Goal: Information Seeking & Learning: Learn about a topic

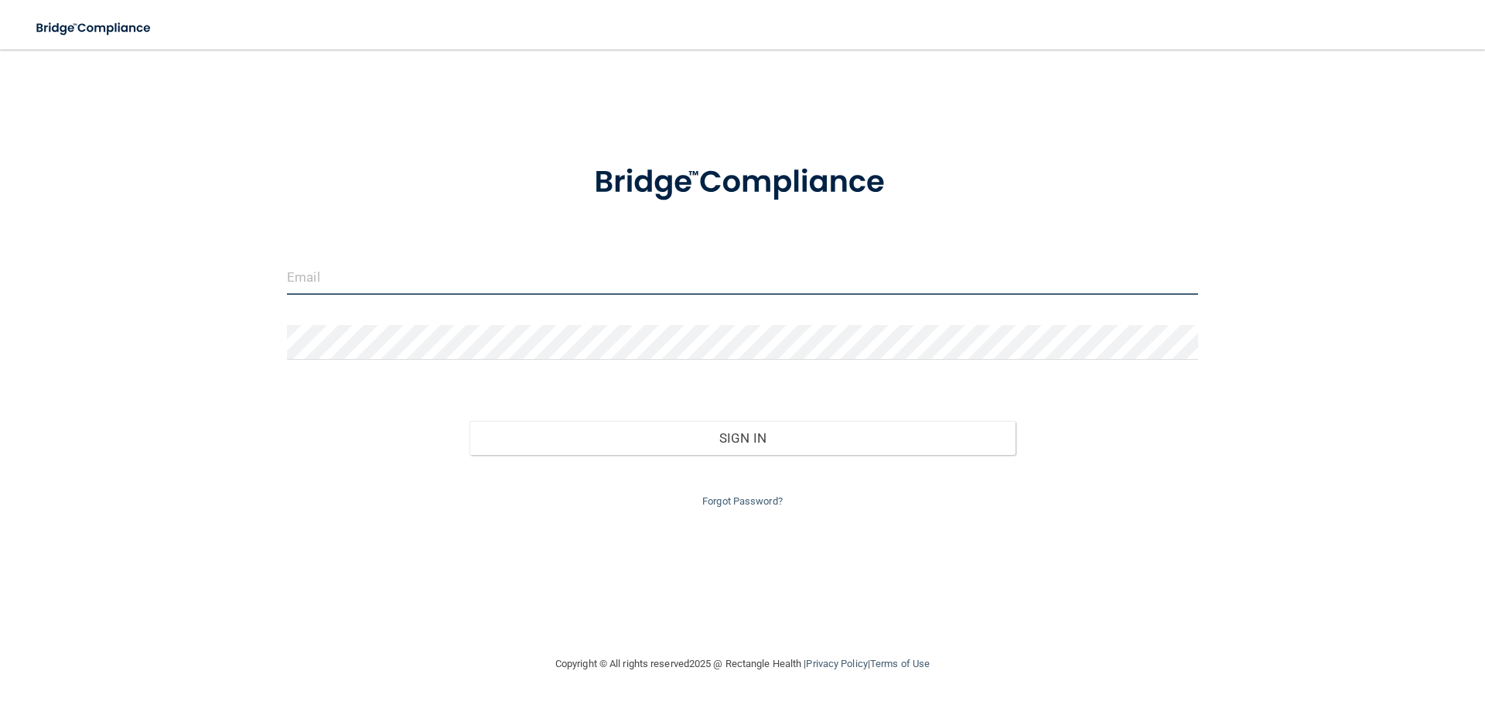
click at [406, 272] on input "email" at bounding box center [742, 277] width 911 height 35
type input "[PERSON_NAME][EMAIL_ADDRESS][DOMAIN_NAME]"
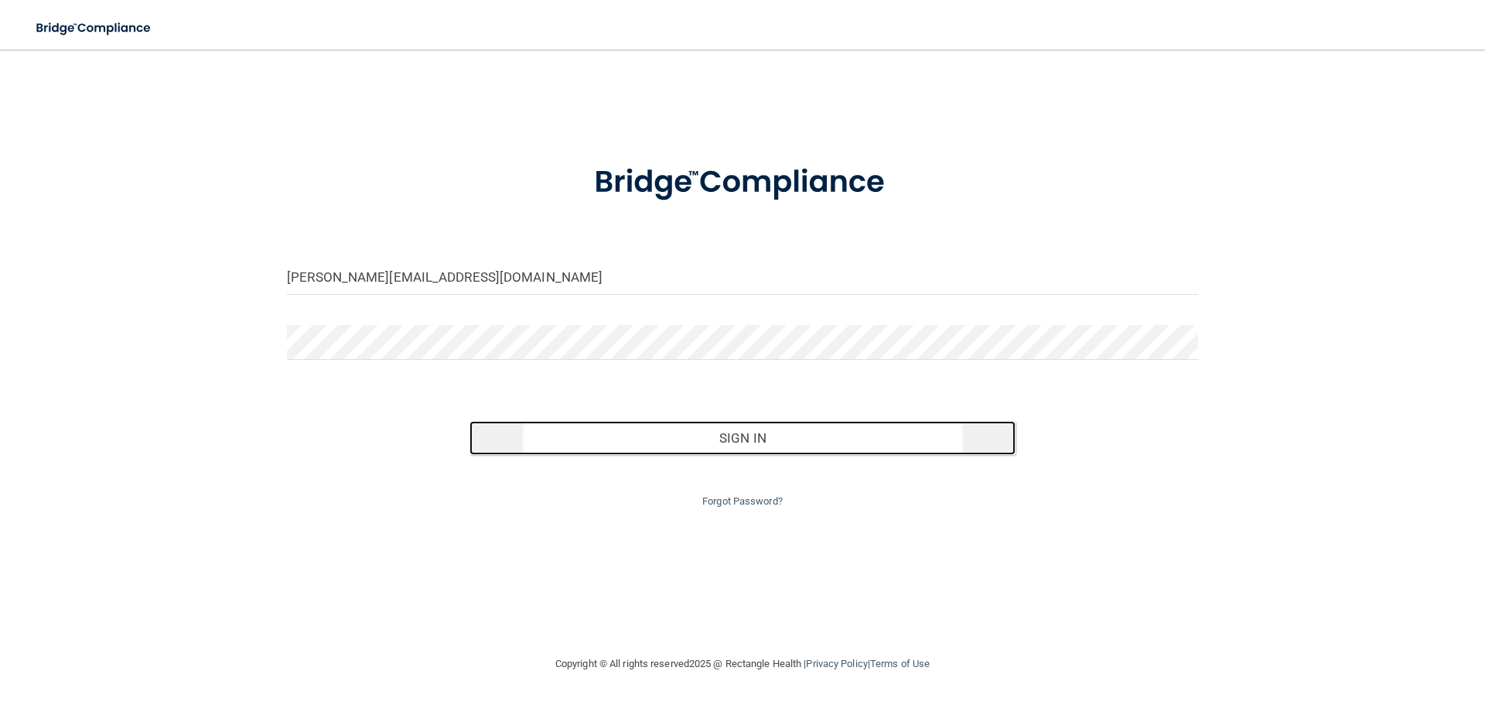
click at [709, 433] on button "Sign In" at bounding box center [743, 438] width 547 height 34
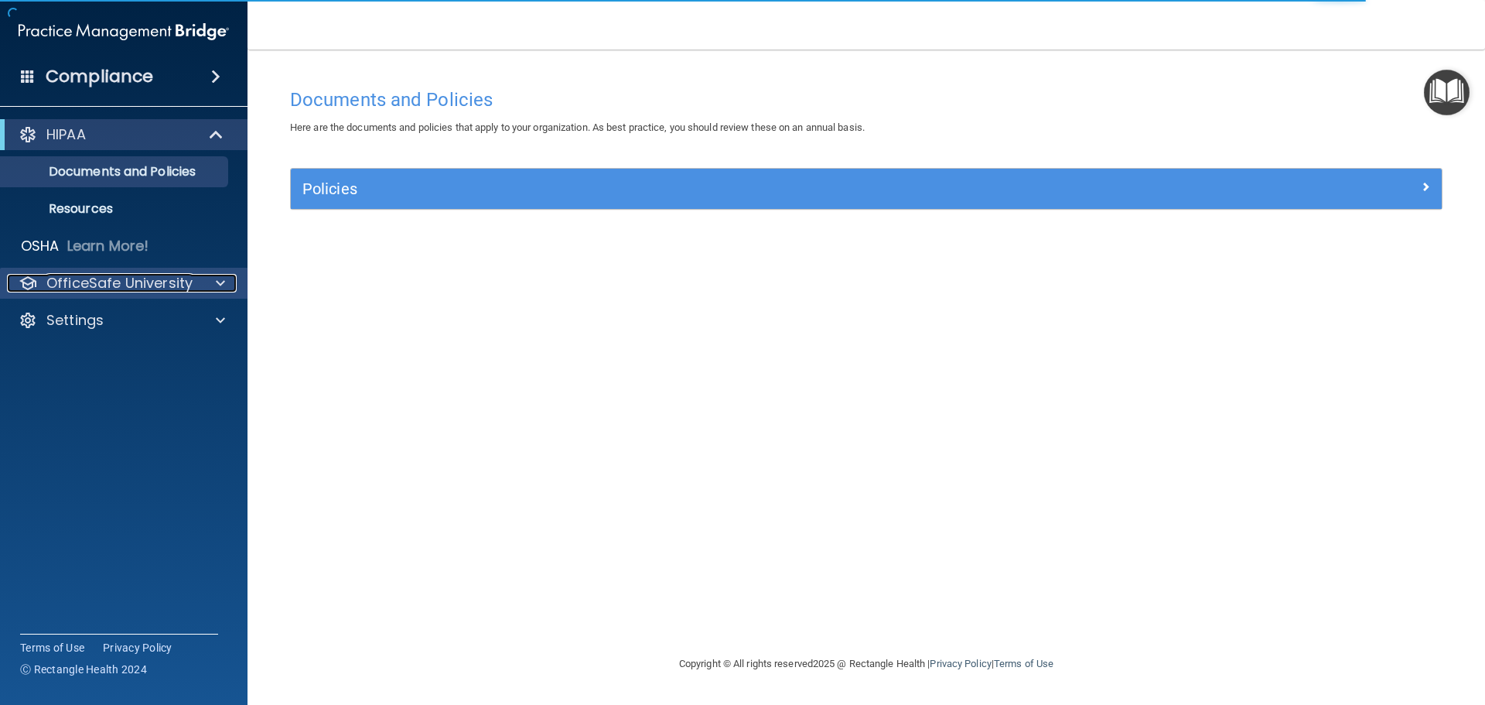
click at [209, 286] on div at bounding box center [218, 283] width 39 height 19
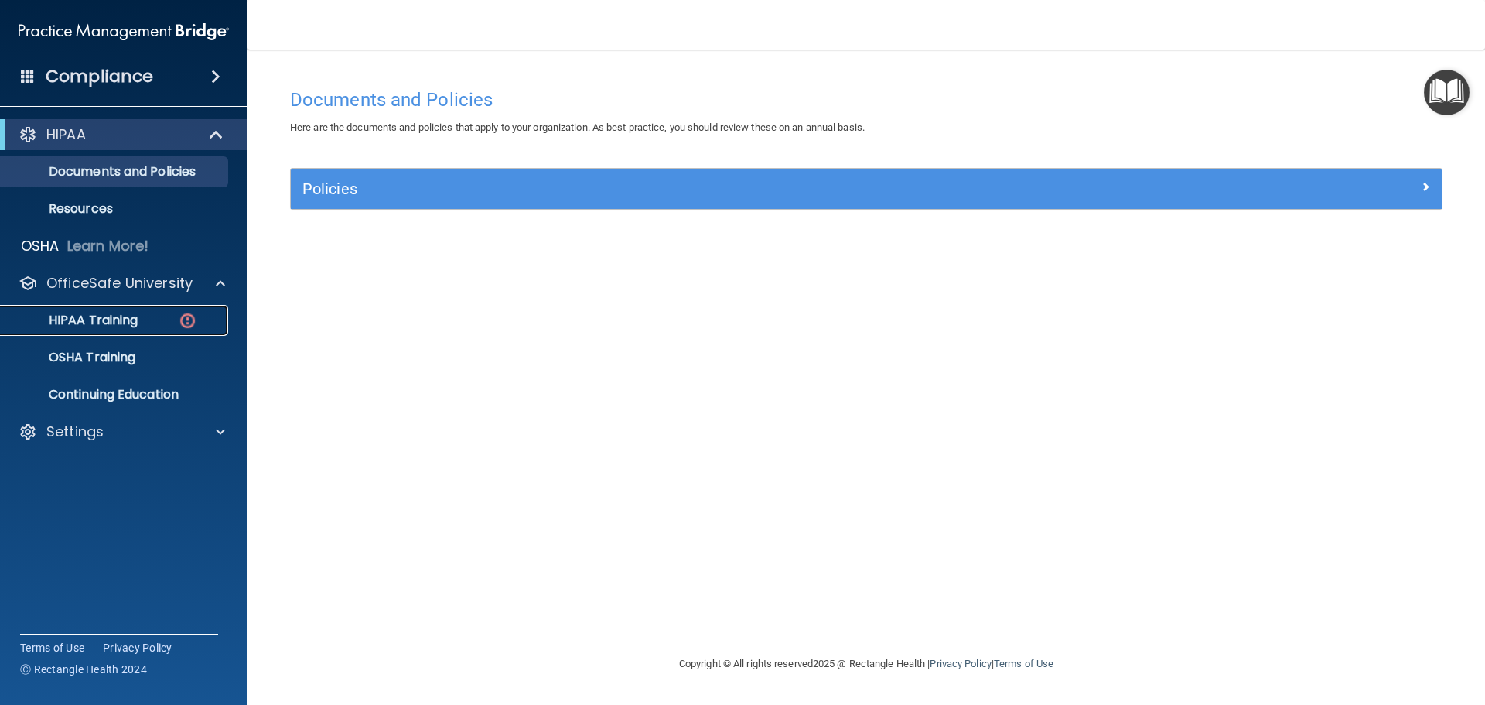
click at [128, 318] on p "HIPAA Training" at bounding box center [74, 320] width 128 height 15
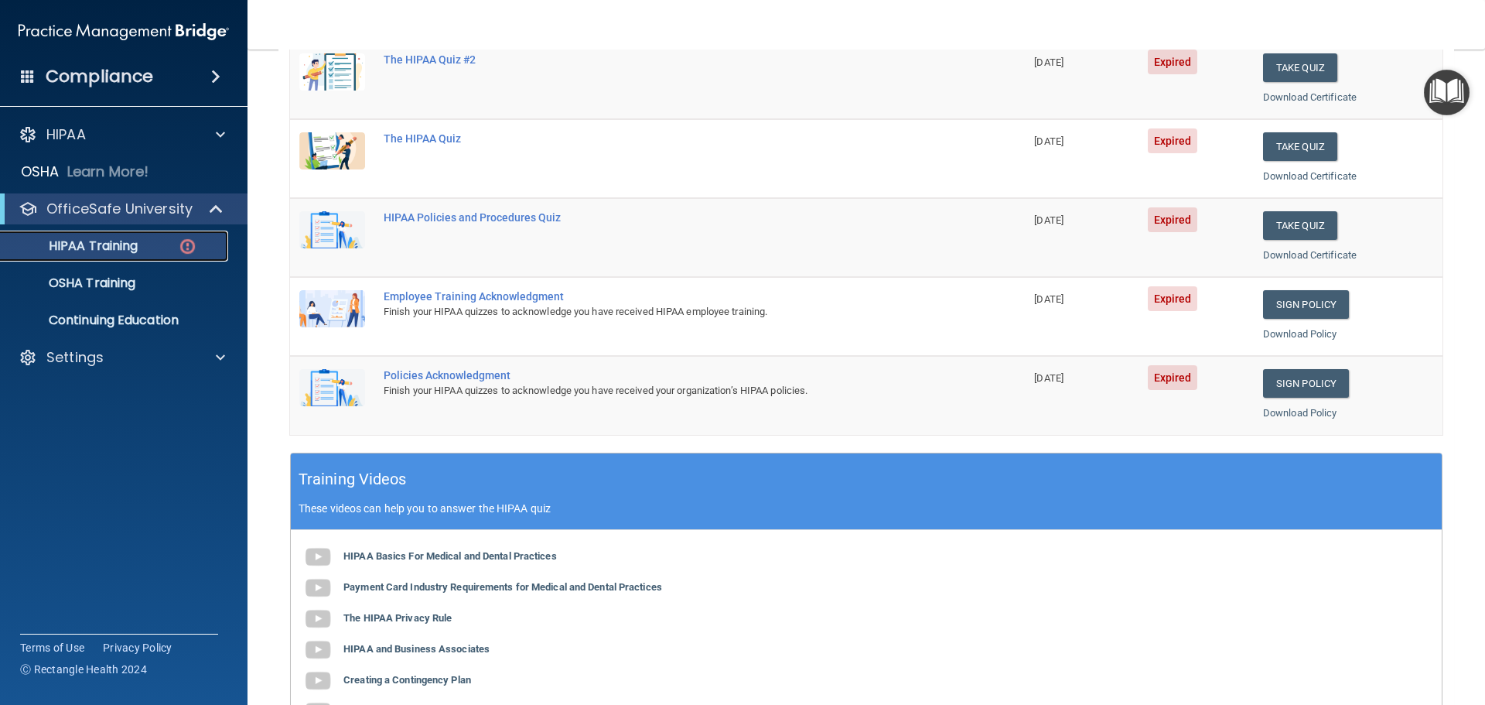
scroll to position [309, 0]
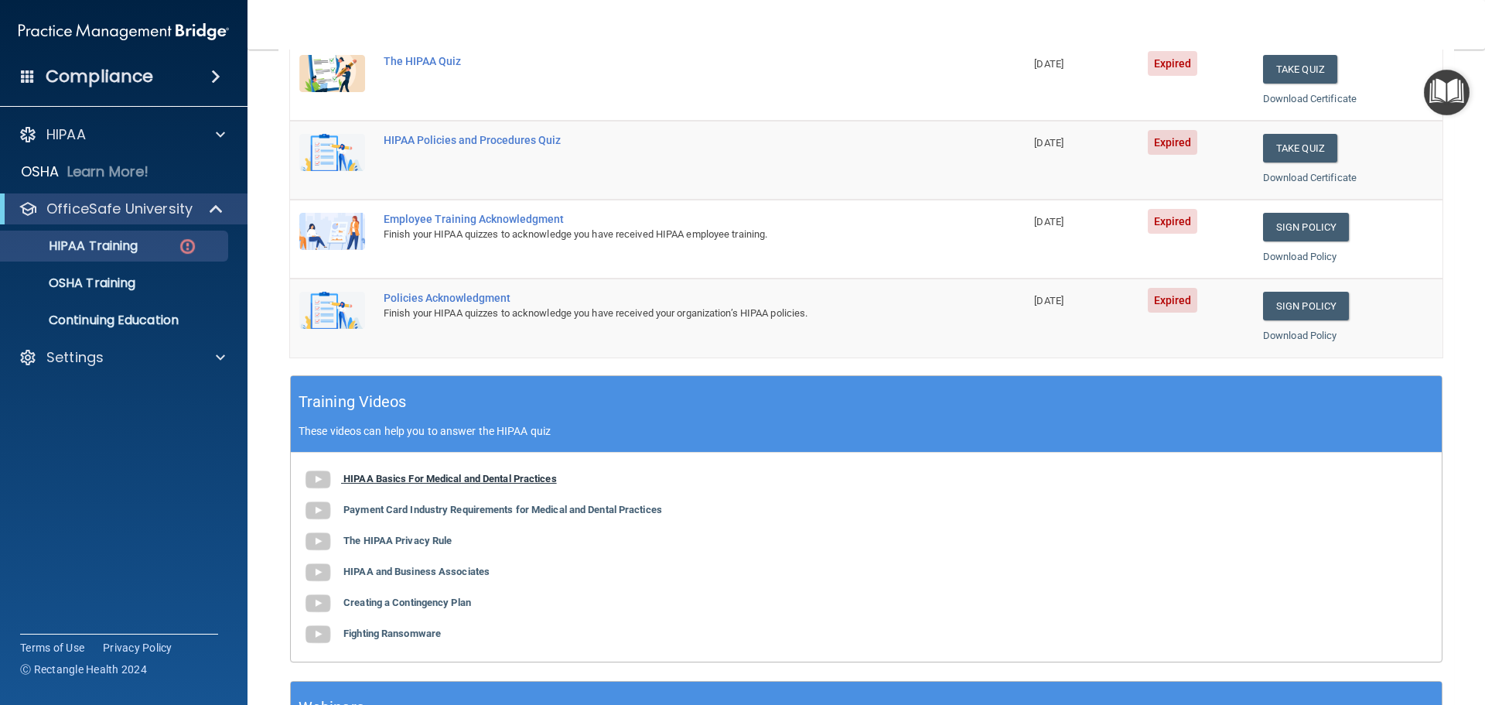
click at [447, 481] on b "HIPAA Basics For Medical and Dental Practices" at bounding box center [450, 479] width 214 height 12
click at [356, 507] on b "Payment Card Industry Requirements for Medical and Dental Practices" at bounding box center [502, 510] width 319 height 12
click at [365, 541] on b "The HIPAA Privacy Rule" at bounding box center [397, 541] width 108 height 12
click at [418, 562] on div "HIPAA Basics For Medical and Dental Practices Payment Card Industry Requirement…" at bounding box center [866, 557] width 1151 height 209
click at [349, 573] on b "HIPAA and Business Associates" at bounding box center [416, 571] width 146 height 12
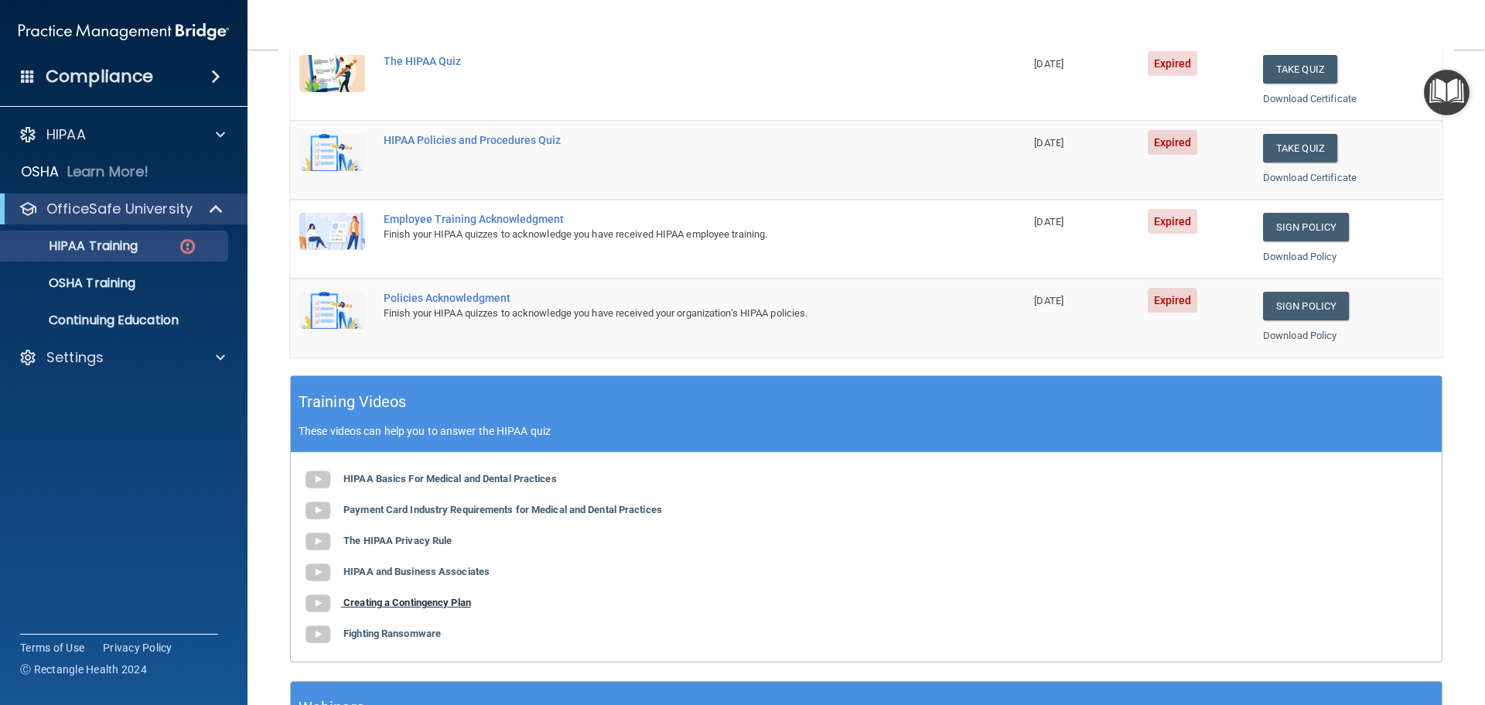
click at [380, 606] on b "Creating a Contingency Plan" at bounding box center [407, 602] width 128 height 12
click at [387, 635] on b "Fighting Ransomware" at bounding box center [391, 633] width 97 height 12
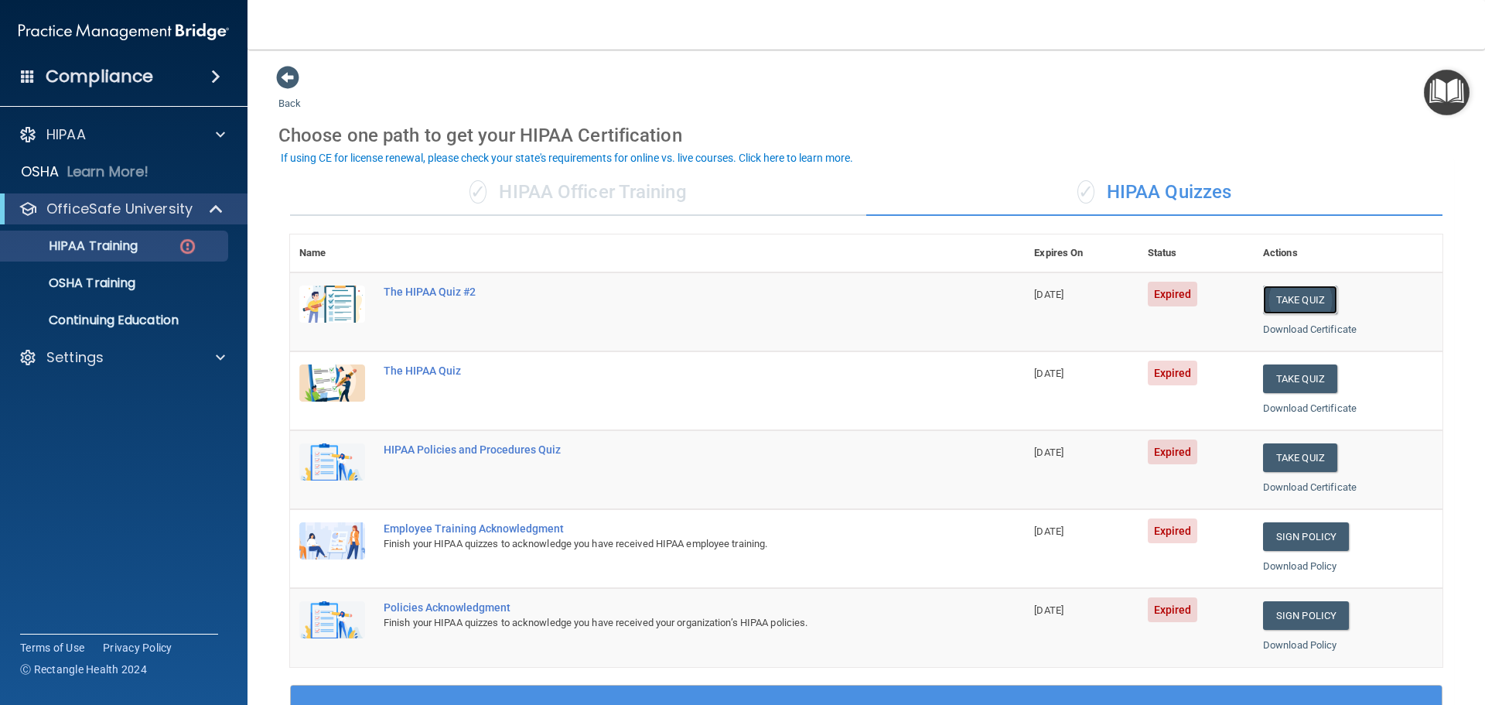
click at [1289, 296] on button "Take Quiz" at bounding box center [1300, 299] width 74 height 29
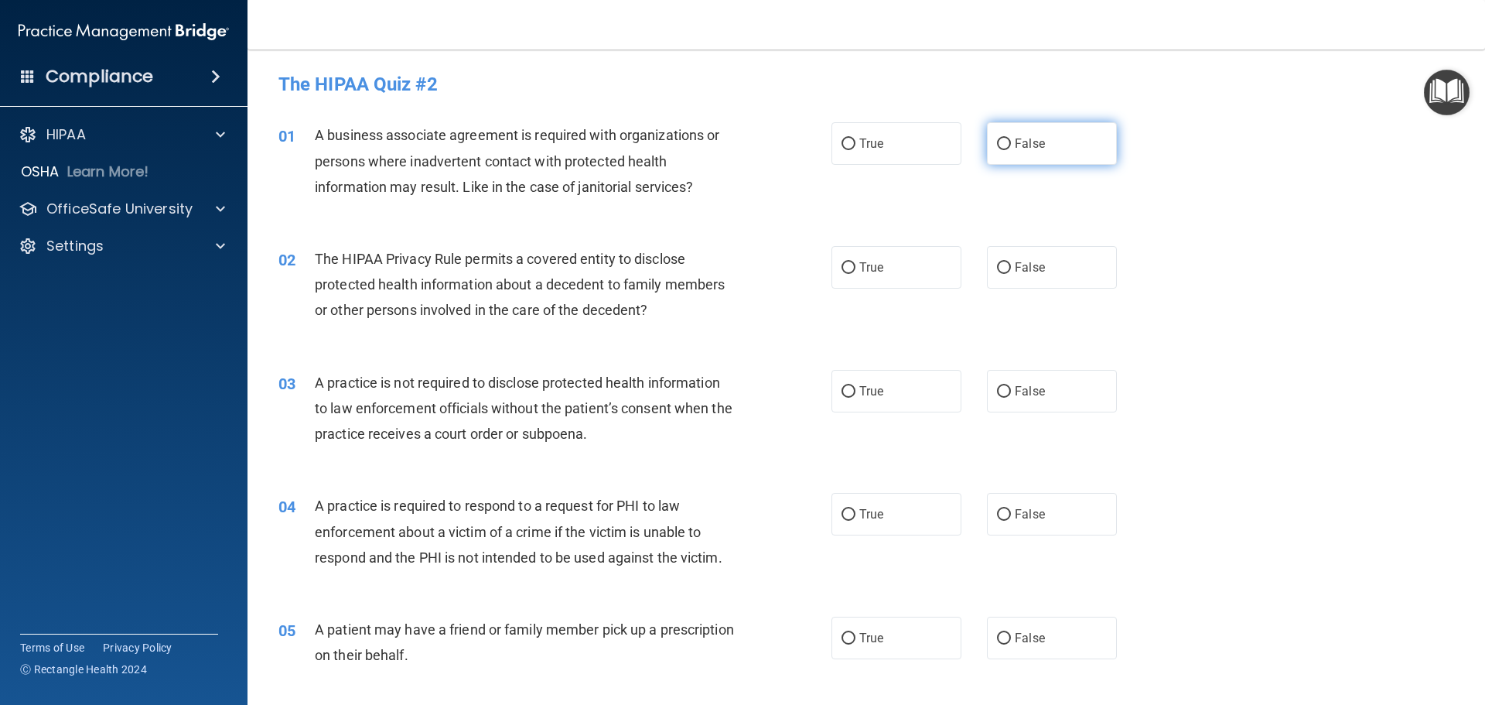
click at [1015, 147] on span "False" at bounding box center [1030, 143] width 30 height 15
click at [1009, 147] on input "False" at bounding box center [1004, 144] width 14 height 12
radio input "true"
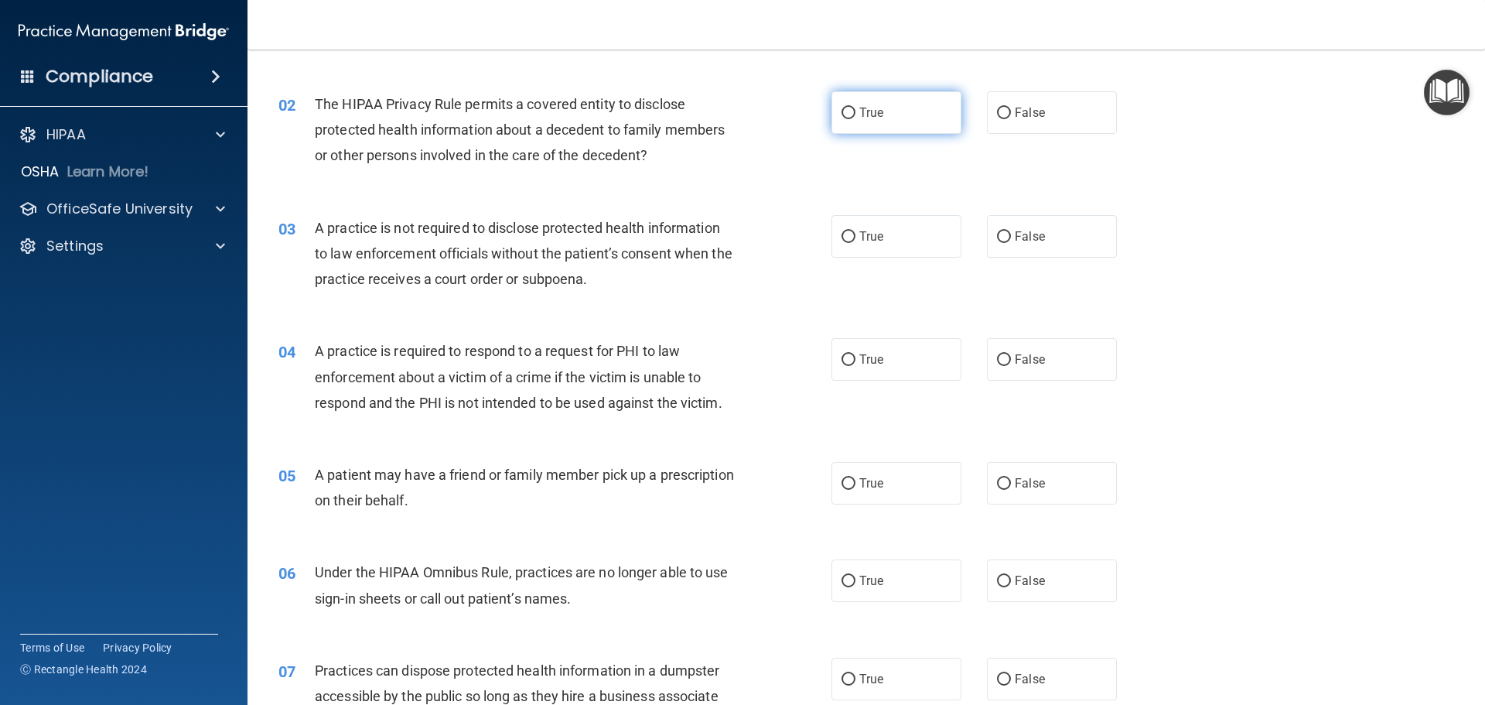
click at [880, 116] on label "True" at bounding box center [897, 112] width 130 height 43
click at [856, 116] on input "True" at bounding box center [849, 114] width 14 height 12
radio input "true"
click at [1050, 244] on label "False" at bounding box center [1052, 236] width 130 height 43
click at [1011, 243] on input "False" at bounding box center [1004, 237] width 14 height 12
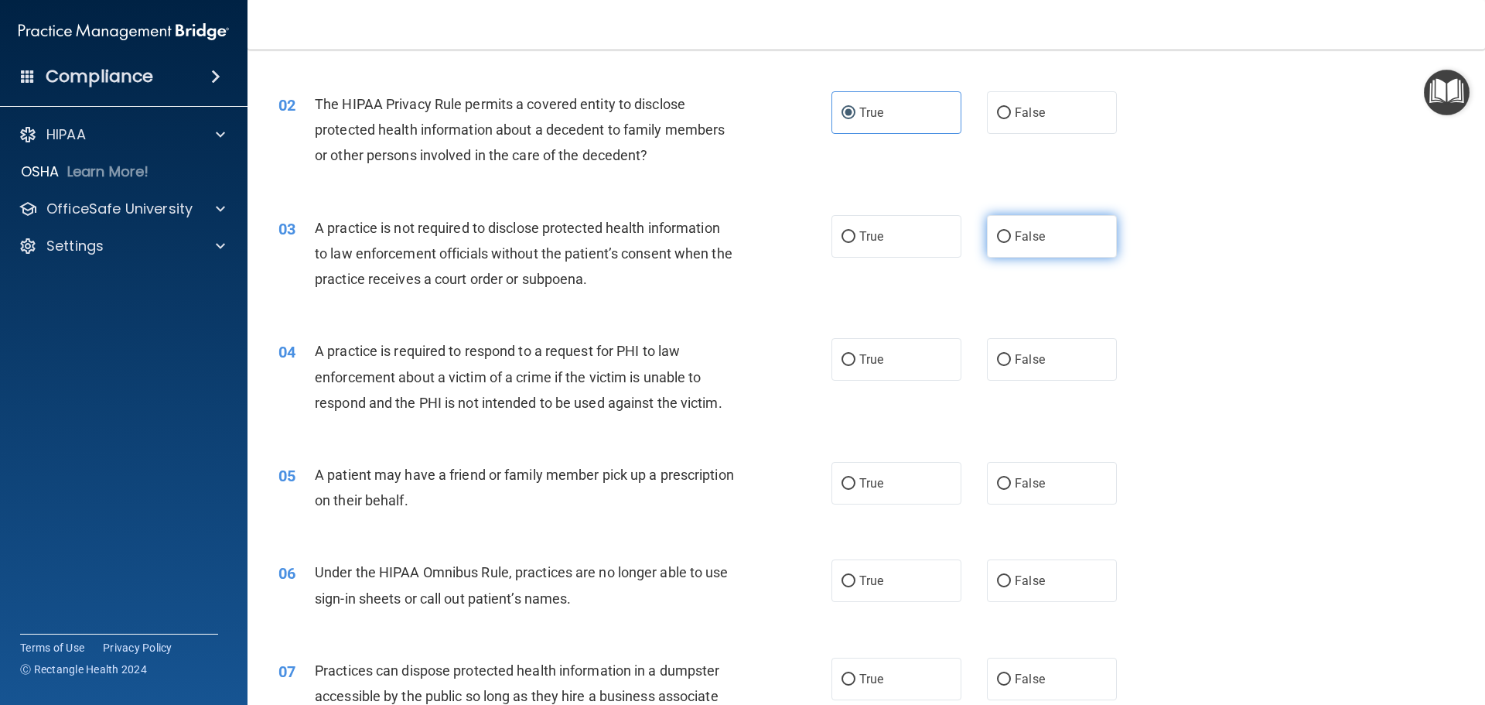
radio input "true"
click at [859, 355] on span "True" at bounding box center [871, 359] width 24 height 15
click at [856, 355] on input "True" at bounding box center [849, 360] width 14 height 12
radio input "true"
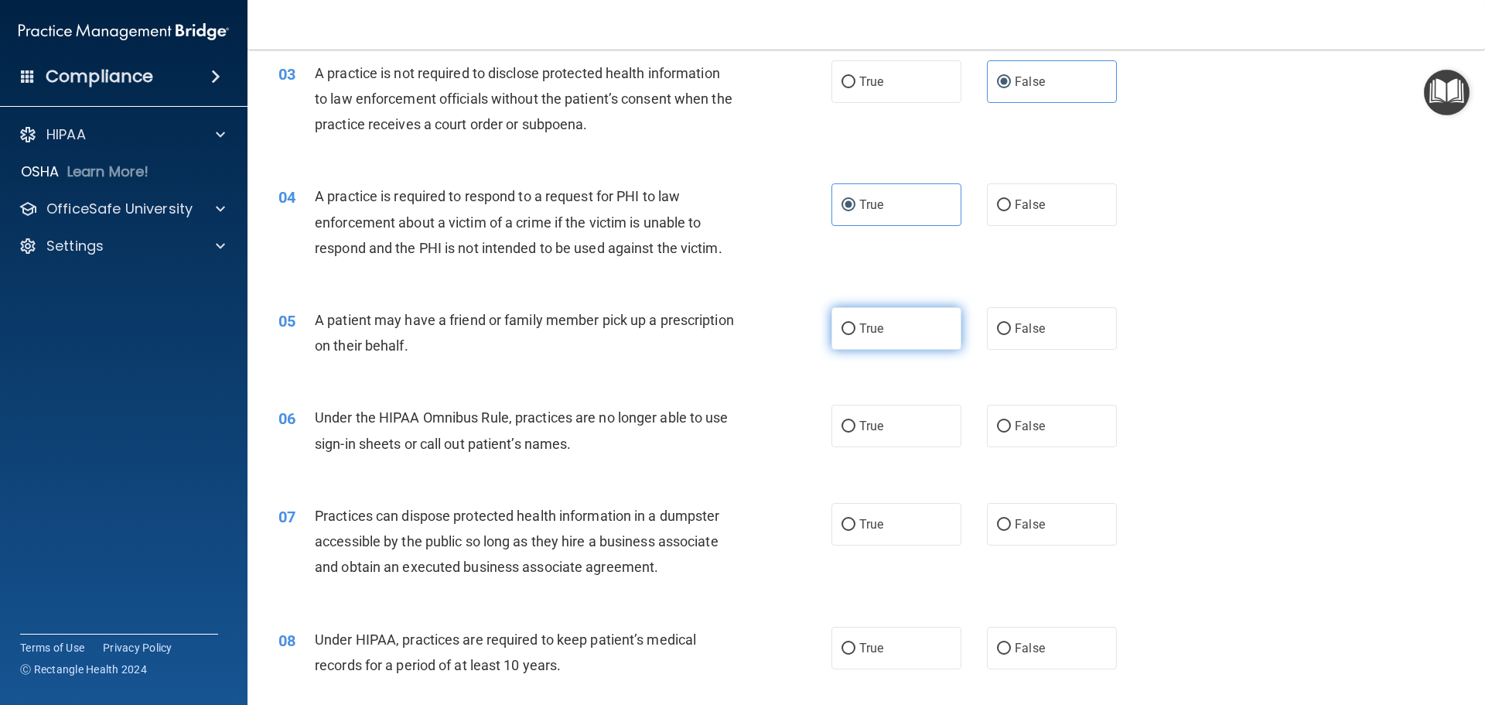
click at [842, 328] on input "True" at bounding box center [849, 329] width 14 height 12
radio input "true"
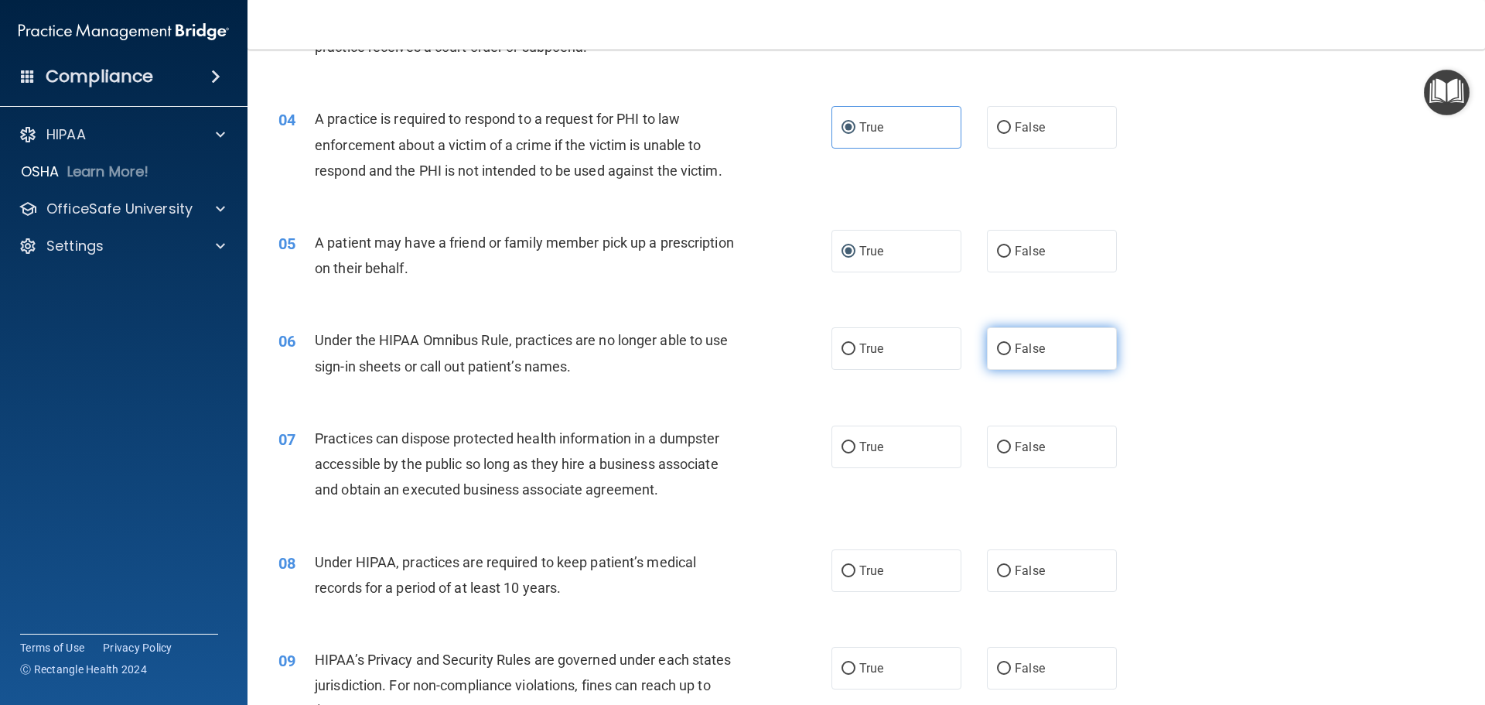
click at [1008, 359] on label "False" at bounding box center [1052, 348] width 130 height 43
click at [1008, 355] on input "False" at bounding box center [1004, 349] width 14 height 12
radio input "true"
click at [1011, 458] on label "False" at bounding box center [1052, 446] width 130 height 43
click at [1011, 453] on input "False" at bounding box center [1004, 448] width 14 height 12
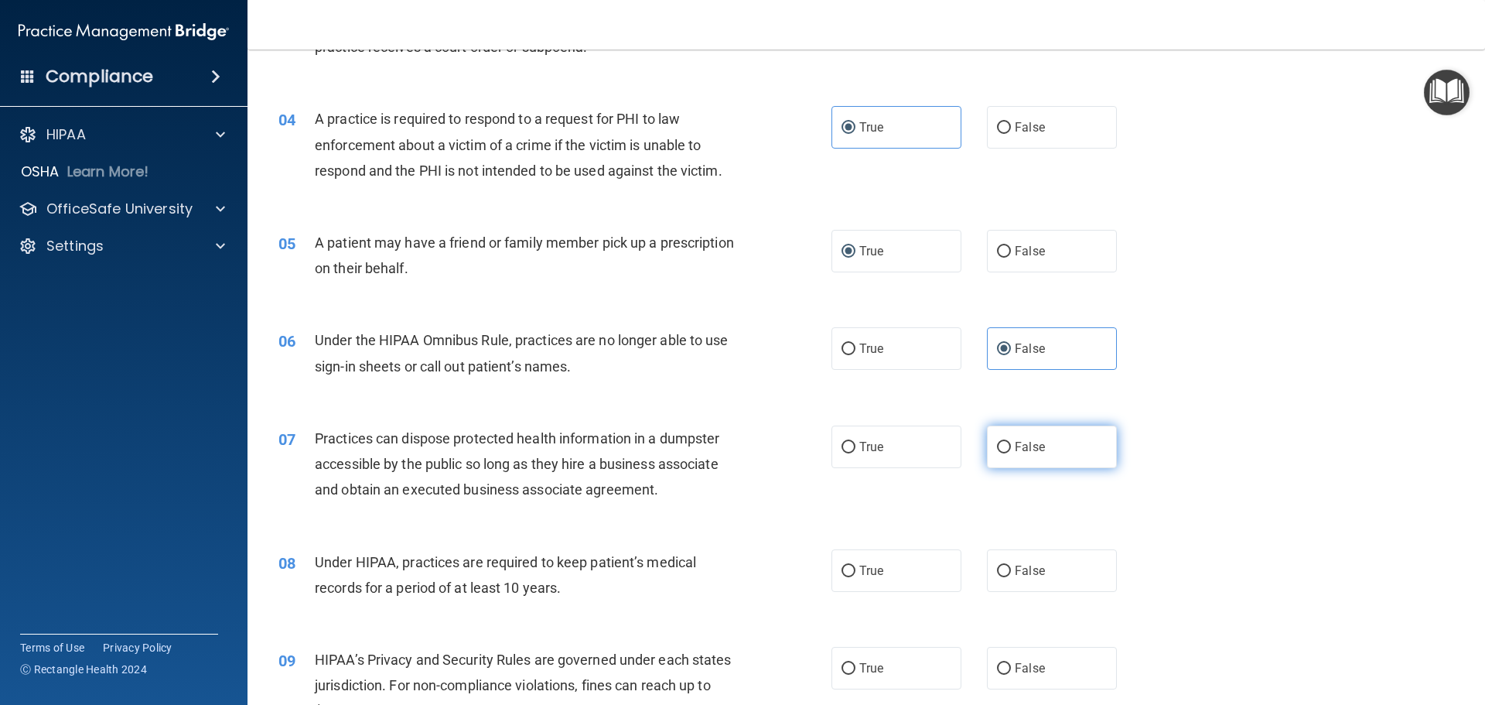
radio input "true"
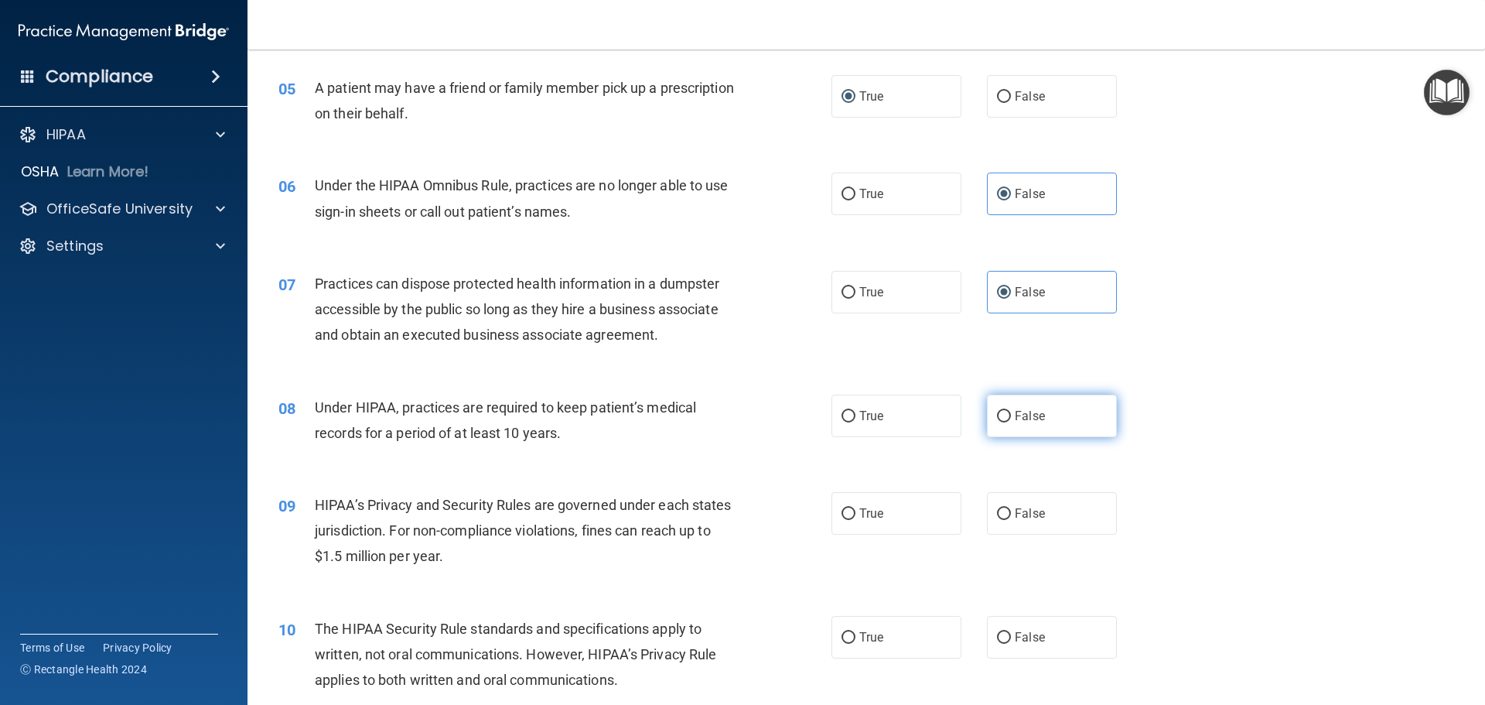
click at [1007, 430] on label "False" at bounding box center [1052, 416] width 130 height 43
click at [1007, 422] on input "False" at bounding box center [1004, 417] width 14 height 12
radio input "true"
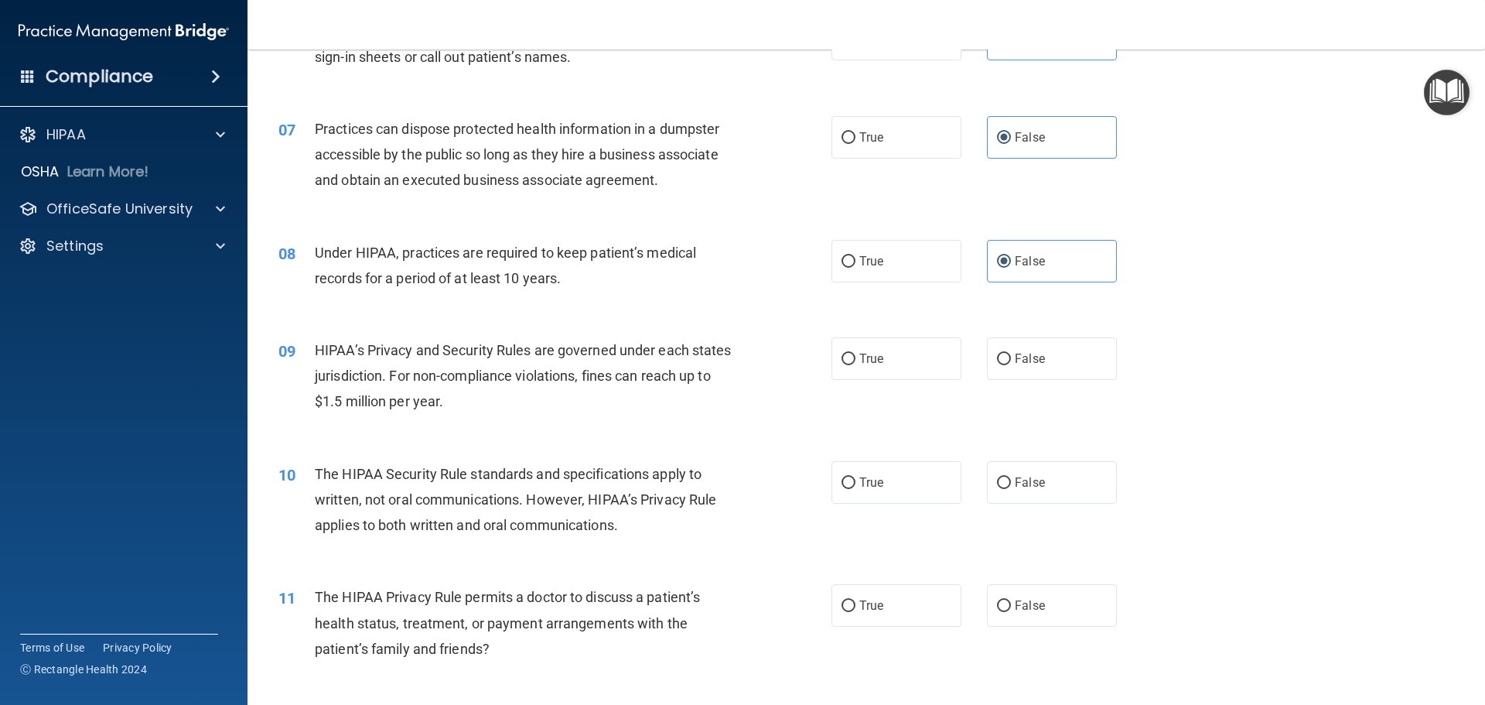
scroll to position [774, 0]
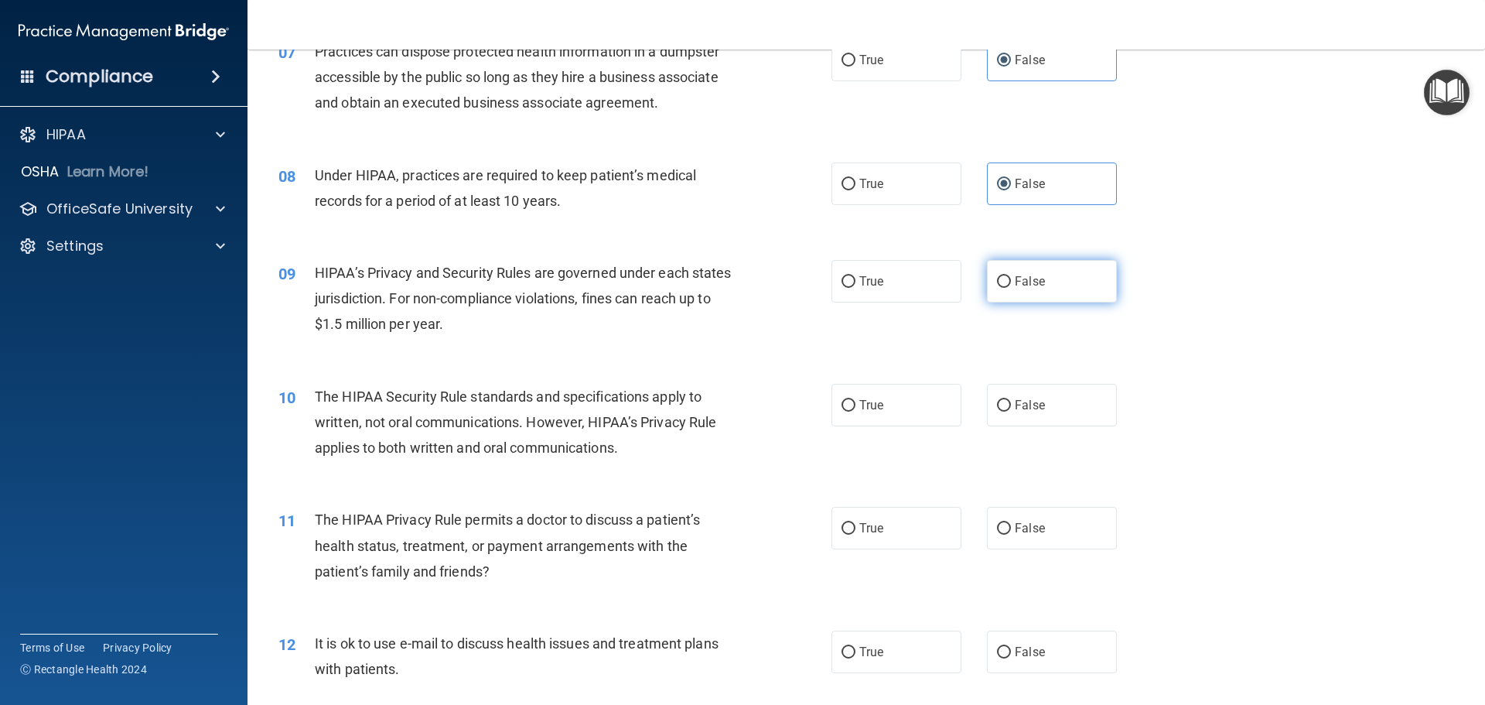
click at [1031, 295] on label "False" at bounding box center [1052, 281] width 130 height 43
click at [1011, 288] on input "False" at bounding box center [1004, 282] width 14 height 12
radio input "true"
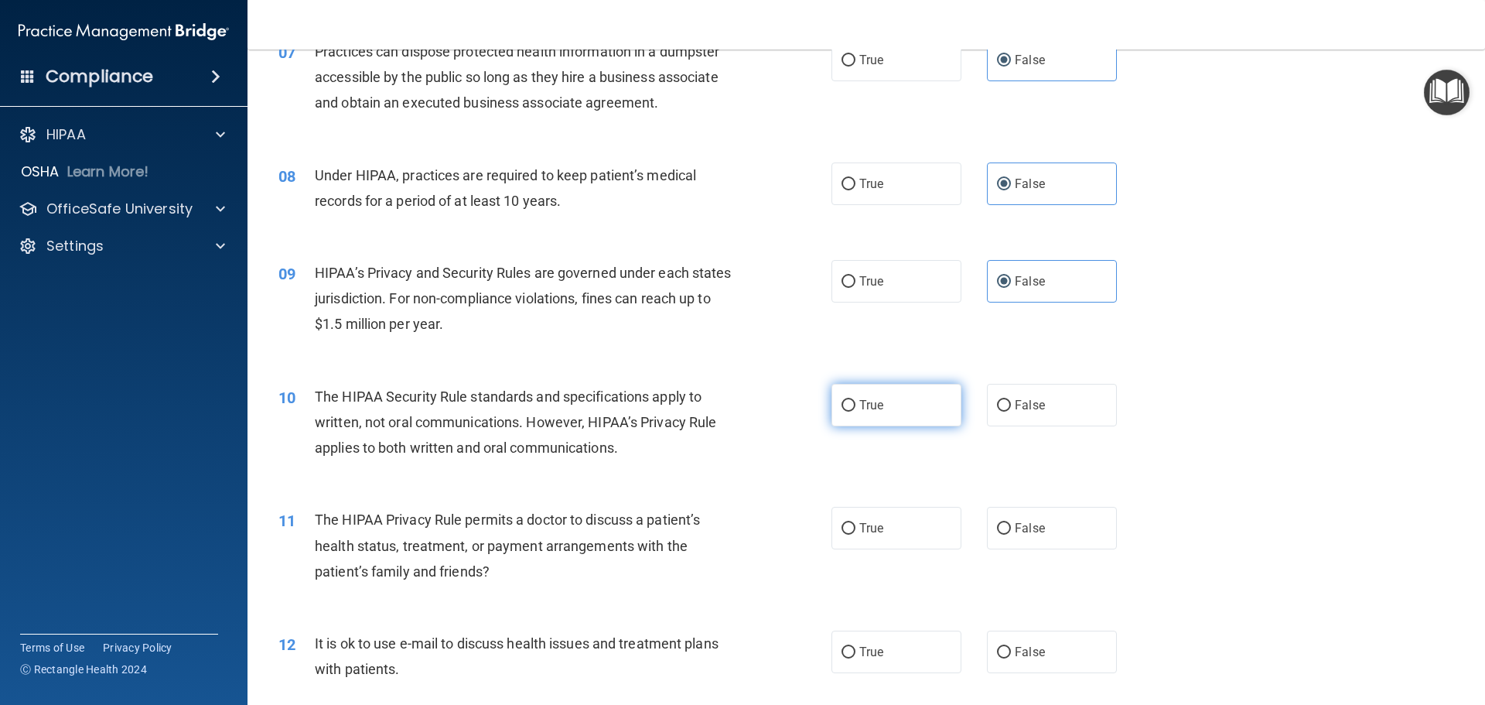
click at [859, 406] on span "True" at bounding box center [871, 405] width 24 height 15
click at [855, 406] on input "True" at bounding box center [849, 406] width 14 height 12
radio input "true"
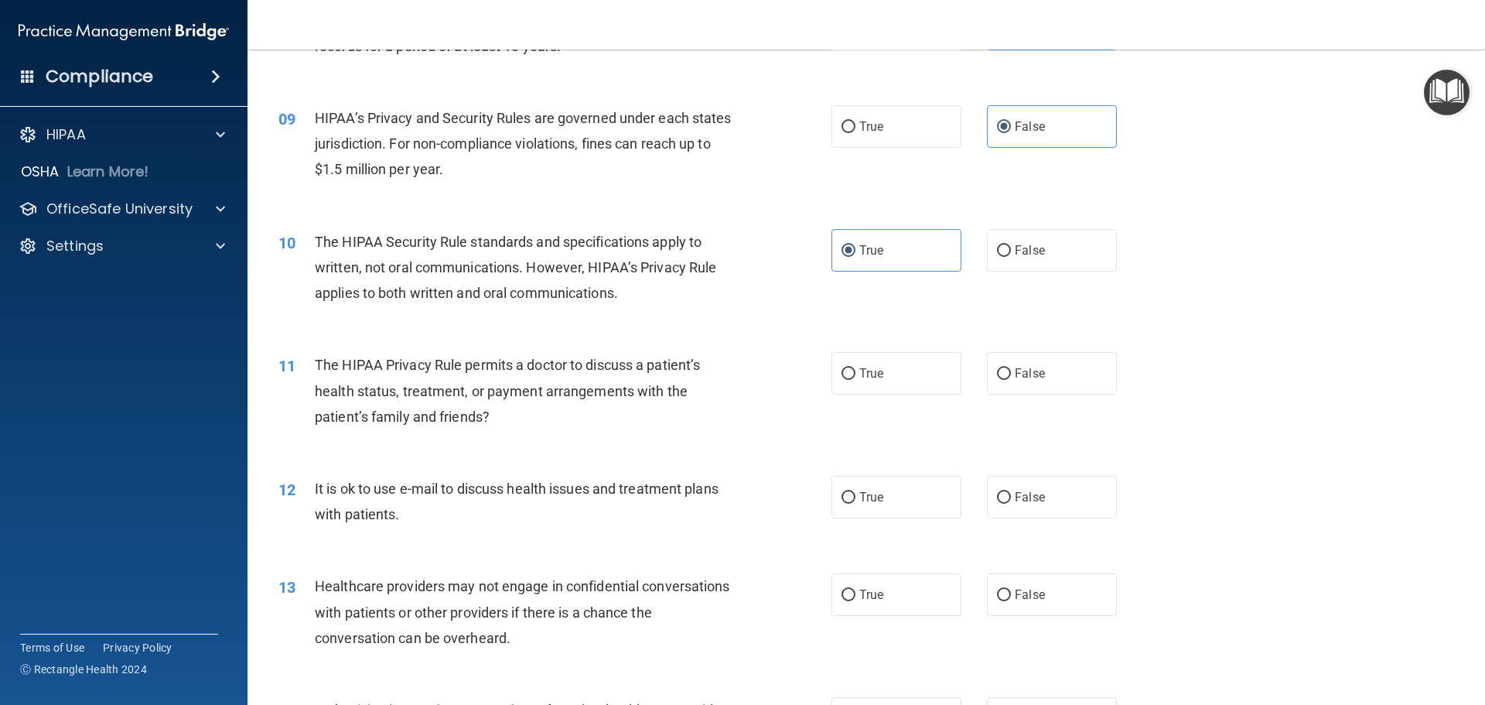
scroll to position [1006, 0]
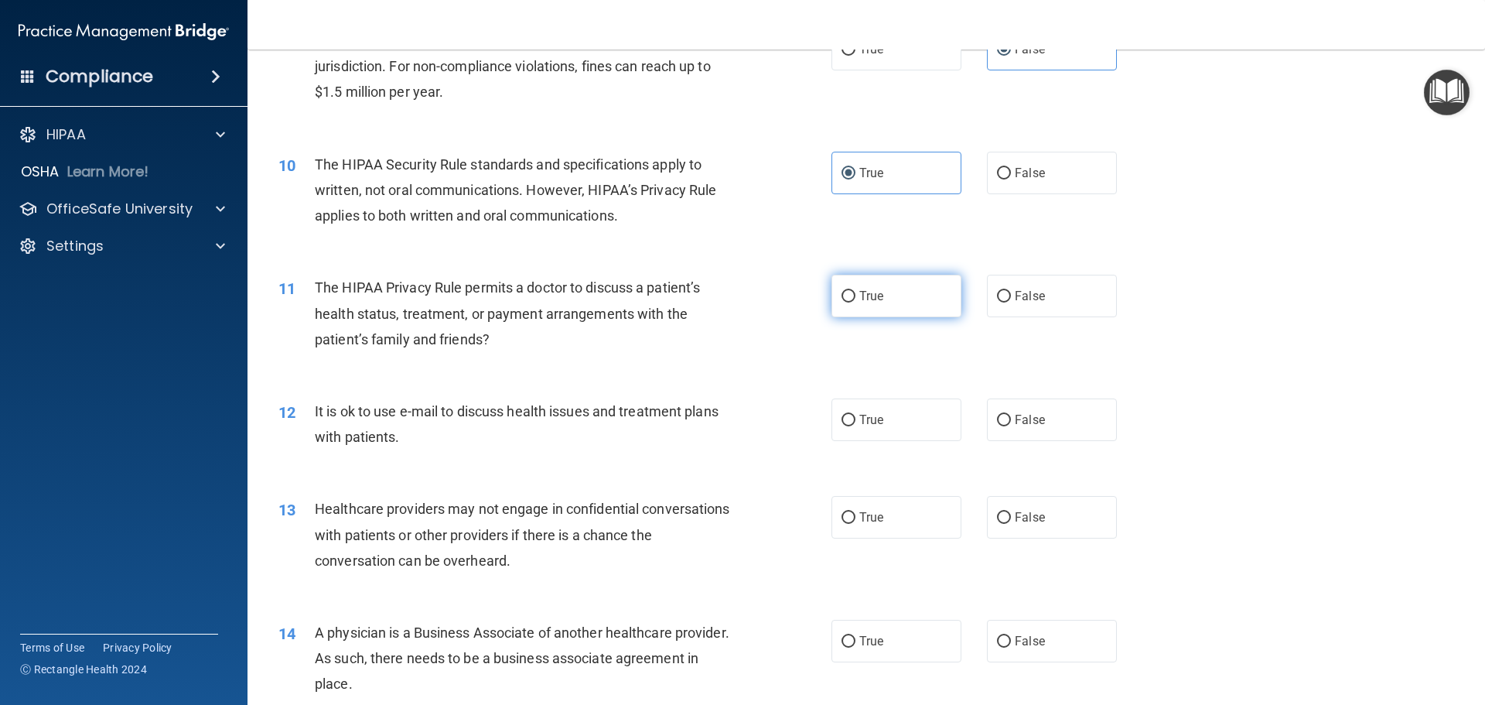
click at [850, 309] on label "True" at bounding box center [897, 296] width 130 height 43
click at [850, 302] on input "True" at bounding box center [849, 297] width 14 height 12
radio input "true"
click at [850, 425] on label "True" at bounding box center [897, 419] width 130 height 43
click at [850, 425] on input "True" at bounding box center [849, 421] width 14 height 12
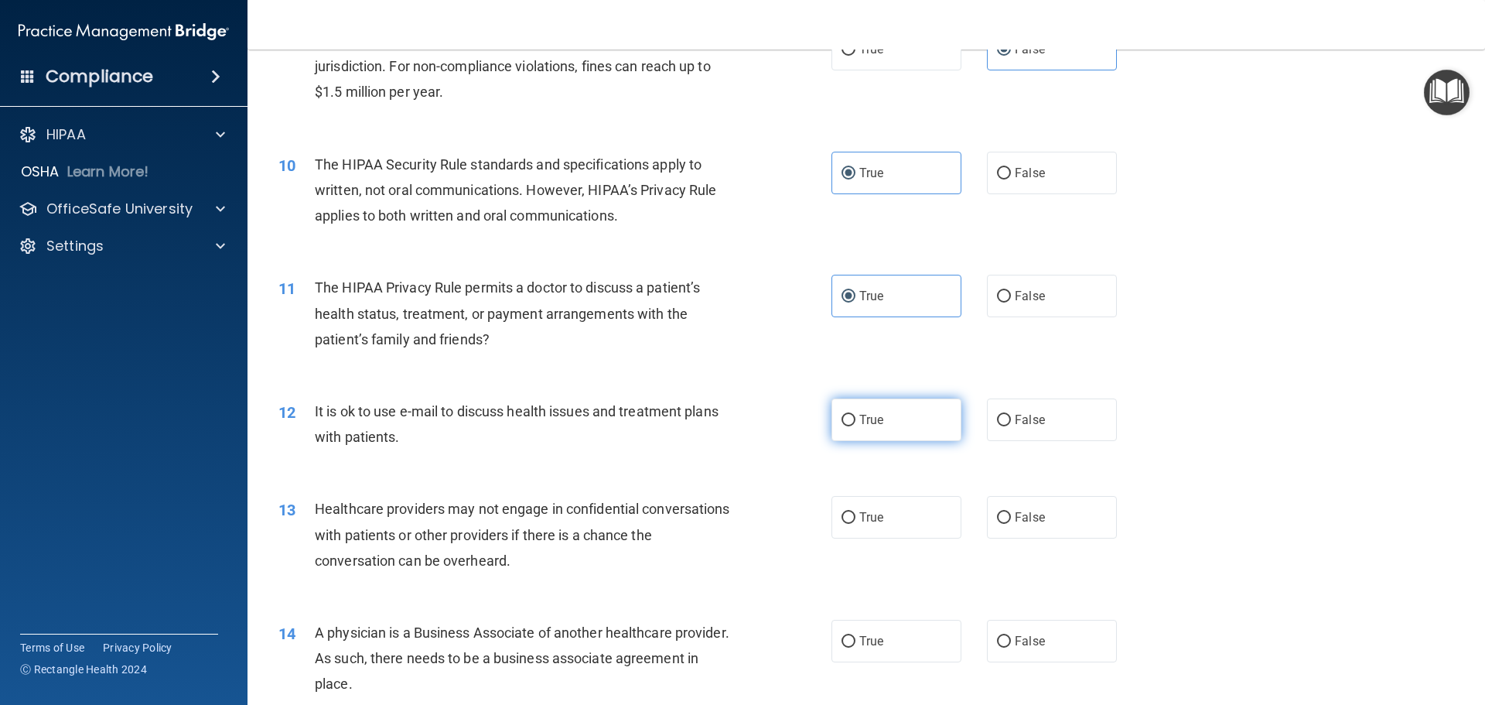
radio input "true"
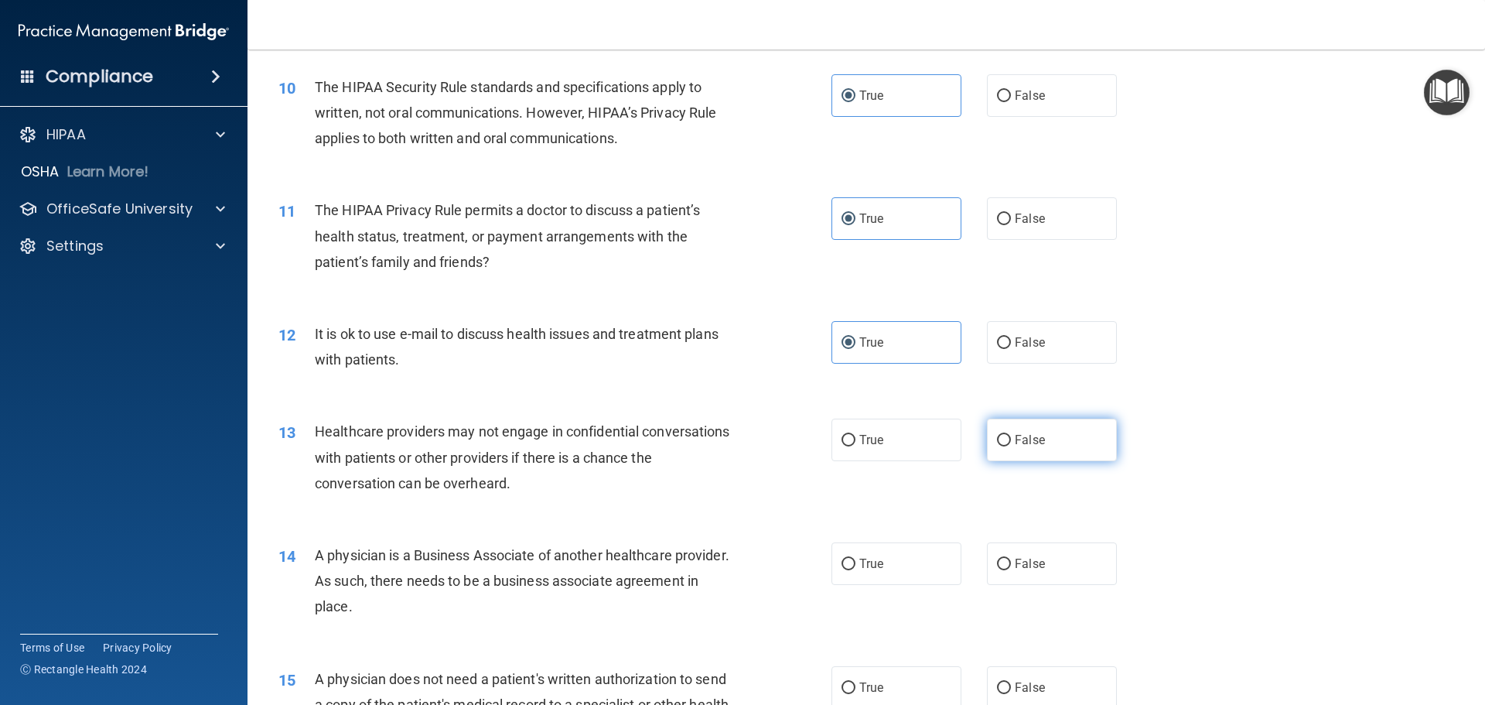
click at [1023, 446] on span "False" at bounding box center [1030, 439] width 30 height 15
click at [1011, 446] on input "False" at bounding box center [1004, 441] width 14 height 12
radio input "true"
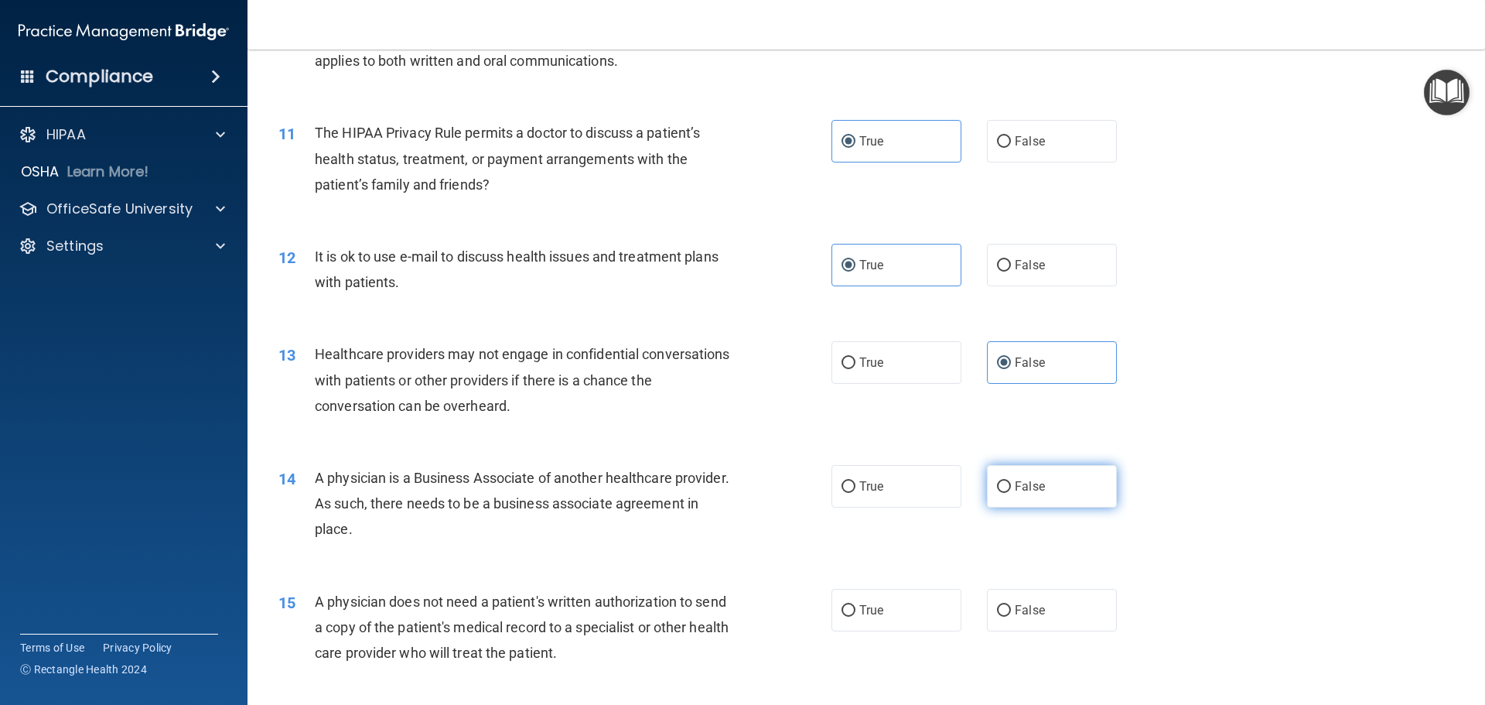
click at [1015, 490] on span "False" at bounding box center [1030, 486] width 30 height 15
click at [1008, 490] on input "False" at bounding box center [1004, 487] width 14 height 12
radio input "true"
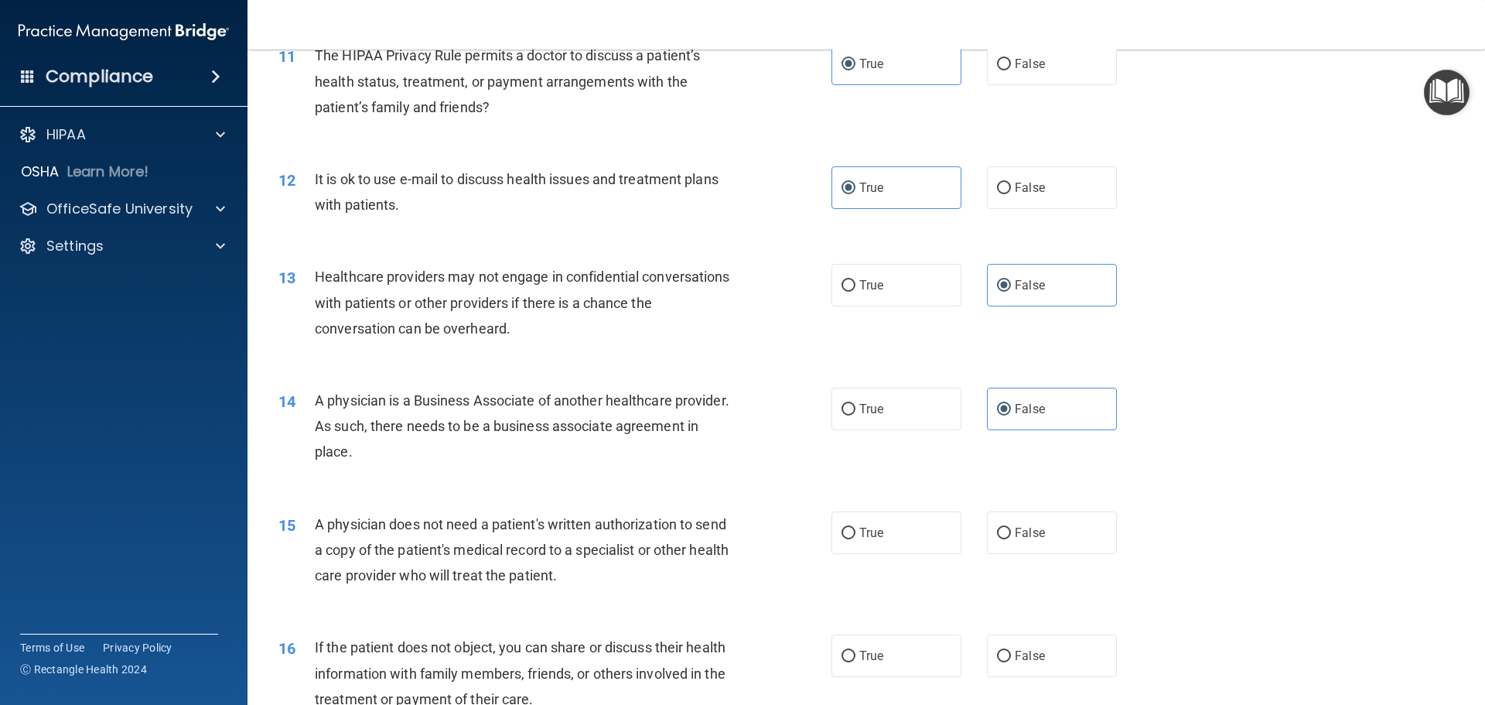
scroll to position [1315, 0]
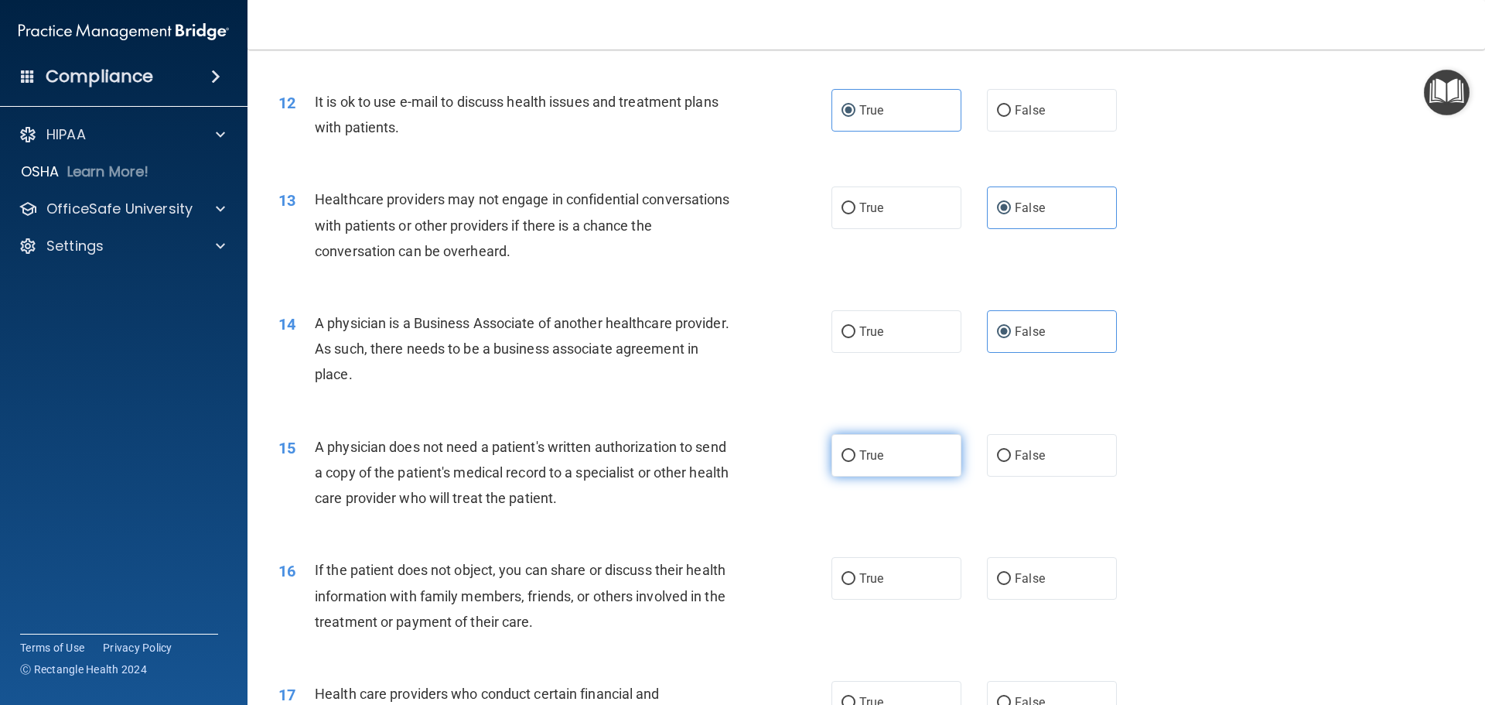
click at [849, 462] on label "True" at bounding box center [897, 455] width 130 height 43
click at [849, 462] on input "True" at bounding box center [849, 456] width 14 height 12
radio input "true"
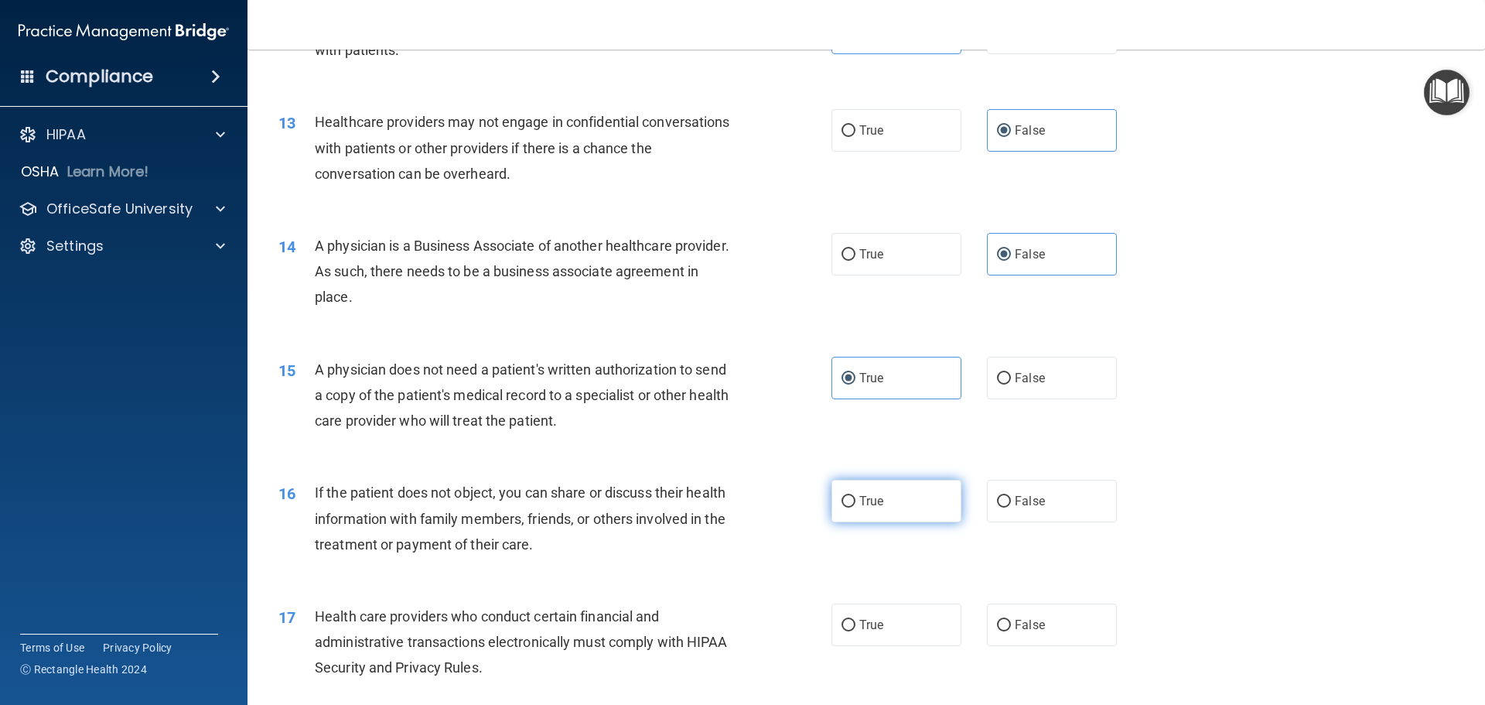
click at [883, 503] on label "True" at bounding box center [897, 501] width 130 height 43
click at [856, 503] on input "True" at bounding box center [849, 502] width 14 height 12
radio input "true"
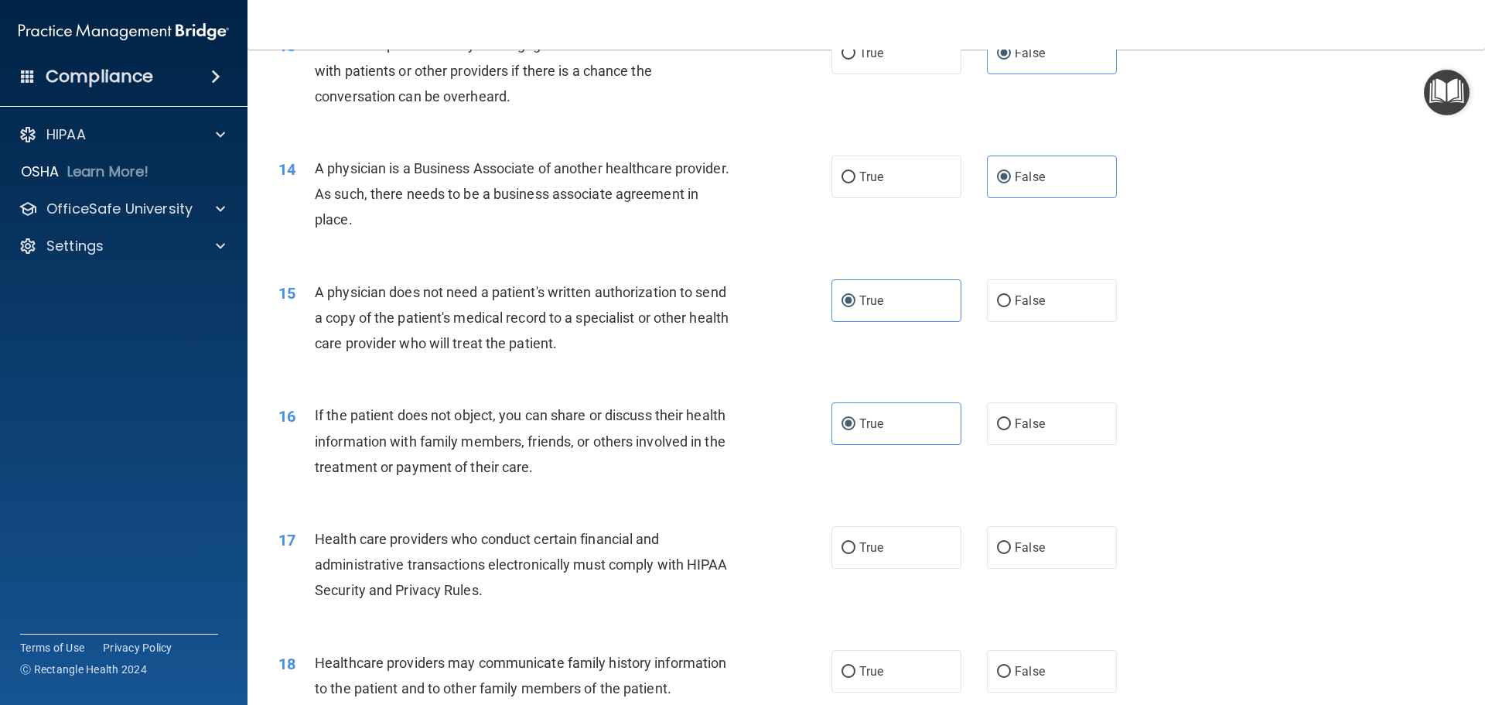
scroll to position [1547, 0]
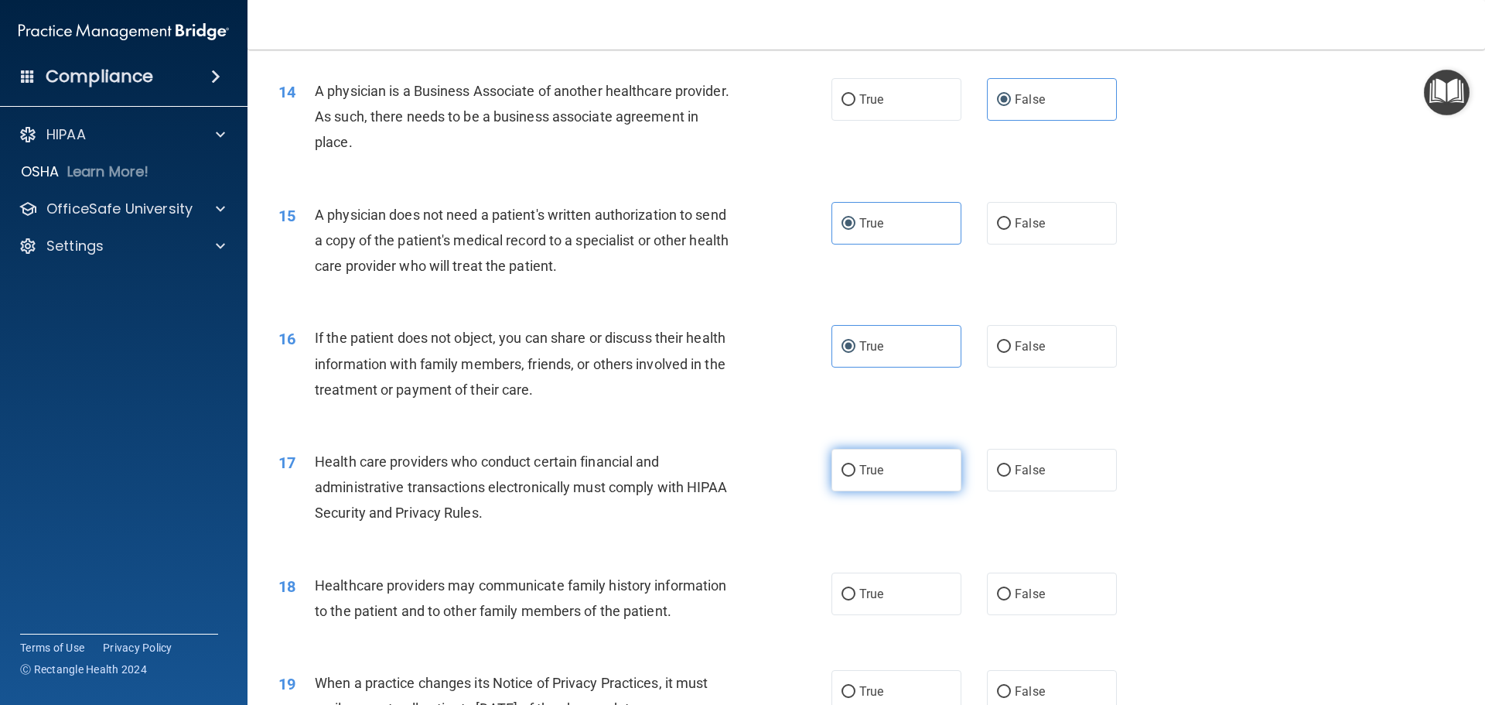
click at [874, 483] on label "True" at bounding box center [897, 470] width 130 height 43
click at [856, 477] on input "True" at bounding box center [849, 471] width 14 height 12
radio input "true"
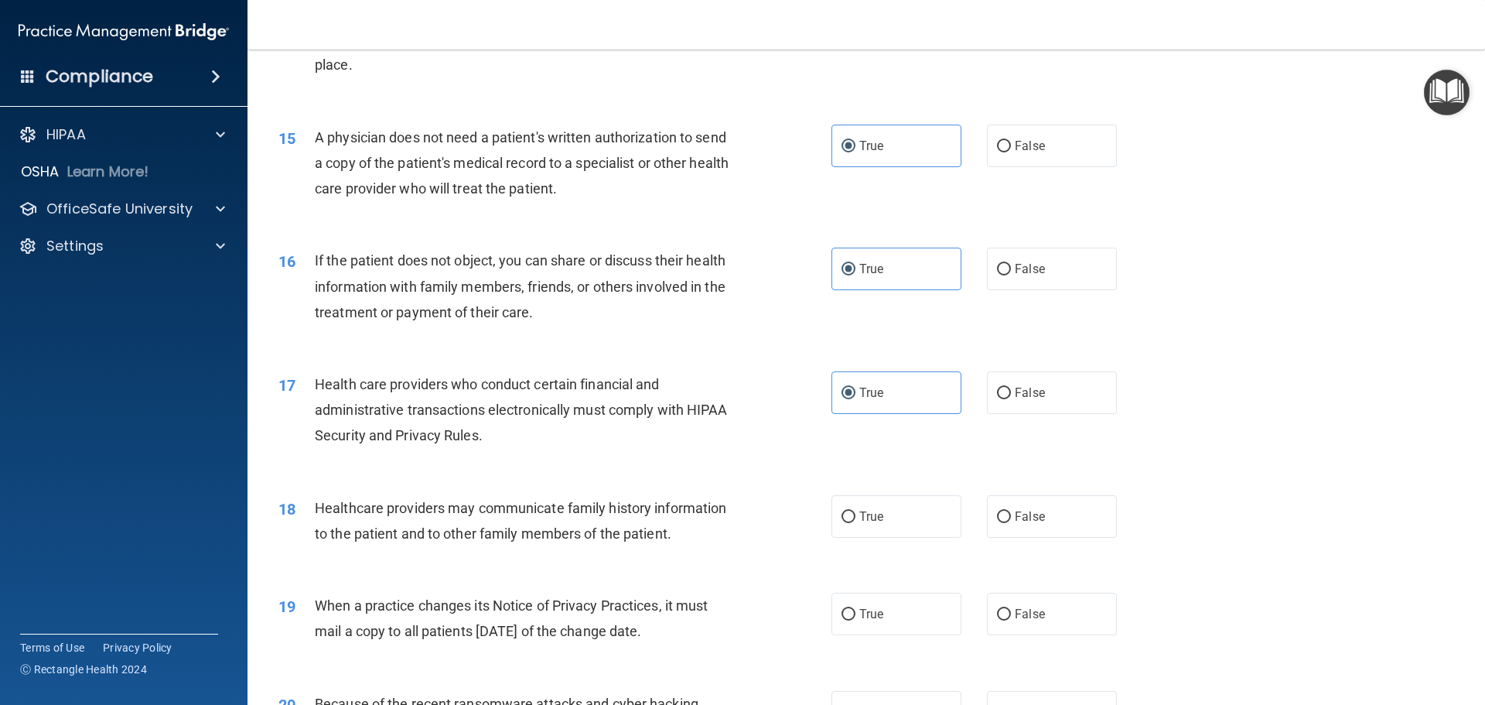
scroll to position [1702, 0]
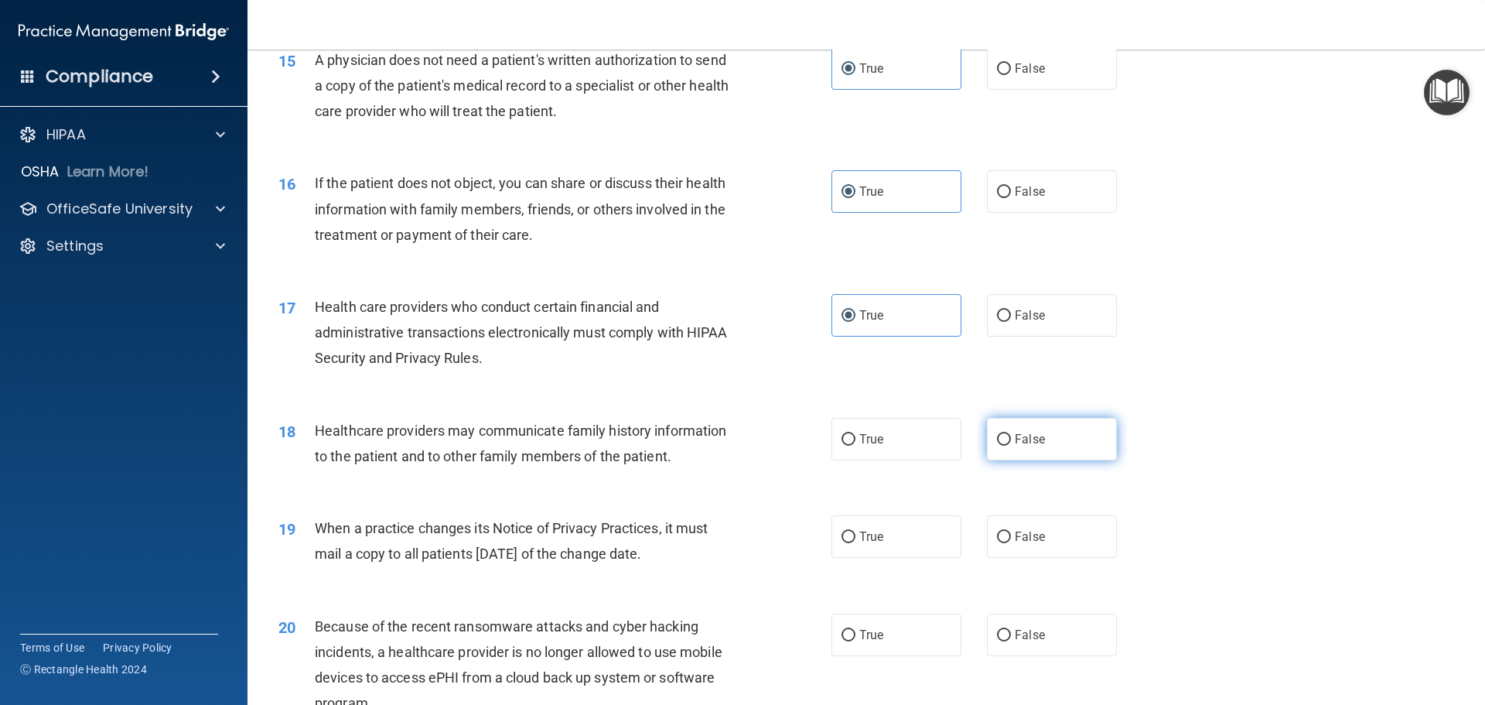
click at [1017, 447] on label "False" at bounding box center [1052, 439] width 130 height 43
click at [1011, 446] on input "False" at bounding box center [1004, 440] width 14 height 12
radio input "true"
click at [1035, 531] on span "False" at bounding box center [1030, 536] width 30 height 15
click at [1011, 531] on input "False" at bounding box center [1004, 537] width 14 height 12
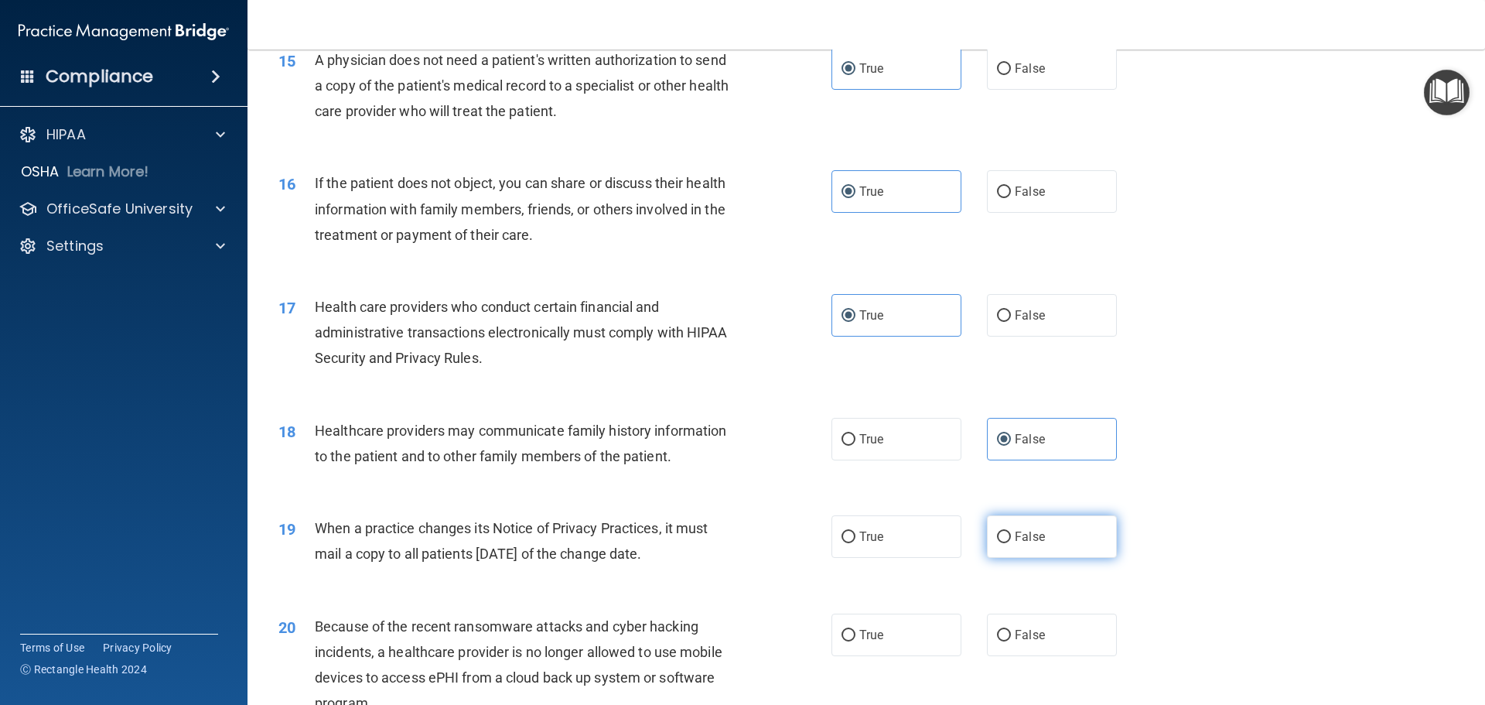
radio input "true"
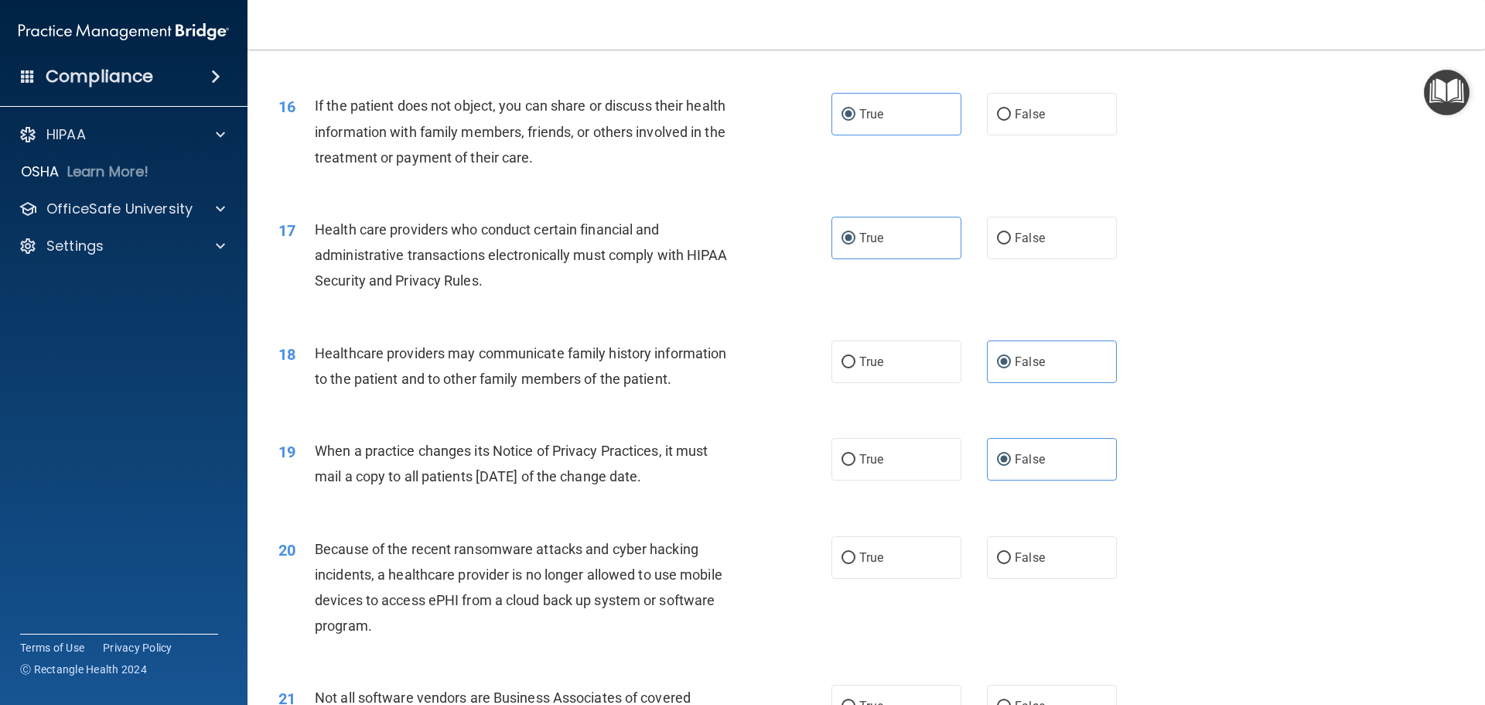
scroll to position [1857, 0]
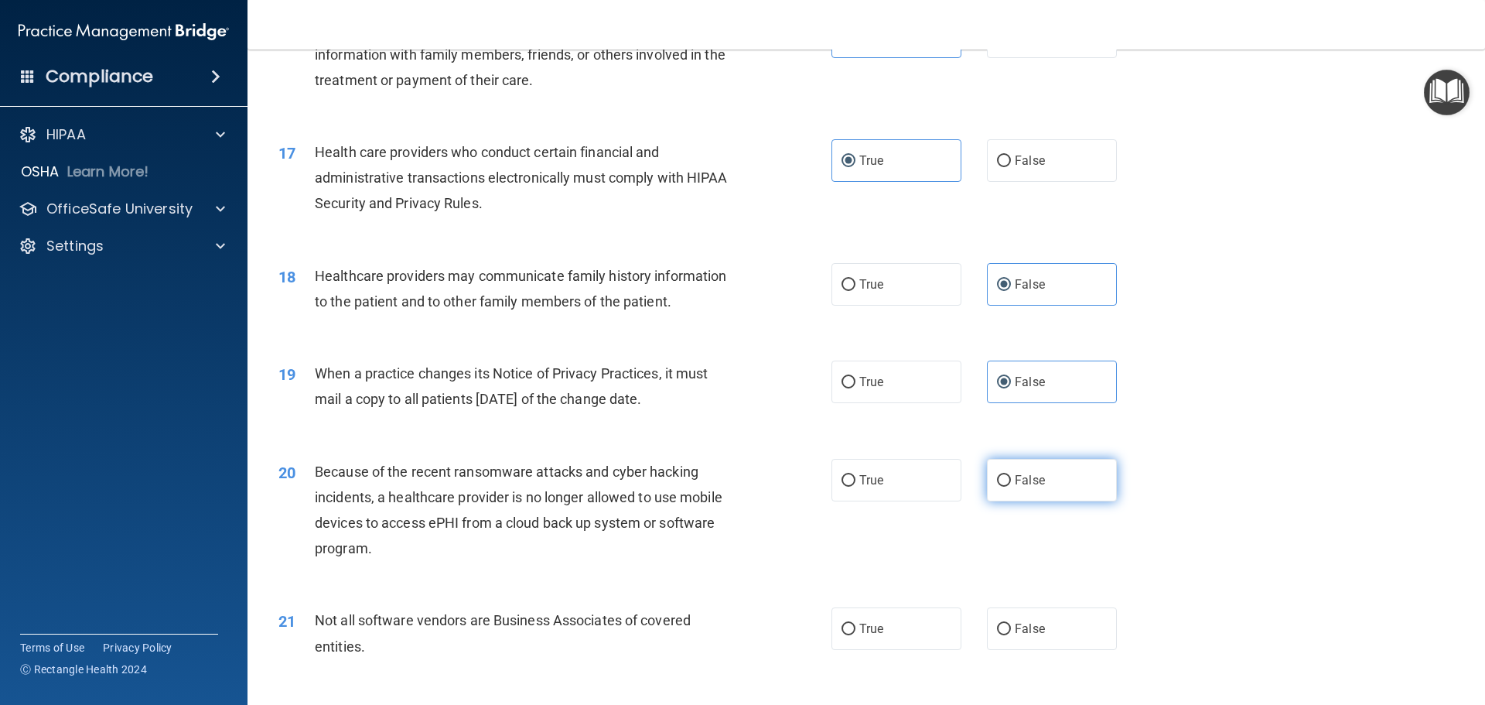
click at [1053, 464] on label "False" at bounding box center [1052, 480] width 130 height 43
click at [1011, 475] on input "False" at bounding box center [1004, 481] width 14 height 12
radio input "true"
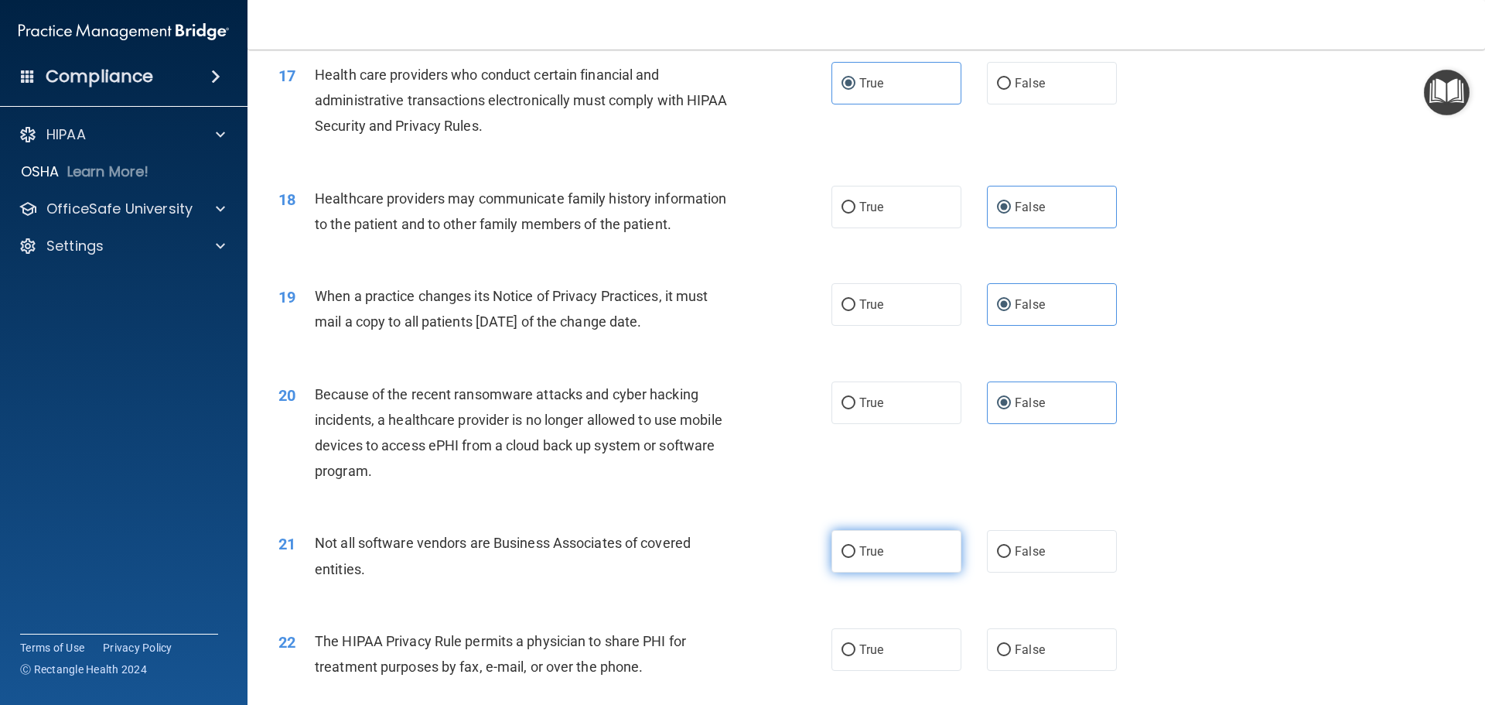
click at [878, 565] on label "True" at bounding box center [897, 551] width 130 height 43
click at [856, 558] on input "True" at bounding box center [849, 552] width 14 height 12
radio input "true"
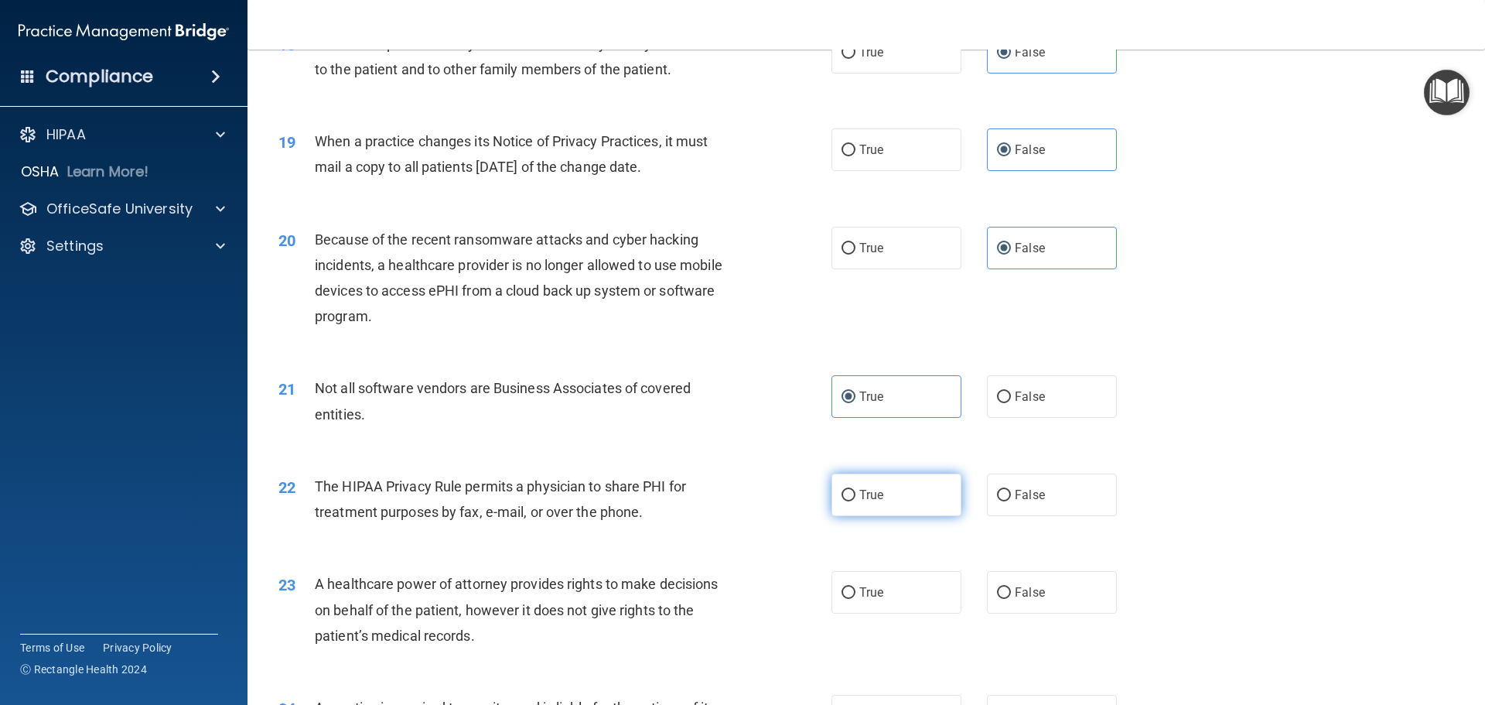
click at [893, 504] on label "True" at bounding box center [897, 494] width 130 height 43
click at [856, 501] on input "True" at bounding box center [849, 496] width 14 height 12
radio input "true"
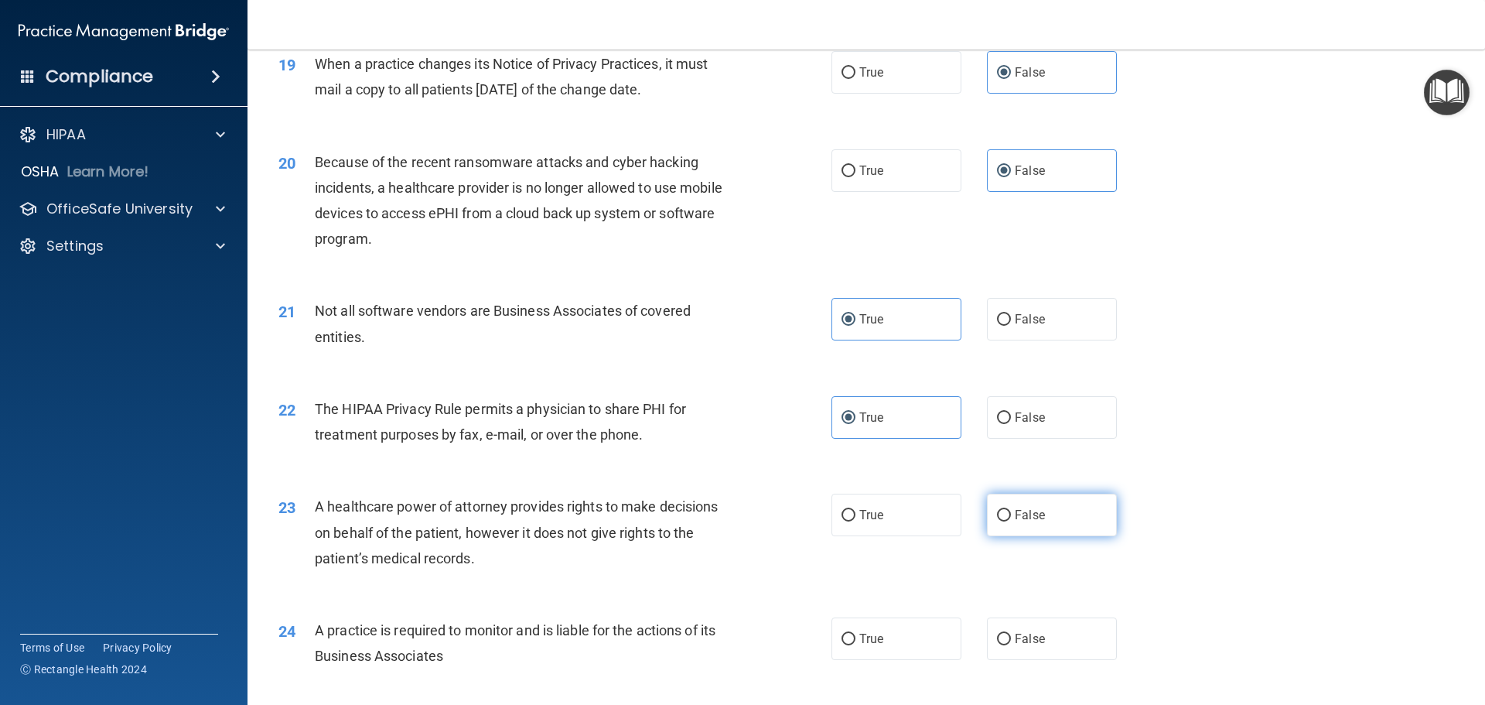
click at [1021, 522] on label "False" at bounding box center [1052, 515] width 130 height 43
click at [1011, 521] on input "False" at bounding box center [1004, 516] width 14 height 12
radio input "true"
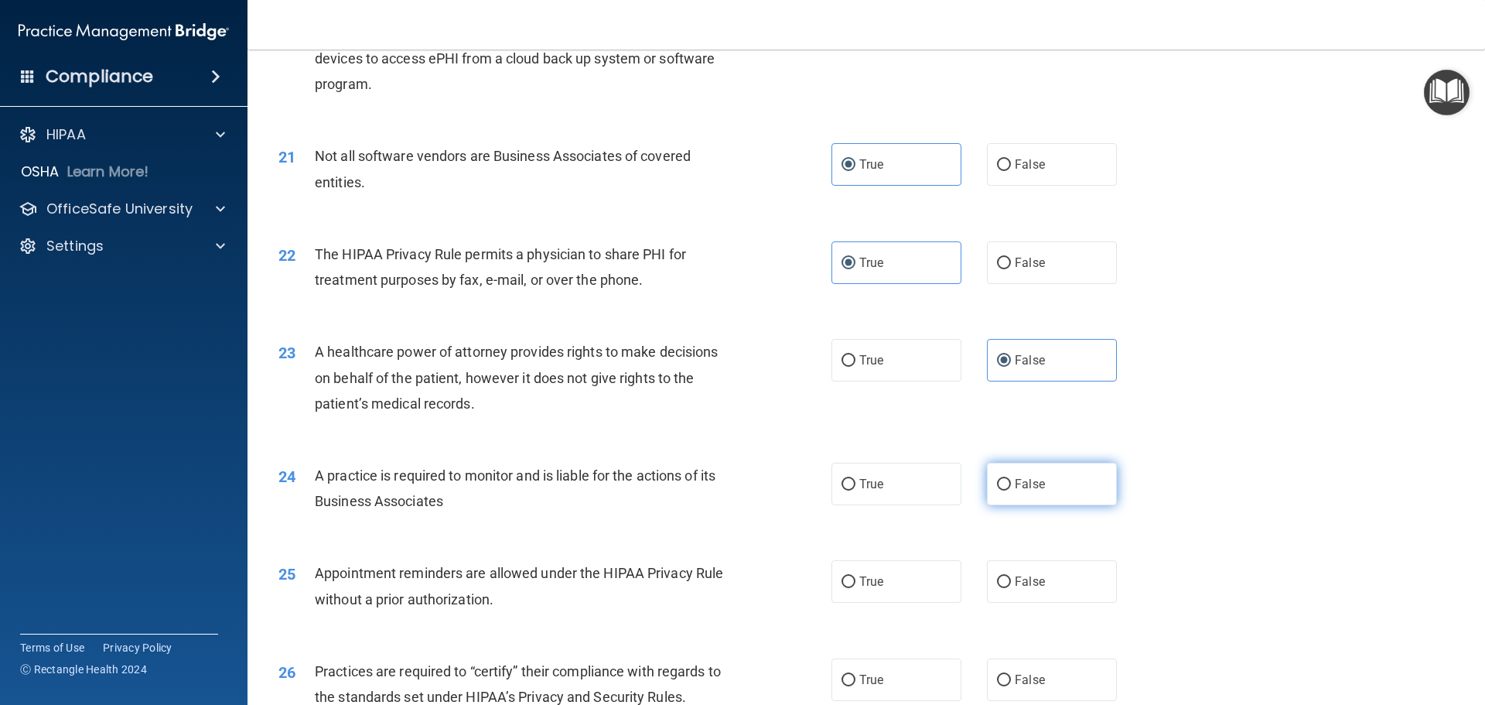
click at [1015, 486] on span "False" at bounding box center [1030, 484] width 30 height 15
click at [1011, 486] on input "False" at bounding box center [1004, 485] width 14 height 12
radio input "true"
click at [893, 594] on label "True" at bounding box center [897, 581] width 130 height 43
click at [856, 588] on input "True" at bounding box center [849, 582] width 14 height 12
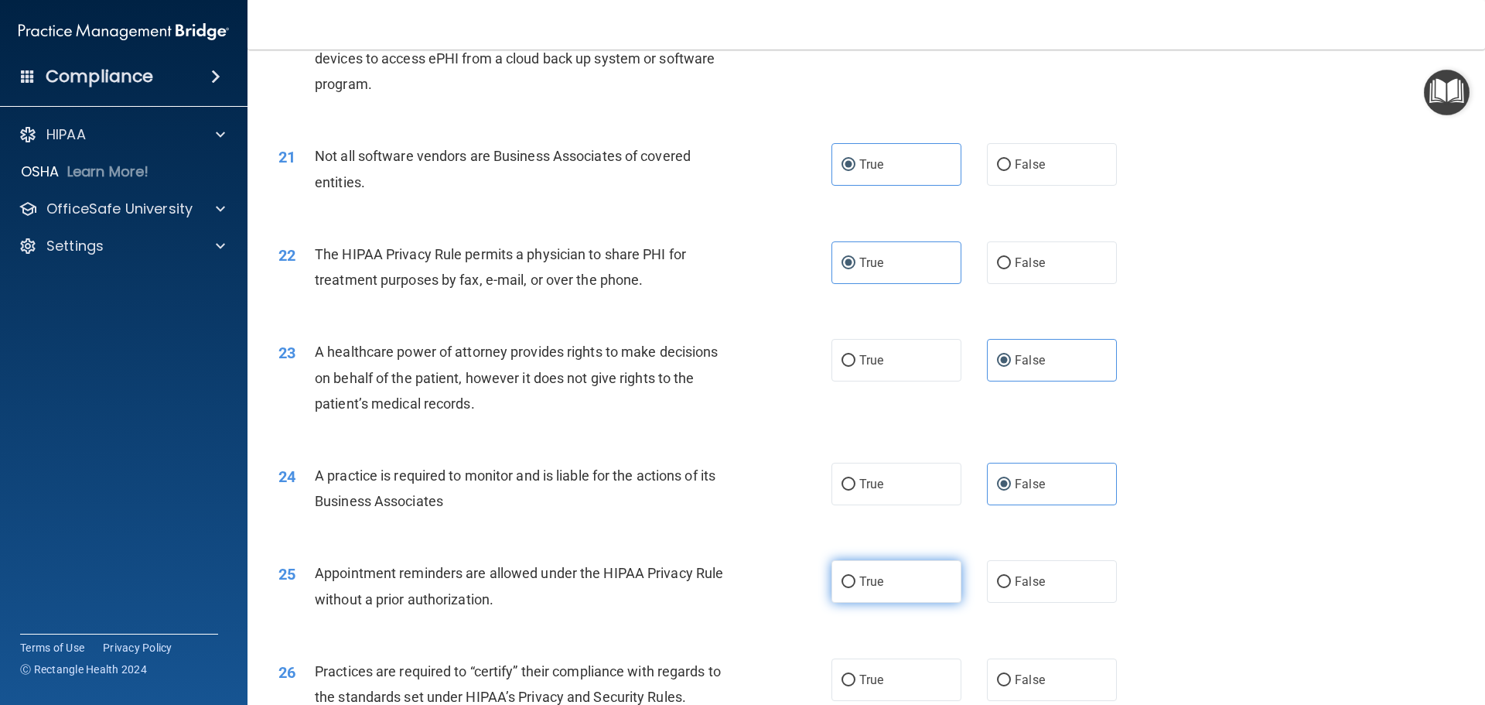
radio input "true"
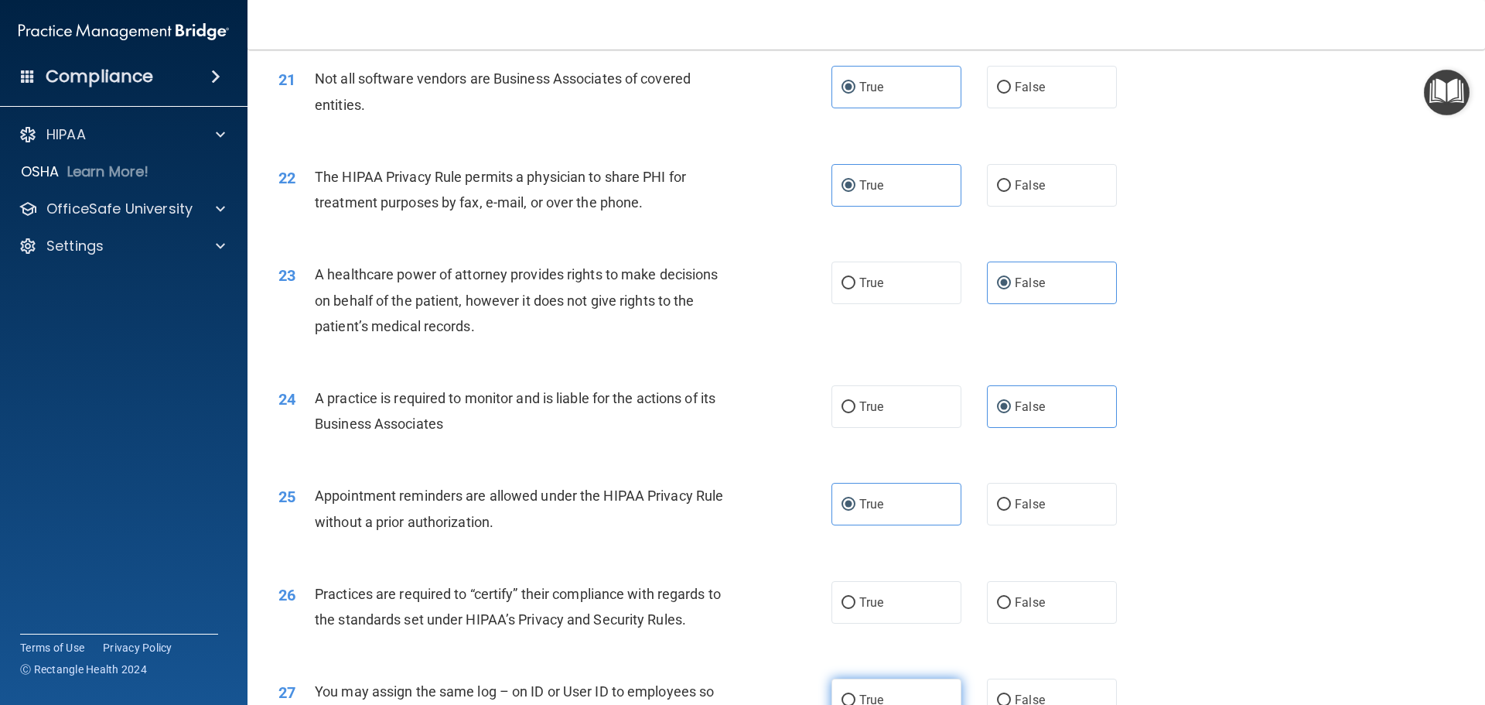
scroll to position [2475, 0]
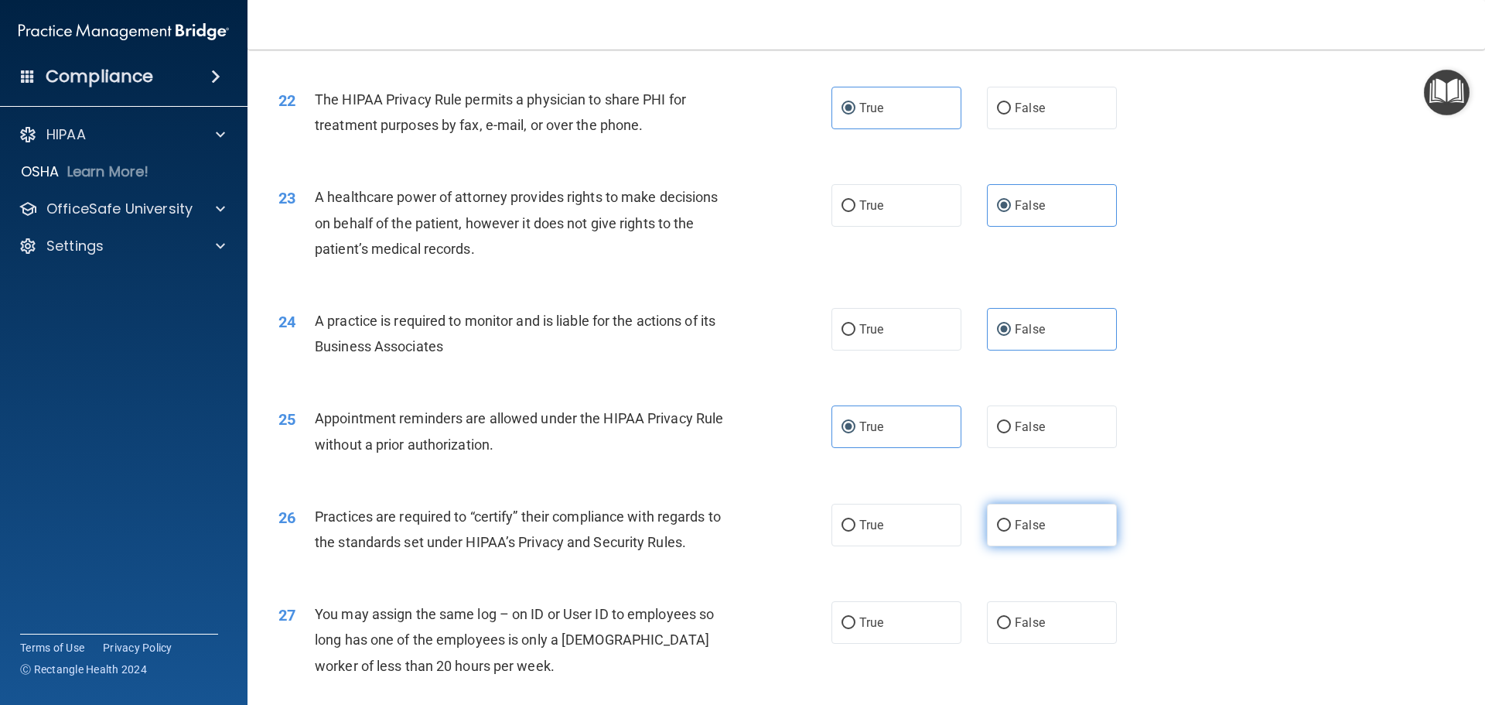
click at [1000, 532] on label "False" at bounding box center [1052, 525] width 130 height 43
click at [1000, 531] on input "False" at bounding box center [1004, 526] width 14 height 12
radio input "true"
click at [997, 628] on input "False" at bounding box center [1004, 623] width 14 height 12
radio input "true"
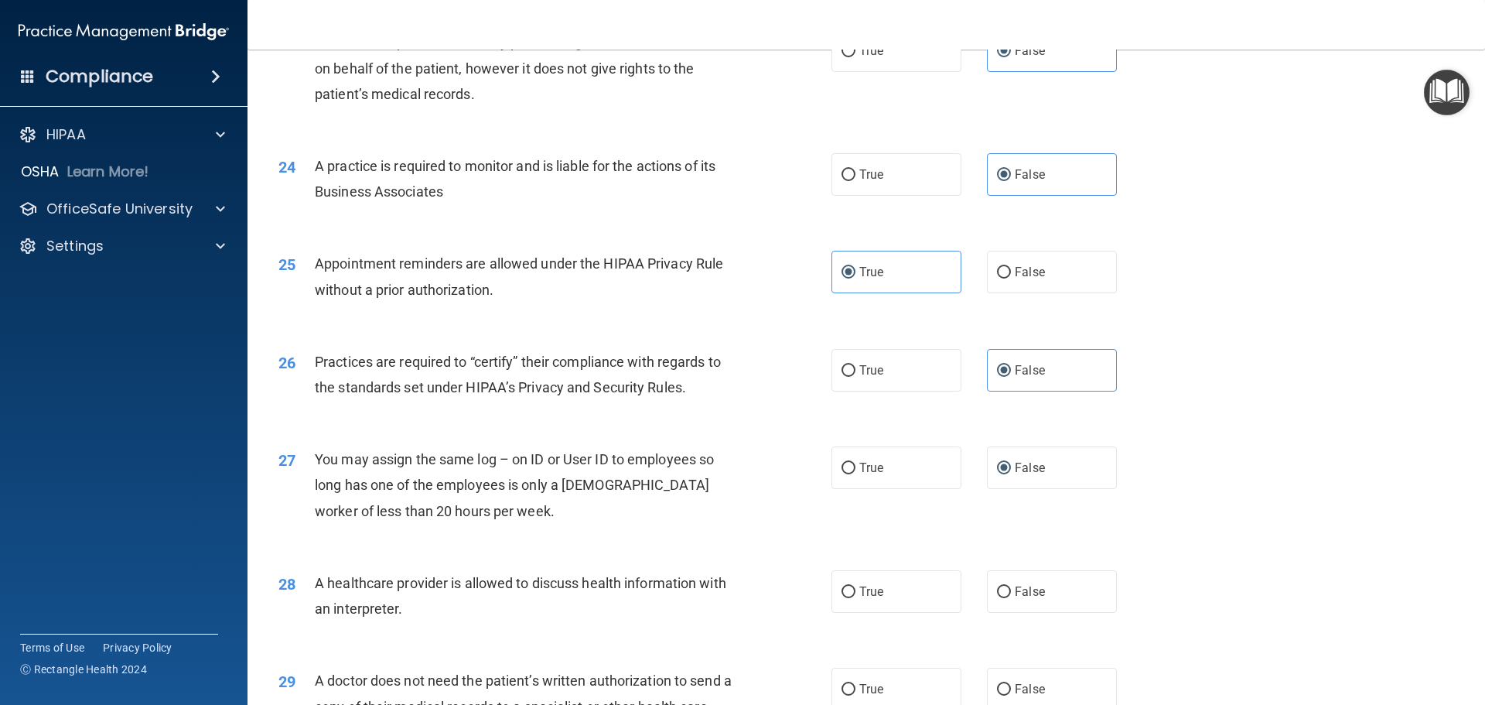
scroll to position [2707, 0]
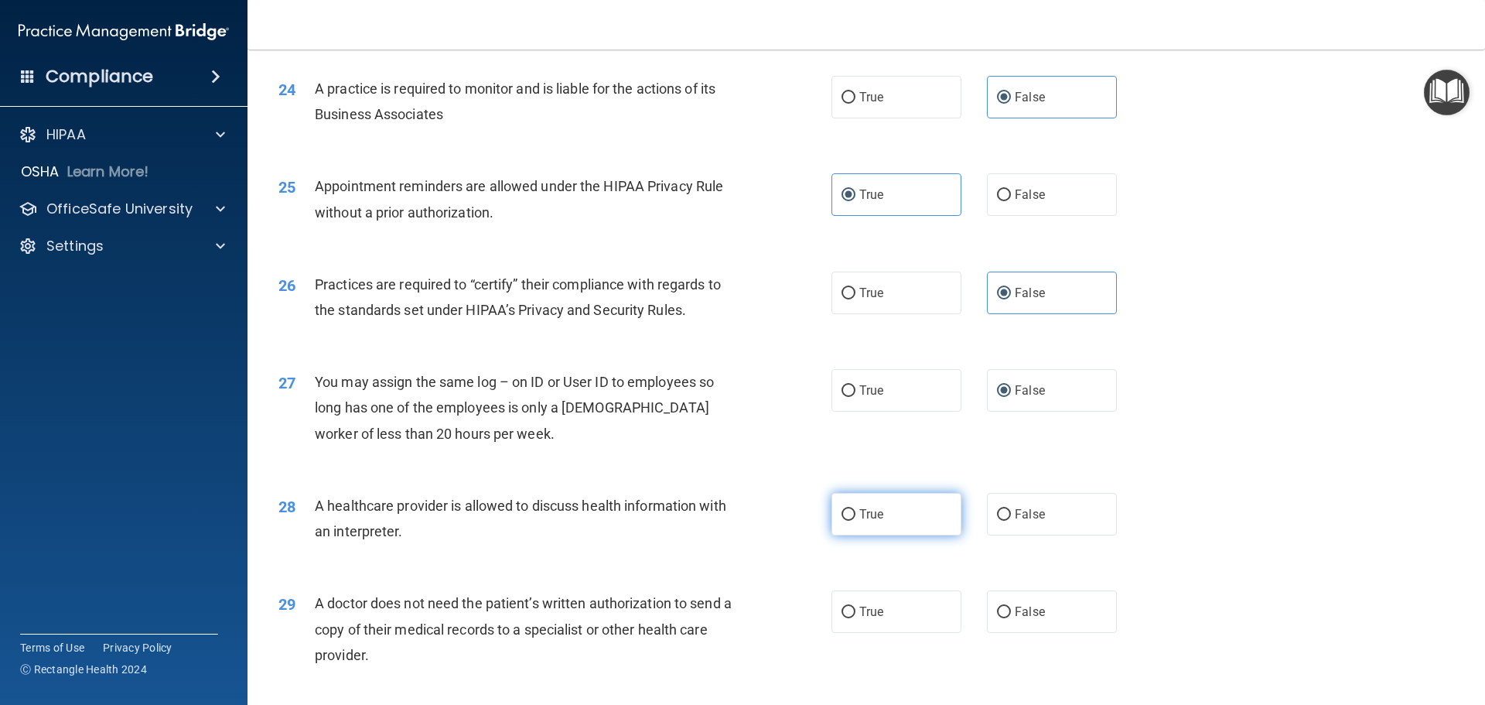
click at [900, 521] on label "True" at bounding box center [897, 514] width 130 height 43
click at [856, 521] on input "True" at bounding box center [849, 515] width 14 height 12
radio input "true"
click at [889, 620] on label "True" at bounding box center [897, 611] width 130 height 43
click at [856, 618] on input "True" at bounding box center [849, 612] width 14 height 12
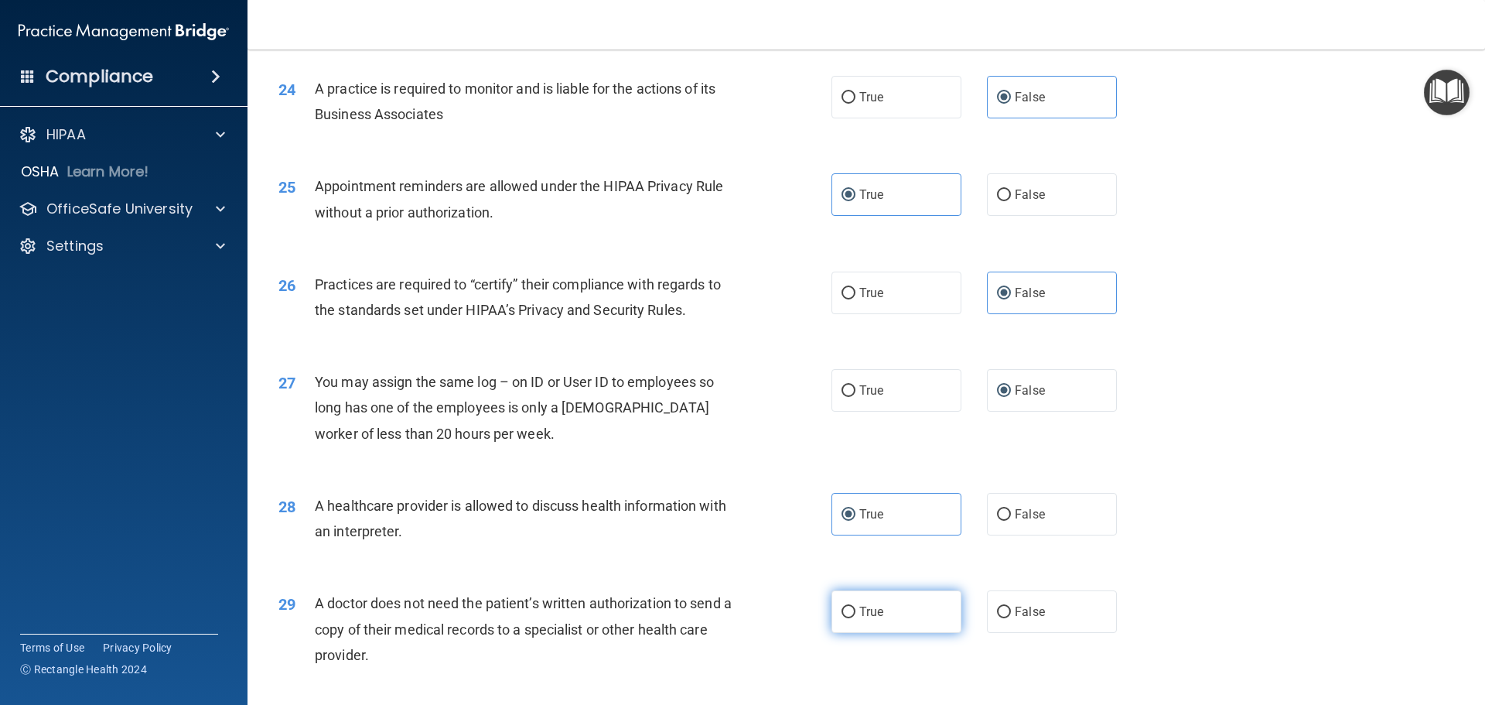
radio input "true"
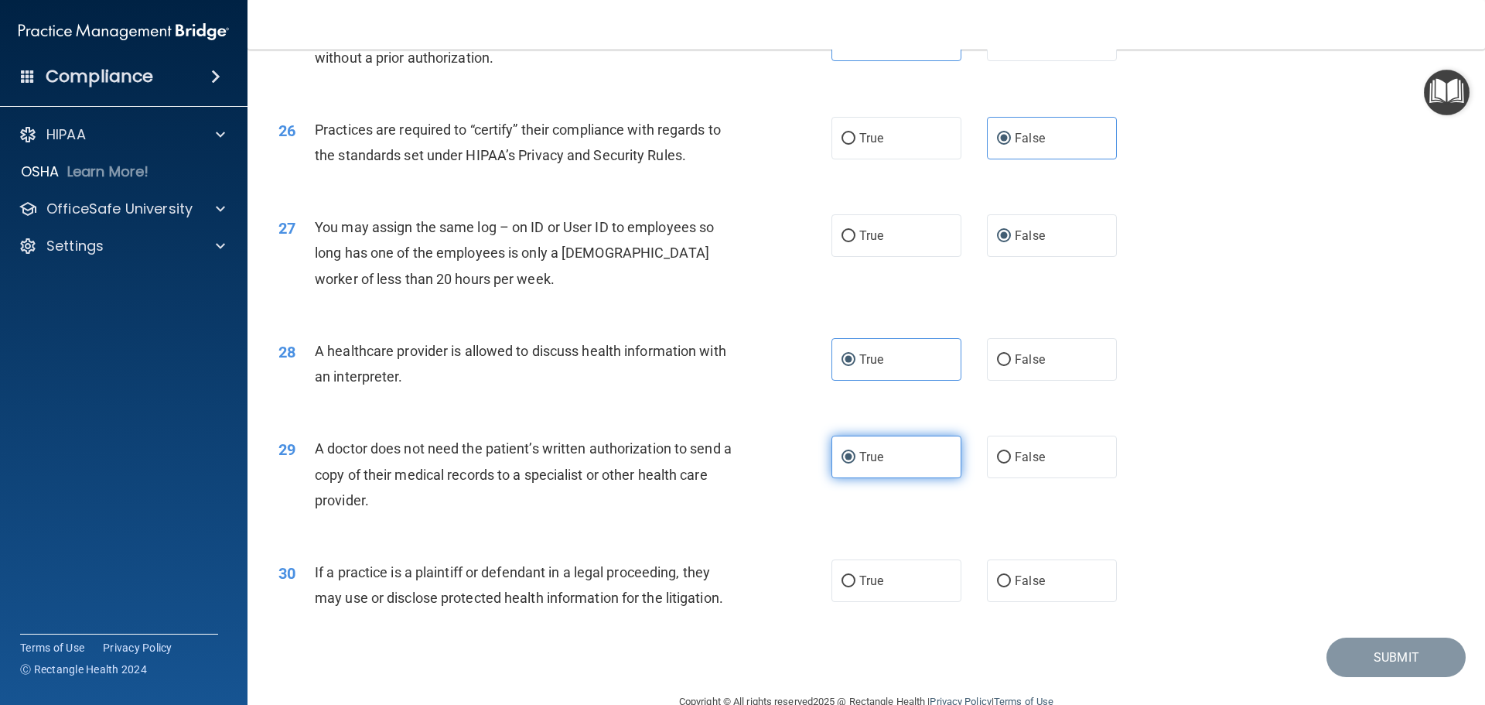
scroll to position [2896, 0]
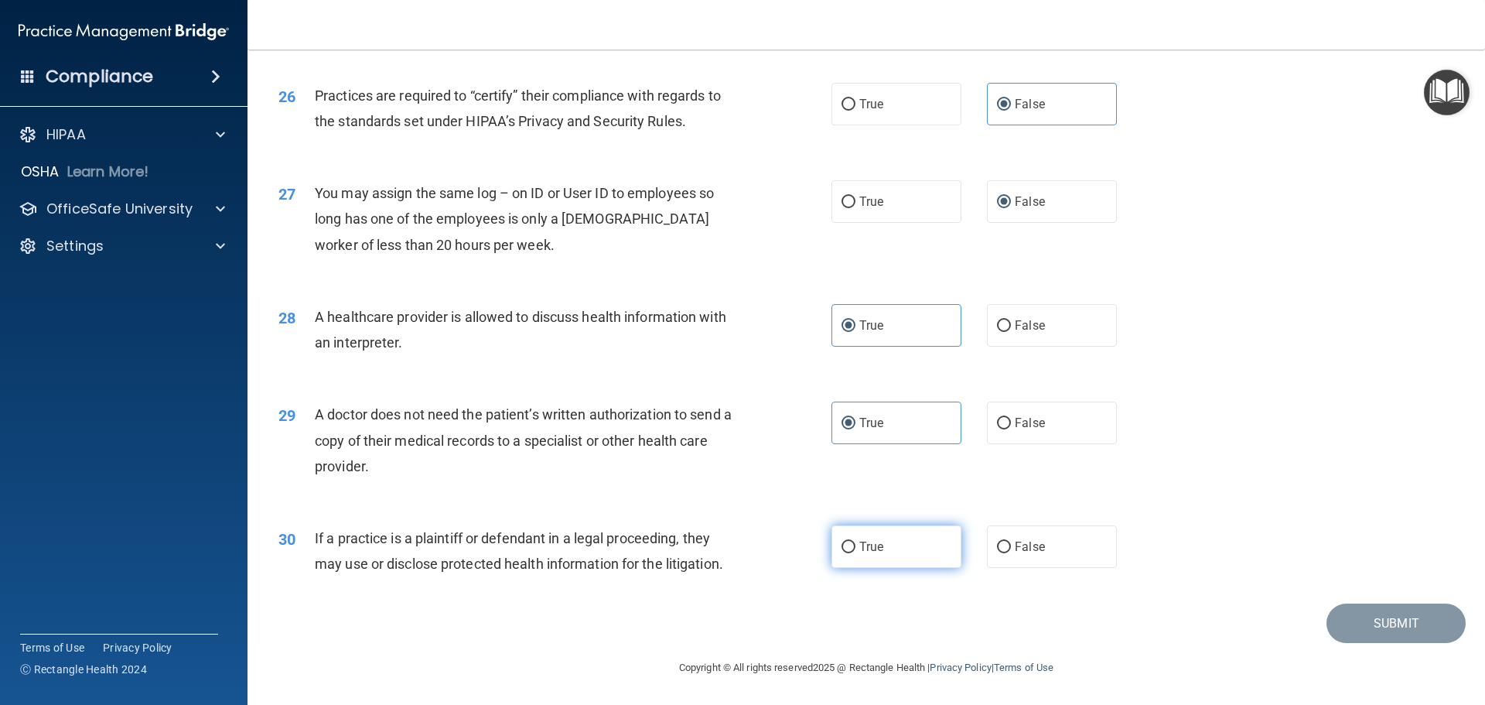
click at [881, 552] on label "True" at bounding box center [897, 546] width 130 height 43
click at [856, 552] on input "True" at bounding box center [849, 547] width 14 height 12
radio input "true"
click at [1372, 617] on button "Submit" at bounding box center [1396, 622] width 139 height 39
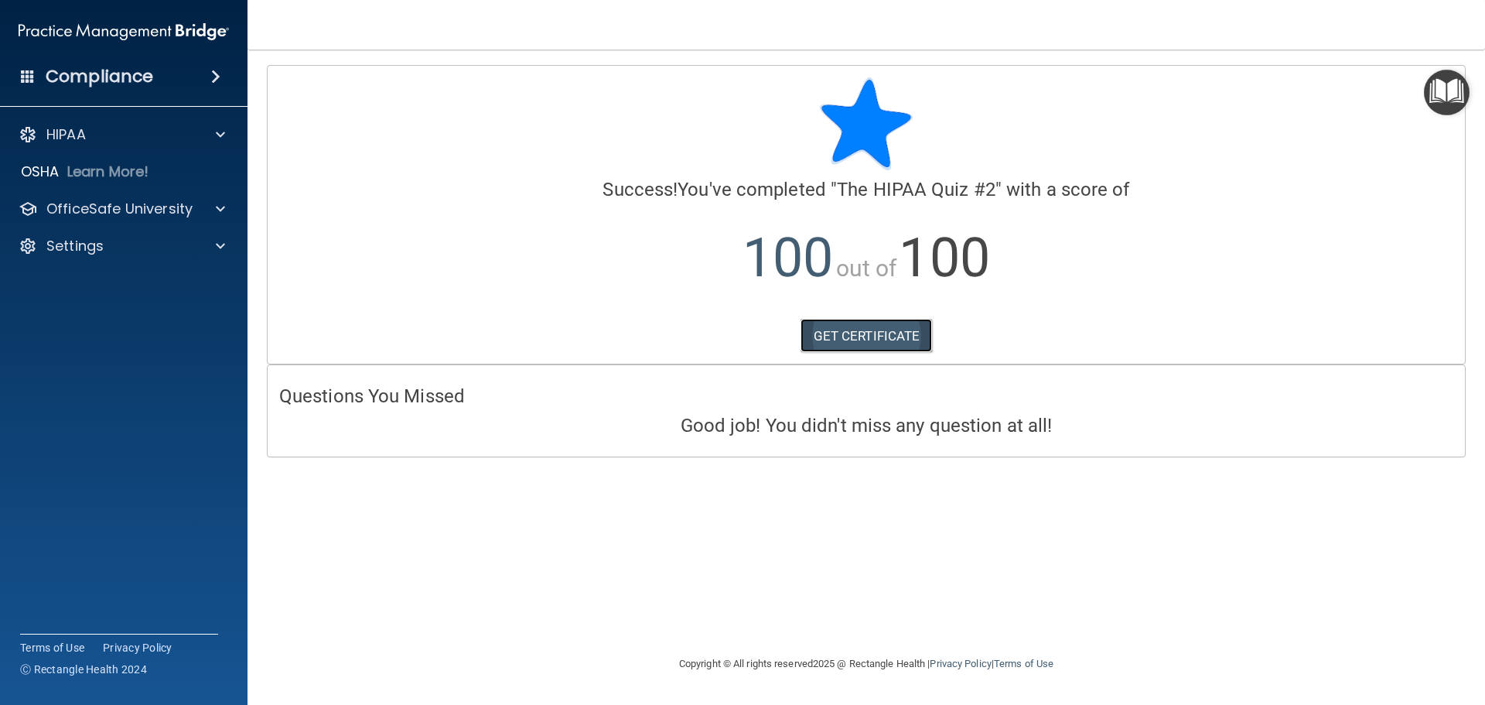
click at [862, 328] on link "GET CERTIFICATE" at bounding box center [867, 336] width 132 height 34
click at [212, 206] on div at bounding box center [218, 209] width 39 height 19
click at [144, 241] on div "HIPAA Training" at bounding box center [115, 245] width 211 height 15
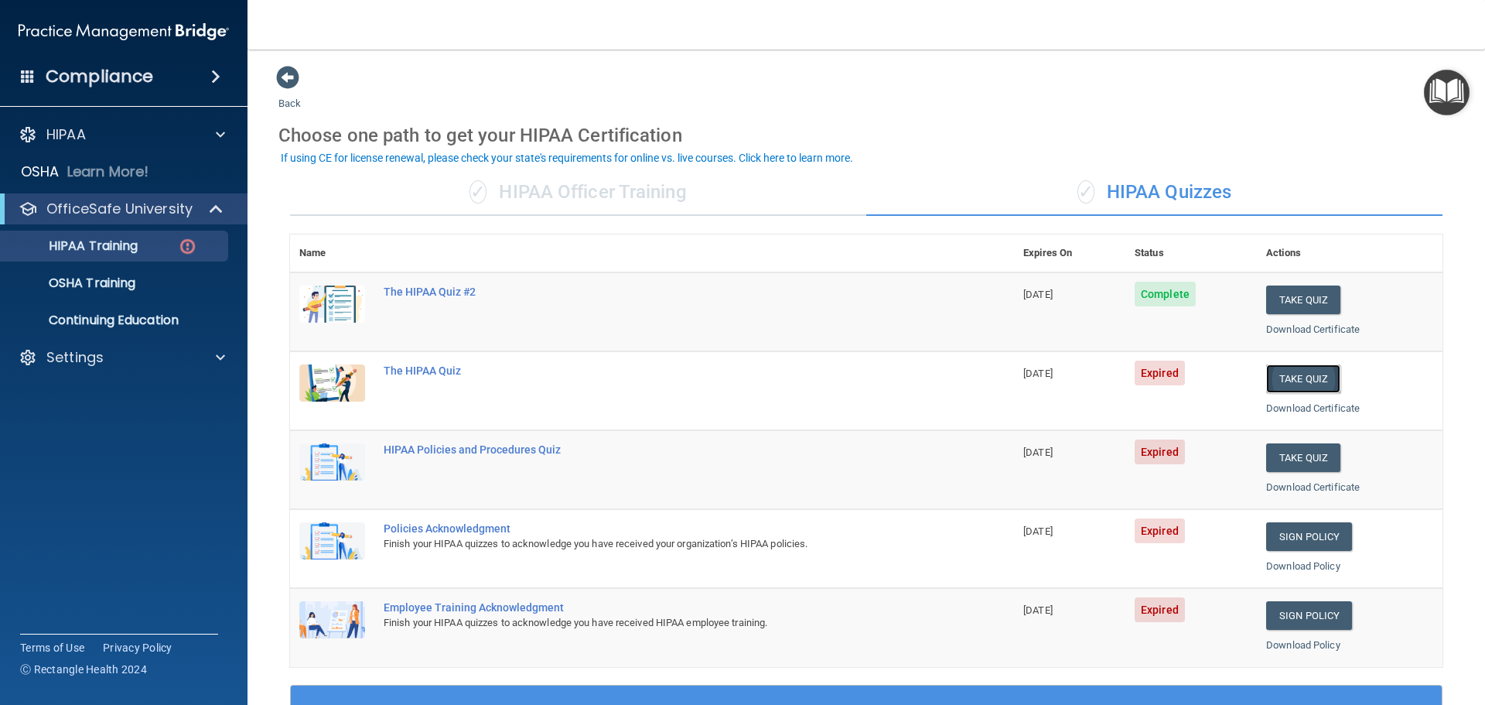
click at [1273, 374] on button "Take Quiz" at bounding box center [1303, 378] width 74 height 29
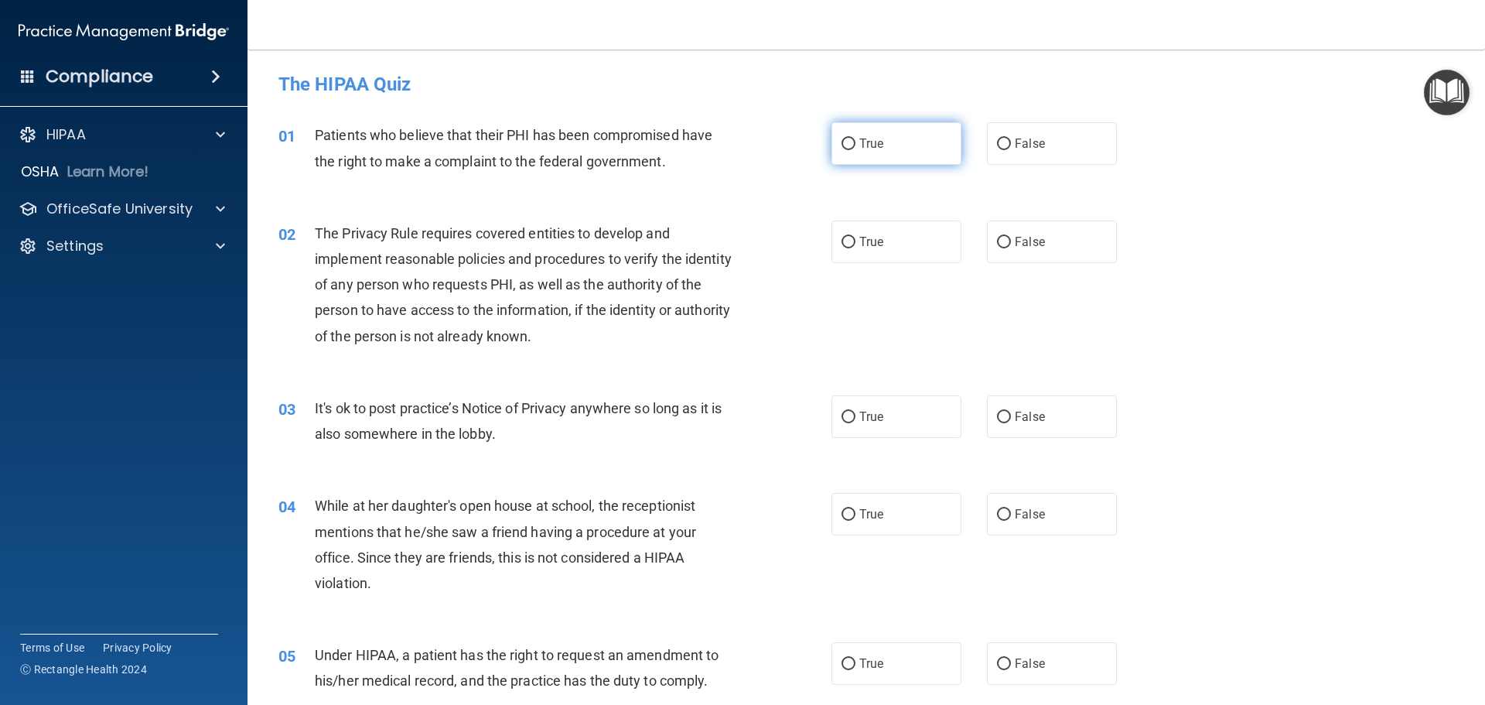
click at [842, 152] on label "True" at bounding box center [897, 143] width 130 height 43
click at [842, 150] on input "True" at bounding box center [849, 144] width 14 height 12
radio input "true"
click at [863, 256] on label "True" at bounding box center [897, 241] width 130 height 43
click at [856, 248] on input "True" at bounding box center [849, 243] width 14 height 12
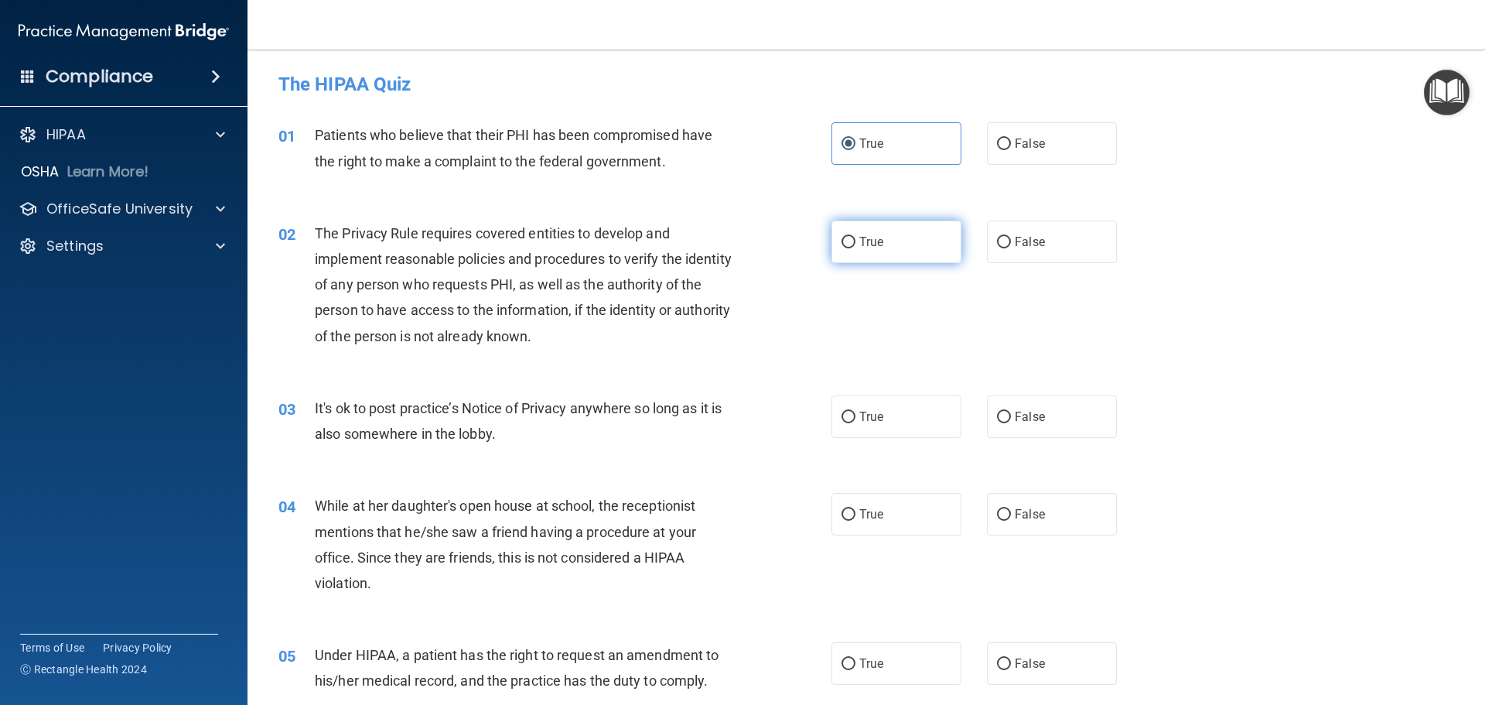
radio input "true"
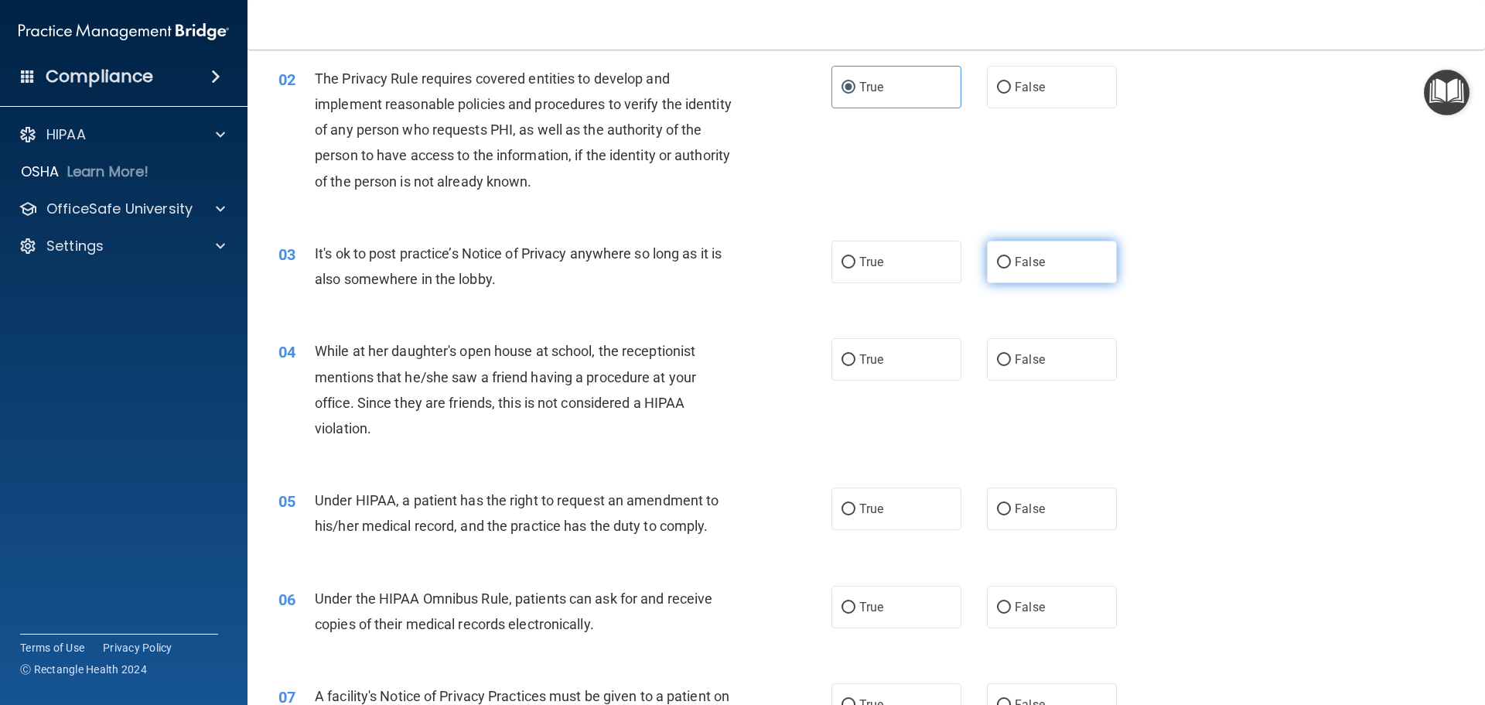
click at [1018, 265] on span "False" at bounding box center [1030, 262] width 30 height 15
click at [1011, 265] on input "False" at bounding box center [1004, 263] width 14 height 12
radio input "true"
click at [1000, 368] on label "False" at bounding box center [1052, 359] width 130 height 43
click at [1000, 366] on input "False" at bounding box center [1004, 360] width 14 height 12
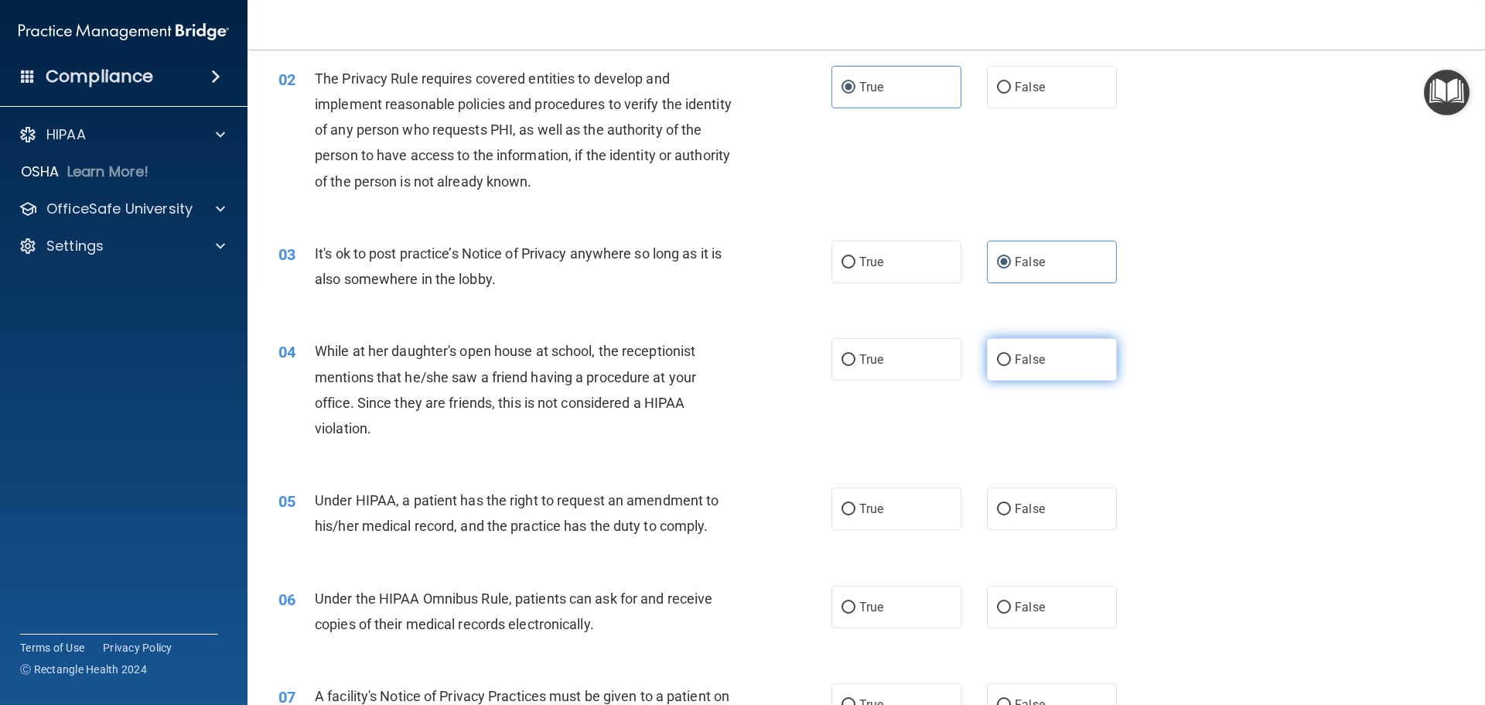
radio input "true"
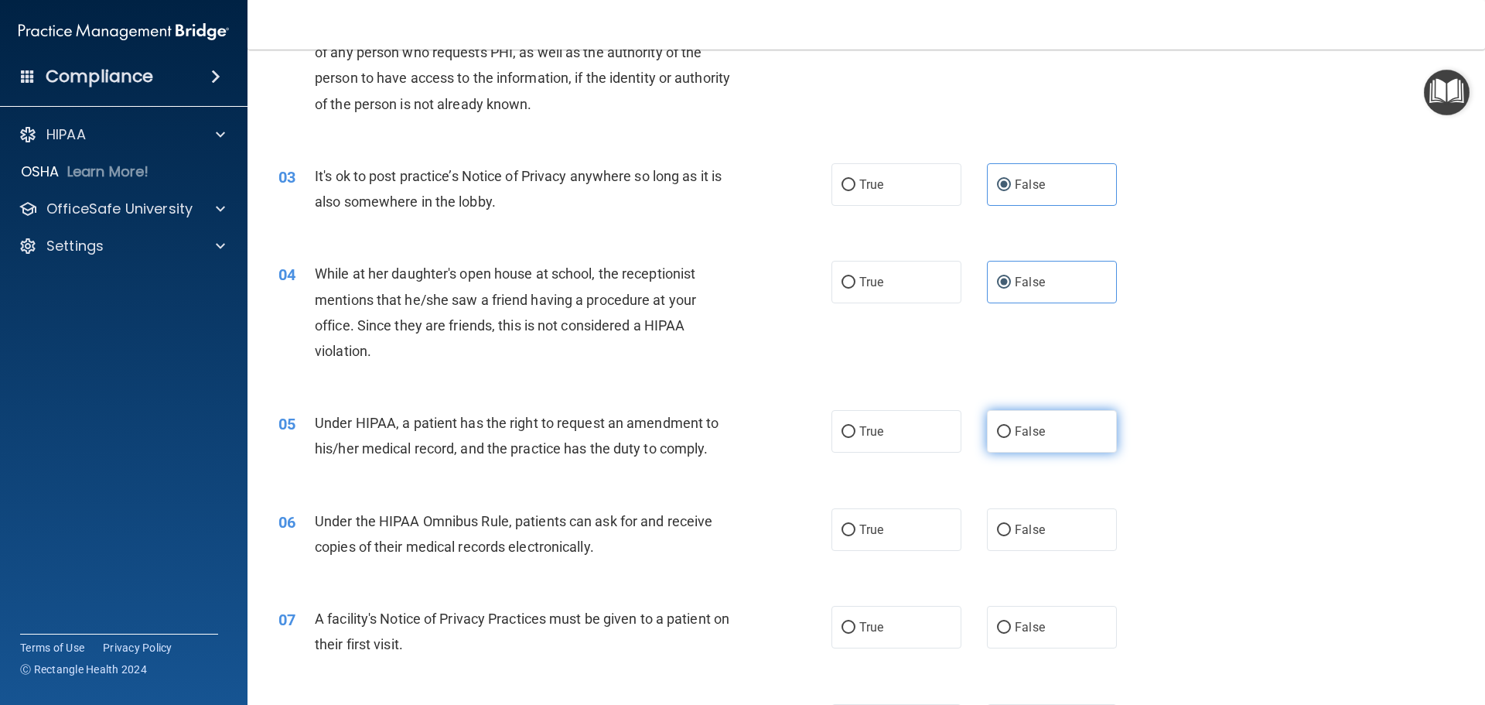
click at [1023, 439] on label "False" at bounding box center [1052, 431] width 130 height 43
click at [1011, 438] on input "False" at bounding box center [1004, 432] width 14 height 12
radio input "true"
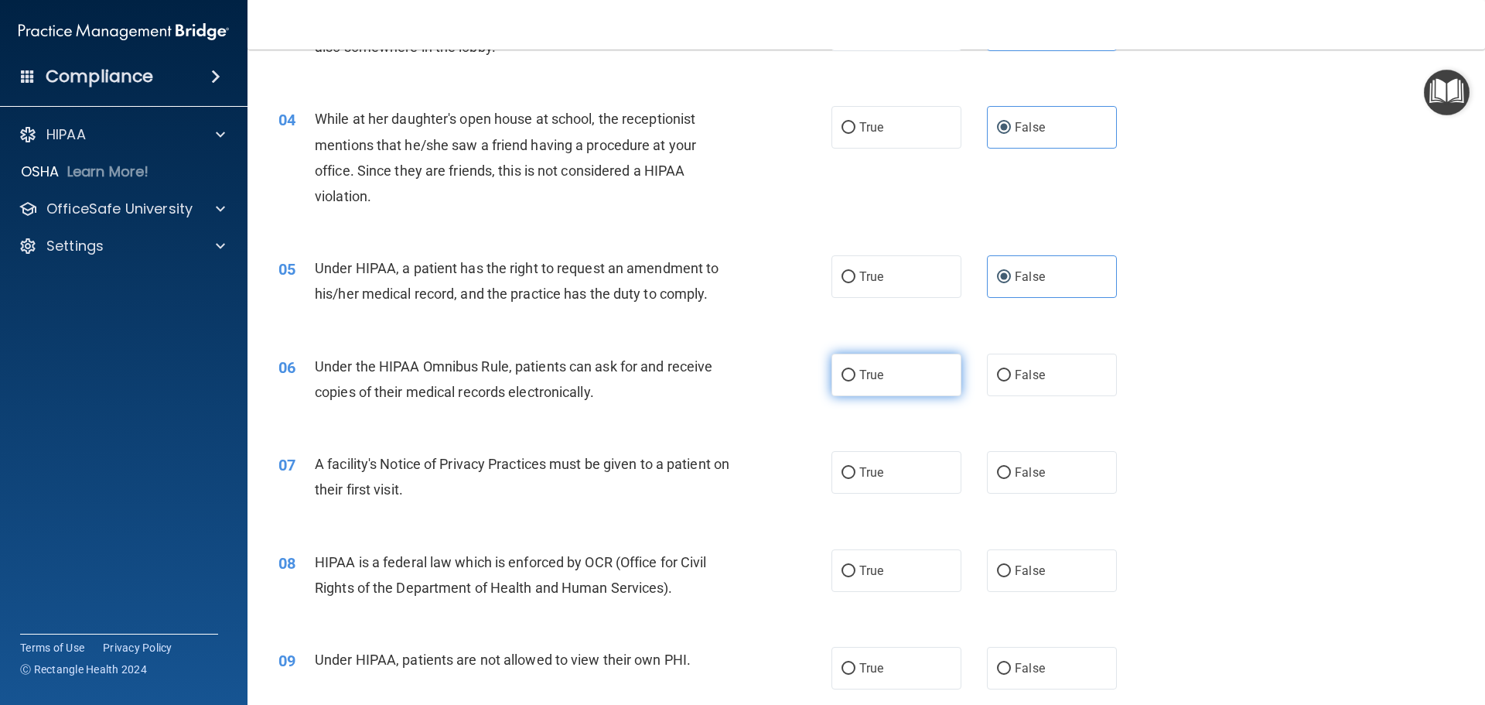
click at [859, 381] on span "True" at bounding box center [871, 374] width 24 height 15
click at [854, 381] on input "True" at bounding box center [849, 376] width 14 height 12
radio input "true"
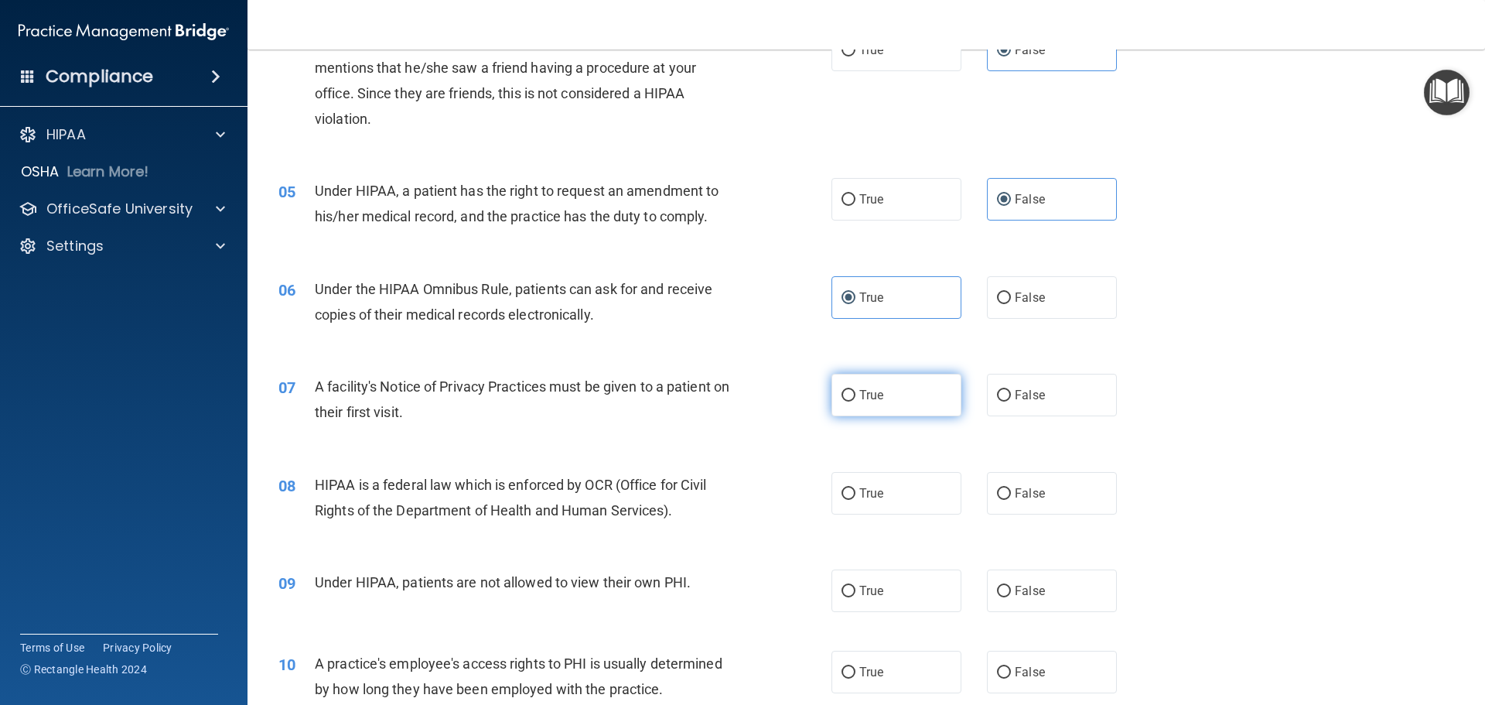
click at [869, 401] on span "True" at bounding box center [871, 395] width 24 height 15
click at [856, 401] on input "True" at bounding box center [849, 396] width 14 height 12
radio input "true"
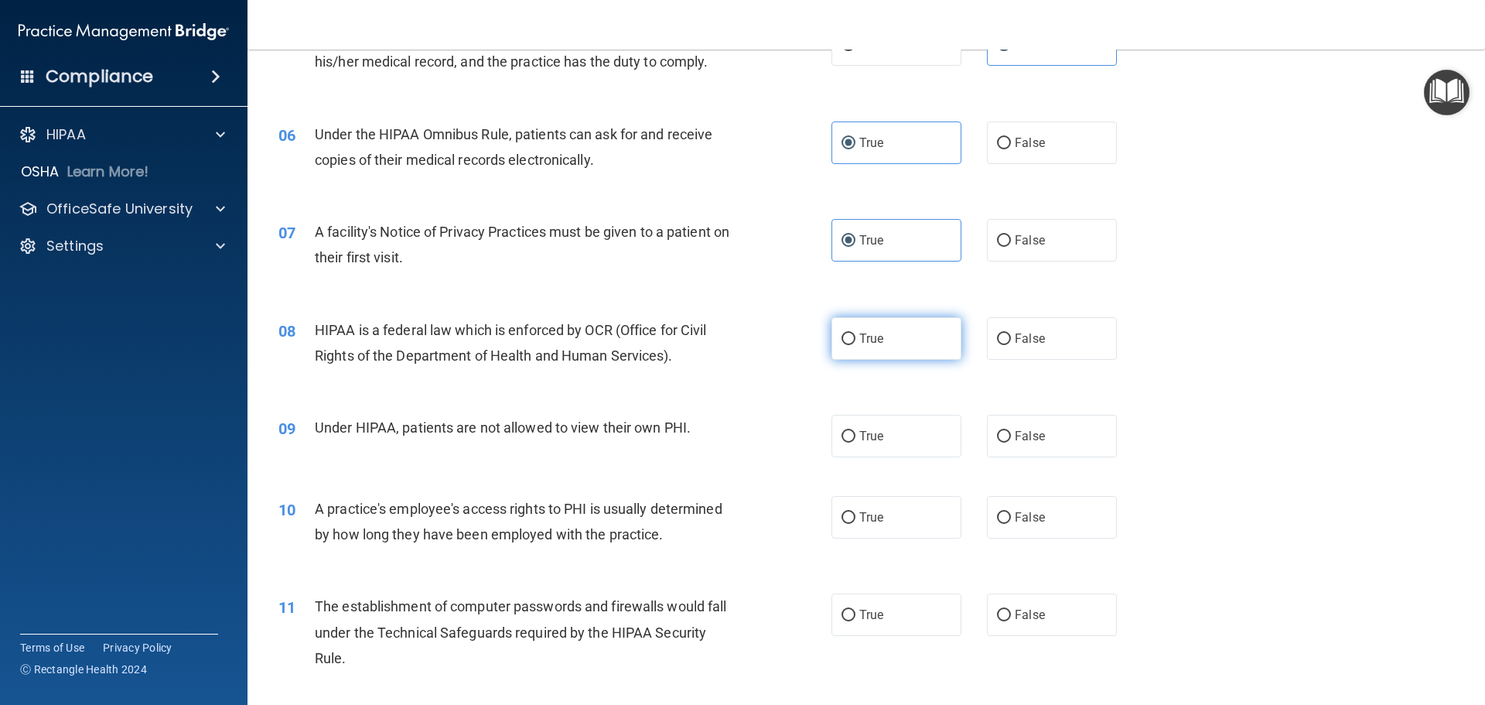
click at [871, 346] on label "True" at bounding box center [897, 338] width 130 height 43
click at [856, 345] on input "True" at bounding box center [849, 339] width 14 height 12
radio input "true"
click at [1022, 439] on span "False" at bounding box center [1030, 436] width 30 height 15
click at [1011, 439] on input "False" at bounding box center [1004, 437] width 14 height 12
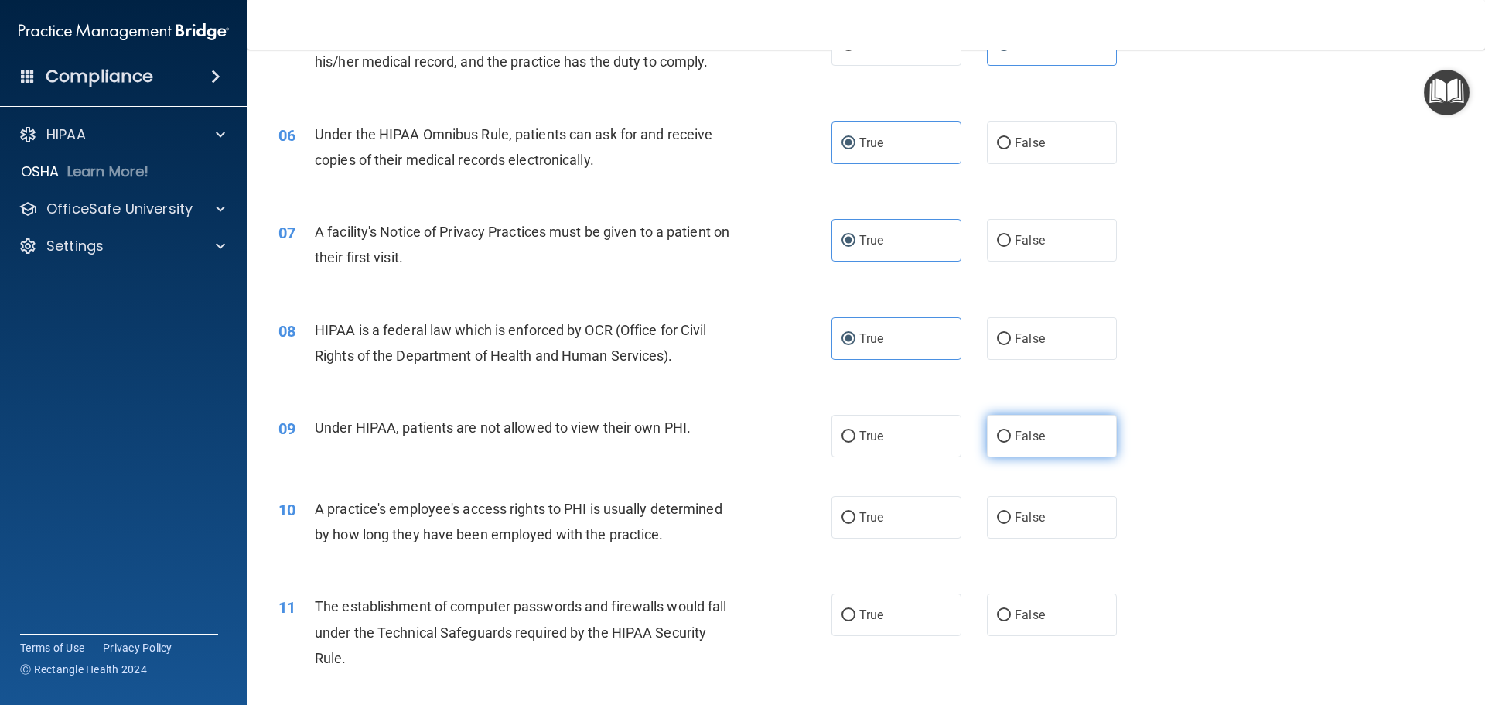
radio input "true"
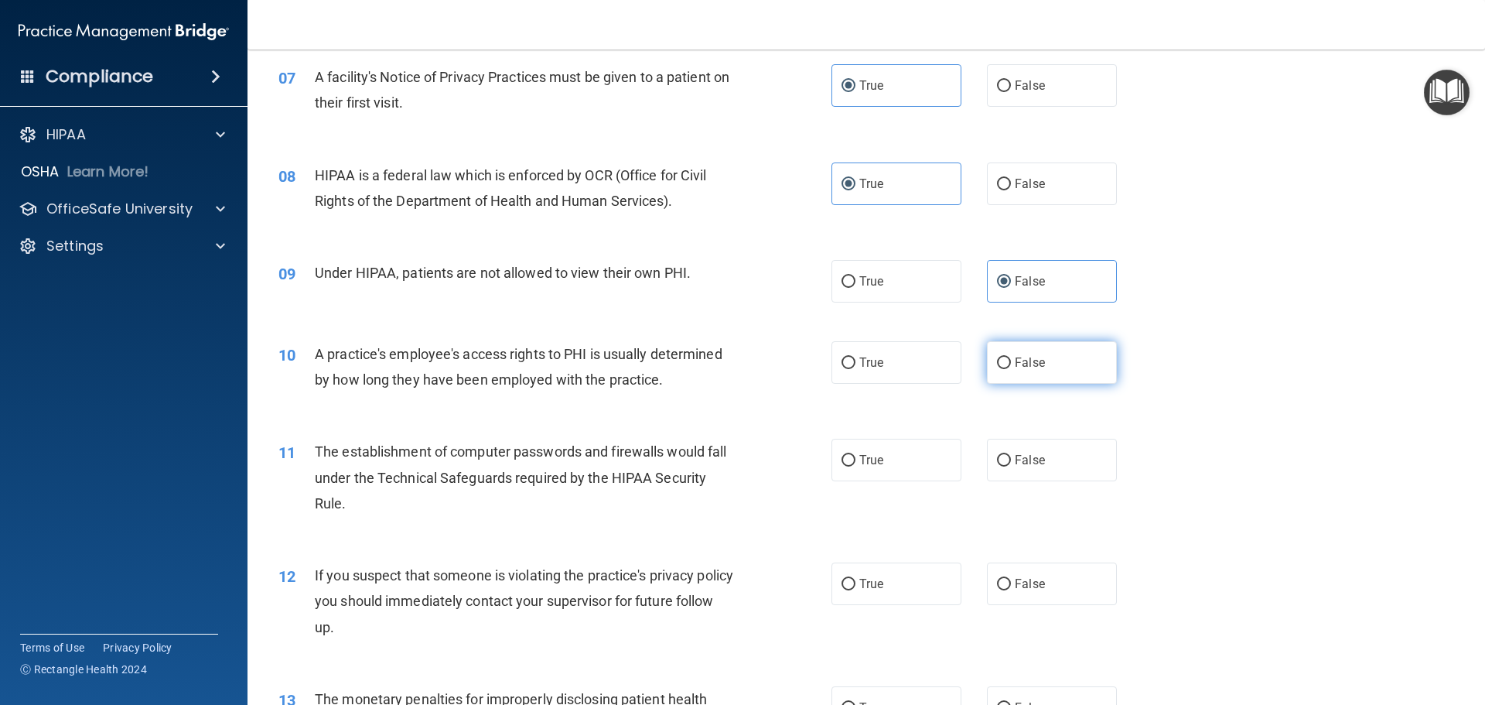
click at [1030, 368] on span "False" at bounding box center [1030, 362] width 30 height 15
click at [1011, 368] on input "False" at bounding box center [1004, 363] width 14 height 12
radio input "true"
click at [859, 466] on span "True" at bounding box center [871, 460] width 24 height 15
click at [856, 466] on input "True" at bounding box center [849, 461] width 14 height 12
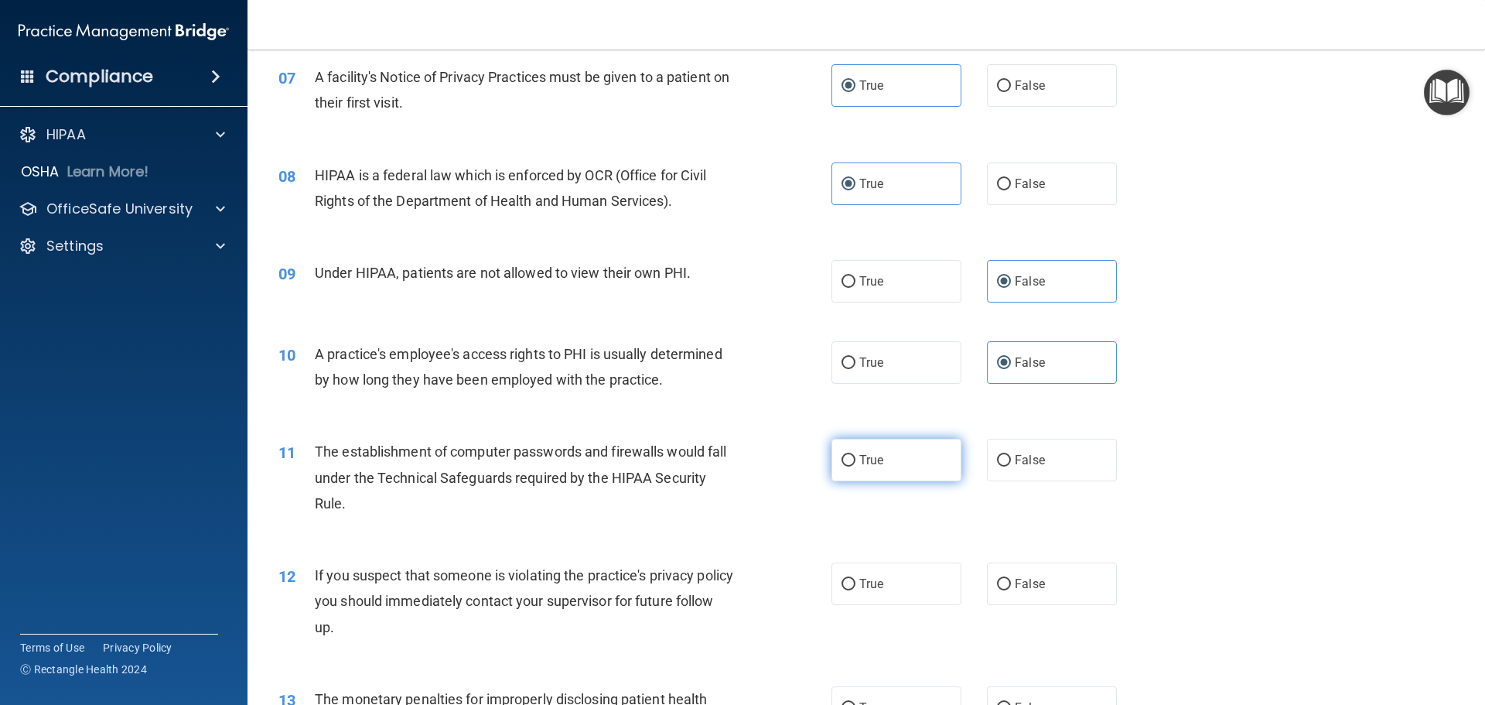
radio input "true"
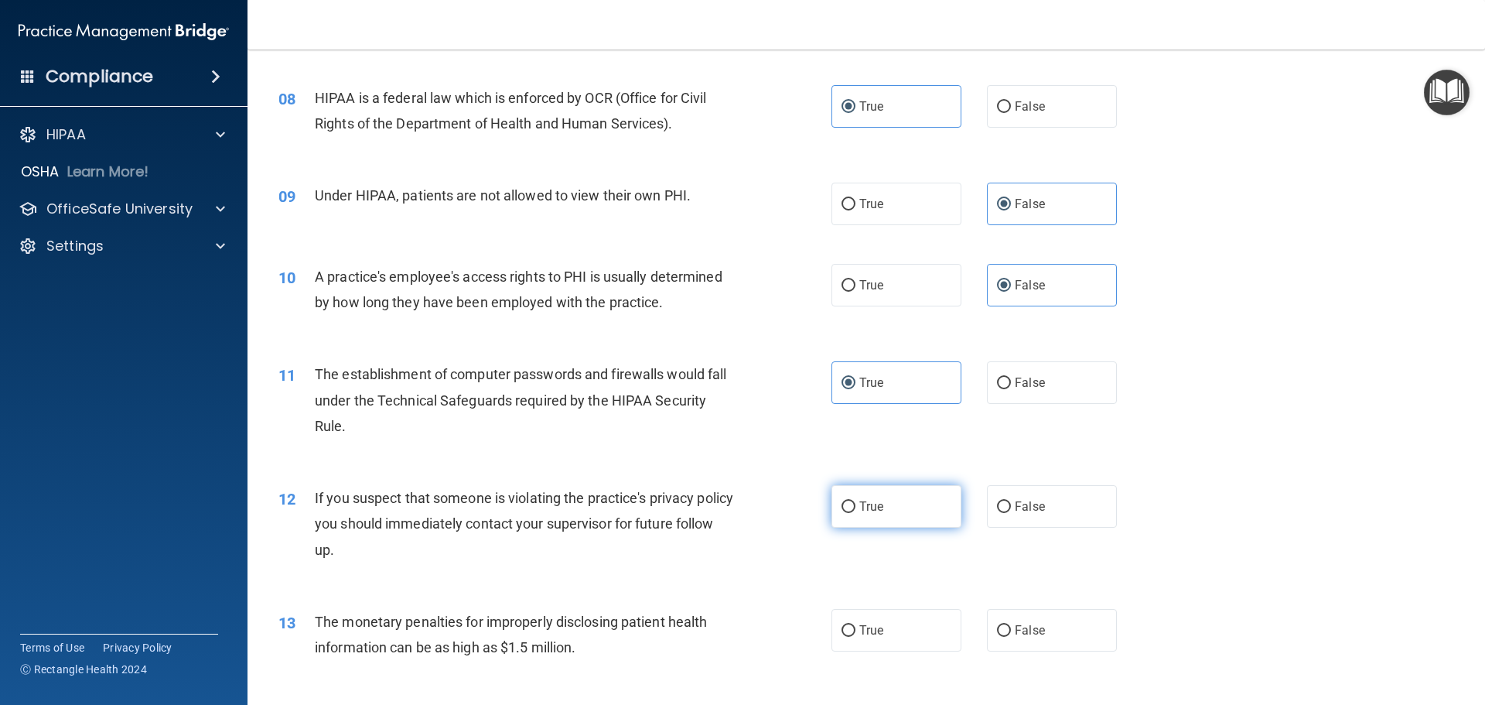
click at [845, 508] on input "True" at bounding box center [849, 507] width 14 height 12
radio input "true"
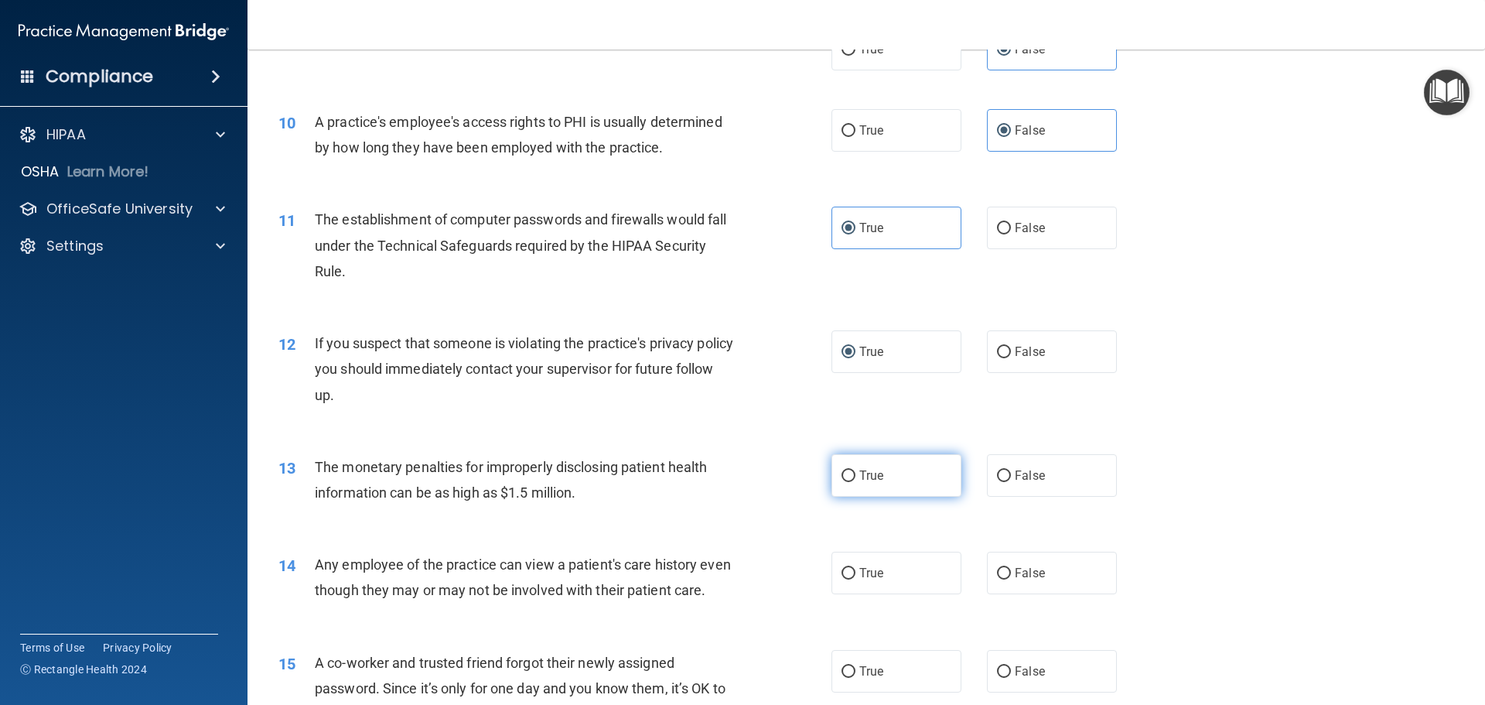
click at [851, 487] on label "True" at bounding box center [897, 475] width 130 height 43
click at [851, 482] on input "True" at bounding box center [849, 476] width 14 height 12
radio input "true"
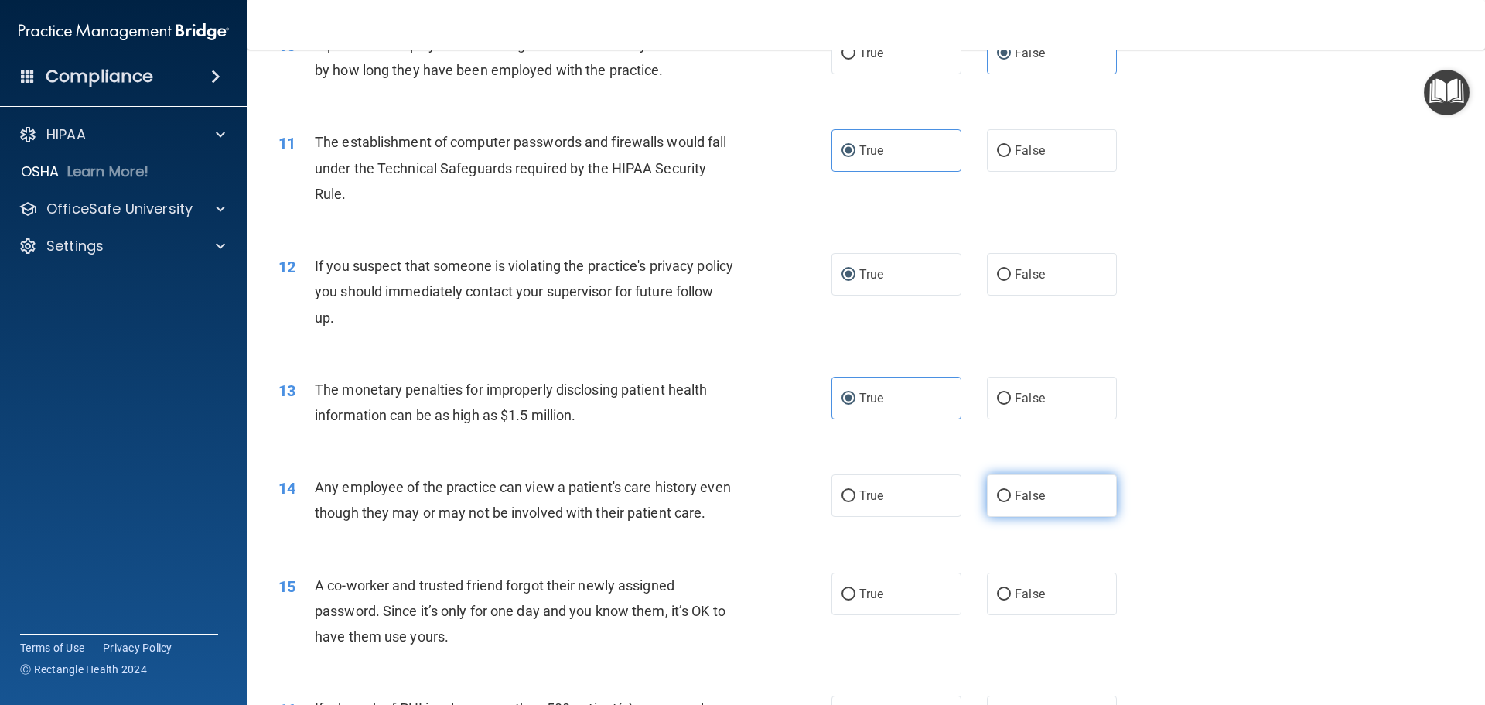
click at [997, 502] on input "False" at bounding box center [1004, 496] width 14 height 12
radio input "true"
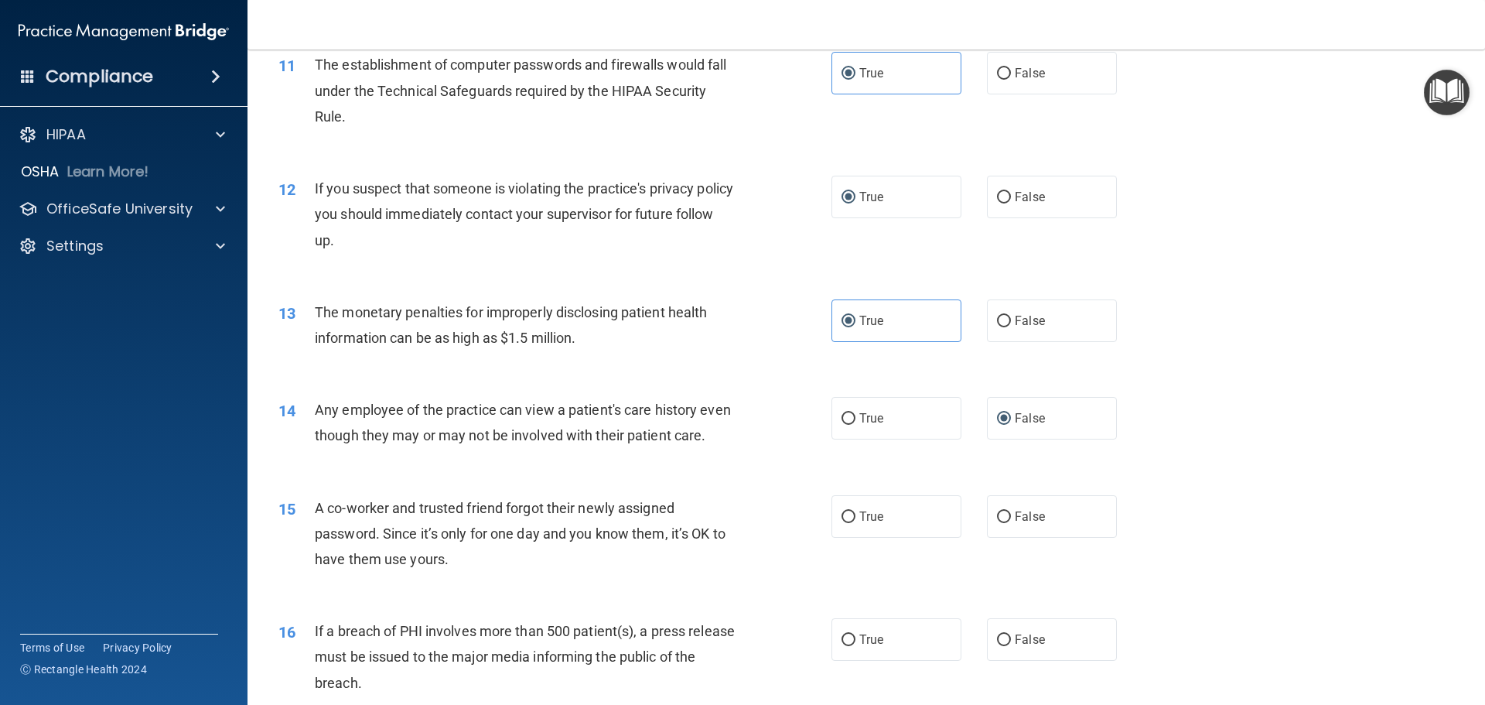
scroll to position [1238, 0]
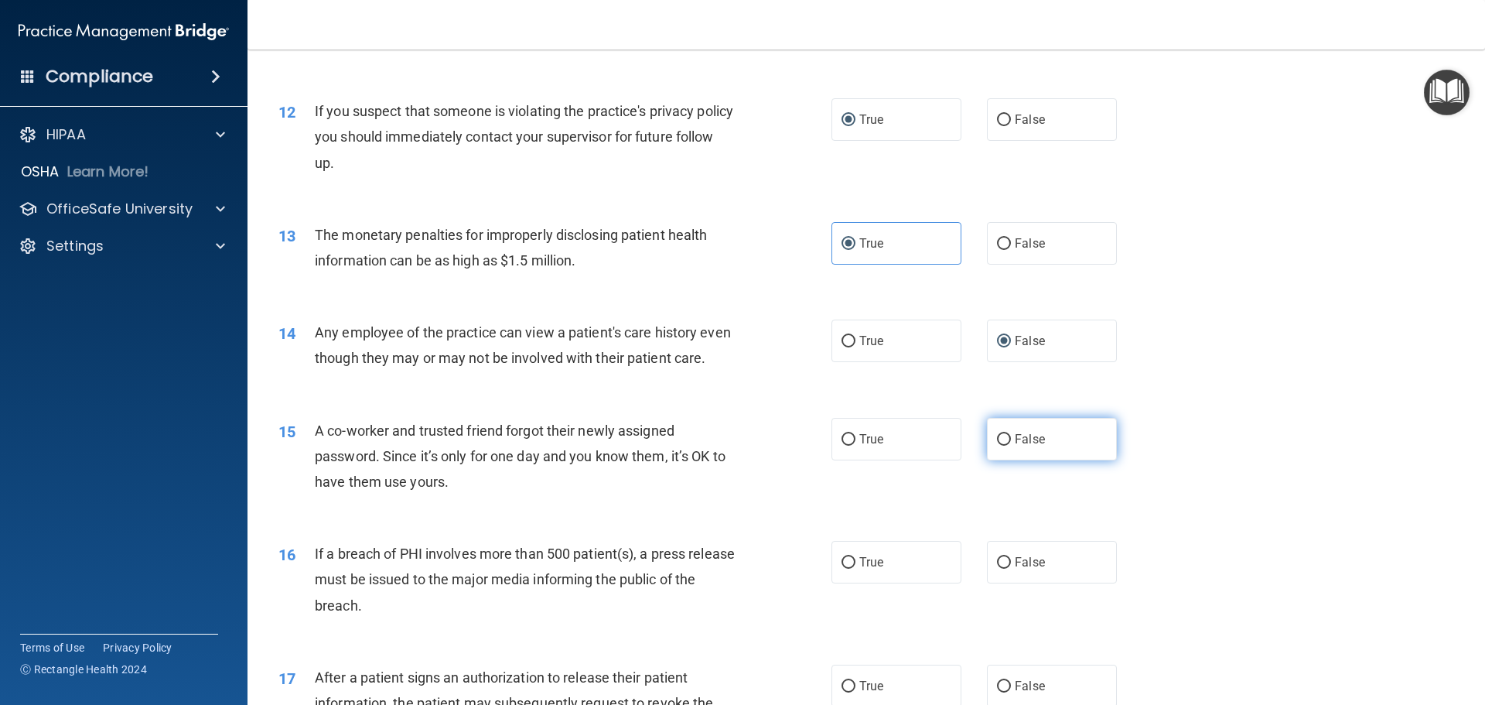
click at [989, 460] on label "False" at bounding box center [1052, 439] width 130 height 43
click at [997, 446] on input "False" at bounding box center [1004, 440] width 14 height 12
radio input "true"
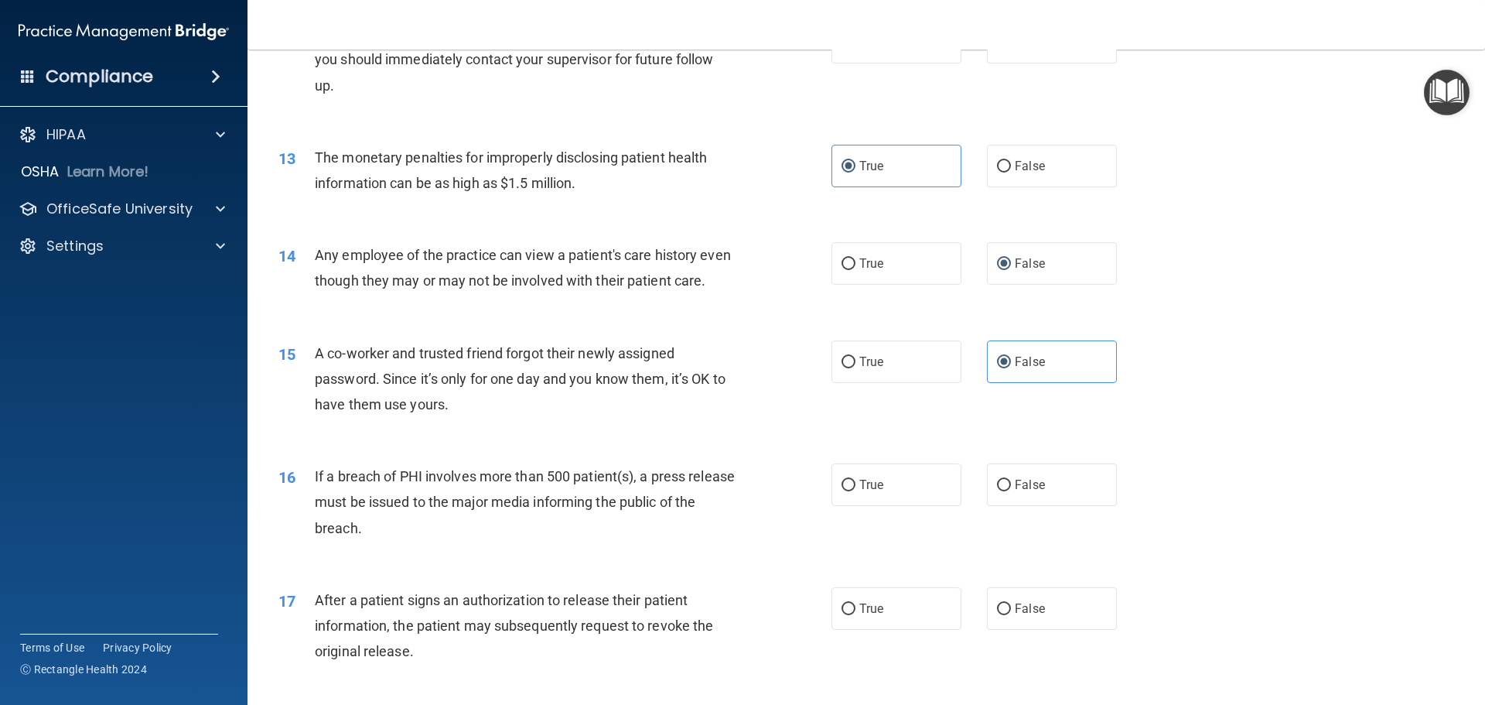
scroll to position [1392, 0]
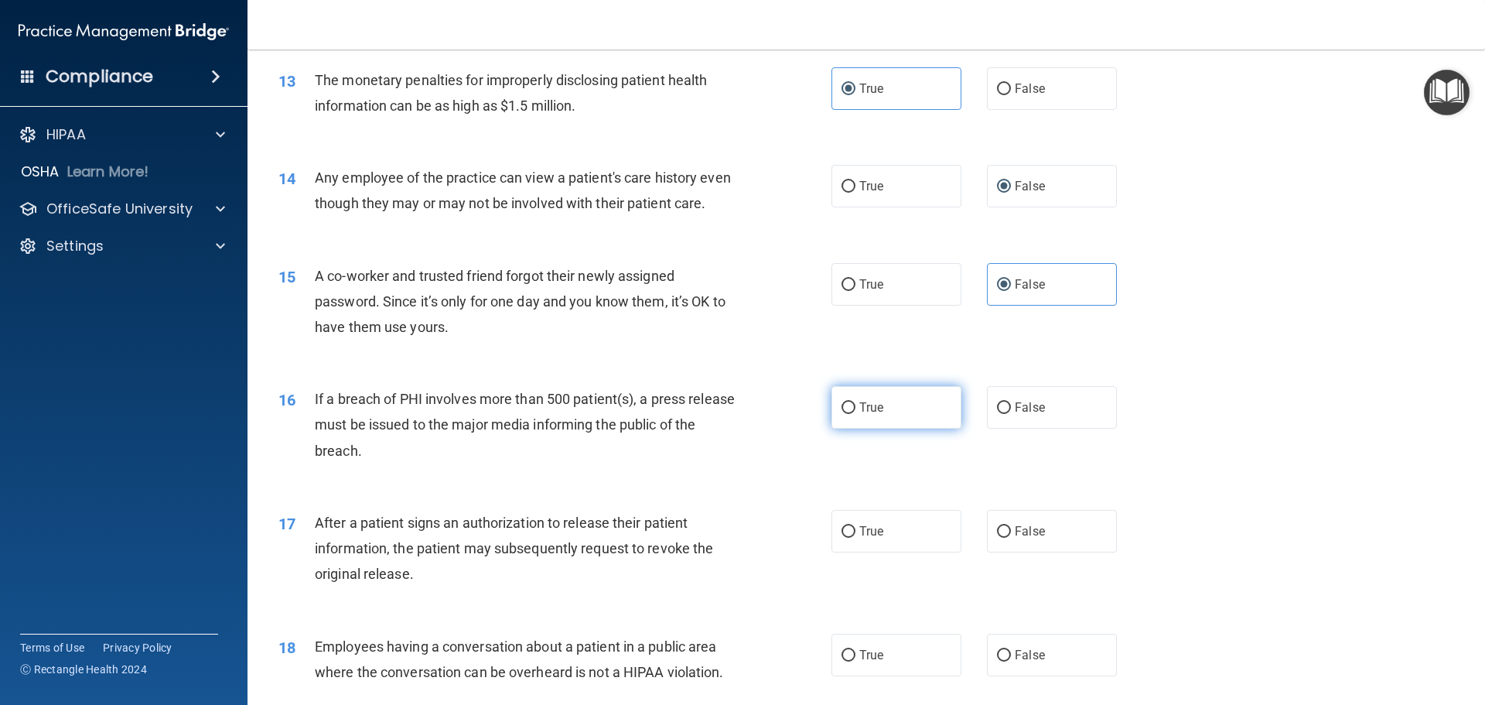
click at [842, 429] on label "True" at bounding box center [897, 407] width 130 height 43
click at [842, 414] on input "True" at bounding box center [849, 408] width 14 height 12
radio input "true"
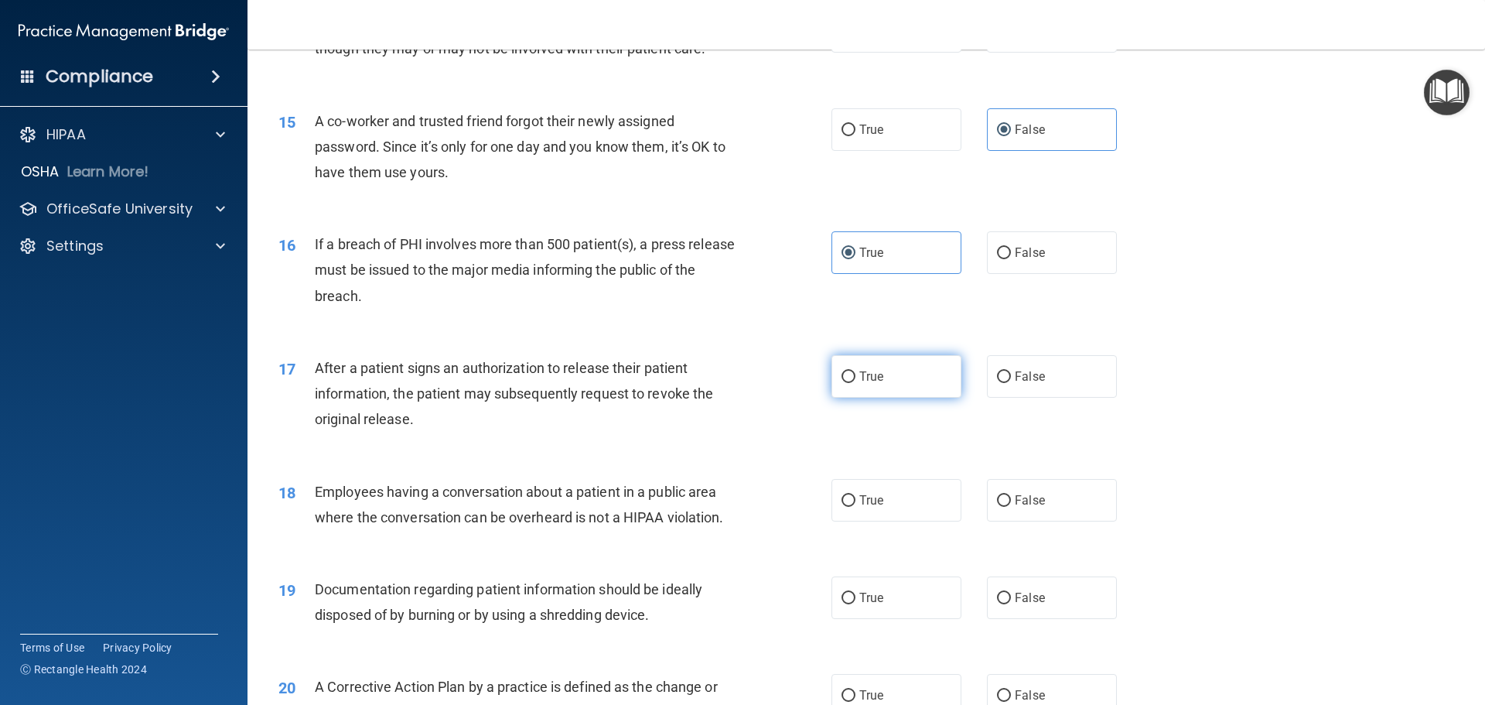
click at [839, 398] on label "True" at bounding box center [897, 376] width 130 height 43
click at [842, 383] on input "True" at bounding box center [849, 377] width 14 height 12
radio input "true"
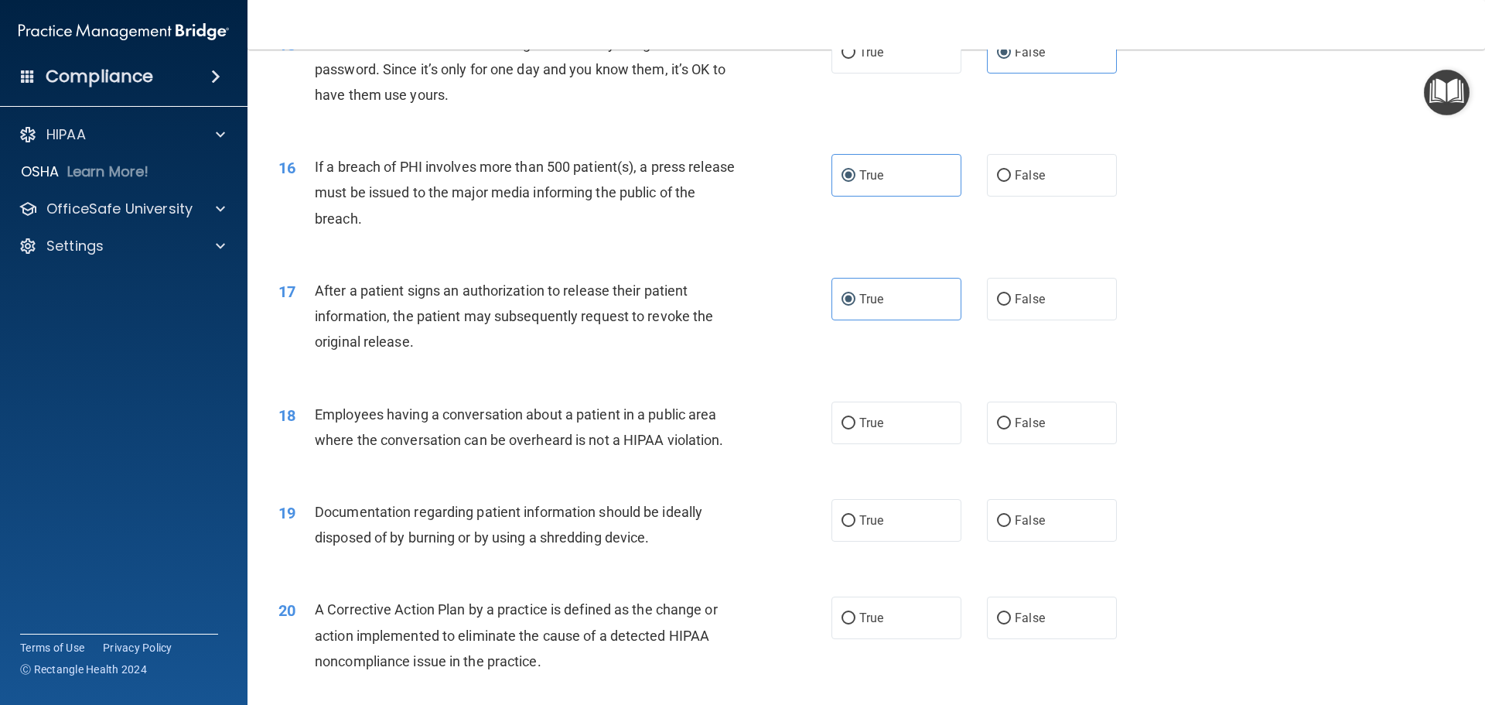
scroll to position [1702, 0]
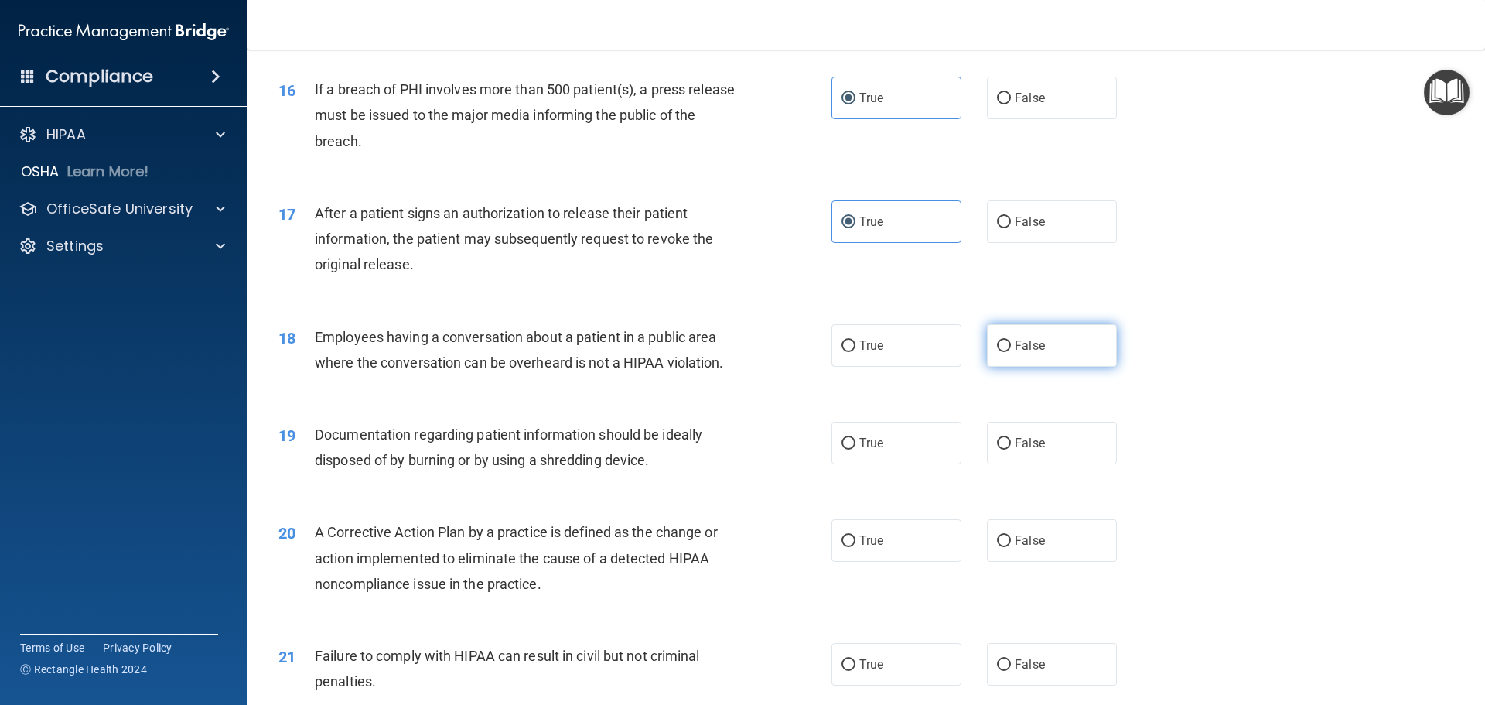
click at [1011, 367] on label "False" at bounding box center [1052, 345] width 130 height 43
click at [1011, 352] on input "False" at bounding box center [1004, 346] width 14 height 12
radio input "true"
click at [841, 464] on label "True" at bounding box center [897, 443] width 130 height 43
click at [842, 449] on input "True" at bounding box center [849, 444] width 14 height 12
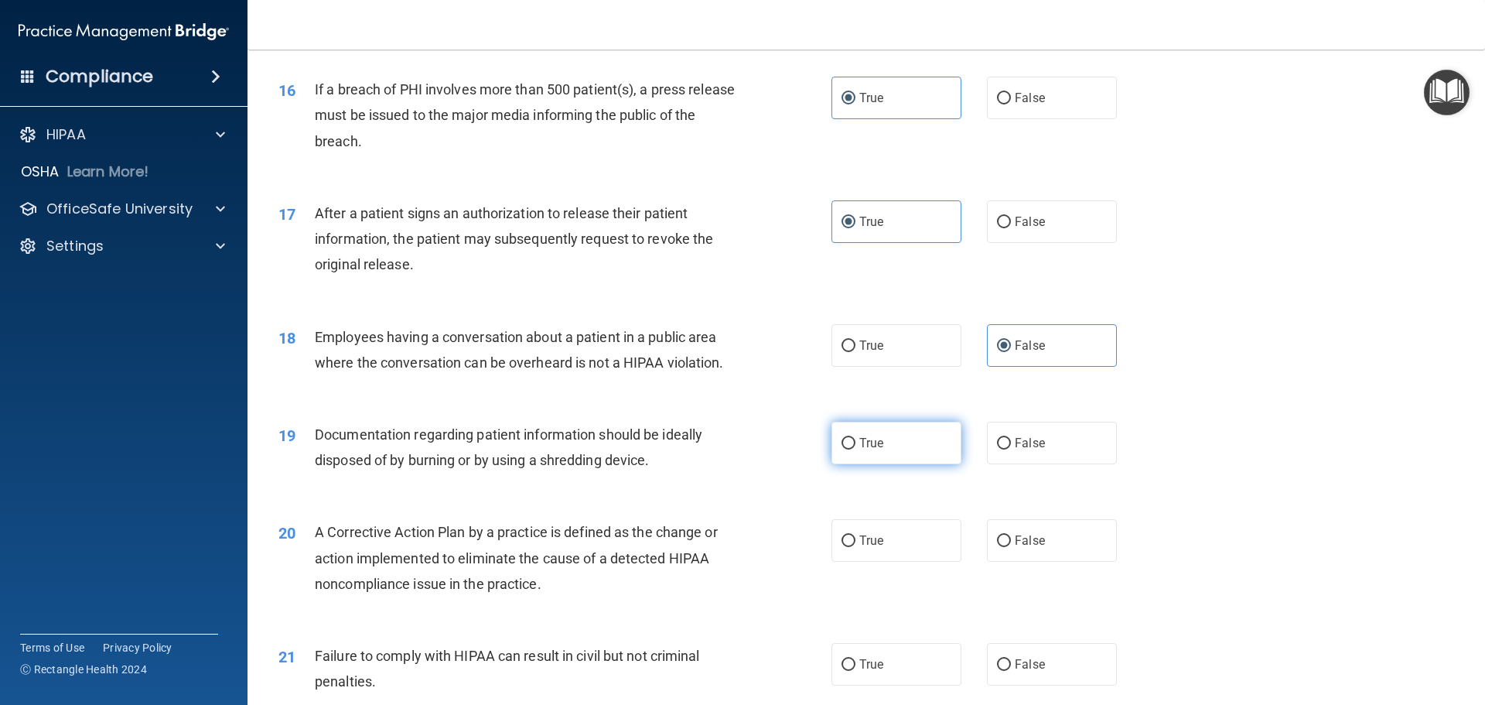
radio input "true"
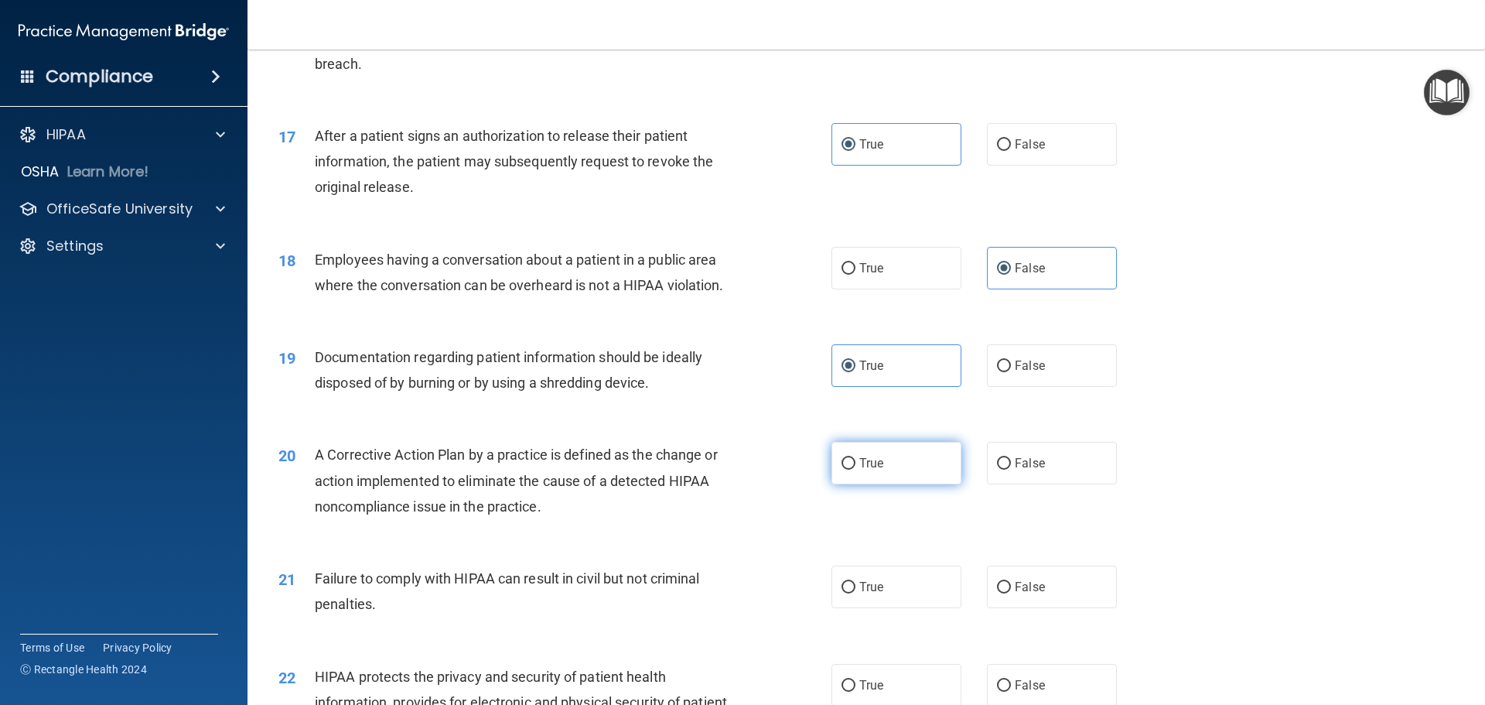
click at [865, 470] on span "True" at bounding box center [871, 463] width 24 height 15
click at [856, 470] on input "True" at bounding box center [849, 464] width 14 height 12
radio input "true"
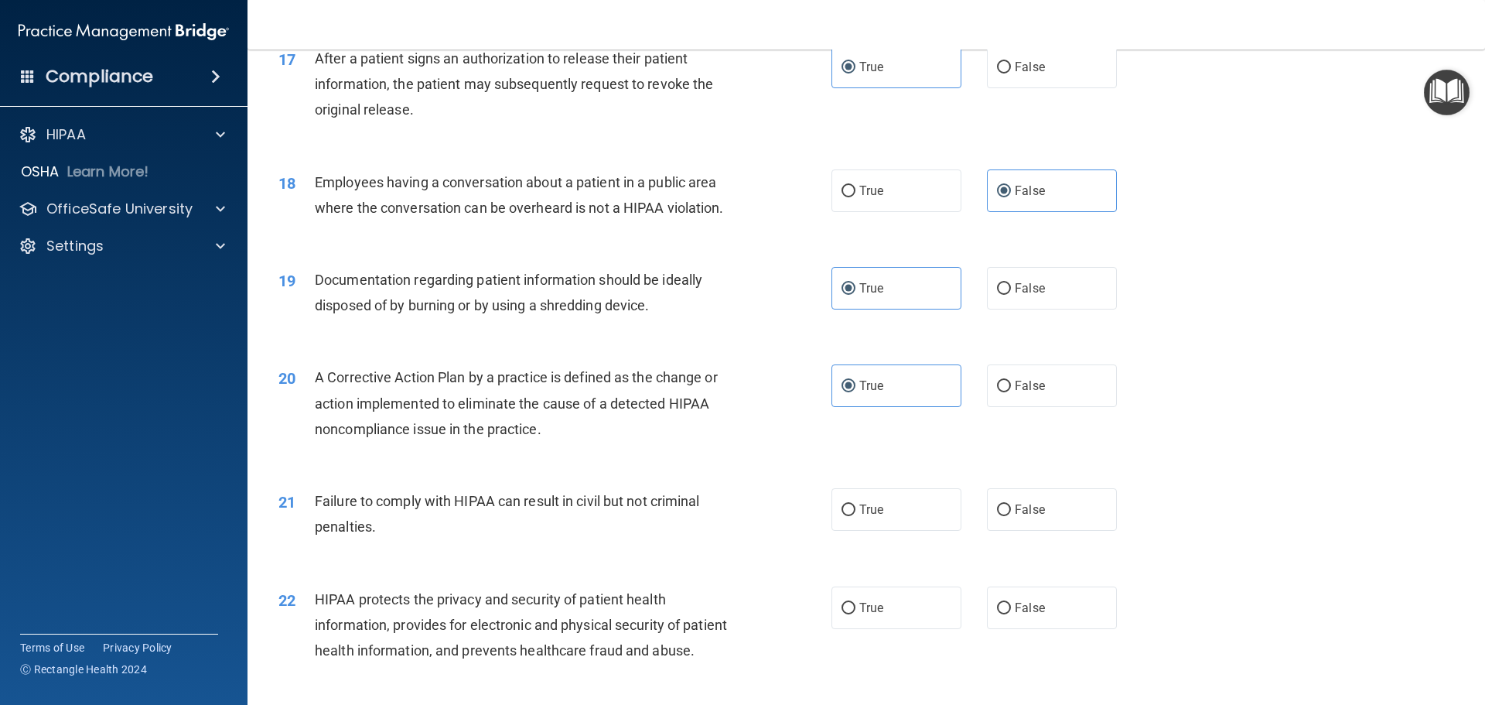
scroll to position [1934, 0]
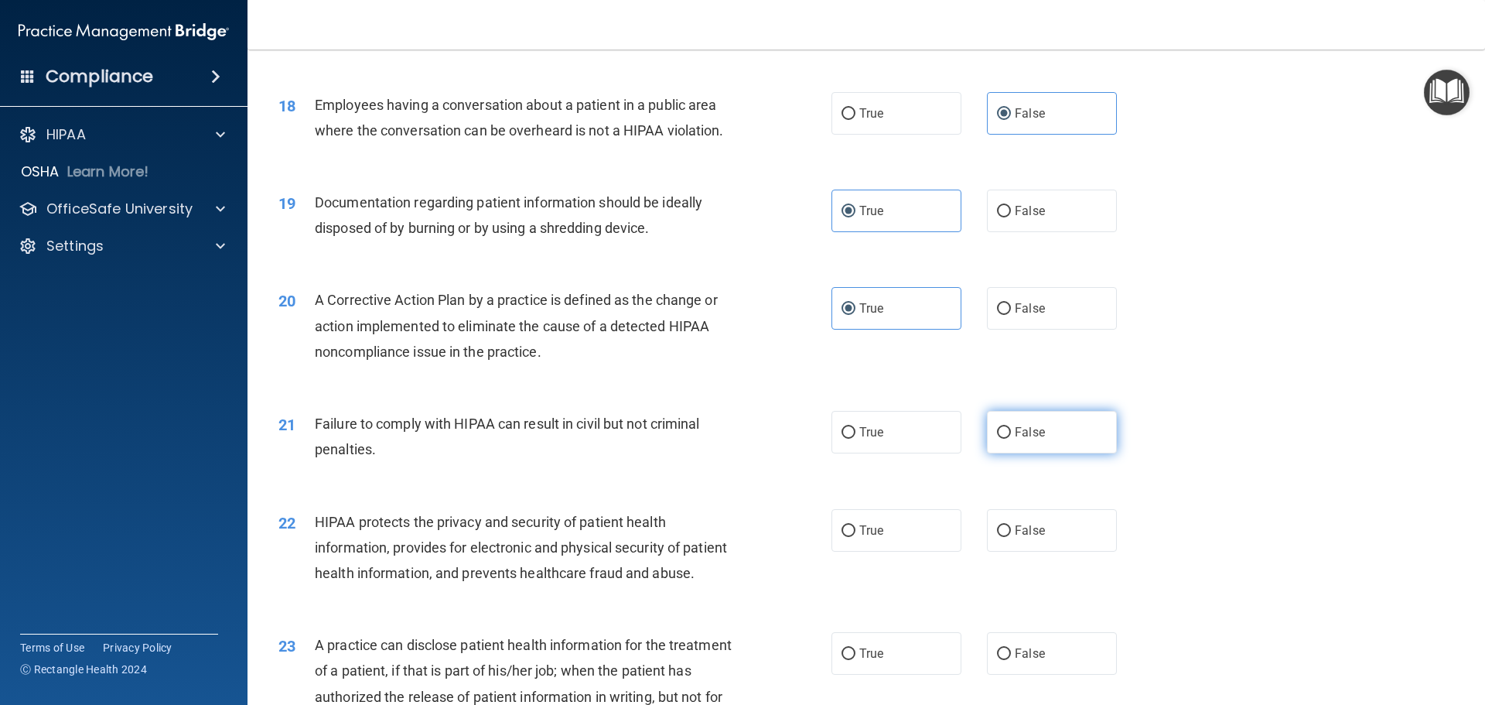
click at [1038, 453] on label "False" at bounding box center [1052, 432] width 130 height 43
click at [1011, 439] on input "False" at bounding box center [1004, 433] width 14 height 12
radio input "true"
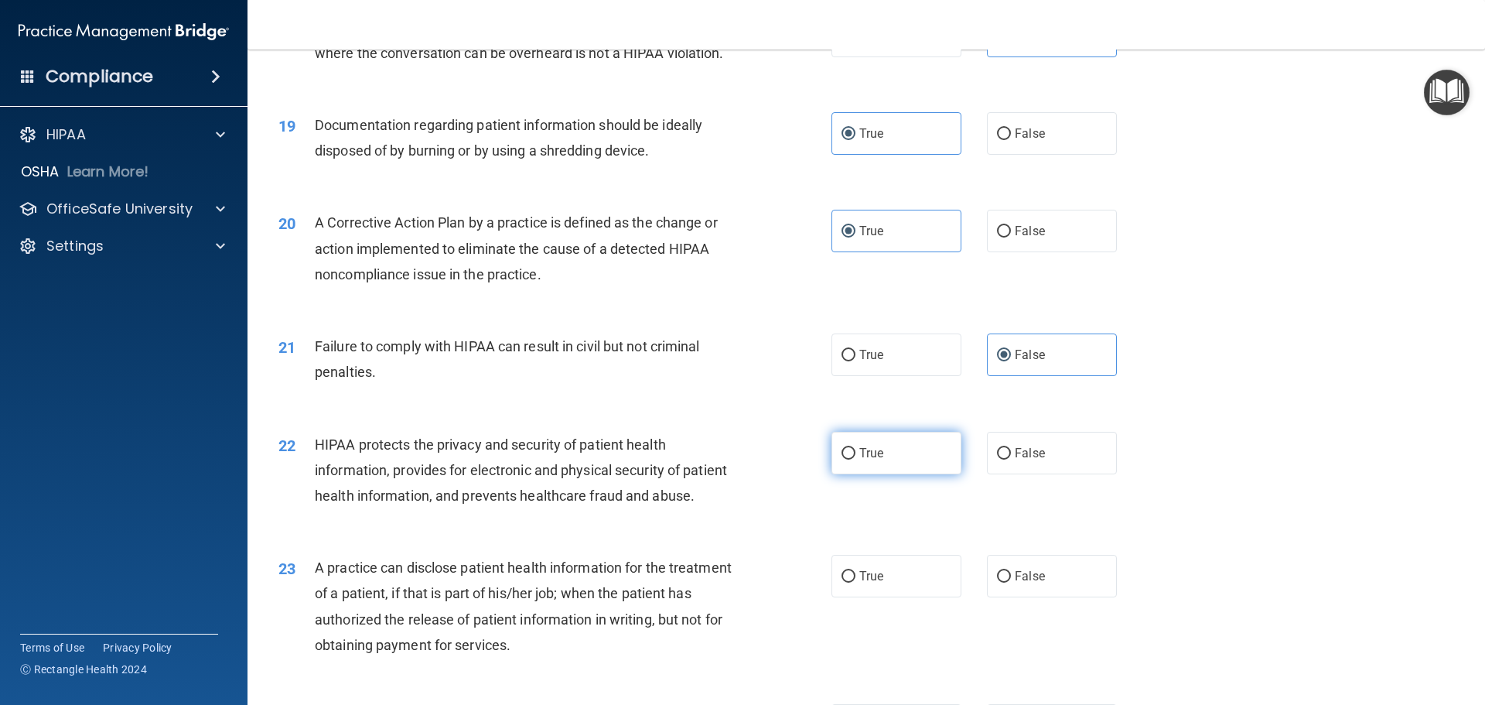
click at [863, 460] on span "True" at bounding box center [871, 453] width 24 height 15
click at [856, 459] on input "True" at bounding box center [849, 454] width 14 height 12
radio input "true"
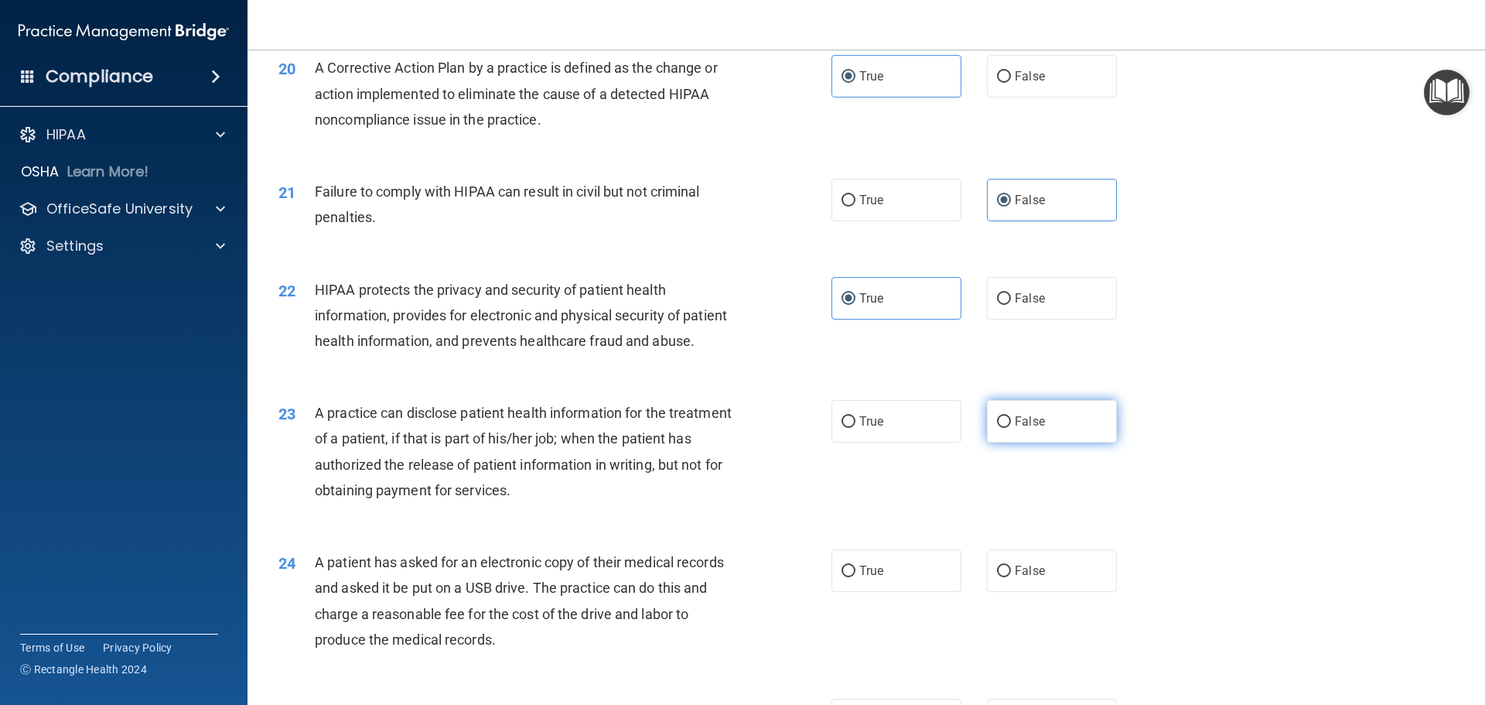
click at [1023, 429] on span "False" at bounding box center [1030, 421] width 30 height 15
click at [1011, 428] on input "False" at bounding box center [1004, 422] width 14 height 12
radio input "true"
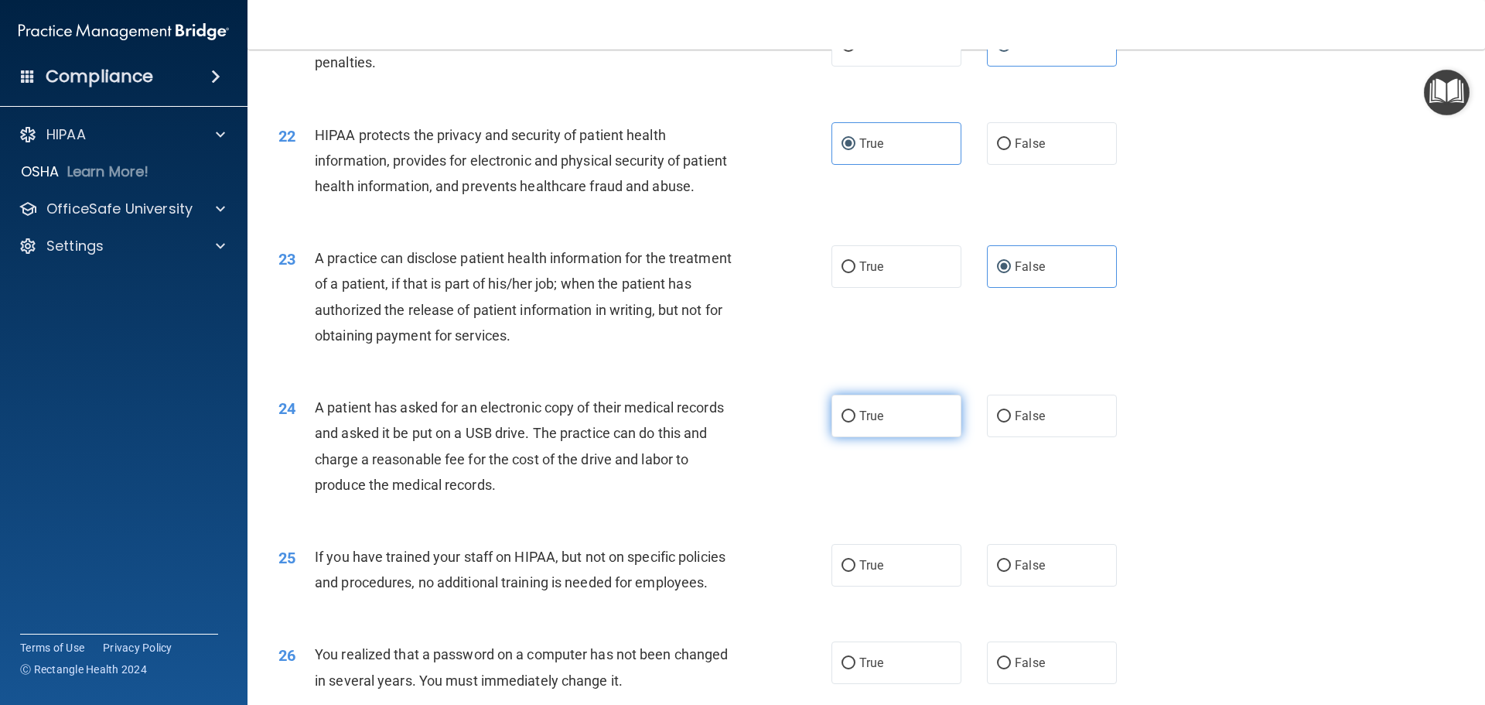
click at [865, 437] on label "True" at bounding box center [897, 416] width 130 height 43
click at [856, 422] on input "True" at bounding box center [849, 417] width 14 height 12
radio input "true"
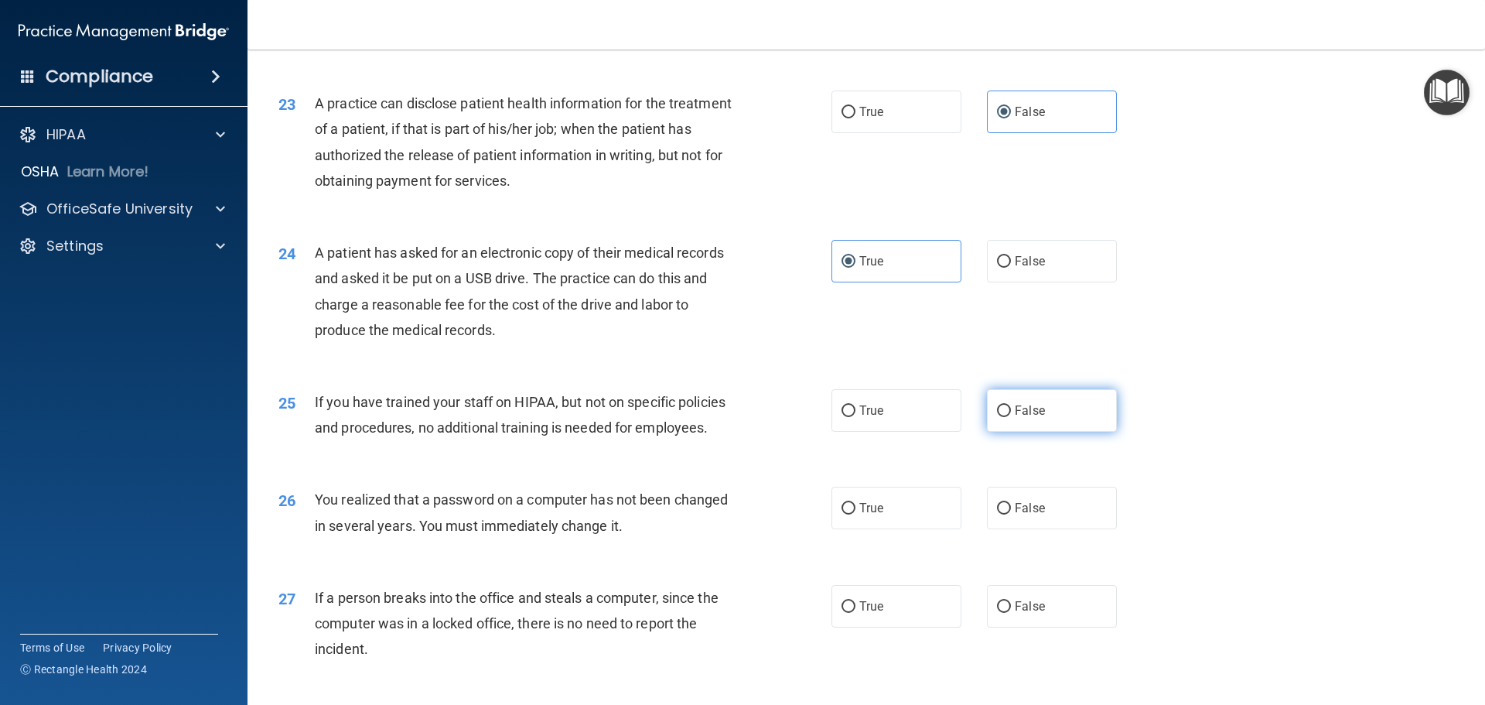
click at [1011, 432] on label "False" at bounding box center [1052, 410] width 130 height 43
click at [1011, 417] on input "False" at bounding box center [1004, 411] width 14 height 12
radio input "true"
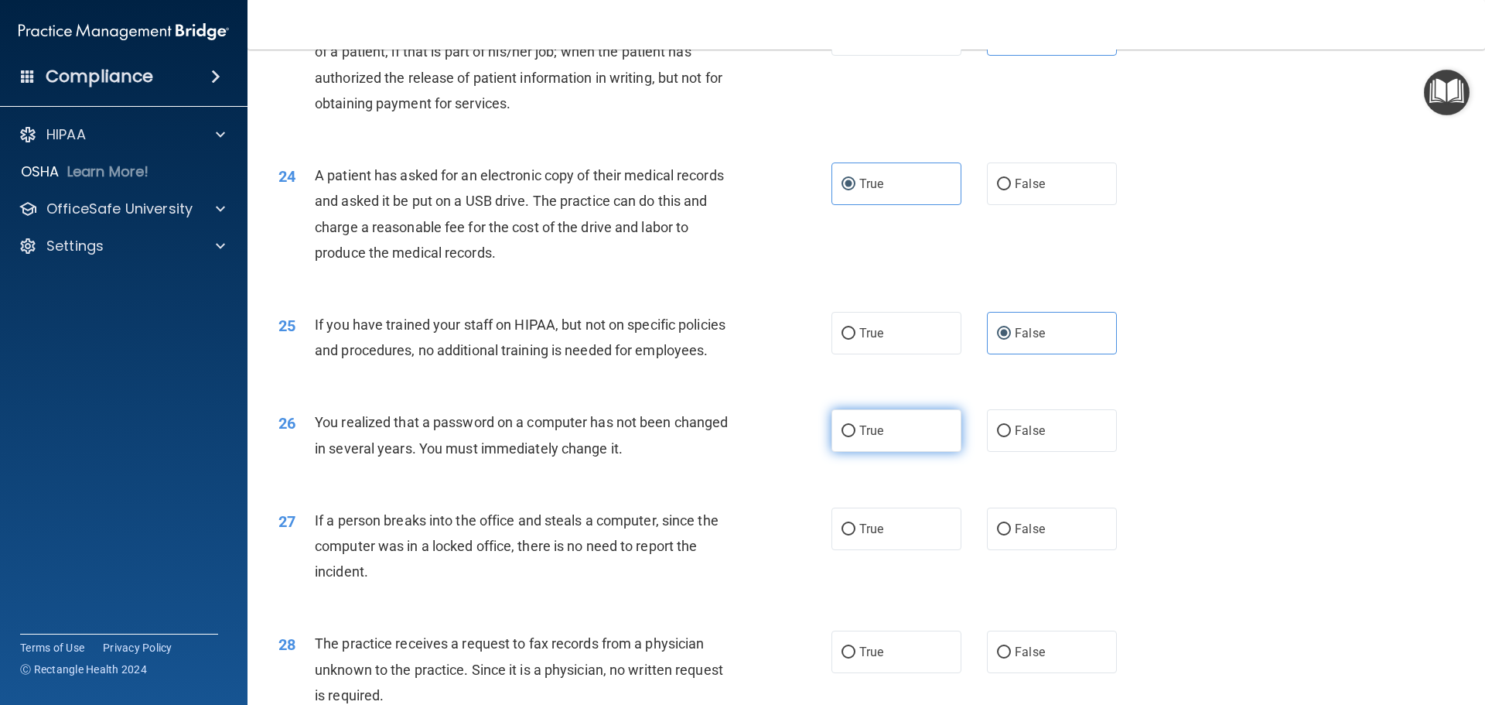
click at [854, 452] on label "True" at bounding box center [897, 430] width 130 height 43
click at [854, 437] on input "True" at bounding box center [849, 431] width 14 height 12
radio input "true"
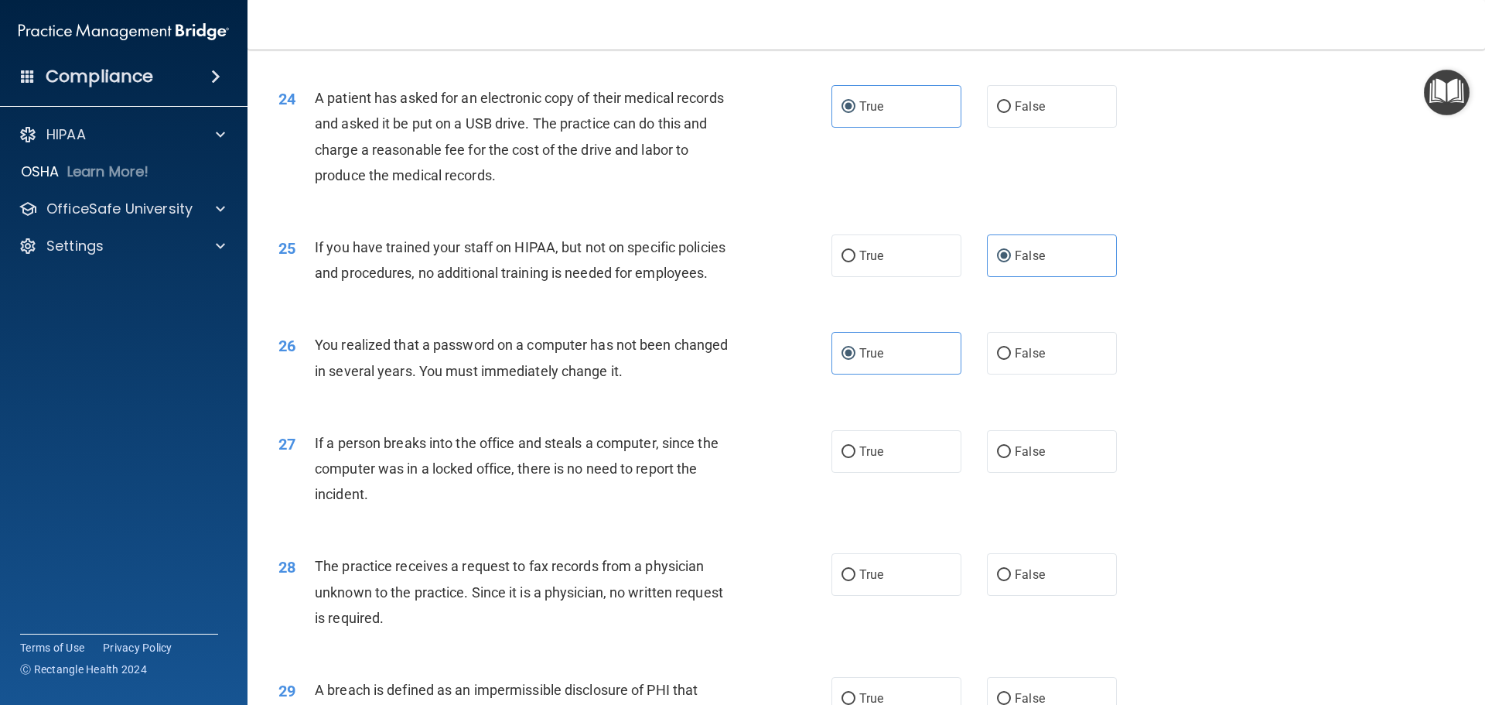
scroll to position [2707, 0]
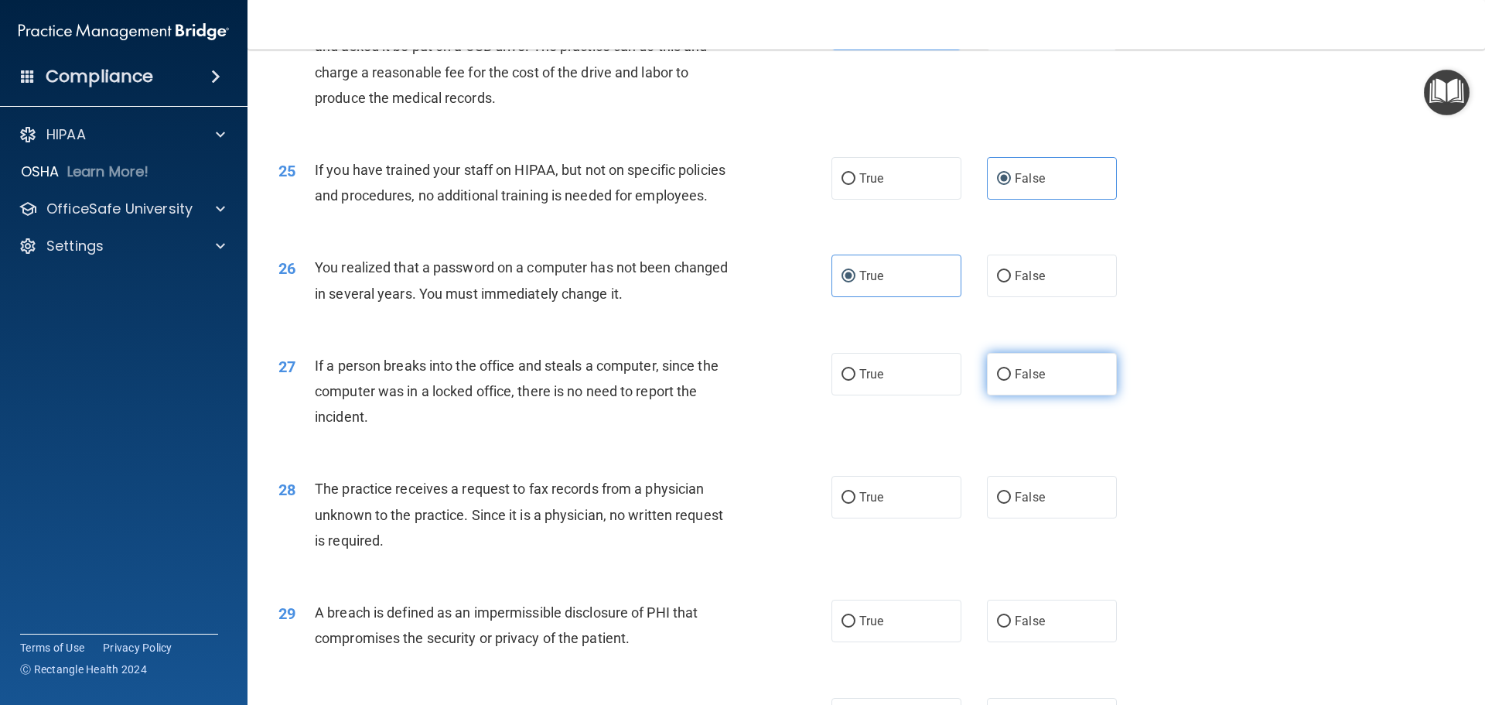
click at [1011, 395] on label "False" at bounding box center [1052, 374] width 130 height 43
click at [1011, 381] on input "False" at bounding box center [1004, 375] width 14 height 12
radio input "true"
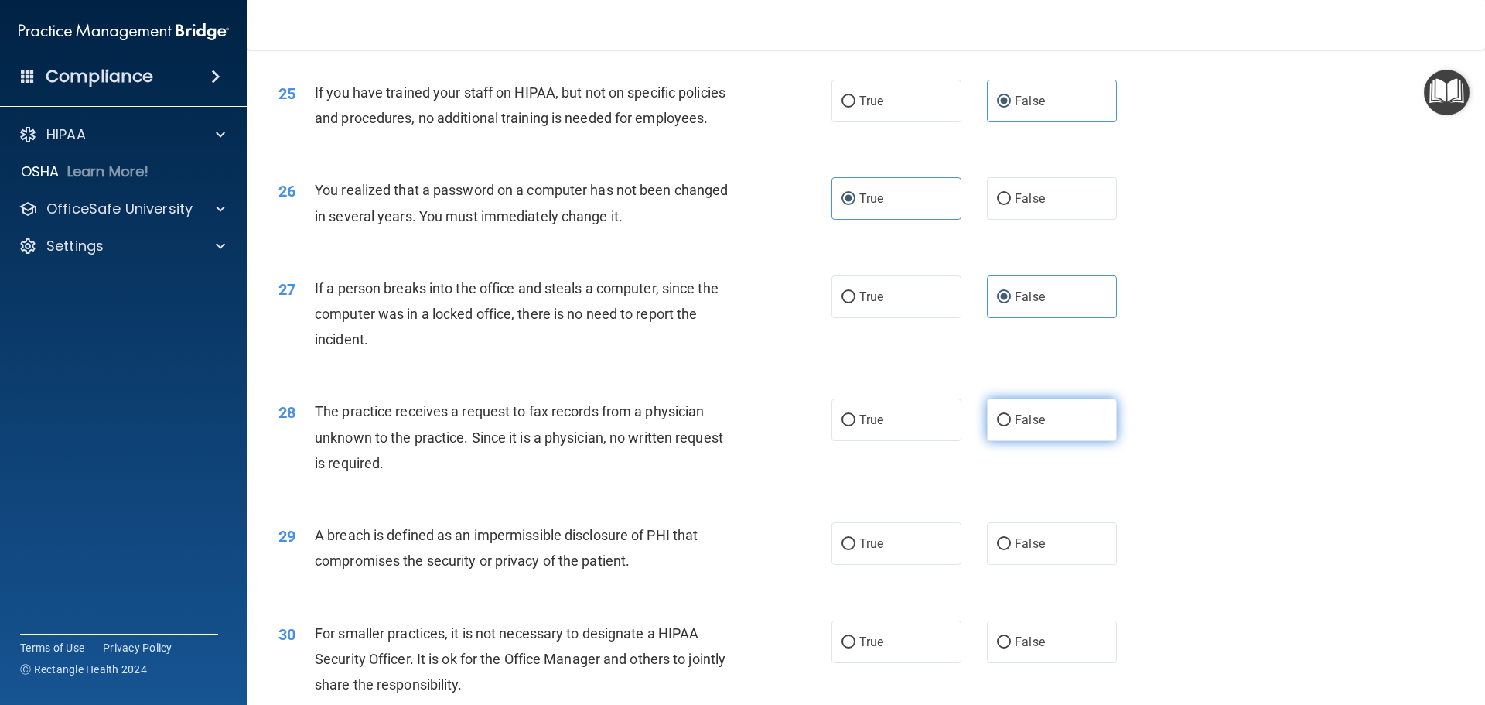
click at [988, 441] on label "False" at bounding box center [1052, 419] width 130 height 43
click at [997, 426] on input "False" at bounding box center [1004, 421] width 14 height 12
radio input "true"
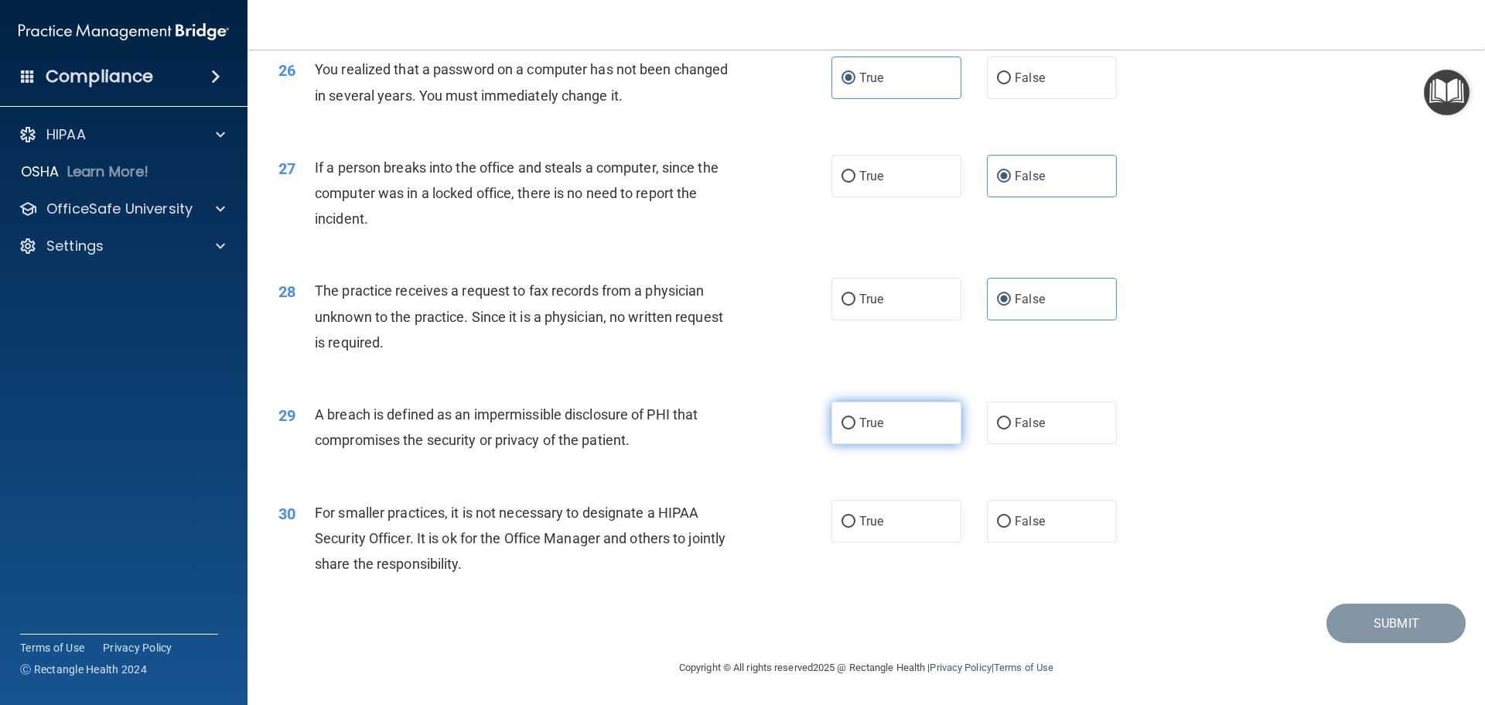
click at [861, 444] on label "True" at bounding box center [897, 422] width 130 height 43
click at [856, 429] on input "True" at bounding box center [849, 424] width 14 height 12
radio input "true"
click at [1024, 528] on span "False" at bounding box center [1030, 521] width 30 height 15
click at [1011, 528] on input "False" at bounding box center [1004, 522] width 14 height 12
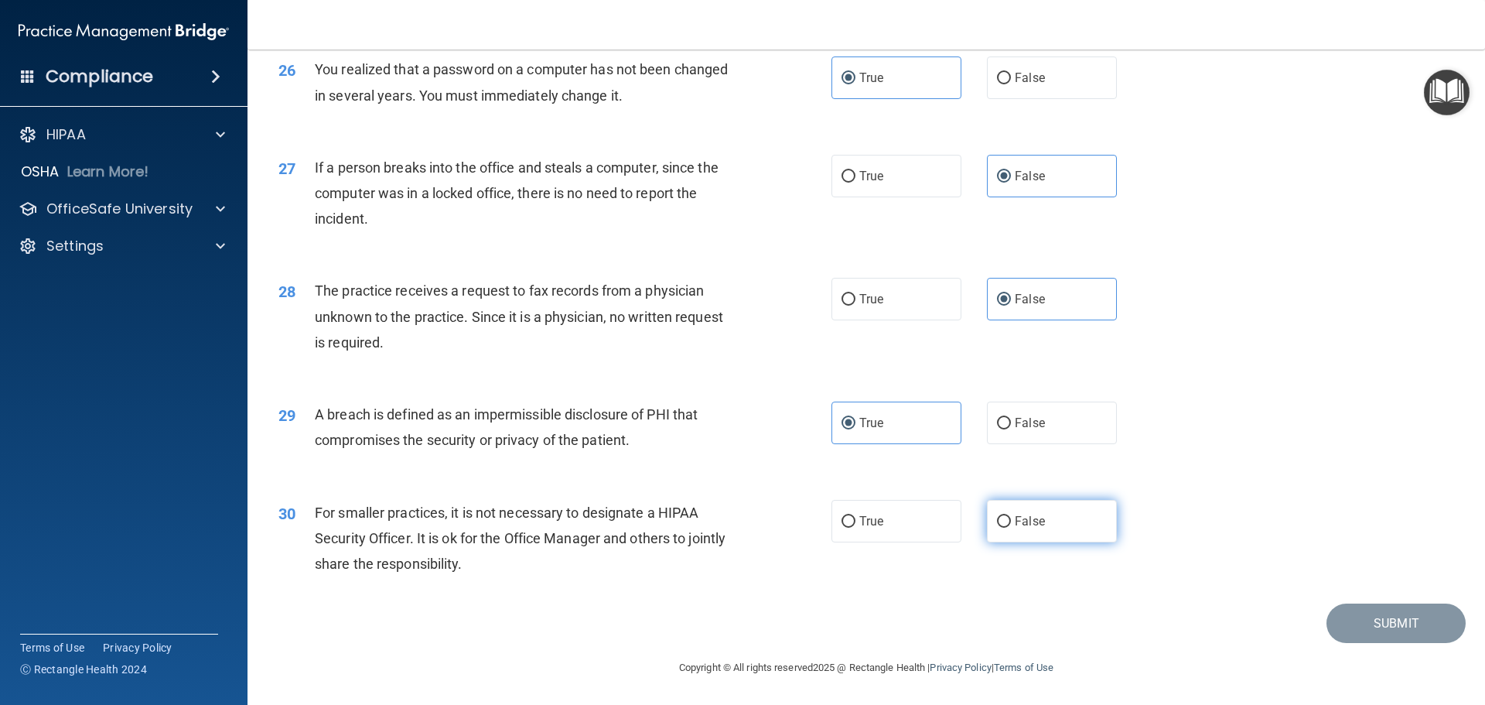
radio input "true"
click at [1389, 643] on button "Submit" at bounding box center [1396, 622] width 139 height 39
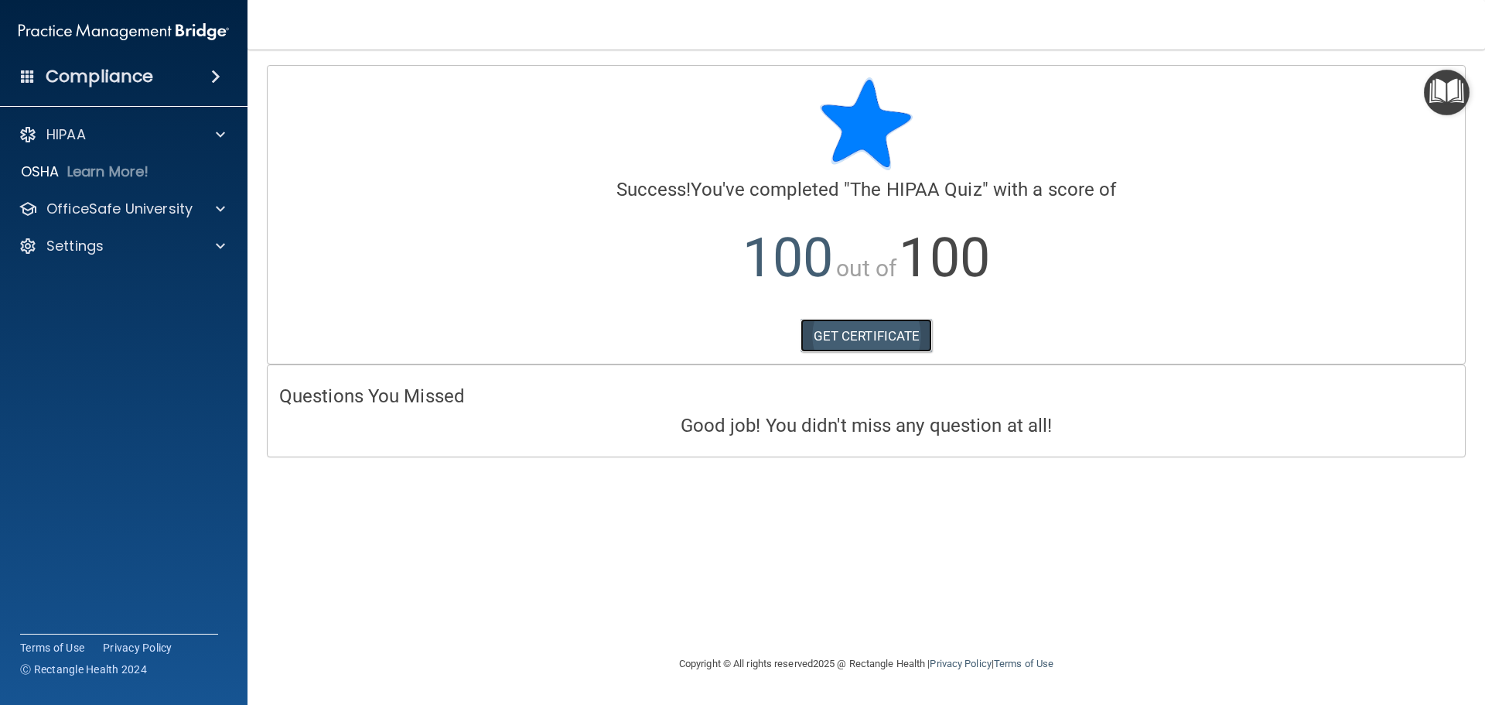
click at [834, 340] on link "GET CERTIFICATE" at bounding box center [867, 336] width 132 height 34
click at [178, 210] on p "OfficeSafe University" at bounding box center [119, 209] width 146 height 19
click at [174, 241] on div "HIPAA Training" at bounding box center [115, 245] width 211 height 15
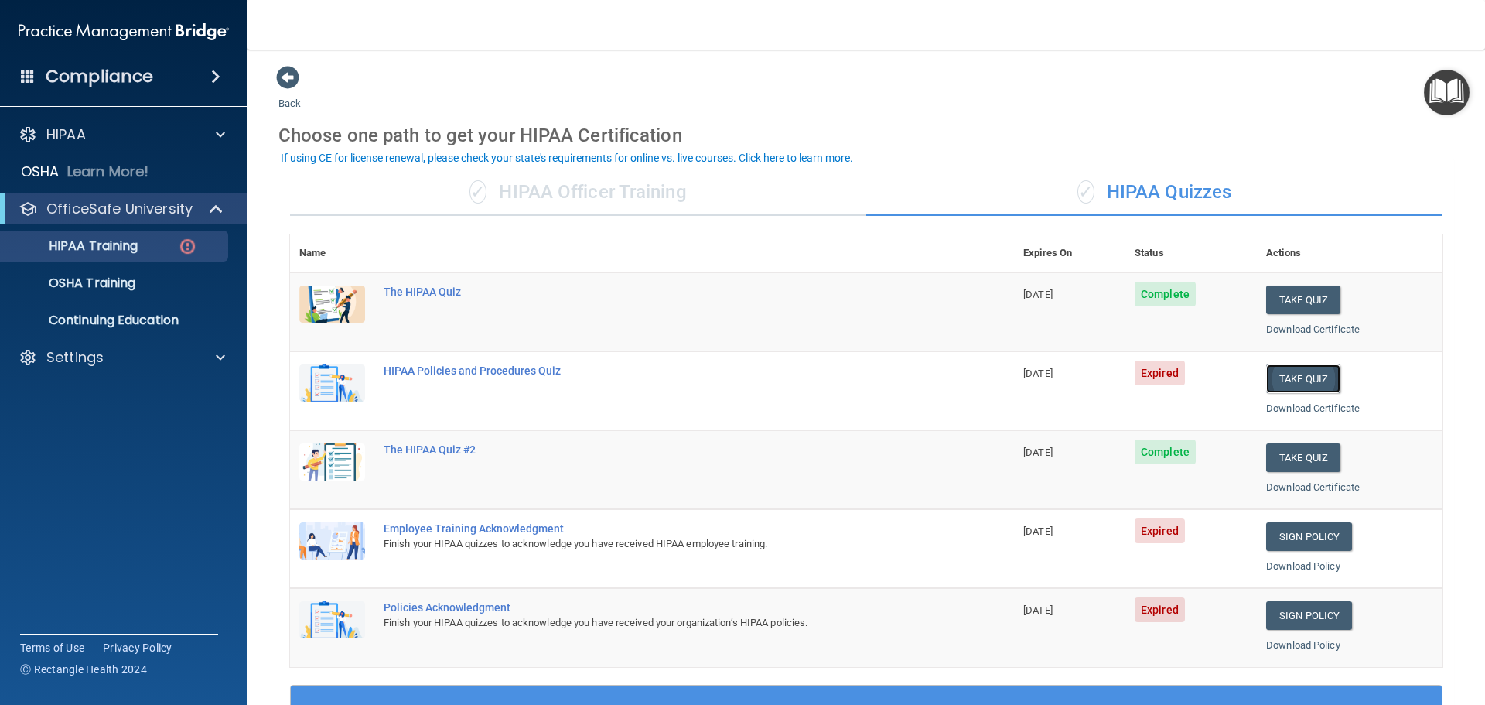
click at [1293, 377] on button "Take Quiz" at bounding box center [1303, 378] width 74 height 29
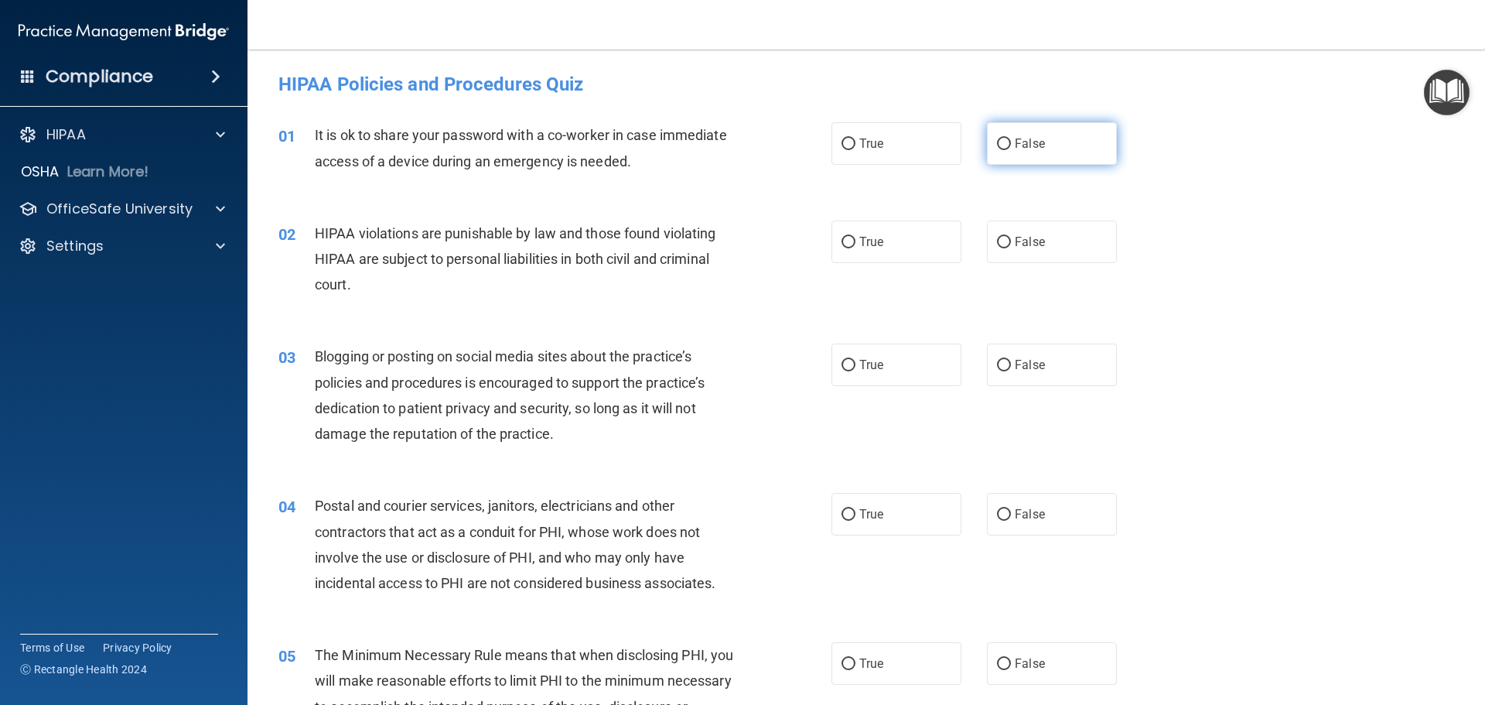
click at [1054, 154] on label "False" at bounding box center [1052, 143] width 130 height 43
click at [1011, 150] on input "False" at bounding box center [1004, 144] width 14 height 12
radio input "true"
click at [850, 258] on label "True" at bounding box center [897, 241] width 130 height 43
click at [850, 248] on input "True" at bounding box center [849, 243] width 14 height 12
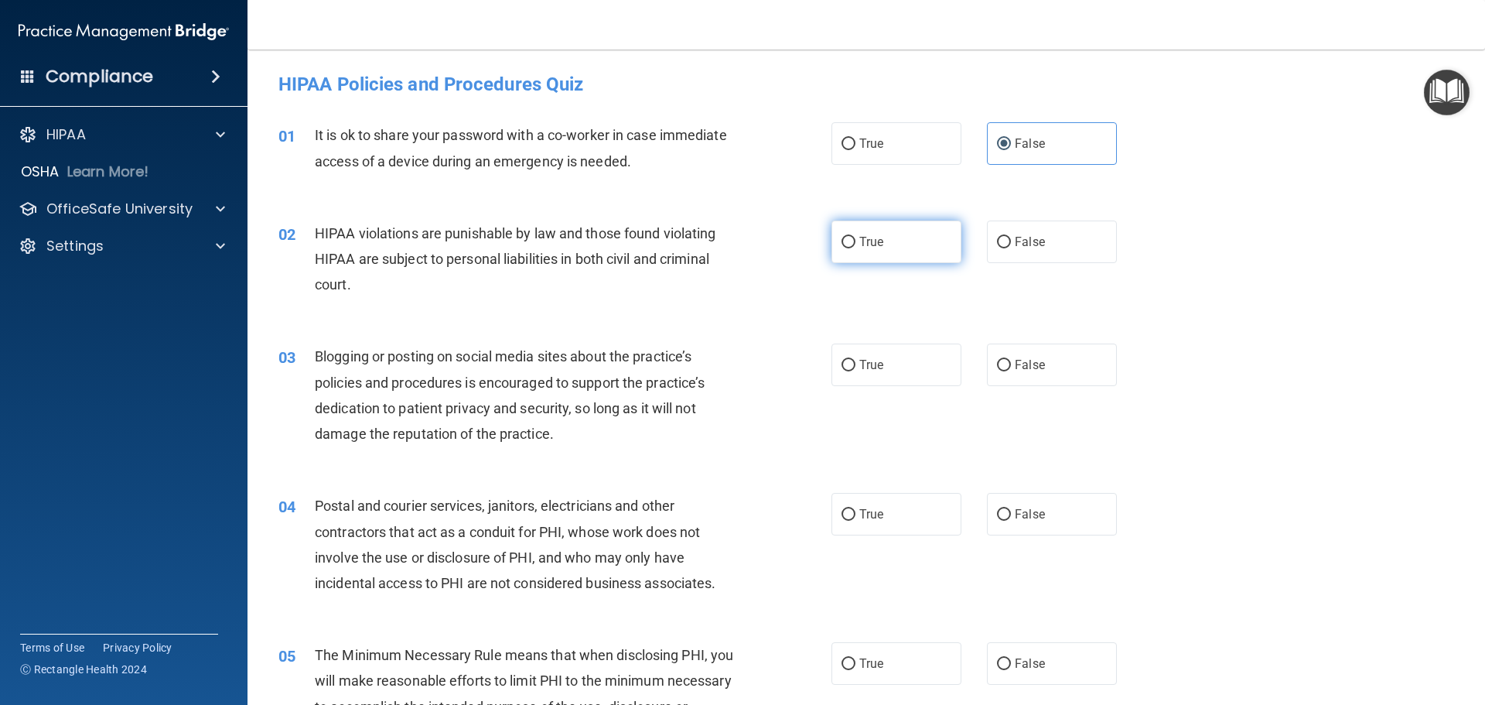
radio input "true"
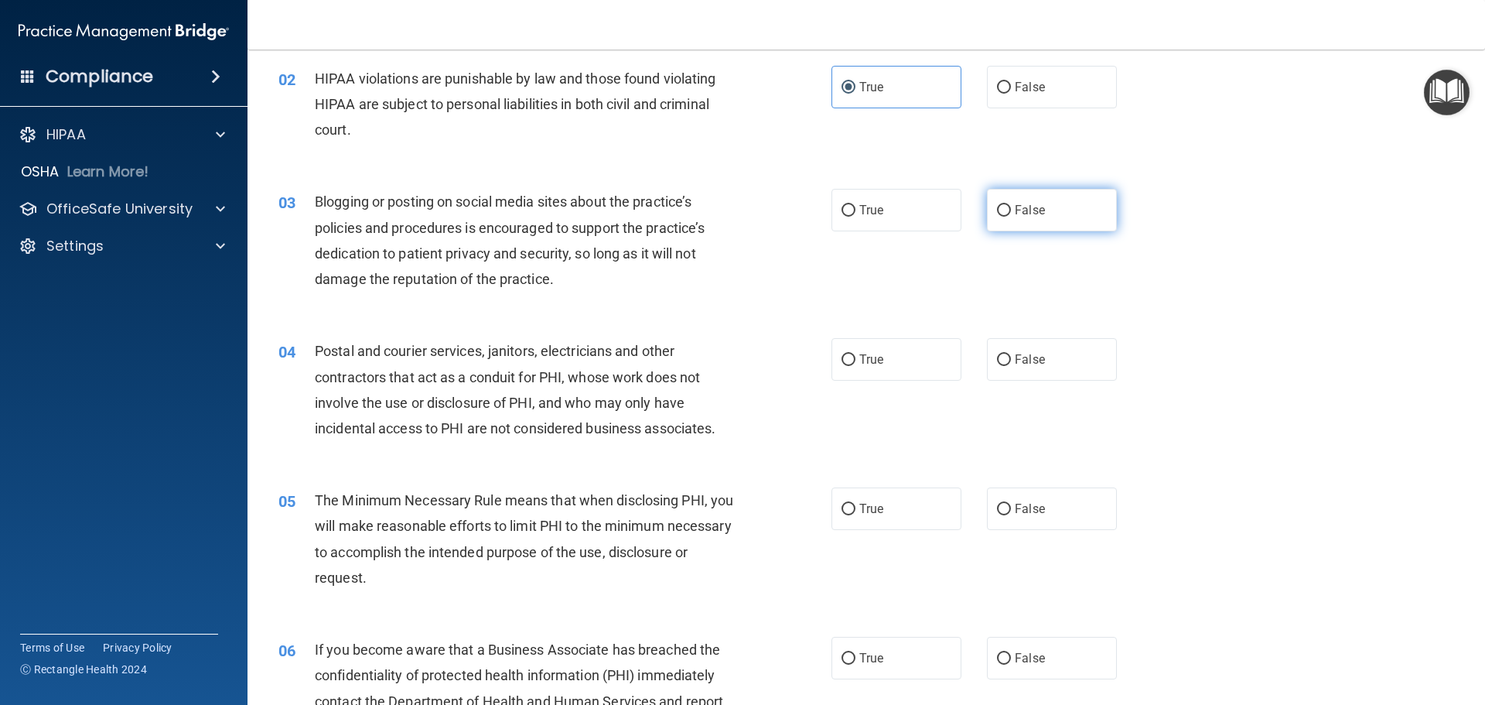
click at [1015, 211] on span "False" at bounding box center [1030, 210] width 30 height 15
click at [1011, 211] on input "False" at bounding box center [1004, 211] width 14 height 12
radio input "true"
click at [866, 357] on span "True" at bounding box center [871, 359] width 24 height 15
click at [856, 357] on input "True" at bounding box center [849, 360] width 14 height 12
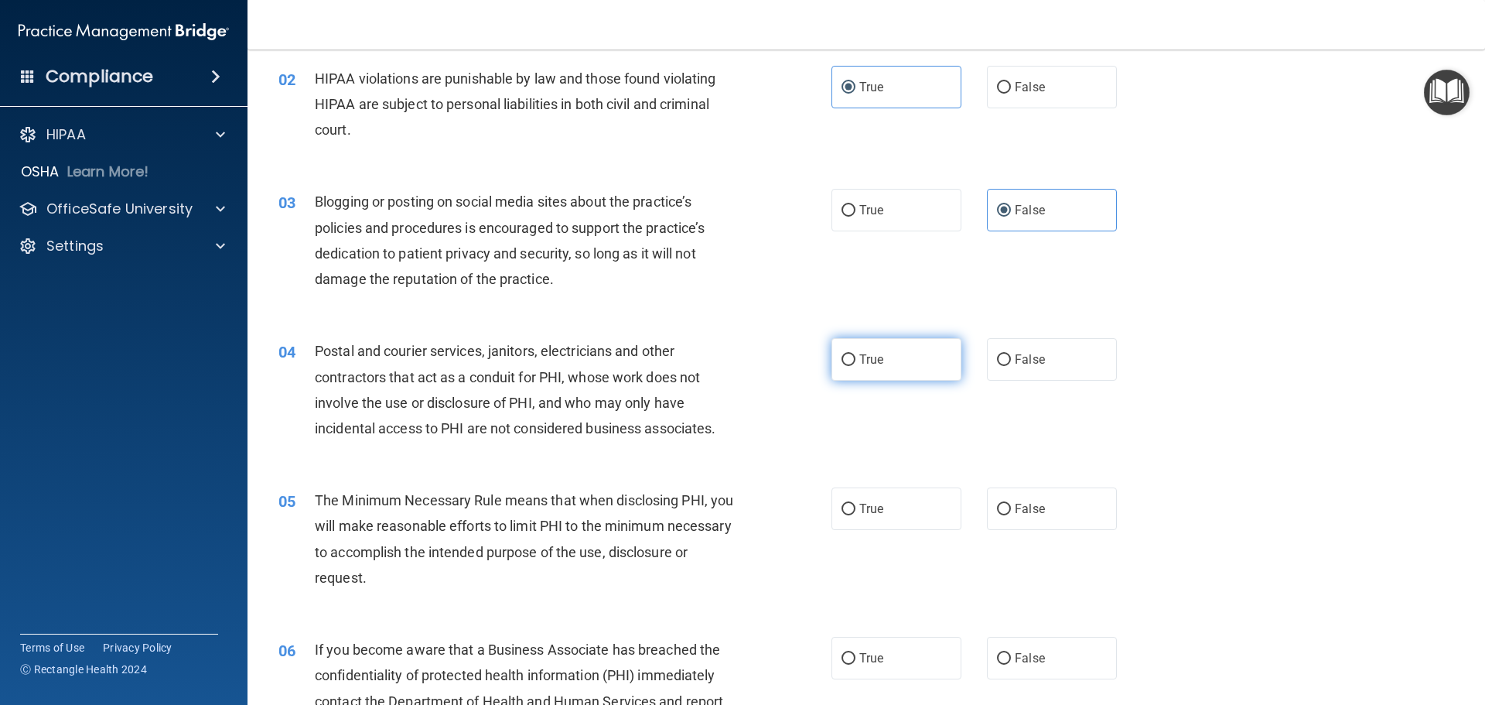
radio input "true"
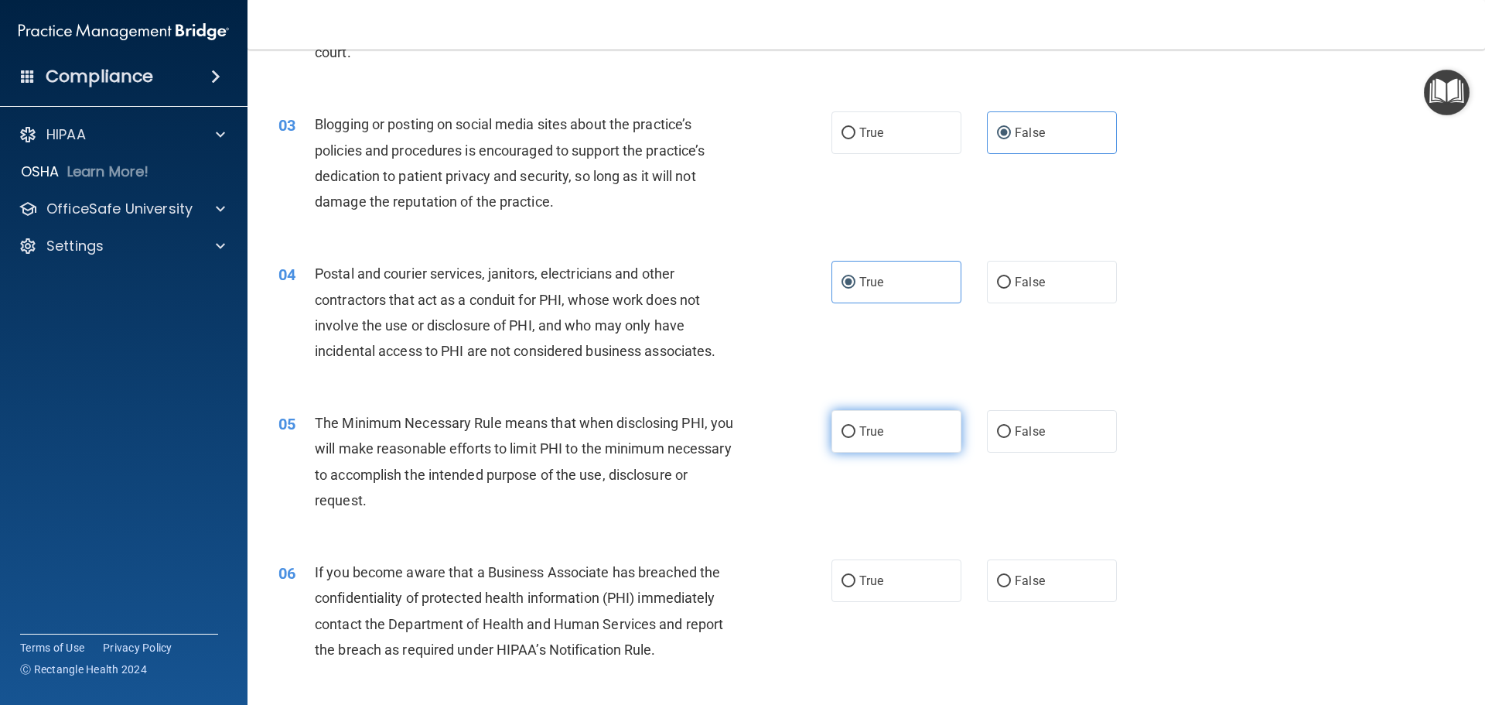
click at [842, 434] on input "True" at bounding box center [849, 432] width 14 height 12
radio input "true"
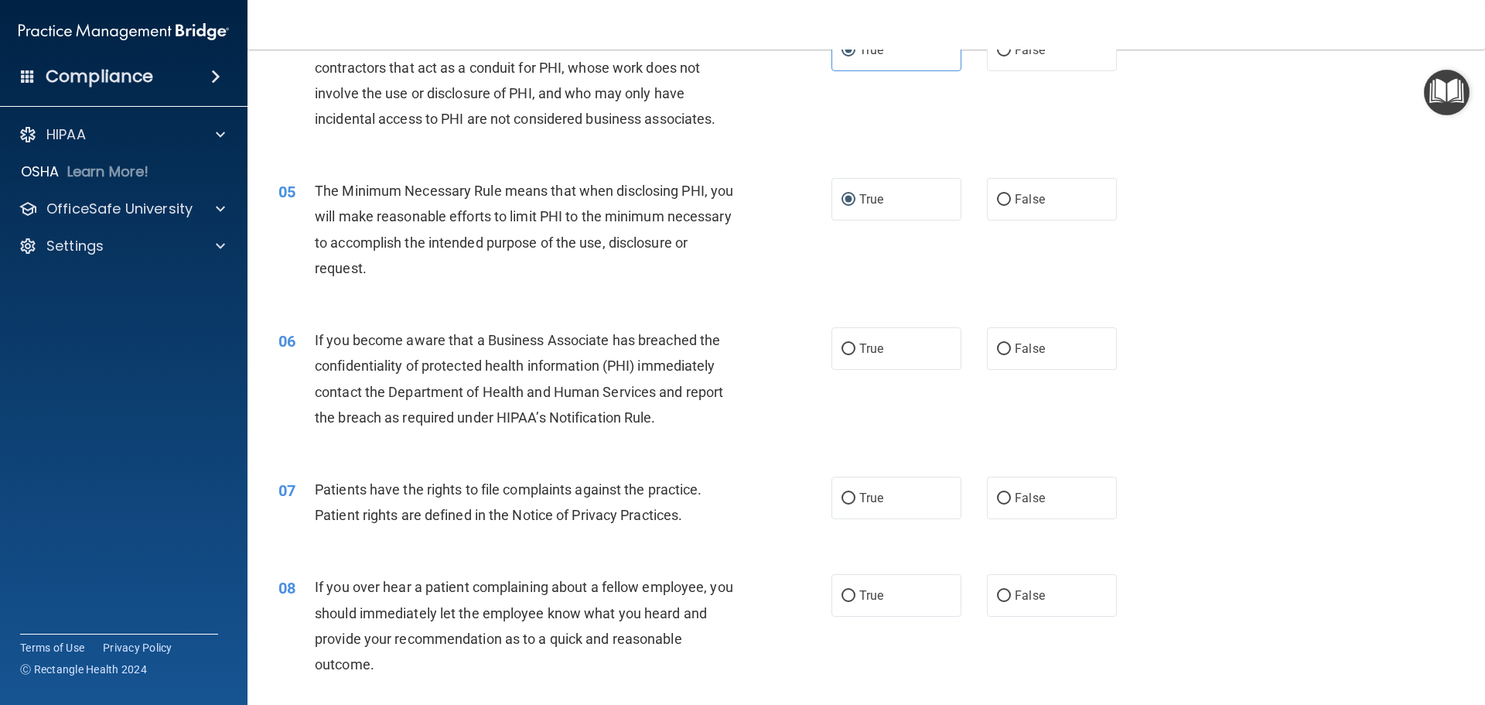
scroll to position [541, 0]
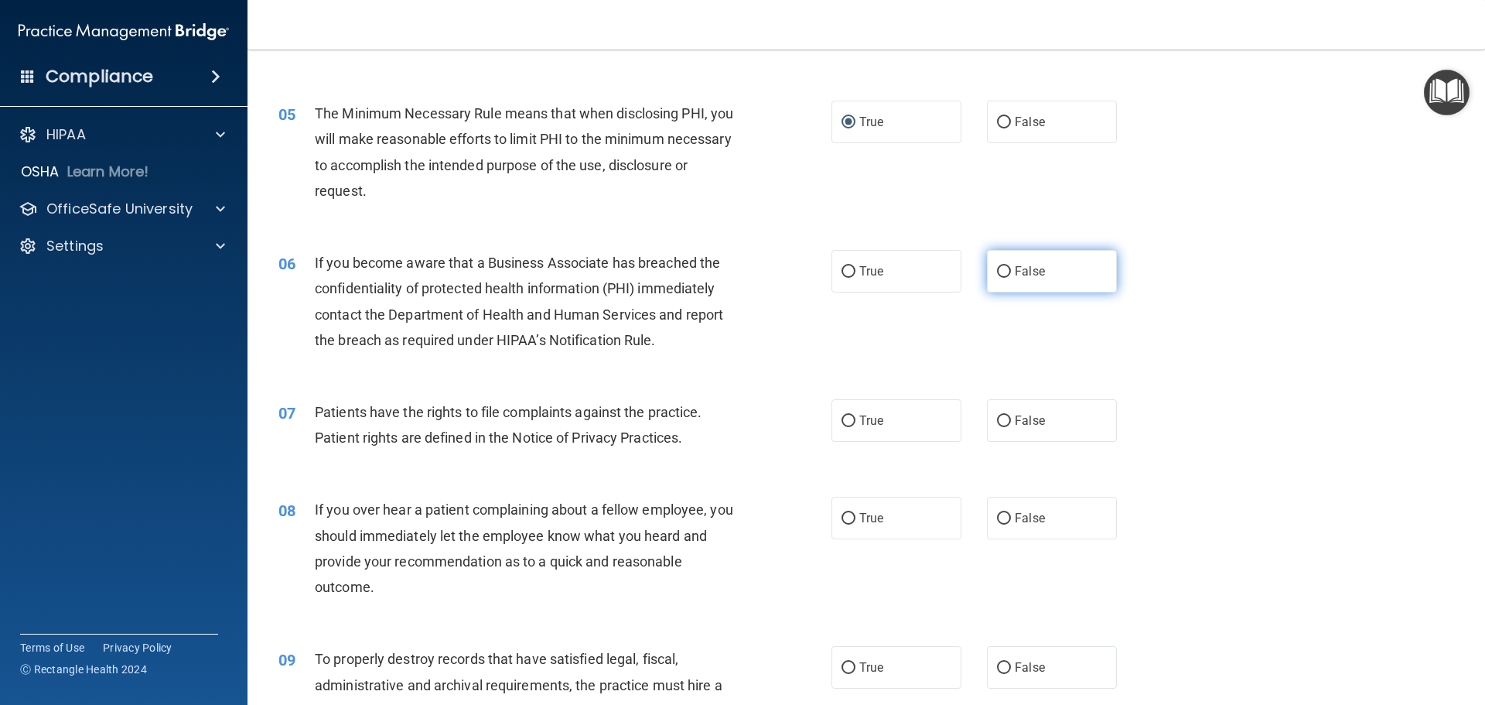
click at [1025, 269] on span "False" at bounding box center [1030, 271] width 30 height 15
click at [1011, 269] on input "False" at bounding box center [1004, 272] width 14 height 12
radio input "true"
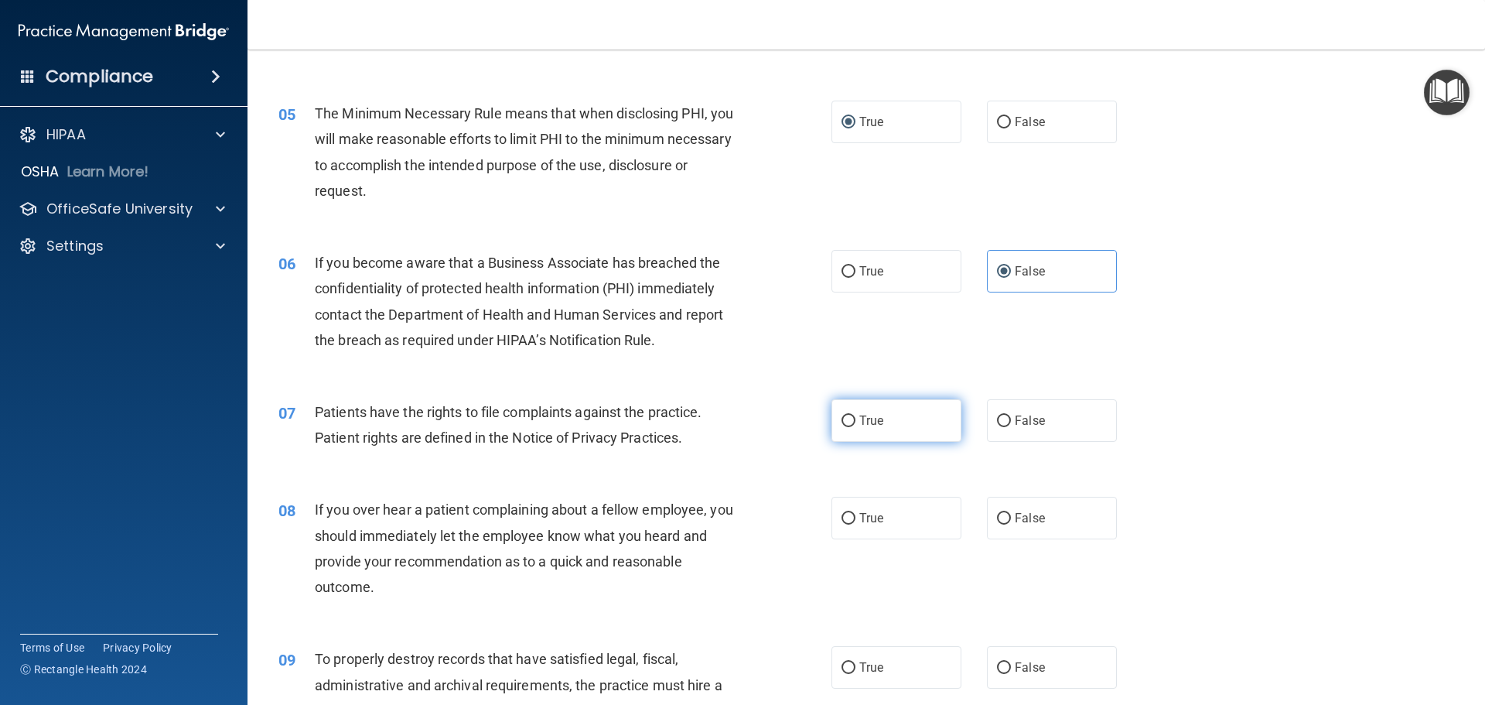
click at [849, 425] on input "True" at bounding box center [849, 421] width 14 height 12
radio input "true"
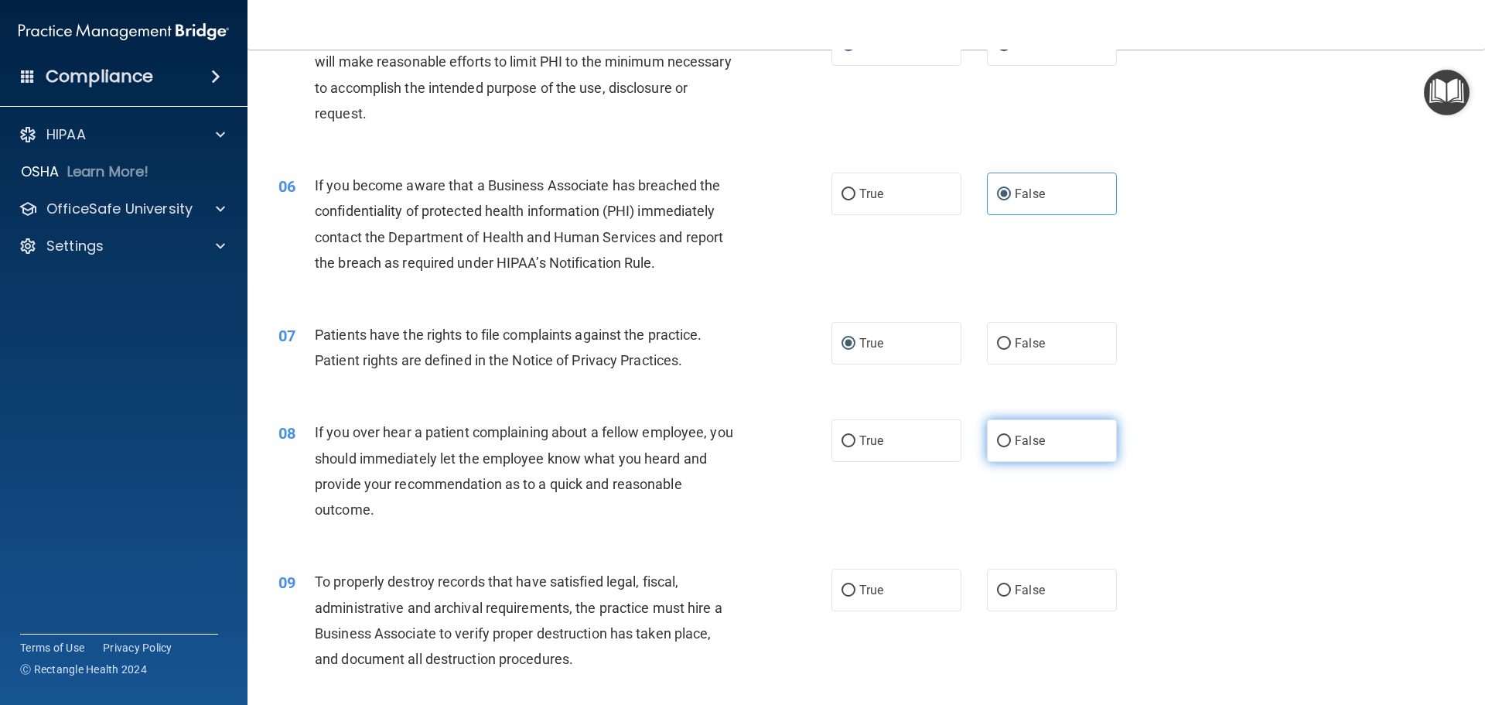
click at [1047, 446] on label "False" at bounding box center [1052, 440] width 130 height 43
click at [1011, 446] on input "False" at bounding box center [1004, 442] width 14 height 12
radio input "true"
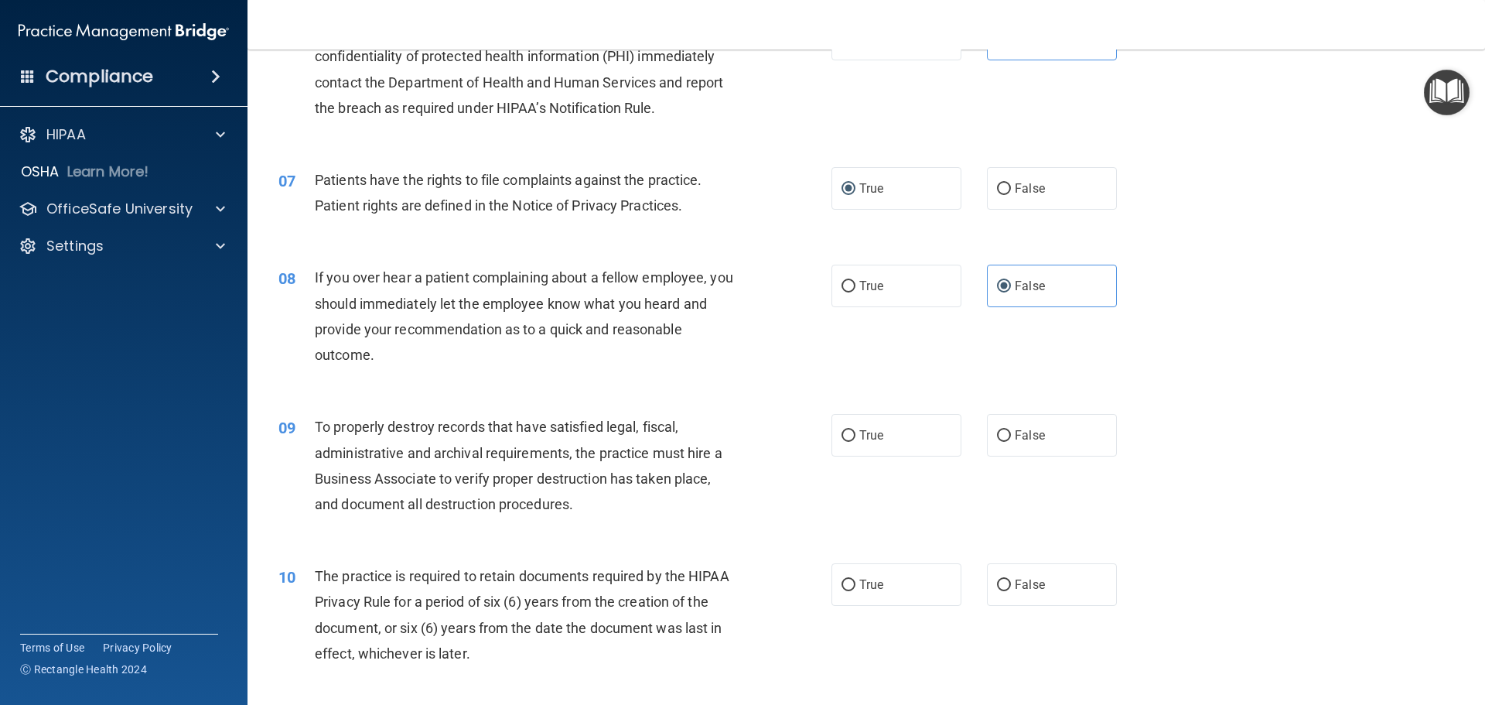
scroll to position [851, 0]
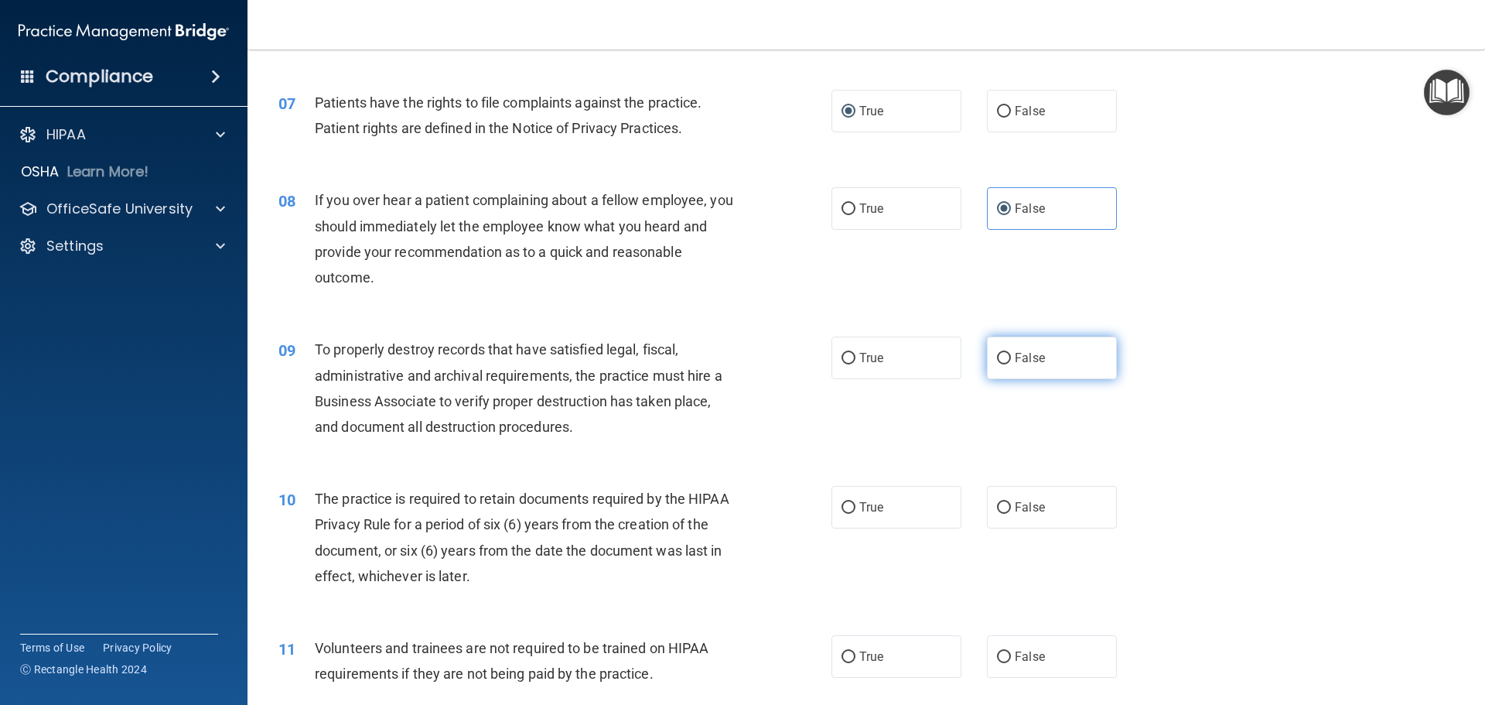
click at [1022, 359] on span "False" at bounding box center [1030, 357] width 30 height 15
click at [1011, 359] on input "False" at bounding box center [1004, 359] width 14 height 12
radio input "true"
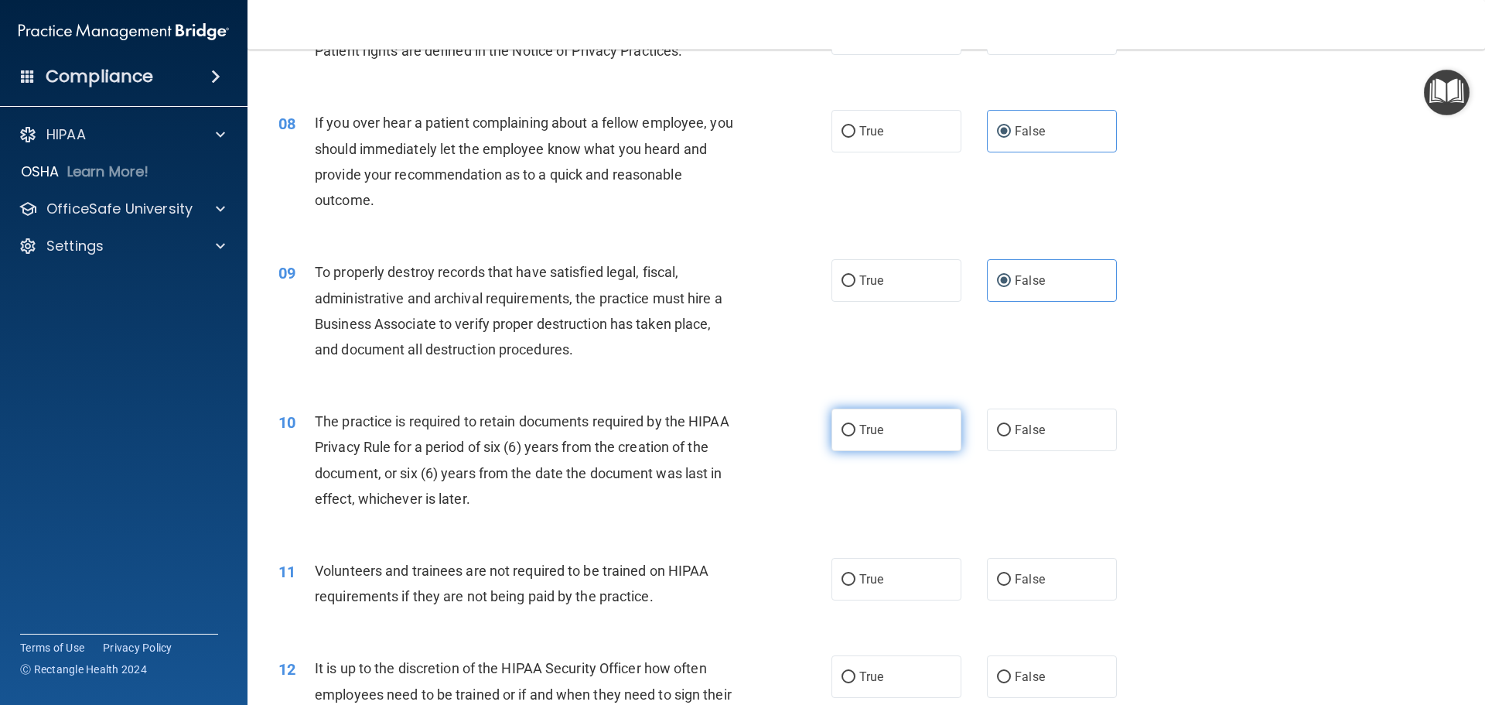
click at [856, 439] on label "True" at bounding box center [897, 429] width 130 height 43
click at [856, 436] on input "True" at bounding box center [849, 431] width 14 height 12
radio input "true"
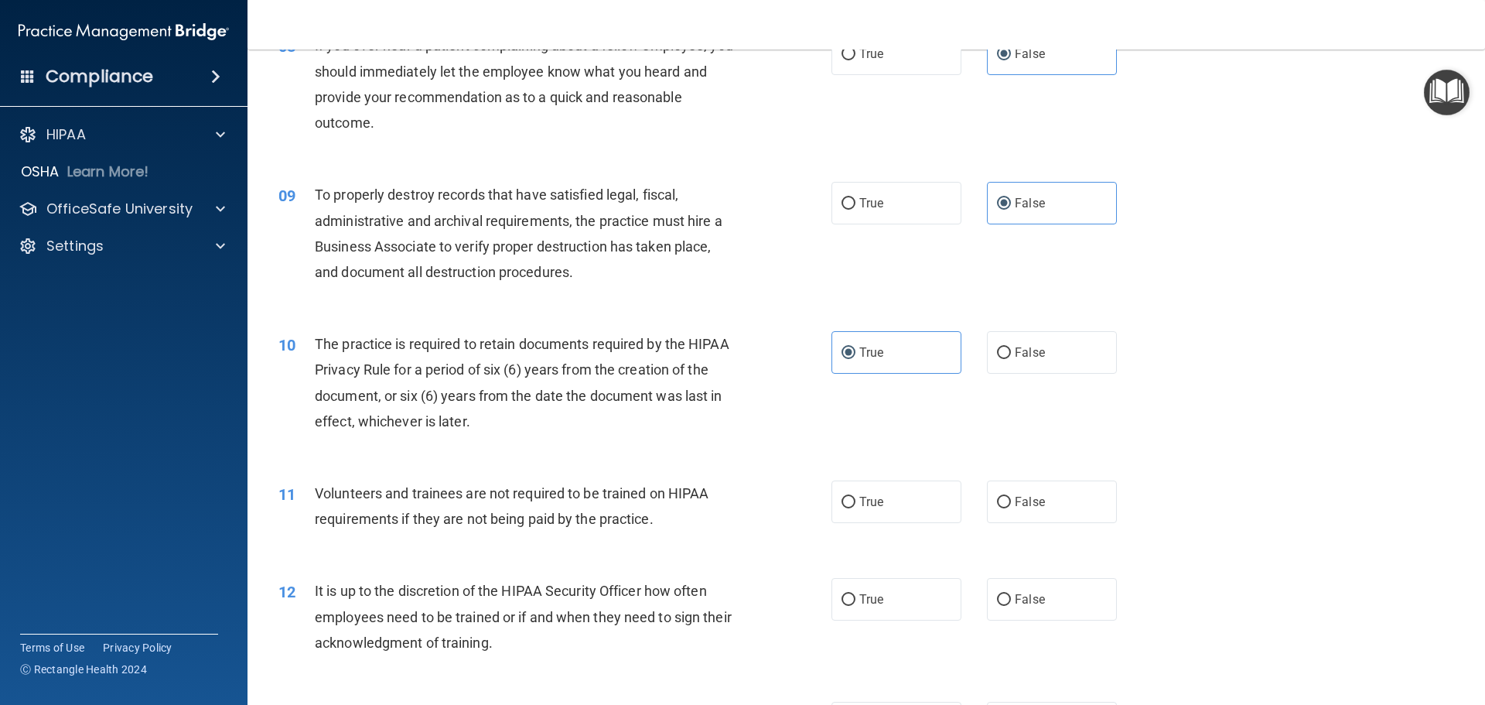
scroll to position [1083, 0]
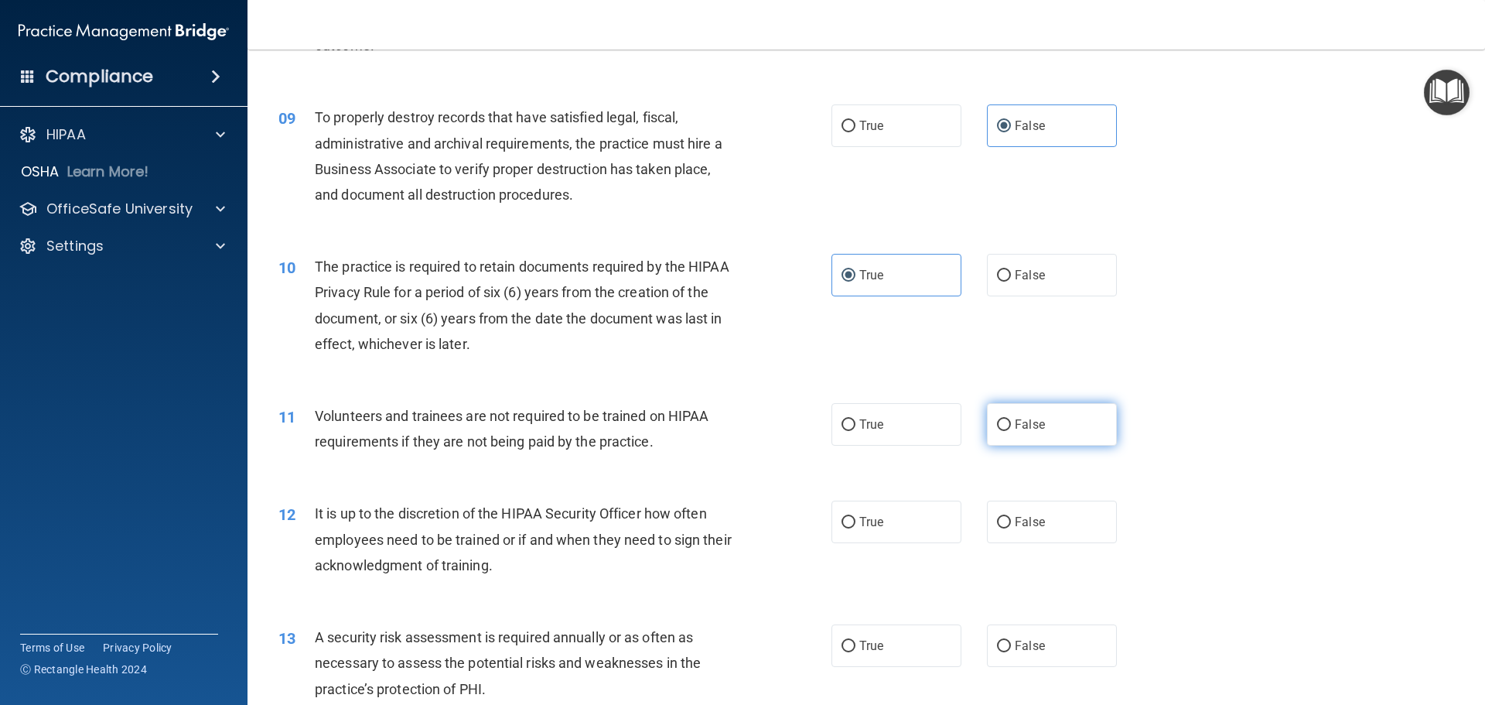
click at [997, 429] on input "False" at bounding box center [1004, 425] width 14 height 12
radio input "true"
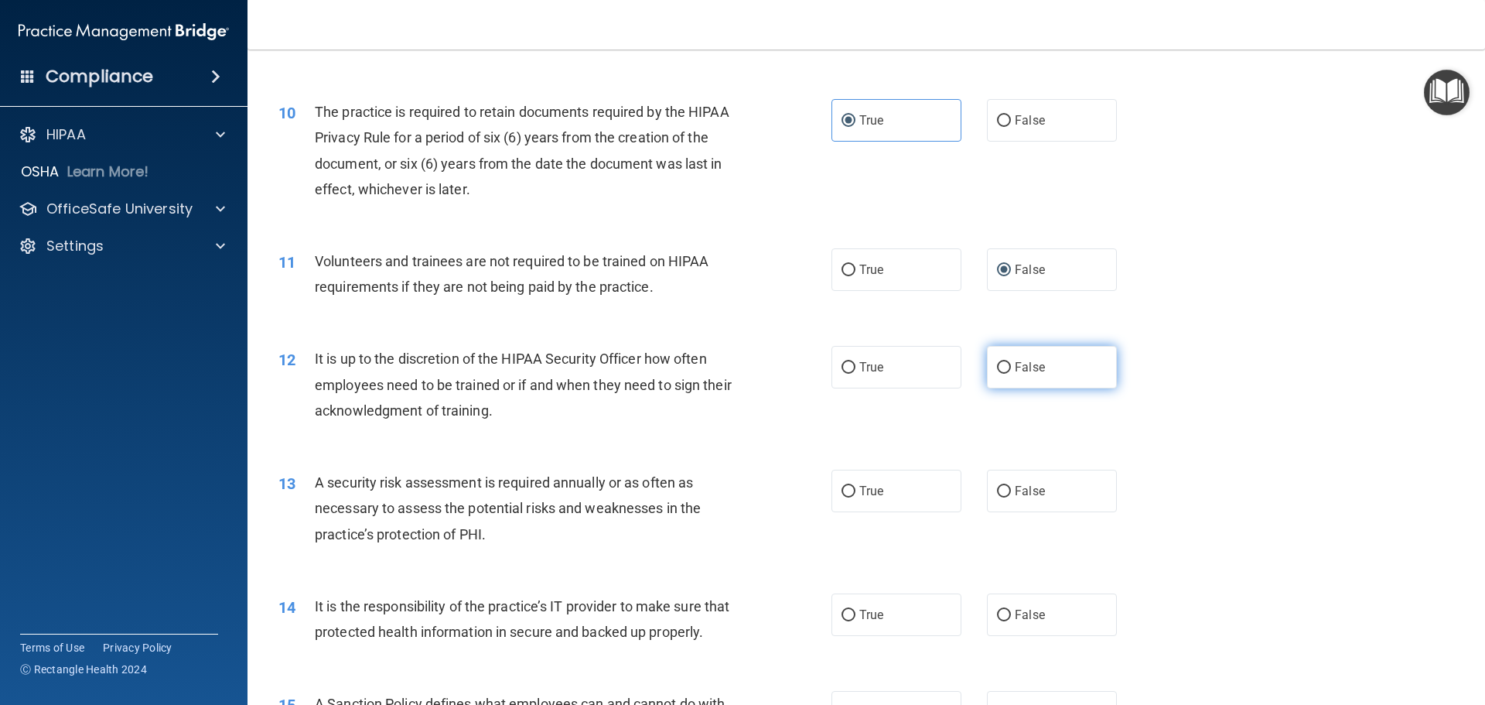
click at [999, 382] on label "False" at bounding box center [1052, 367] width 130 height 43
click at [999, 374] on input "False" at bounding box center [1004, 368] width 14 height 12
radio input "true"
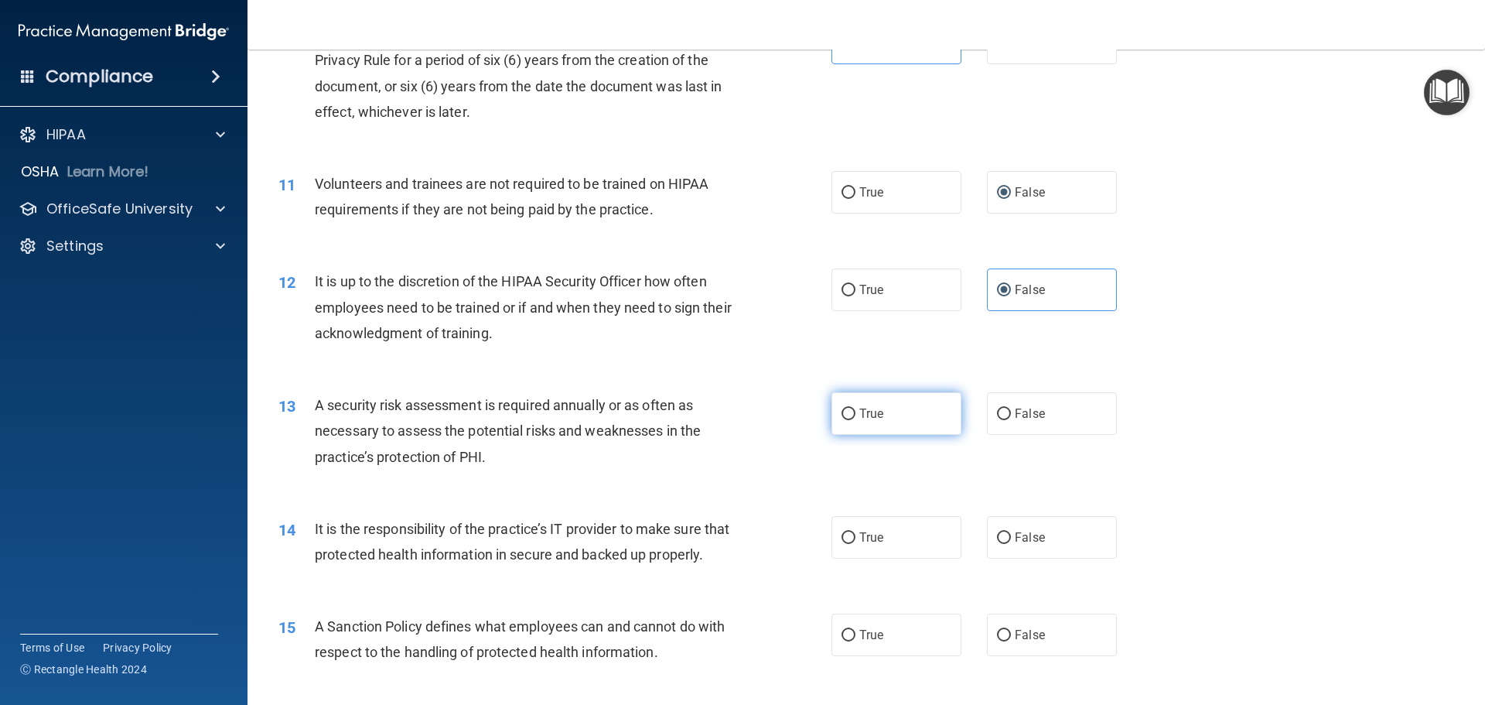
click at [895, 414] on label "True" at bounding box center [897, 413] width 130 height 43
click at [856, 414] on input "True" at bounding box center [849, 414] width 14 height 12
radio input "true"
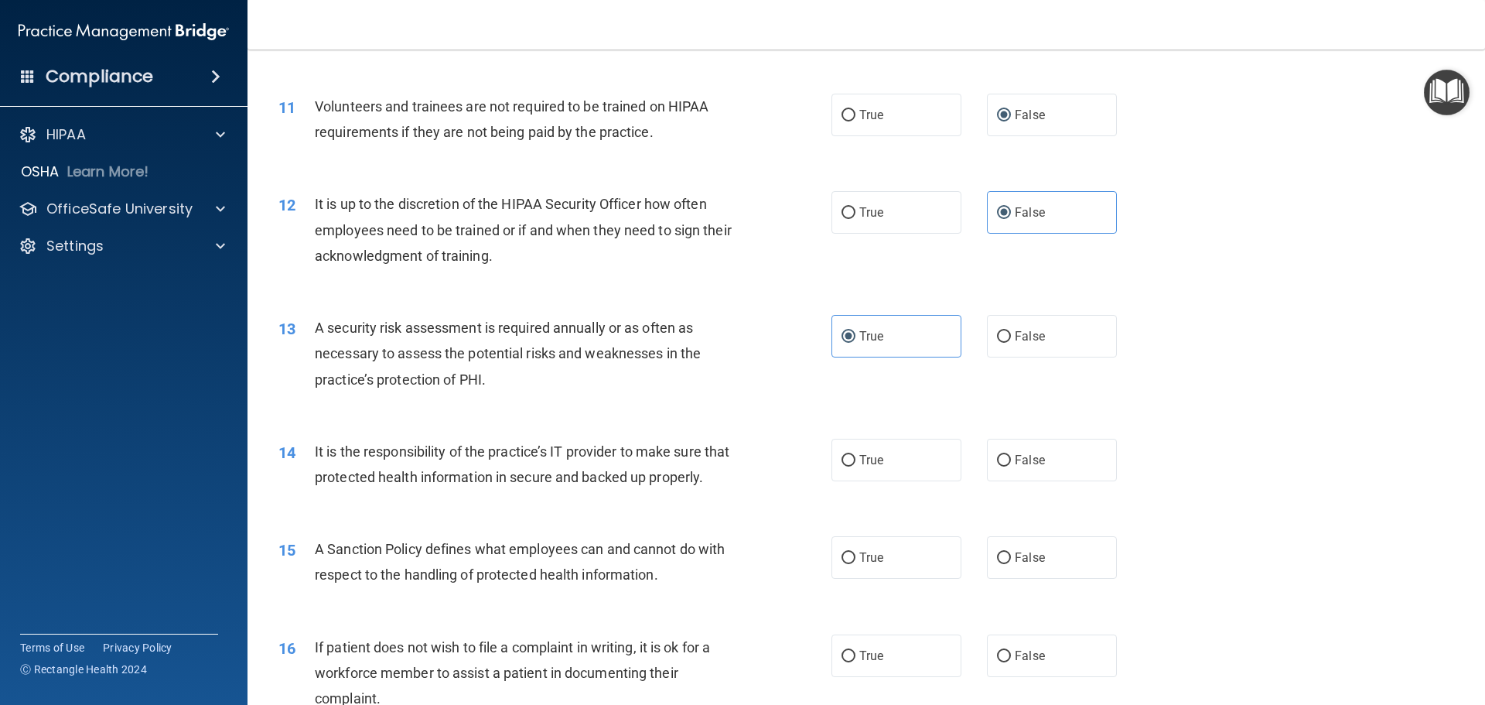
scroll to position [1470, 0]
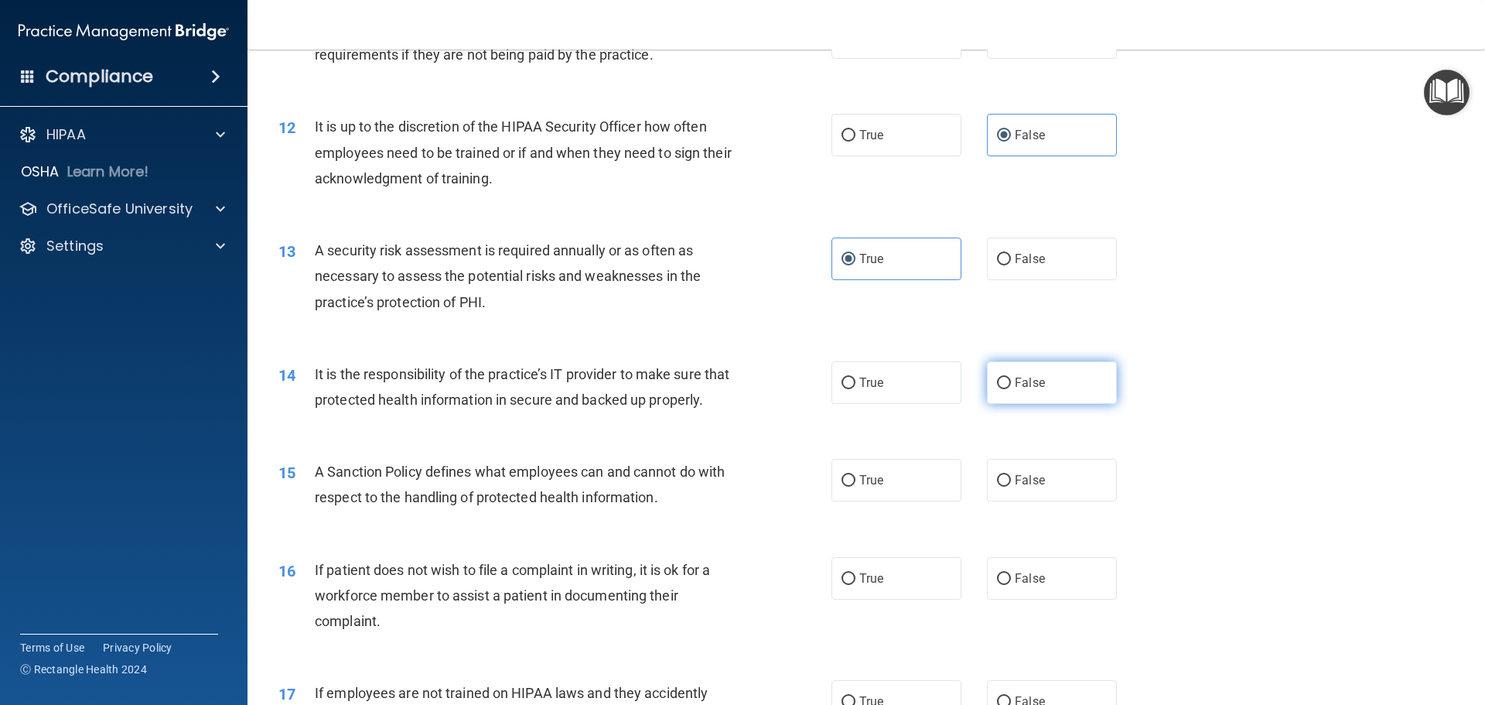
click at [1002, 385] on input "False" at bounding box center [1004, 383] width 14 height 12
radio input "true"
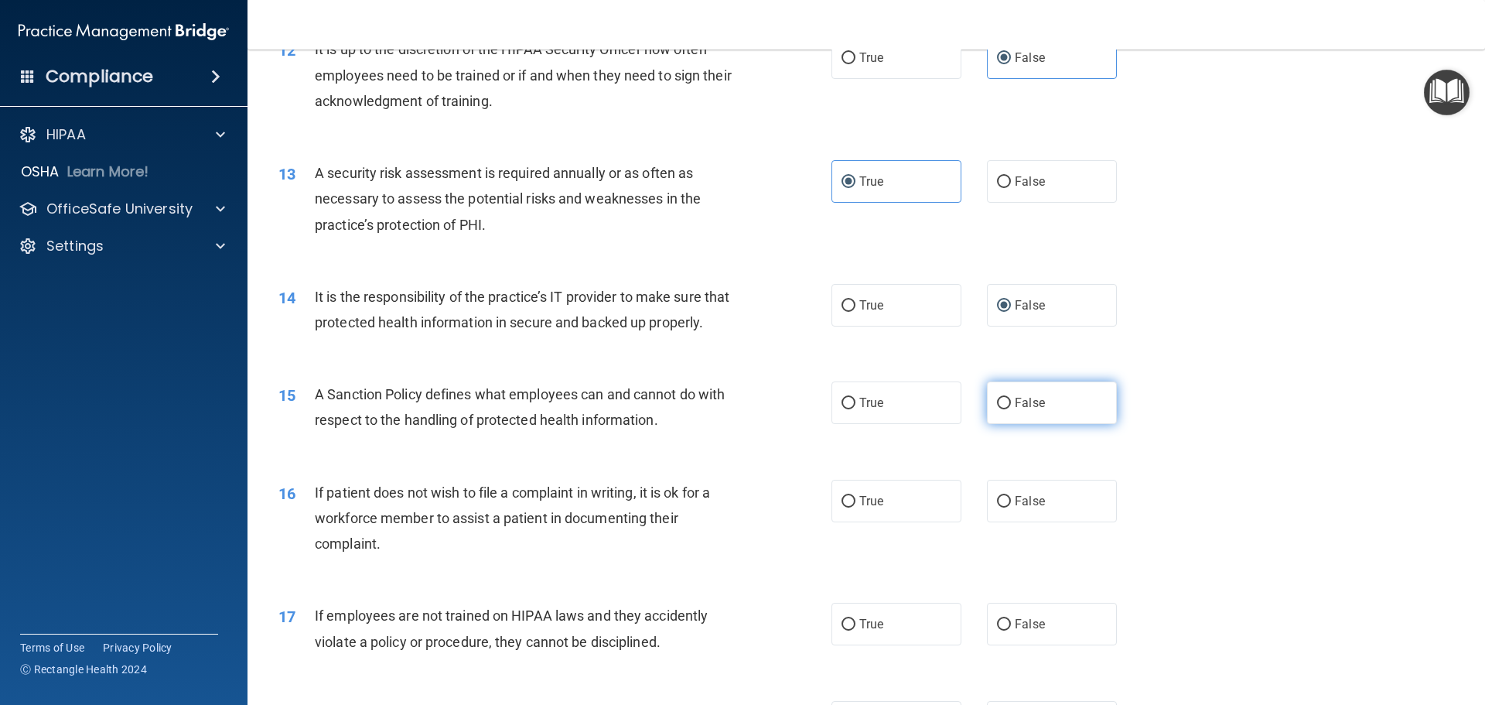
click at [1051, 424] on label "False" at bounding box center [1052, 402] width 130 height 43
click at [1011, 409] on input "False" at bounding box center [1004, 404] width 14 height 12
radio input "true"
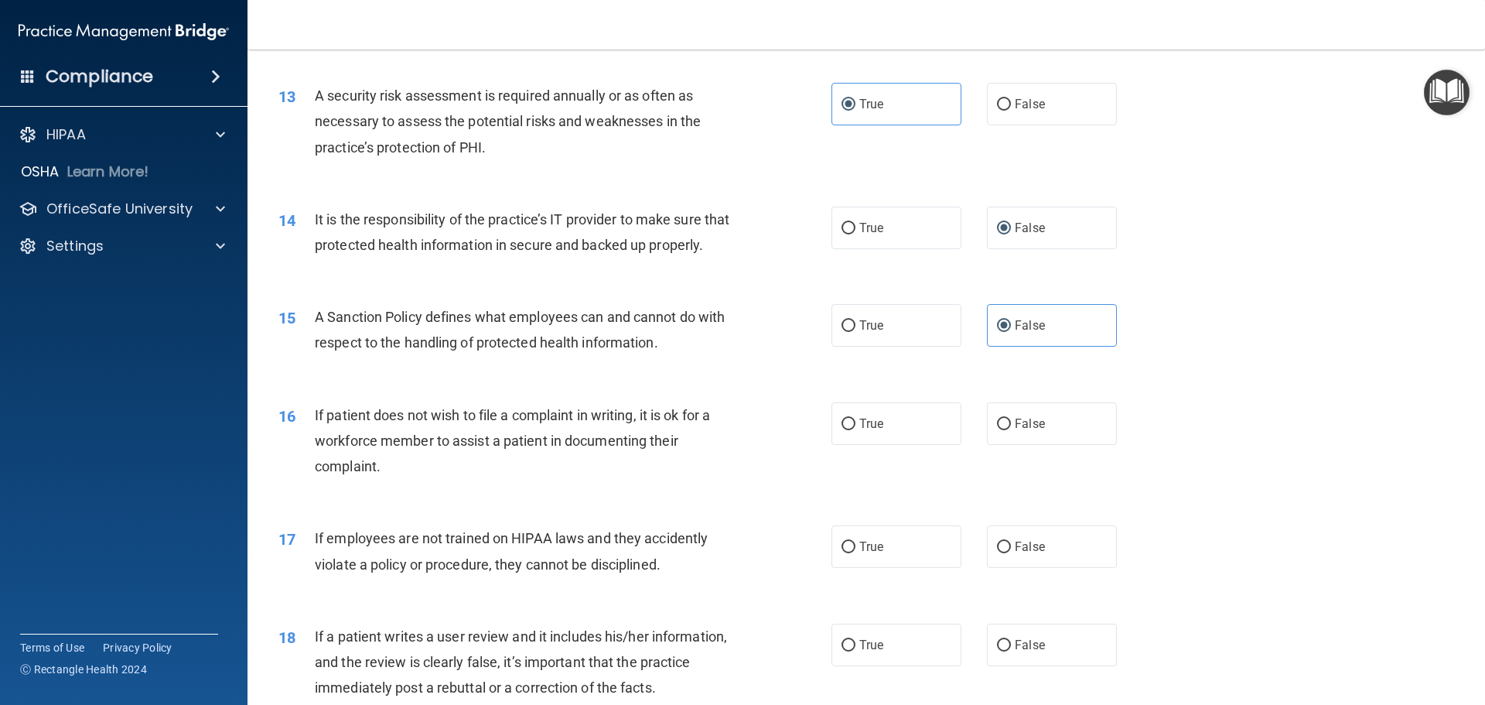
scroll to position [1702, 0]
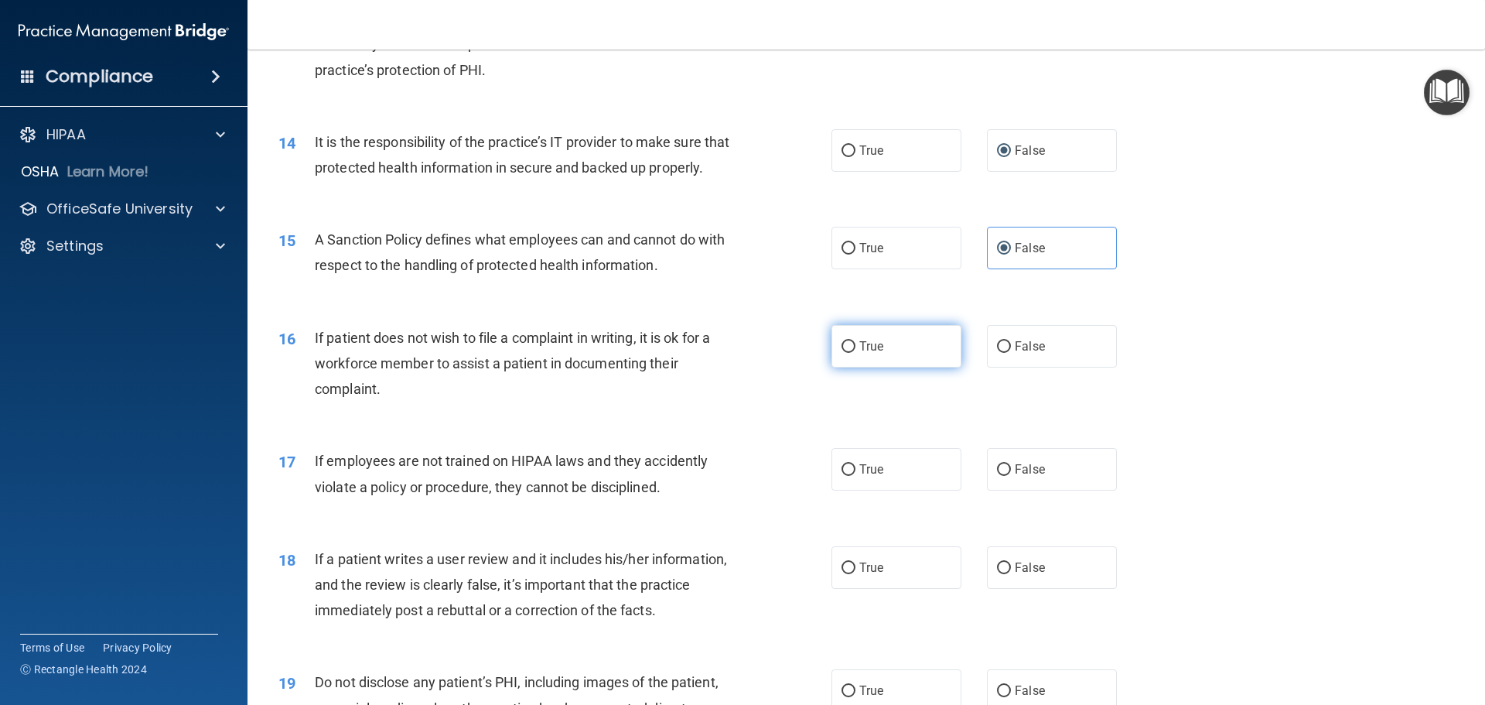
click at [863, 367] on label "True" at bounding box center [897, 346] width 130 height 43
click at [856, 353] on input "True" at bounding box center [849, 347] width 14 height 12
radio input "true"
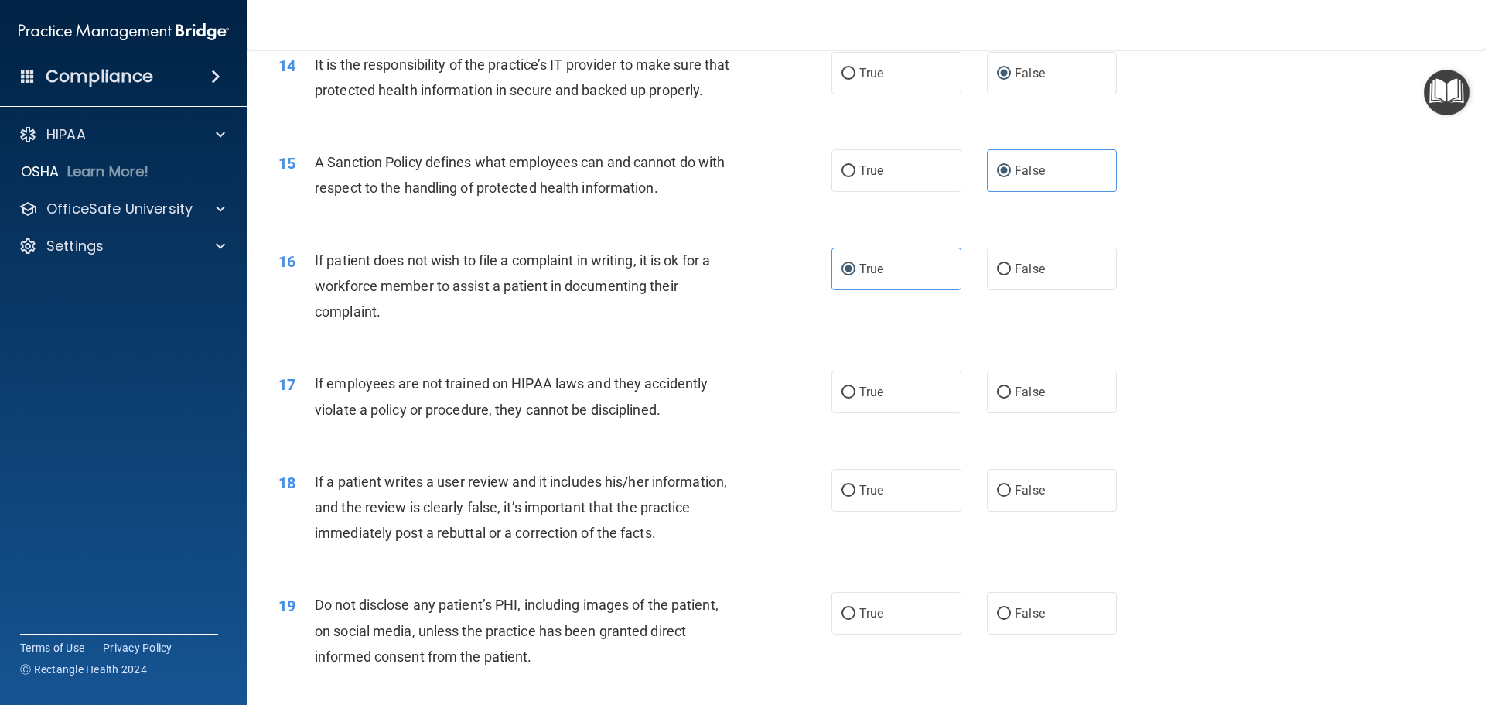
scroll to position [1857, 0]
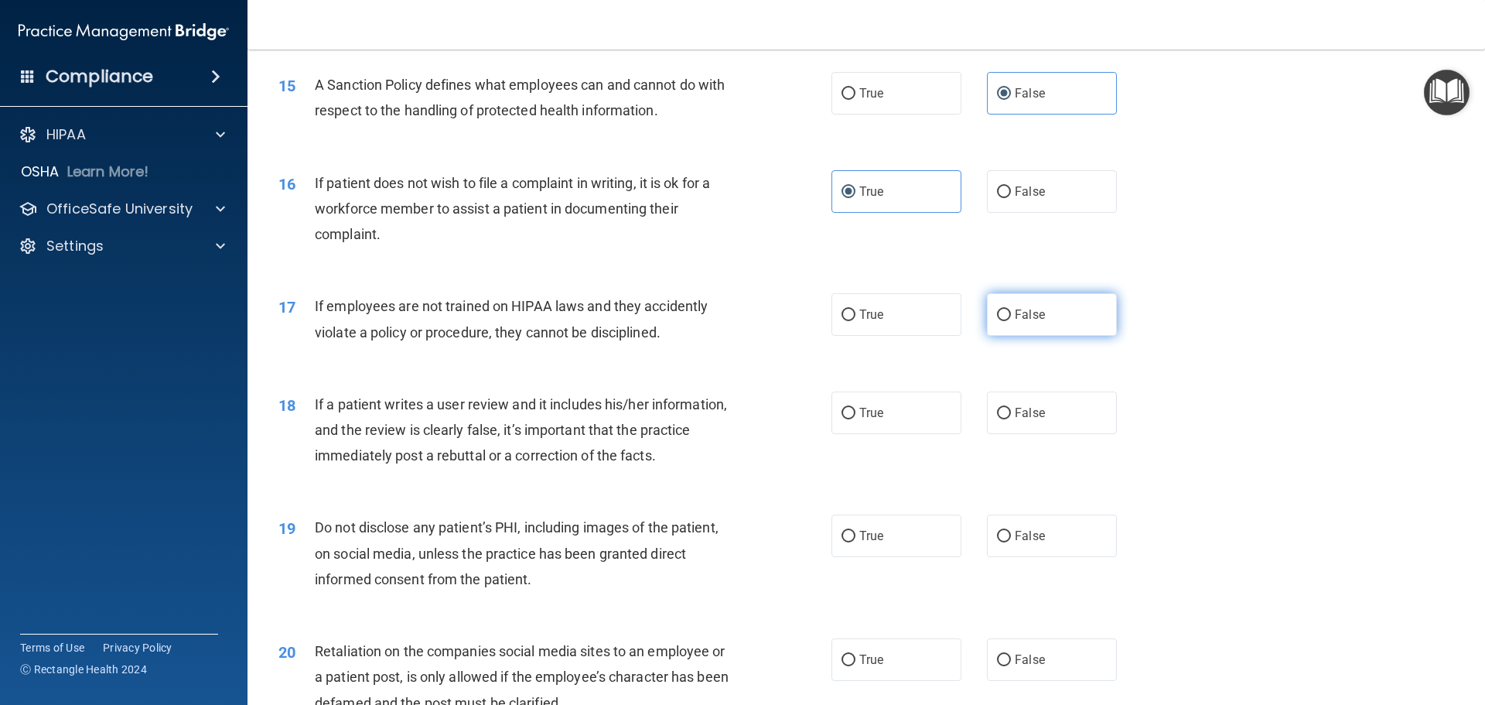
click at [1015, 336] on label "False" at bounding box center [1052, 314] width 130 height 43
click at [1011, 321] on input "False" at bounding box center [1004, 315] width 14 height 12
radio input "true"
click at [1016, 420] on span "False" at bounding box center [1030, 412] width 30 height 15
click at [1011, 419] on input "False" at bounding box center [1004, 414] width 14 height 12
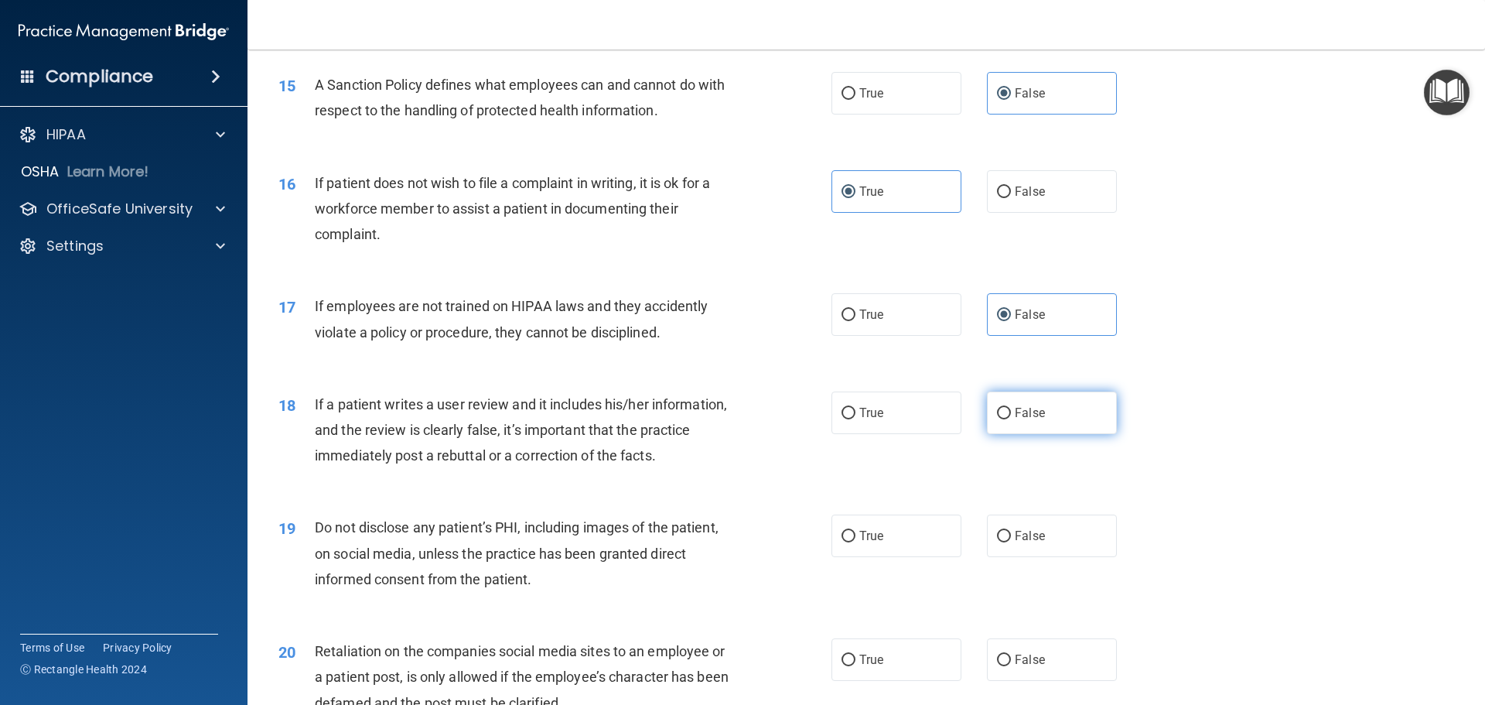
radio input "true"
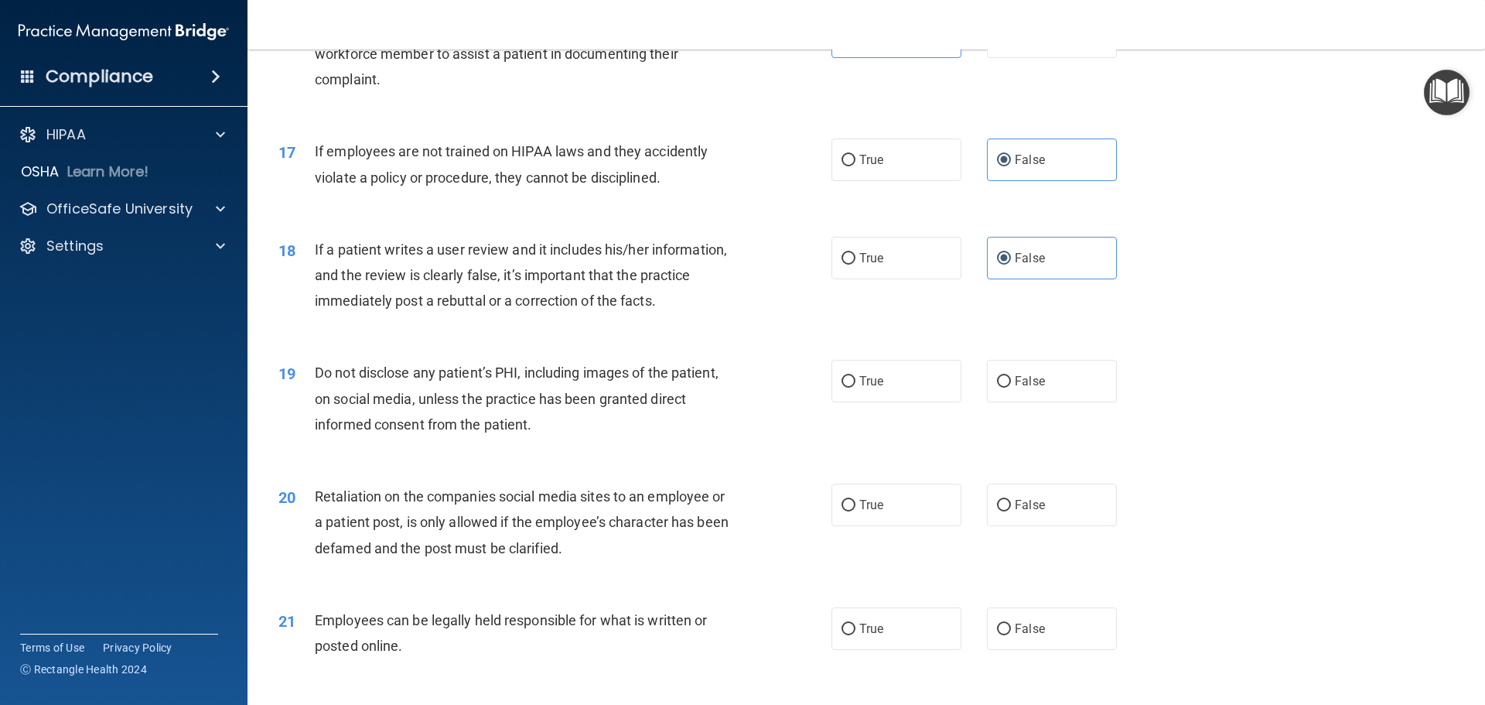
scroll to position [2089, 0]
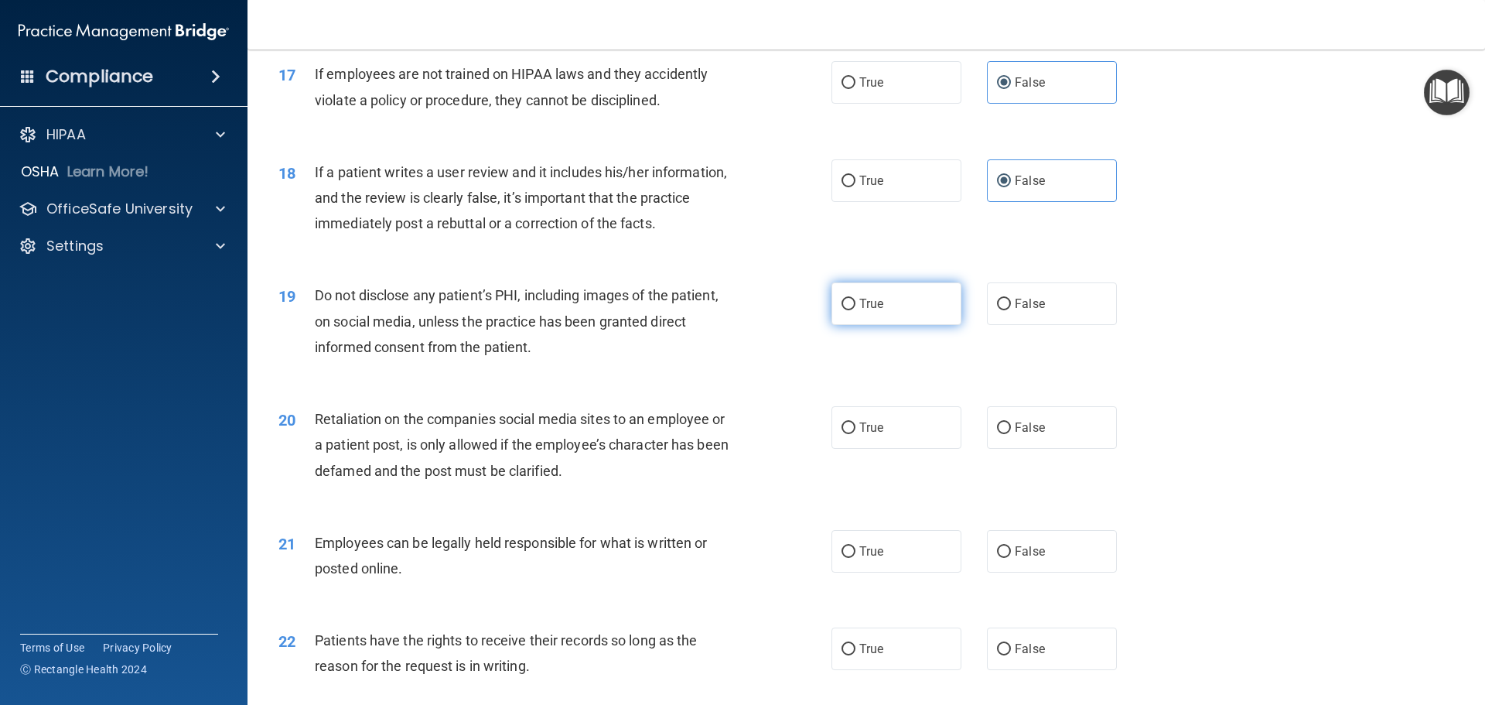
click at [847, 325] on label "True" at bounding box center [897, 303] width 130 height 43
click at [847, 310] on input "True" at bounding box center [849, 305] width 14 height 12
radio input "true"
click at [1006, 446] on label "False" at bounding box center [1052, 427] width 130 height 43
click at [1006, 434] on input "False" at bounding box center [1004, 428] width 14 height 12
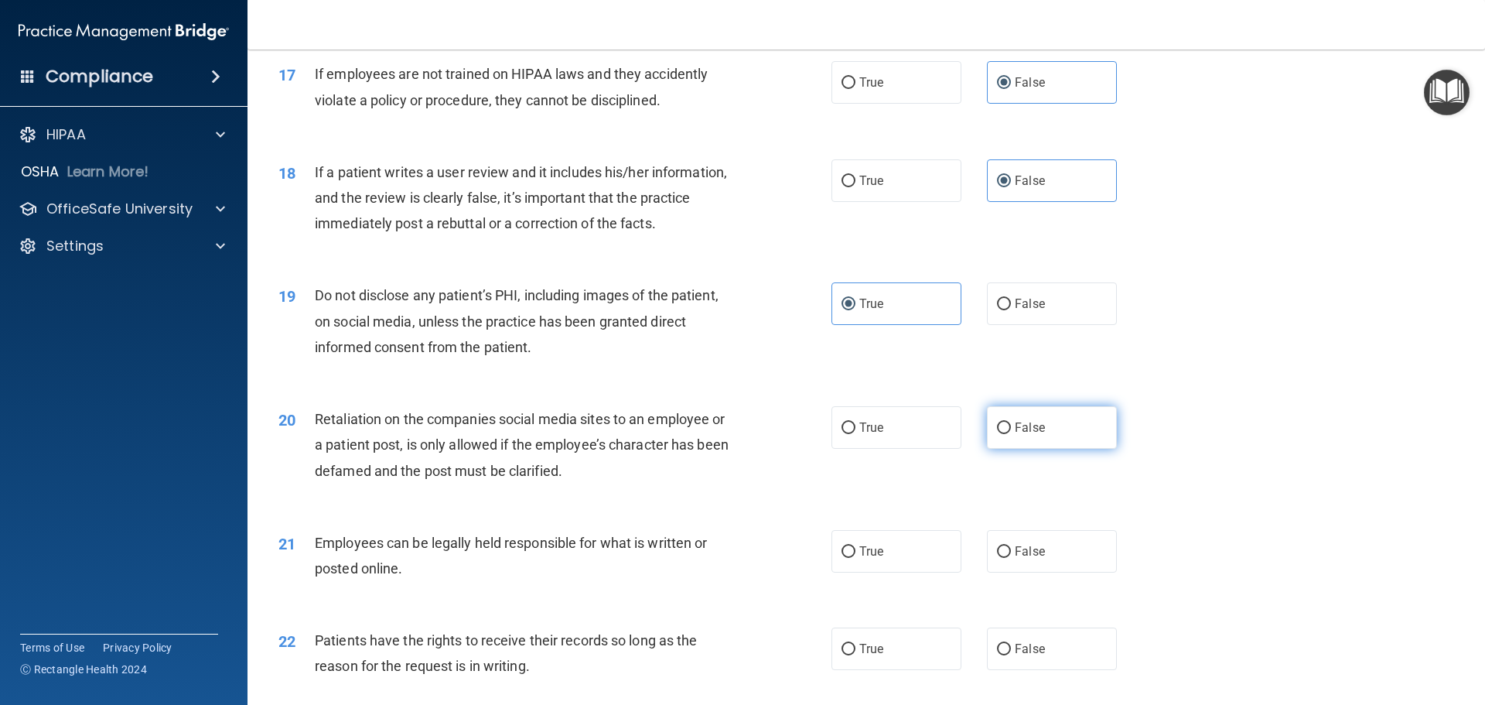
radio input "true"
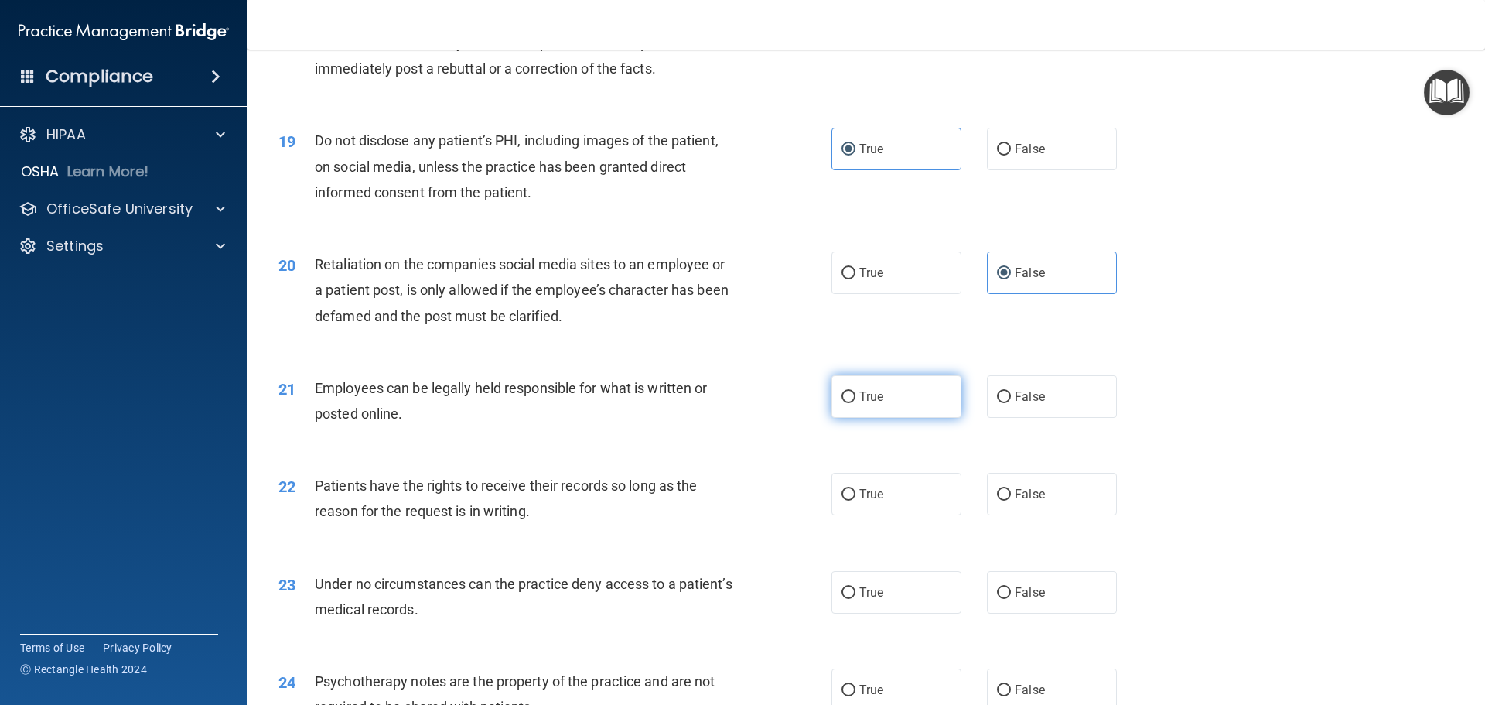
click at [850, 418] on label "True" at bounding box center [897, 396] width 130 height 43
click at [850, 403] on input "True" at bounding box center [849, 397] width 14 height 12
radio input "true"
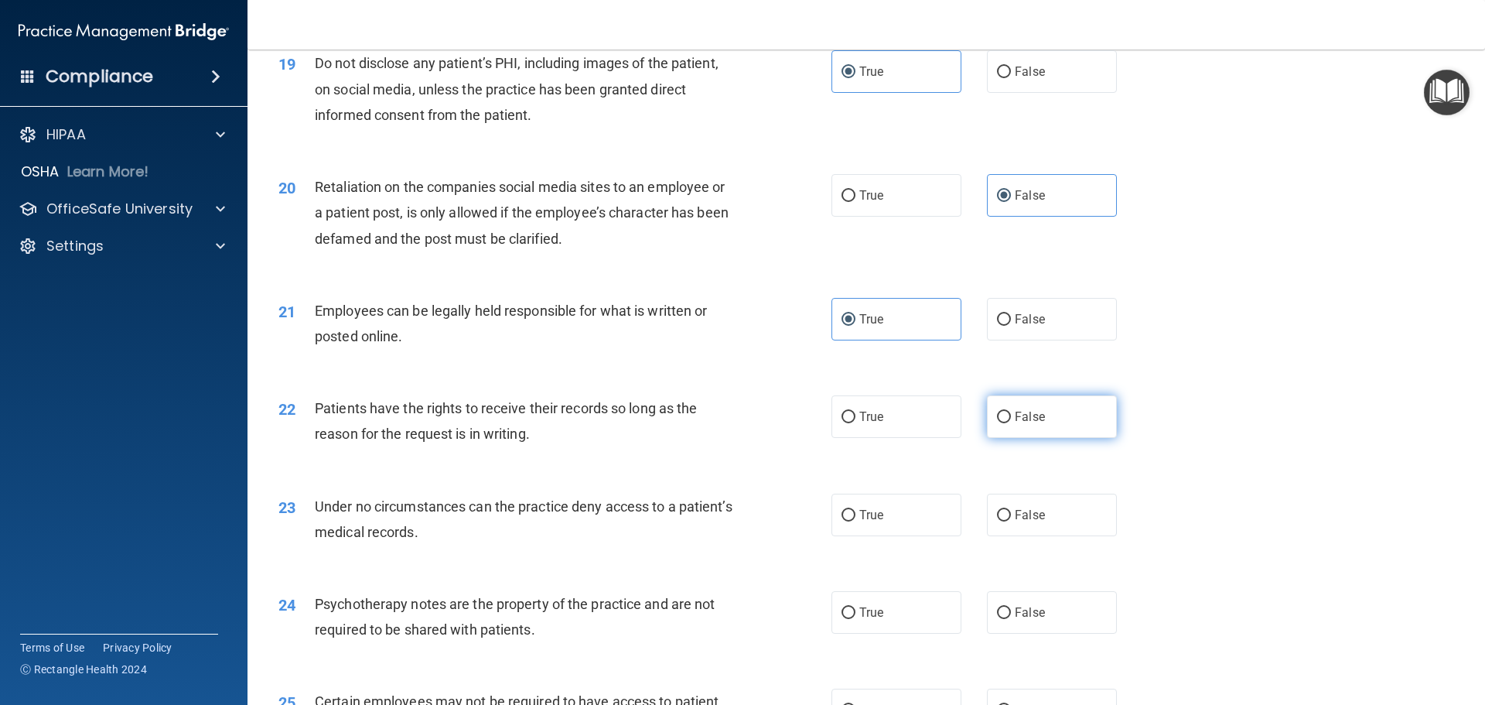
click at [1015, 424] on span "False" at bounding box center [1030, 416] width 30 height 15
click at [1011, 423] on input "False" at bounding box center [1004, 418] width 14 height 12
radio input "true"
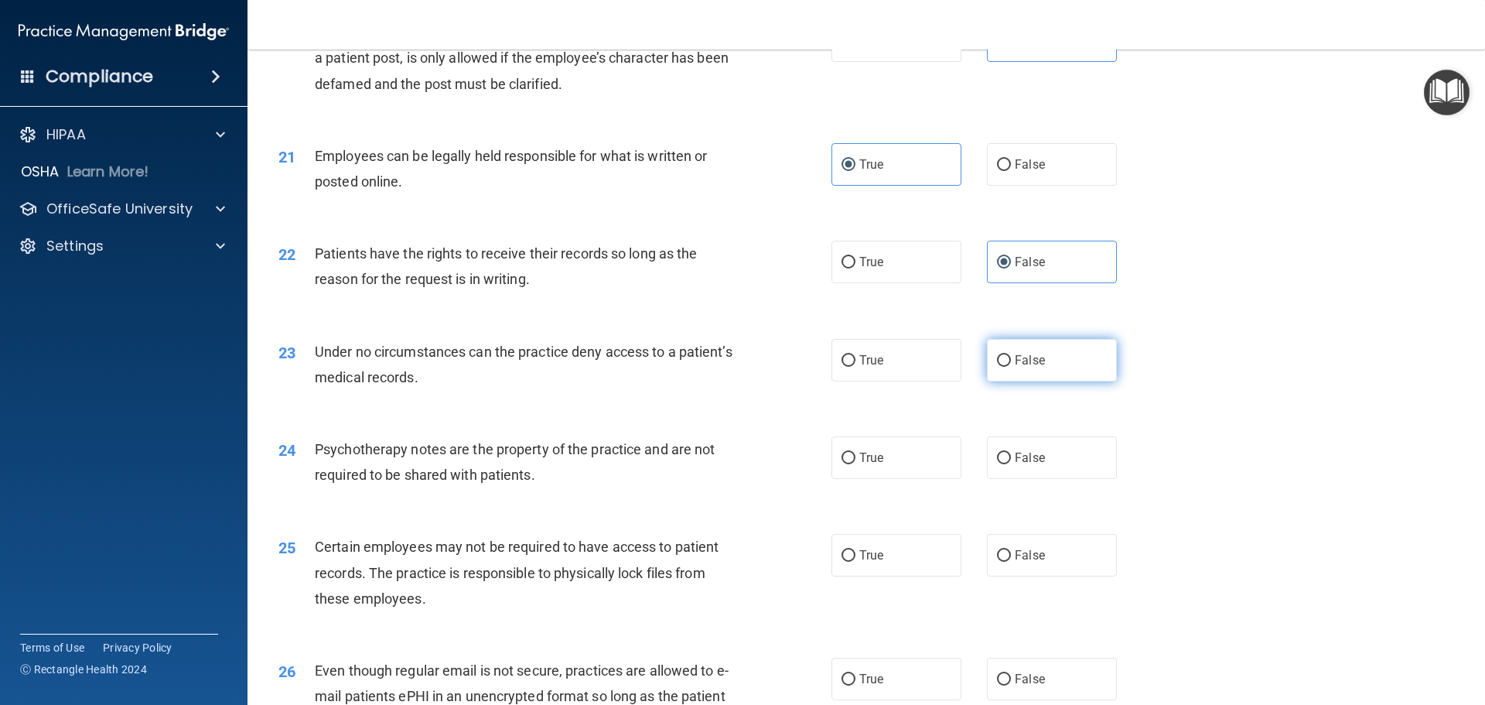
click at [1044, 381] on label "False" at bounding box center [1052, 360] width 130 height 43
click at [1011, 367] on input "False" at bounding box center [1004, 361] width 14 height 12
radio input "true"
click at [892, 479] on label "True" at bounding box center [897, 457] width 130 height 43
click at [856, 464] on input "True" at bounding box center [849, 459] width 14 height 12
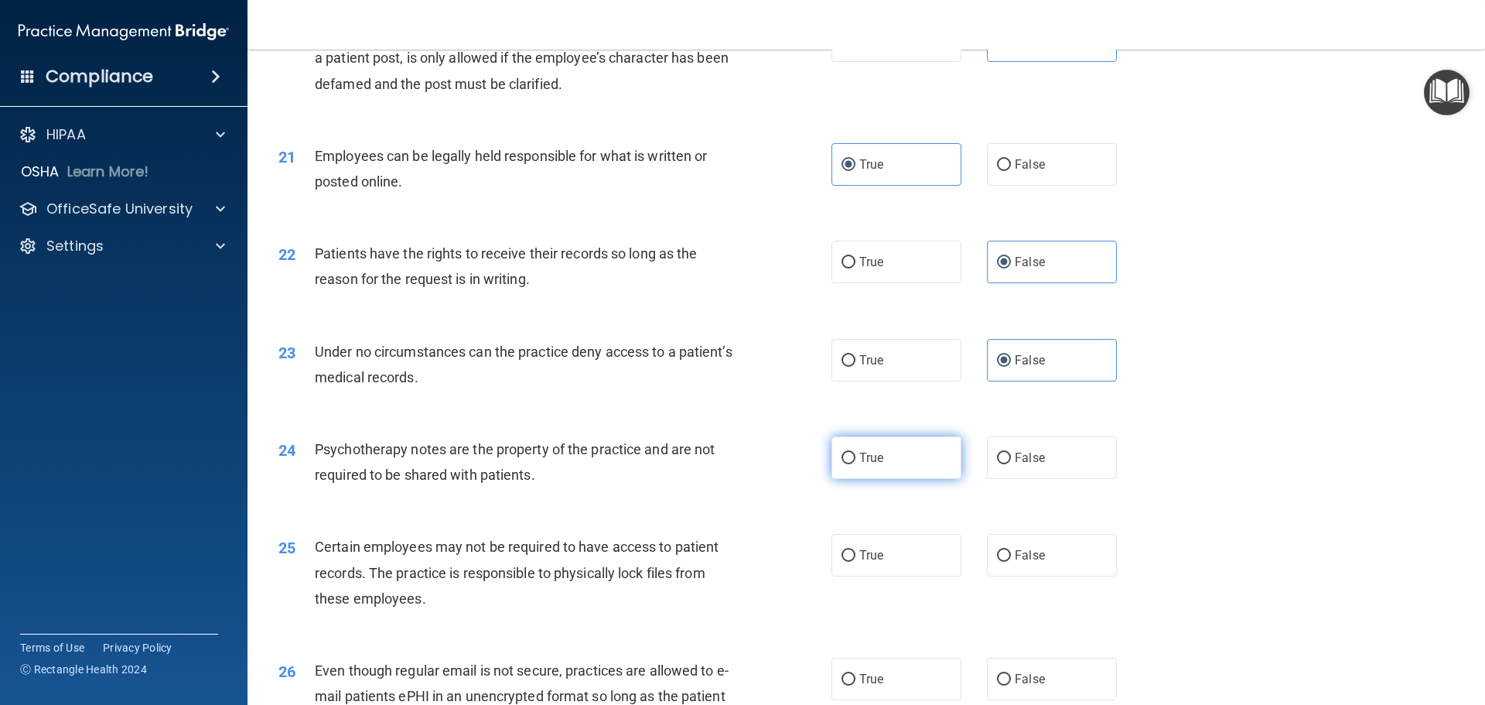
radio input "true"
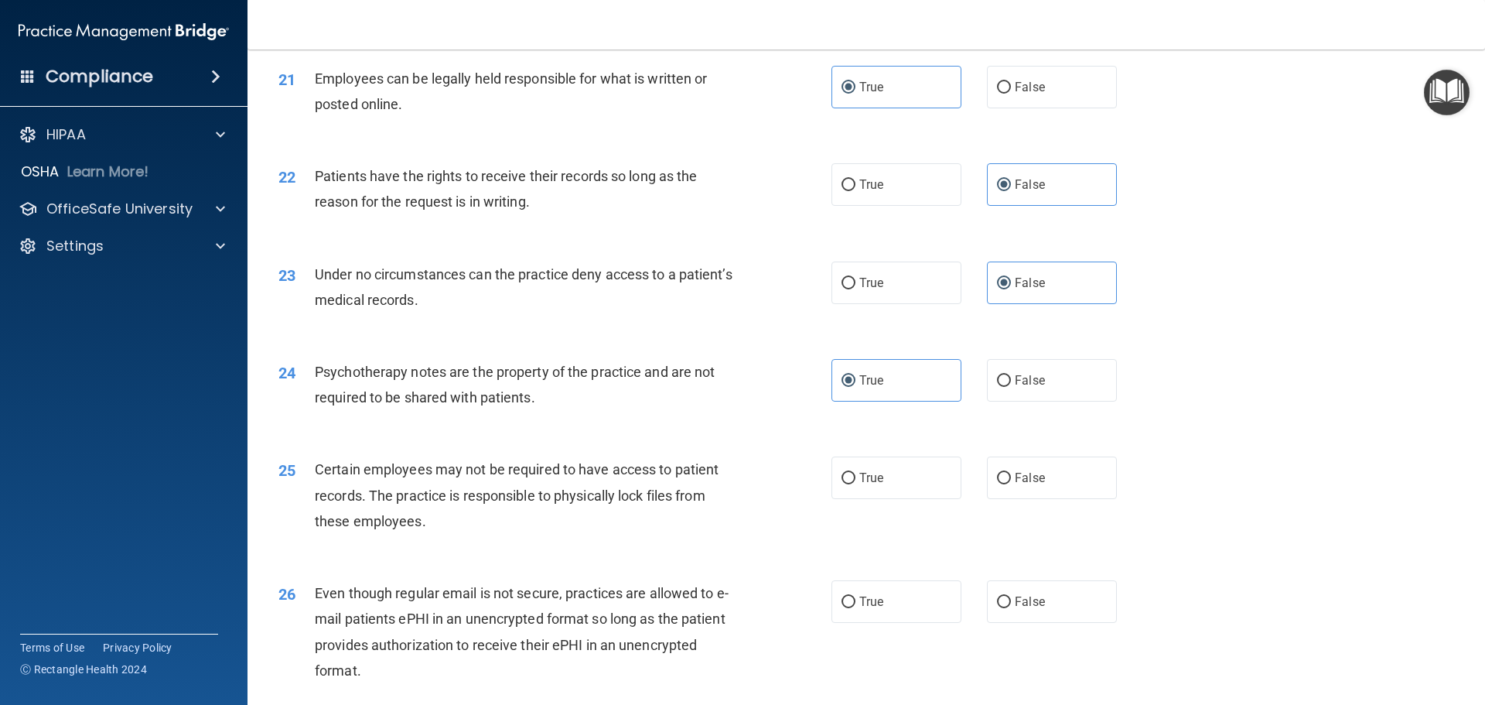
scroll to position [2630, 0]
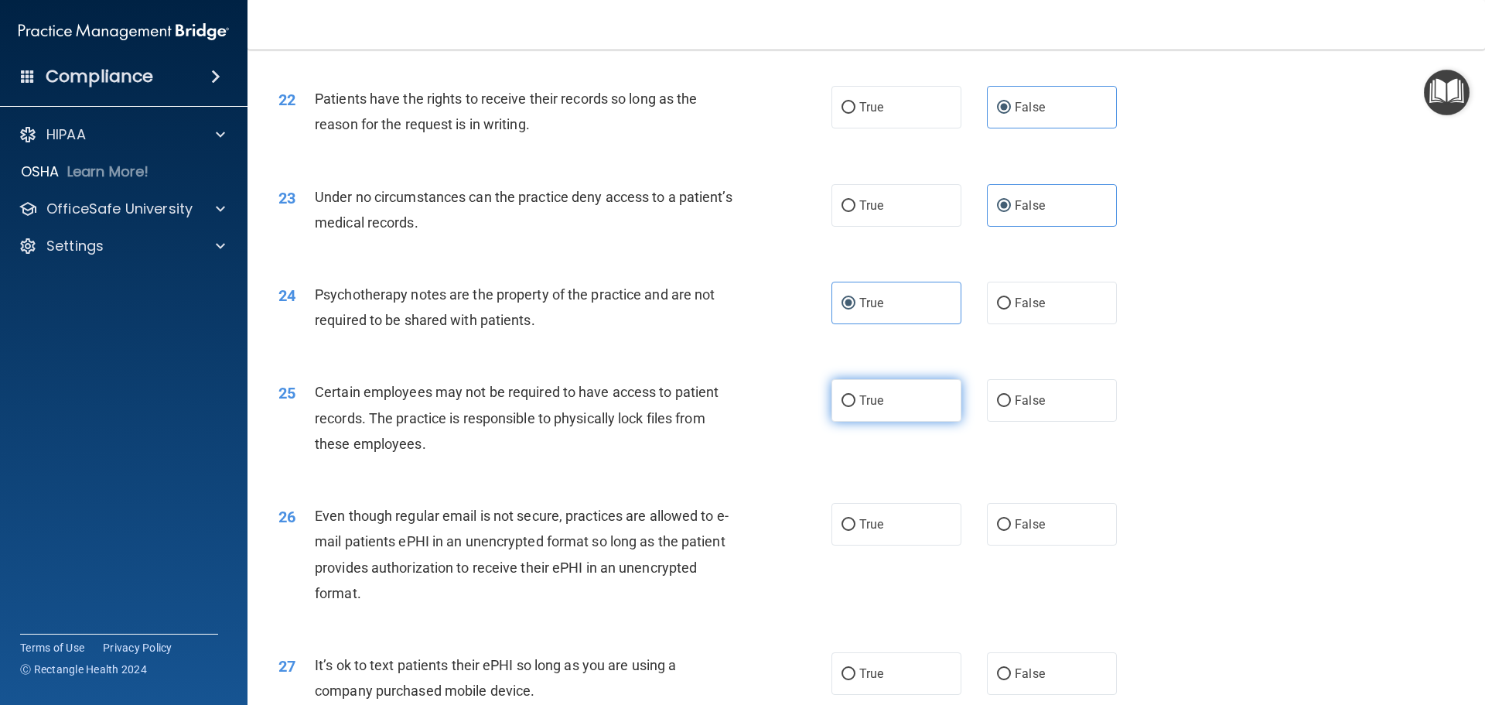
click at [869, 422] on label "True" at bounding box center [897, 400] width 130 height 43
click at [856, 407] on input "True" at bounding box center [849, 401] width 14 height 12
radio input "true"
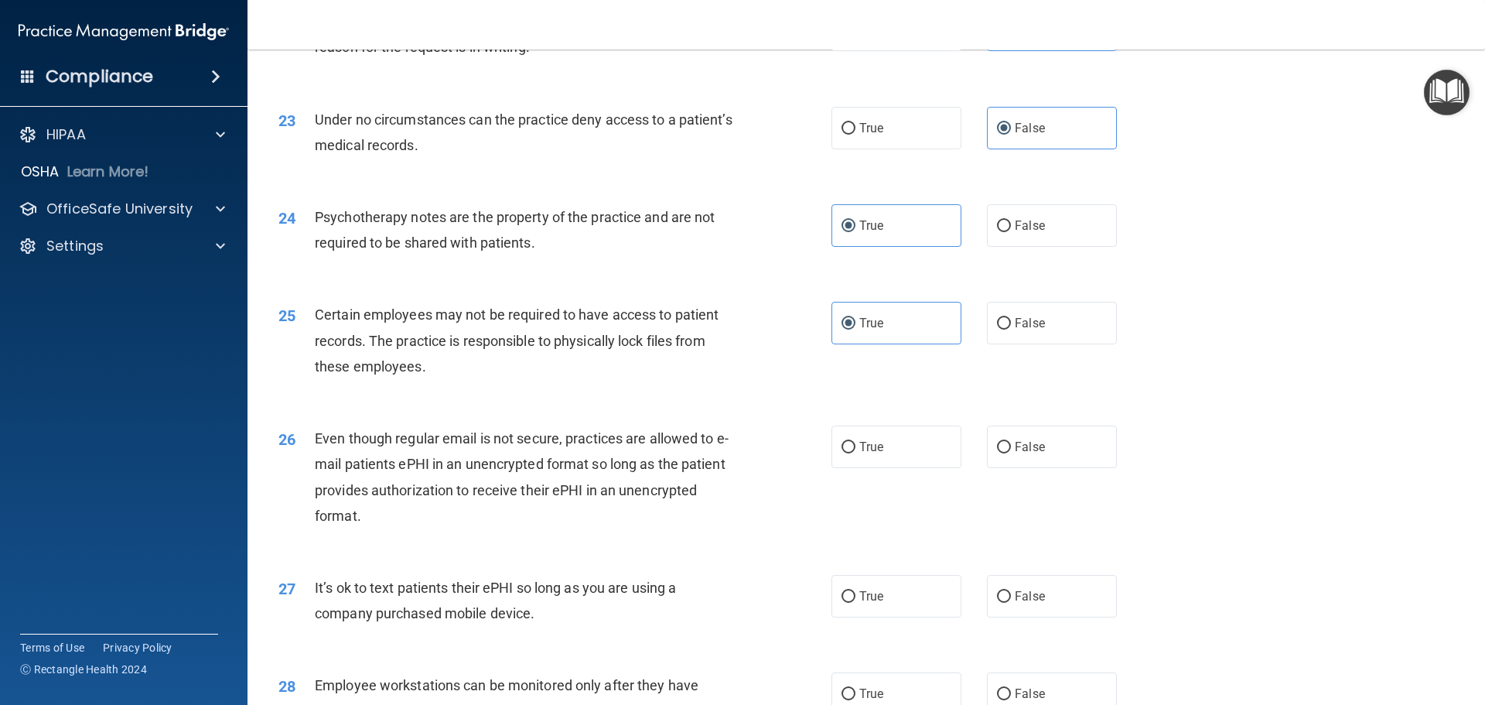
scroll to position [2785, 0]
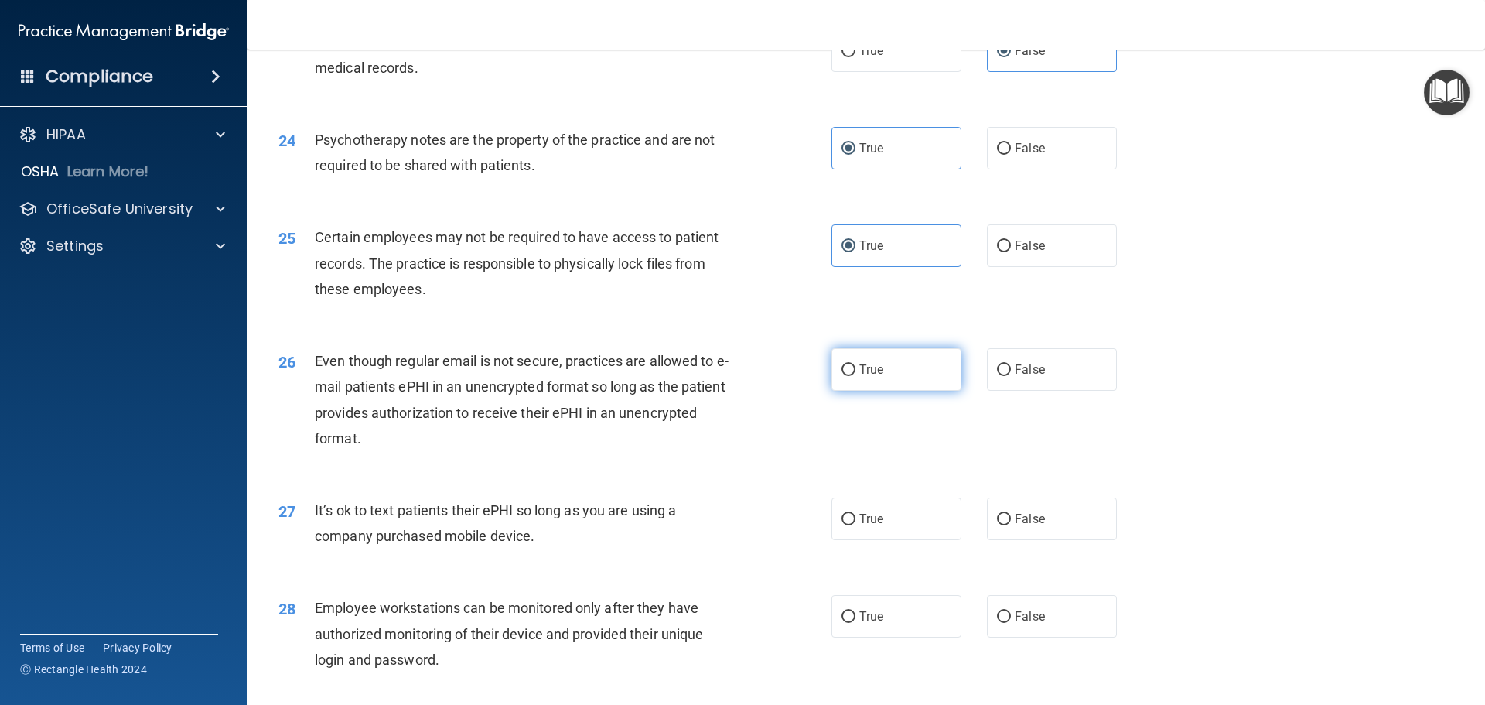
click at [851, 391] on label "True" at bounding box center [897, 369] width 130 height 43
click at [851, 376] on input "True" at bounding box center [849, 370] width 14 height 12
radio input "true"
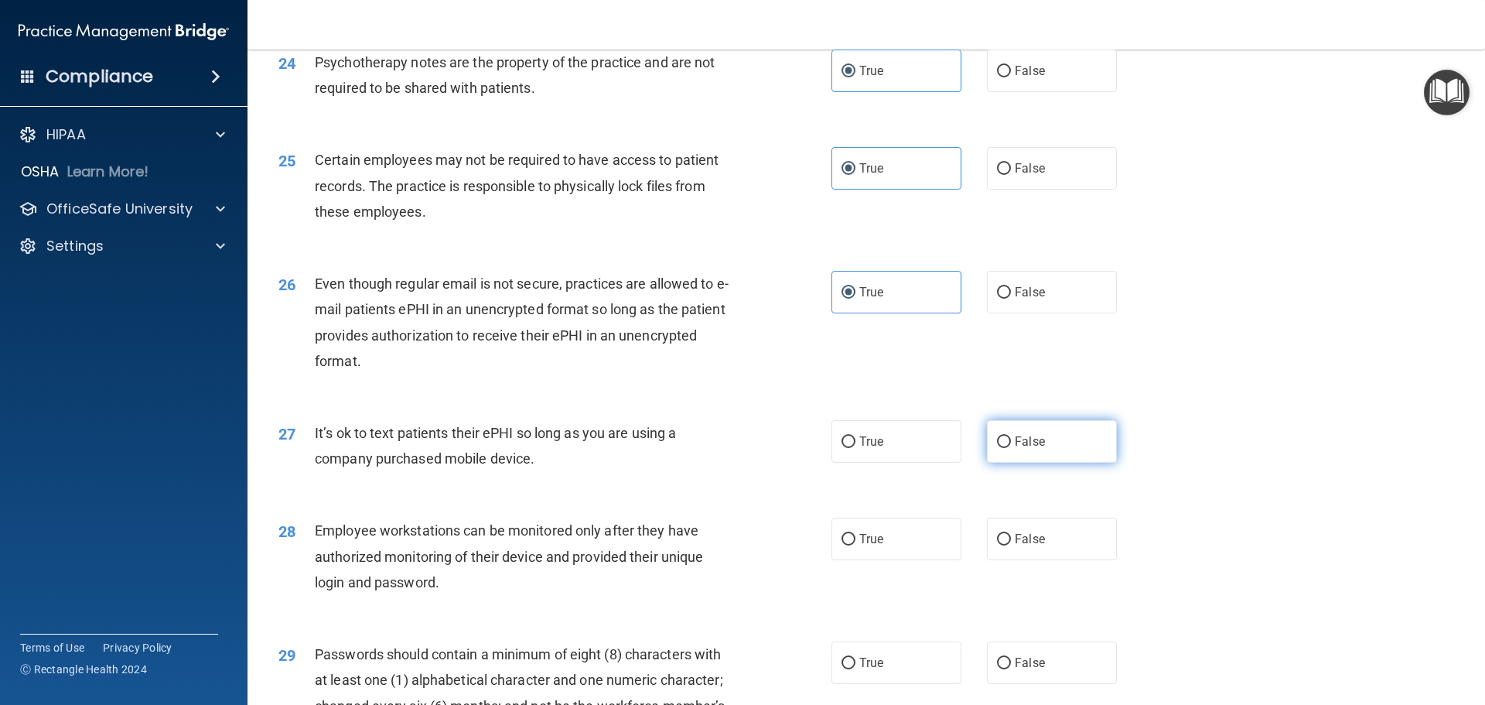
click at [1022, 463] on label "False" at bounding box center [1052, 441] width 130 height 43
click at [1011, 448] on input "False" at bounding box center [1004, 442] width 14 height 12
radio input "true"
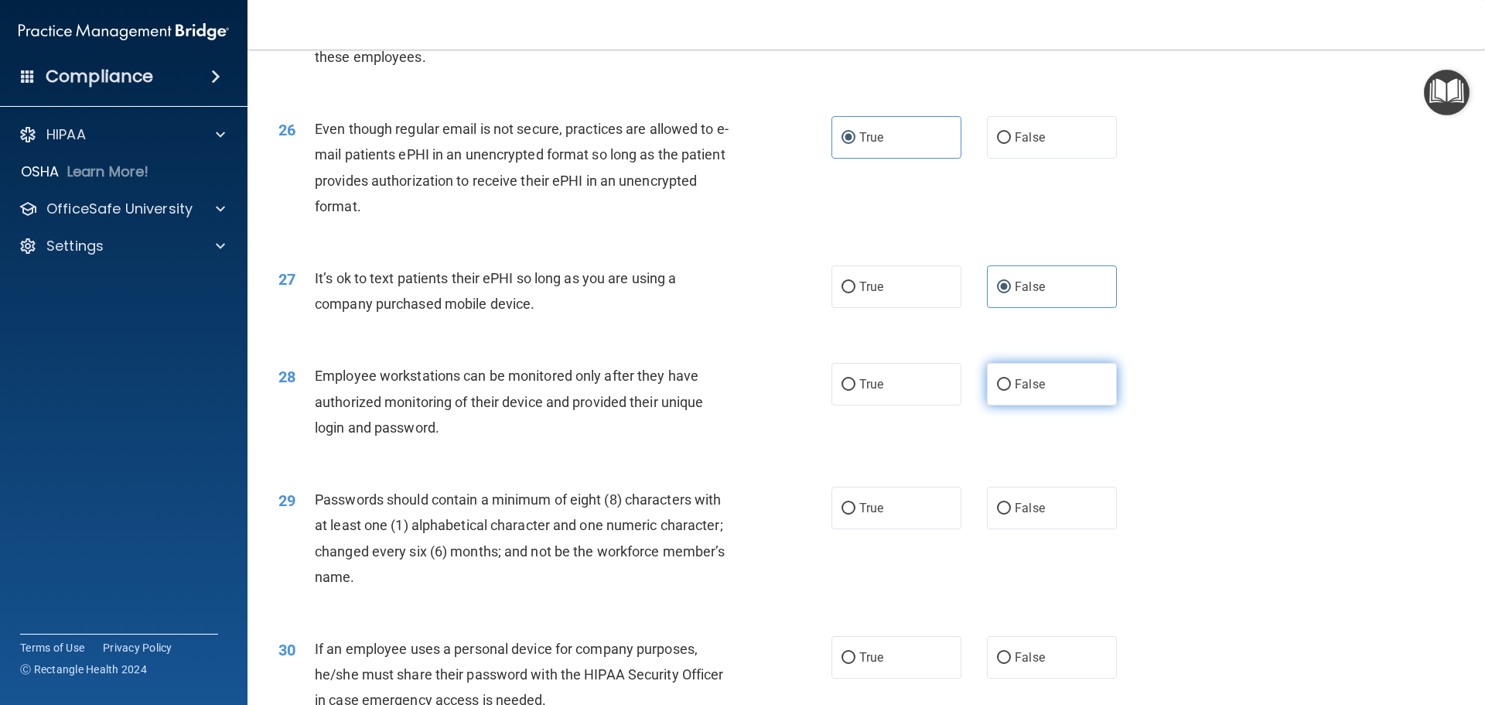
click at [1057, 405] on label "False" at bounding box center [1052, 384] width 130 height 43
click at [1011, 391] on input "False" at bounding box center [1004, 385] width 14 height 12
radio input "true"
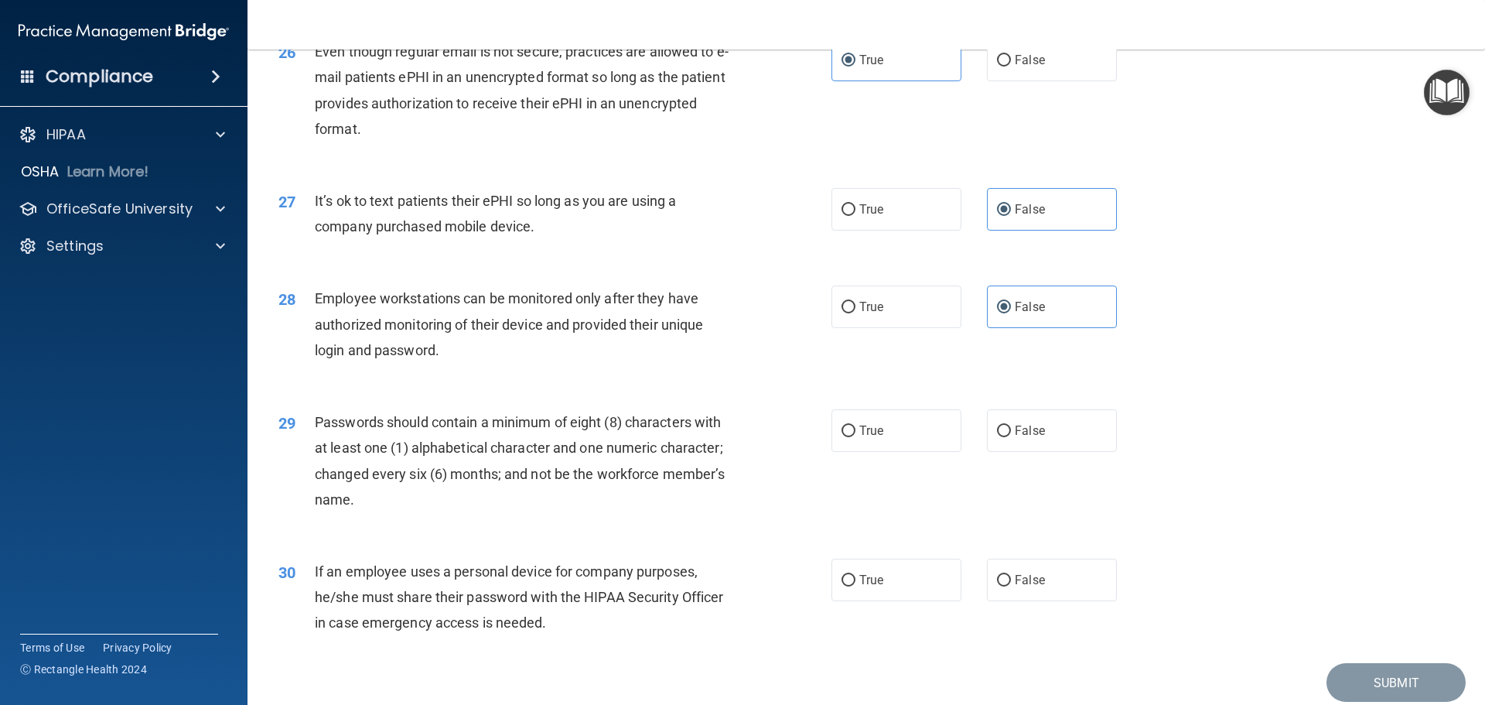
scroll to position [3172, 0]
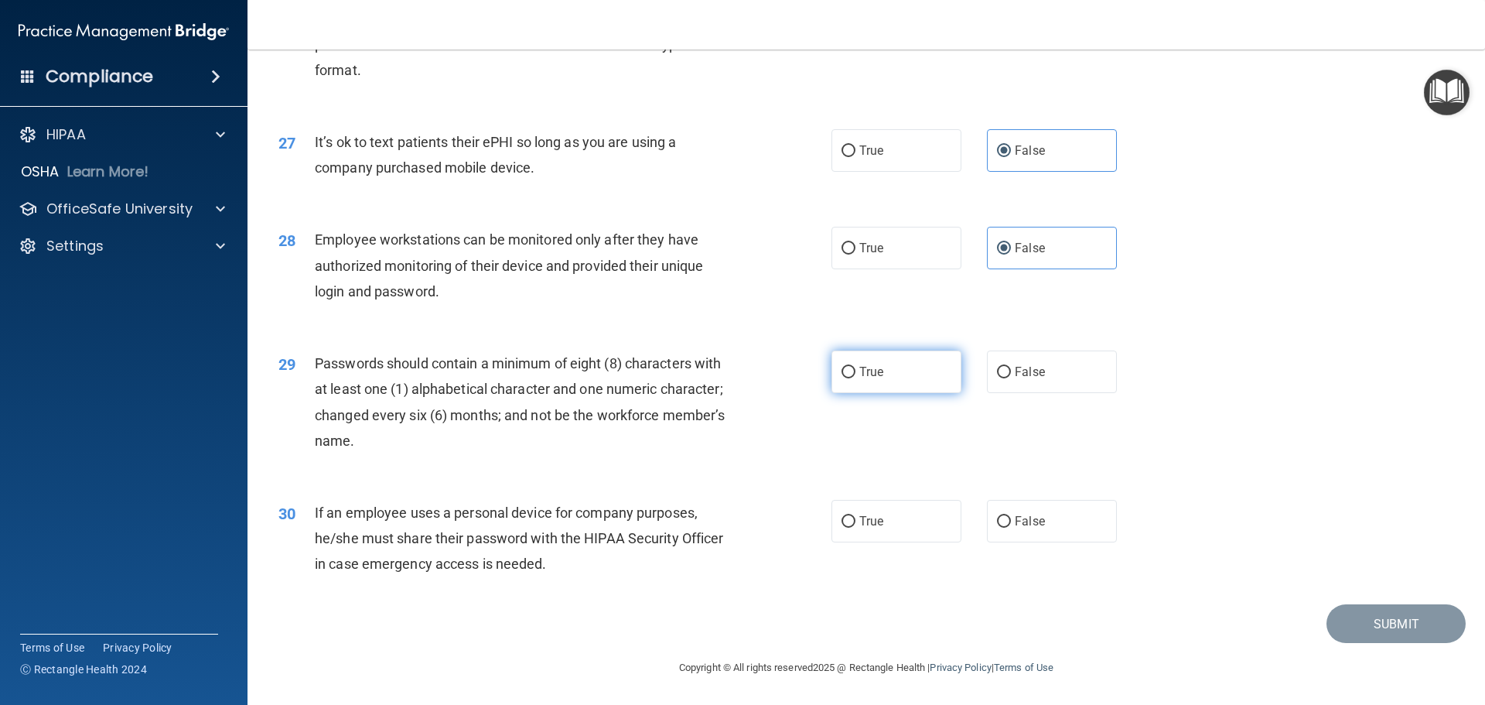
click at [838, 388] on label "True" at bounding box center [897, 371] width 130 height 43
click at [842, 378] on input "True" at bounding box center [849, 373] width 14 height 12
radio input "true"
click at [1027, 528] on span "False" at bounding box center [1030, 521] width 30 height 15
click at [1011, 528] on input "False" at bounding box center [1004, 522] width 14 height 12
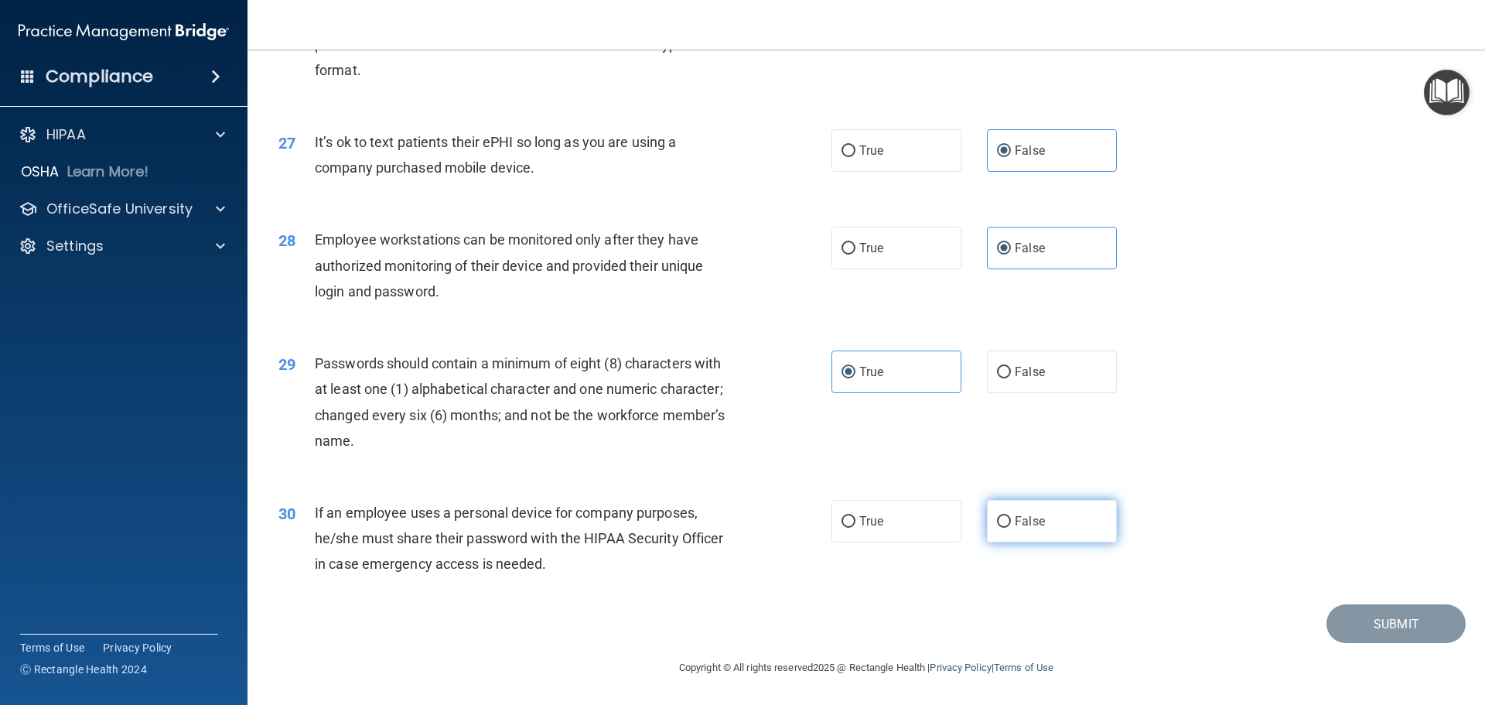
radio input "true"
click at [1343, 627] on button "Submit" at bounding box center [1396, 623] width 139 height 39
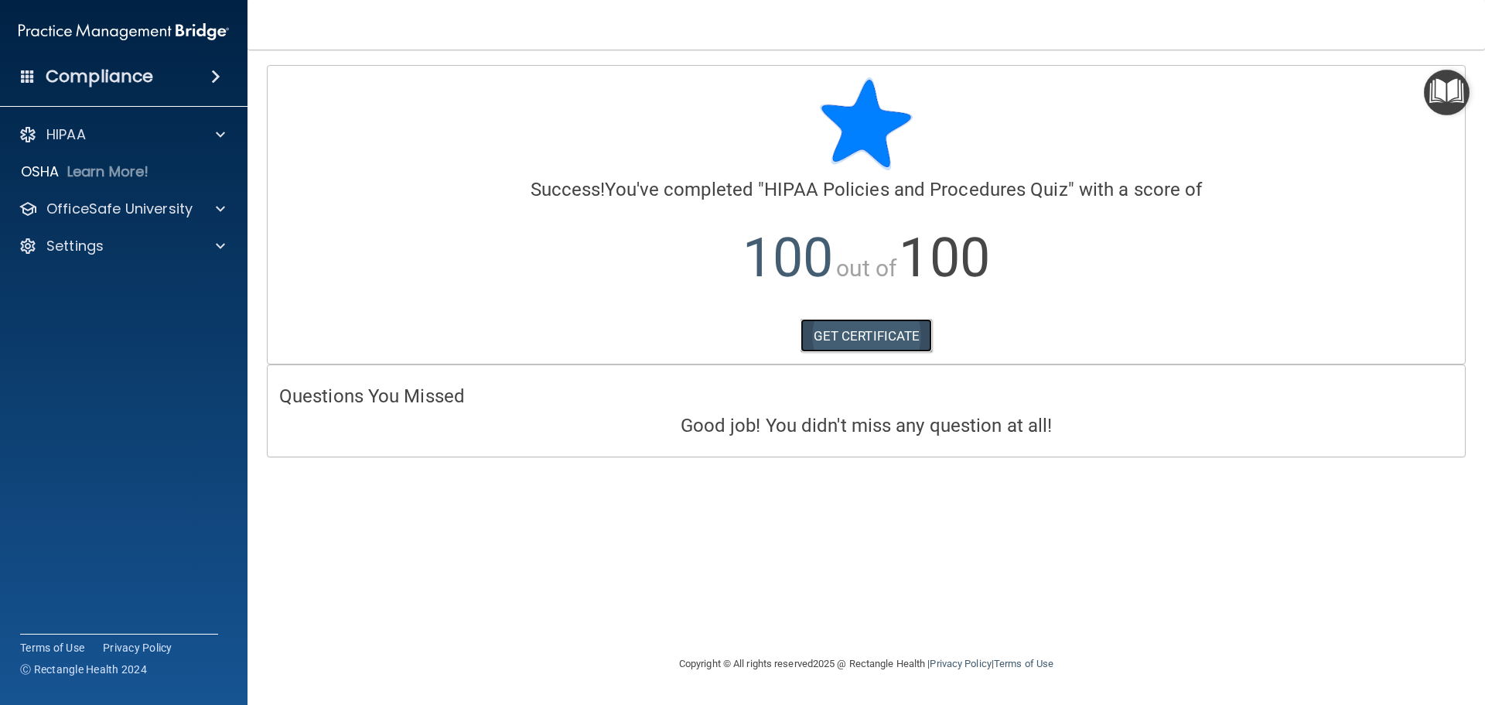
click at [847, 330] on link "GET CERTIFICATE" at bounding box center [867, 336] width 132 height 34
click at [218, 209] on span at bounding box center [220, 209] width 9 height 19
click at [111, 244] on p "HIPAA Training" at bounding box center [74, 245] width 128 height 15
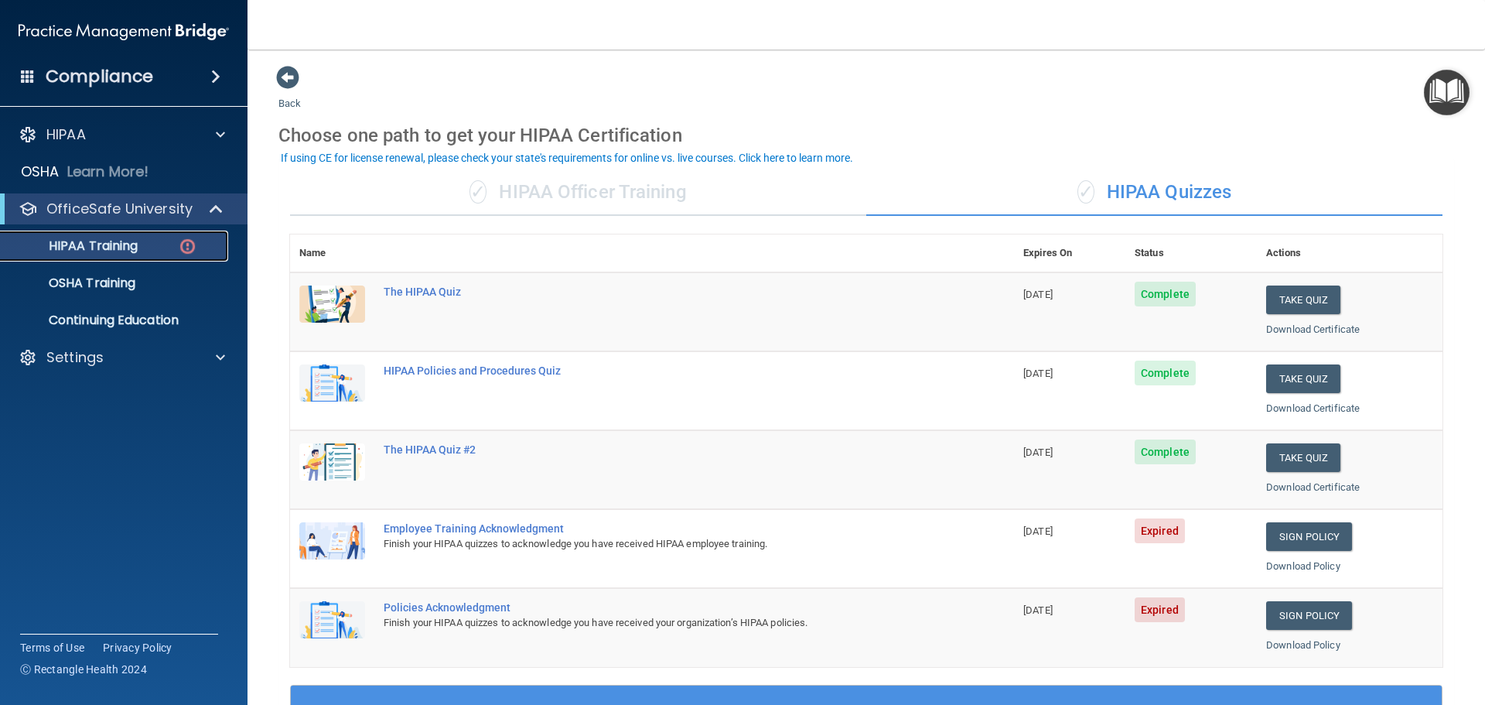
scroll to position [155, 0]
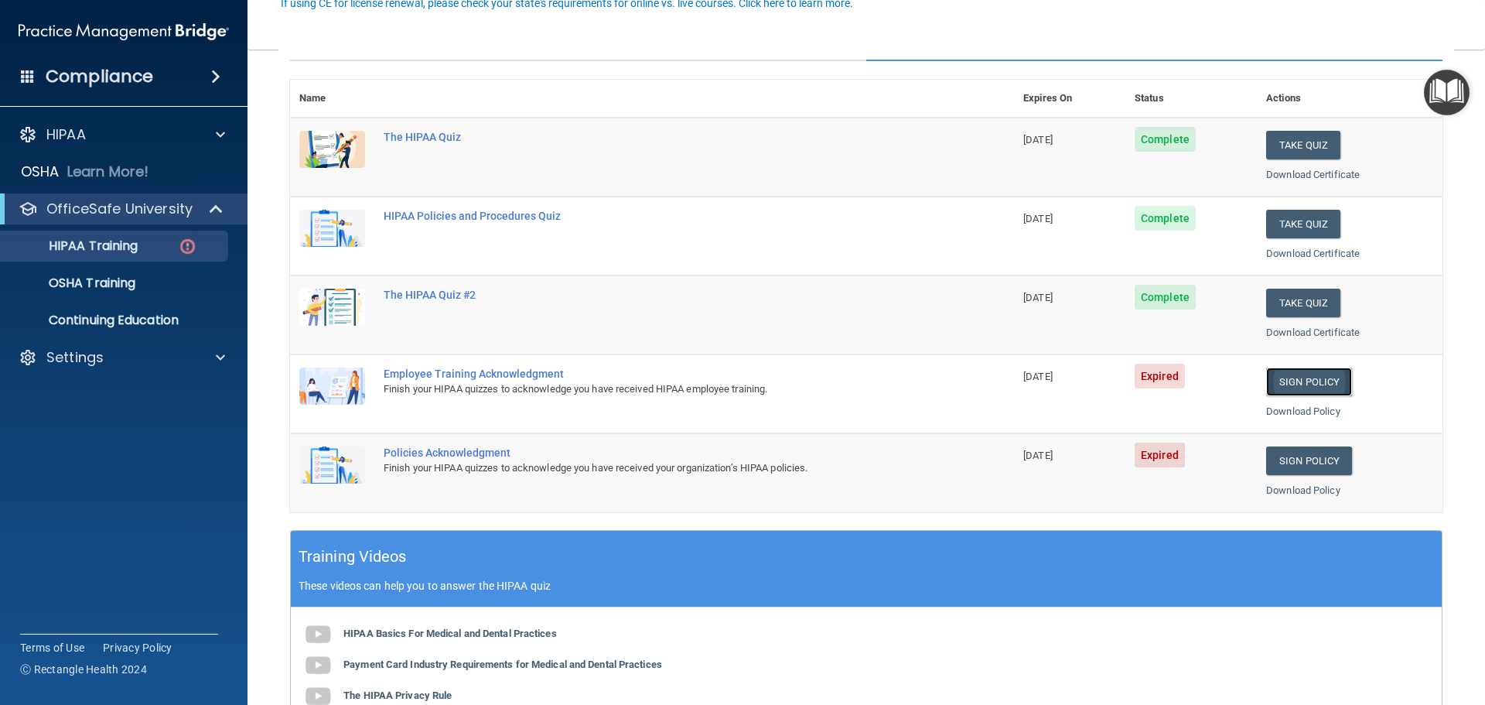
click at [1298, 381] on link "Sign Policy" at bounding box center [1309, 381] width 86 height 29
click at [1273, 457] on link "Sign Policy" at bounding box center [1309, 460] width 86 height 29
click at [1276, 409] on link "Download Policy" at bounding box center [1303, 411] width 74 height 12
click at [1284, 487] on link "Download Policy" at bounding box center [1303, 490] width 74 height 12
click at [477, 377] on div "Employee Training Acknowledgment" at bounding box center [660, 373] width 553 height 12
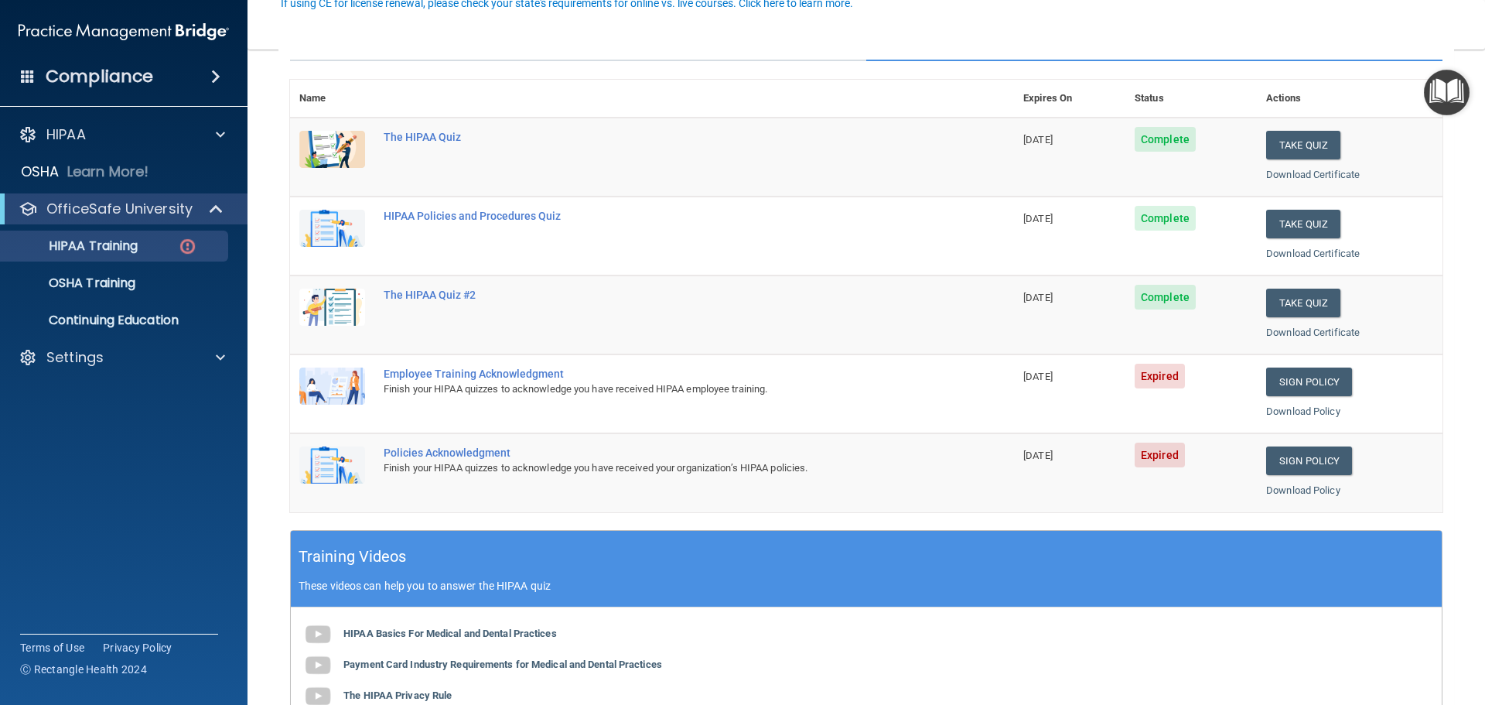
click at [477, 371] on div "Employee Training Acknowledgment" at bounding box center [660, 373] width 553 height 12
click at [352, 381] on img at bounding box center [332, 385] width 66 height 37
click at [1140, 378] on span "Expired" at bounding box center [1160, 376] width 50 height 25
click at [1274, 388] on link "Sign Policy" at bounding box center [1309, 381] width 86 height 29
click at [105, 247] on p "HIPAA Training" at bounding box center [74, 245] width 128 height 15
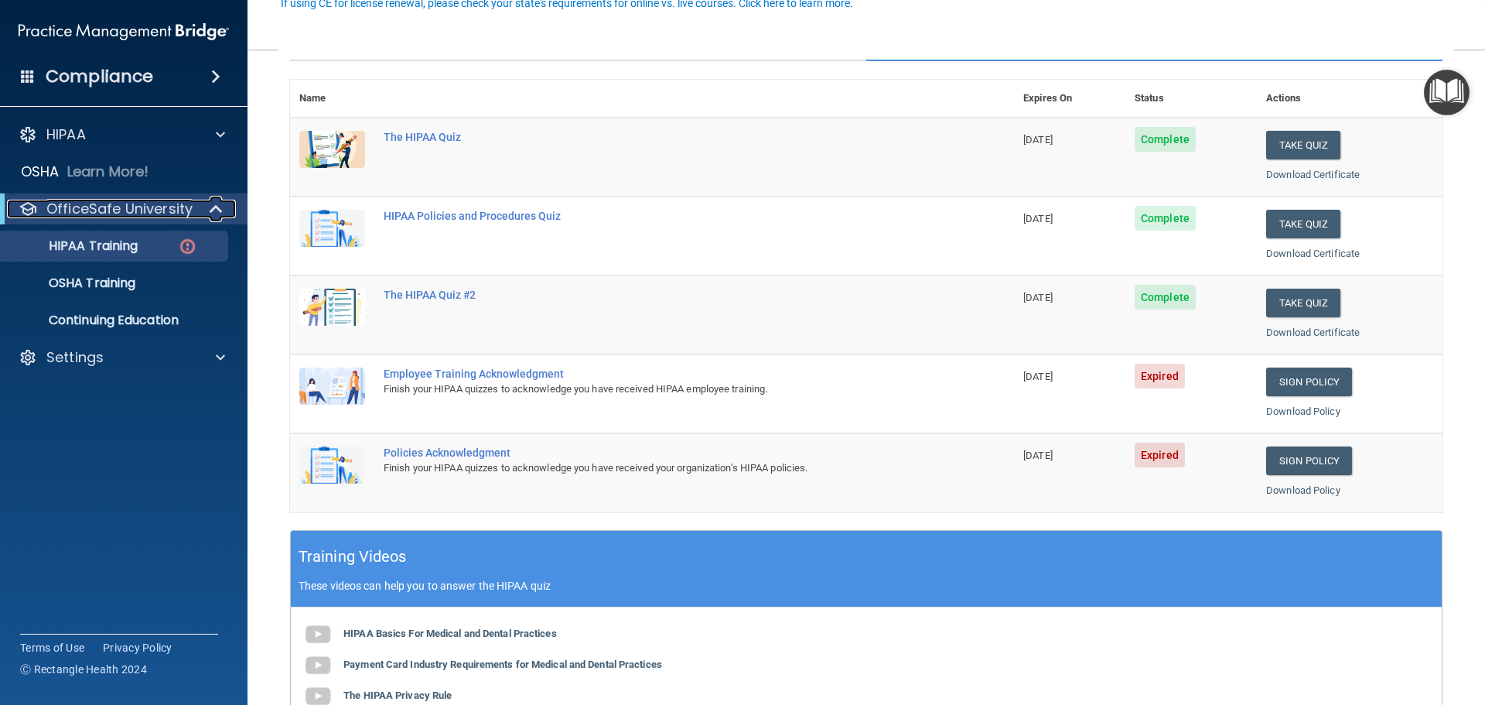
click at [110, 205] on p "OfficeSafe University" at bounding box center [119, 209] width 146 height 19
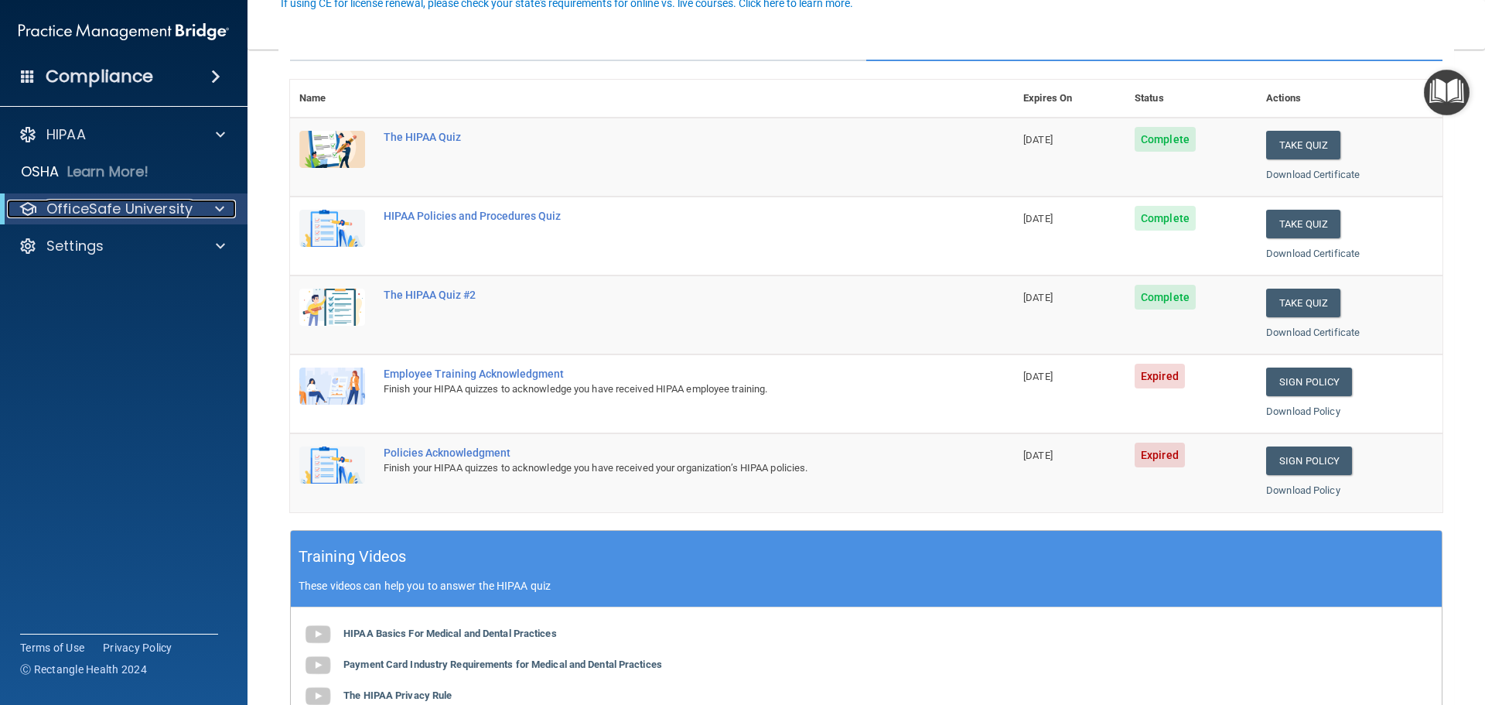
click at [170, 216] on p "OfficeSafe University" at bounding box center [119, 209] width 146 height 19
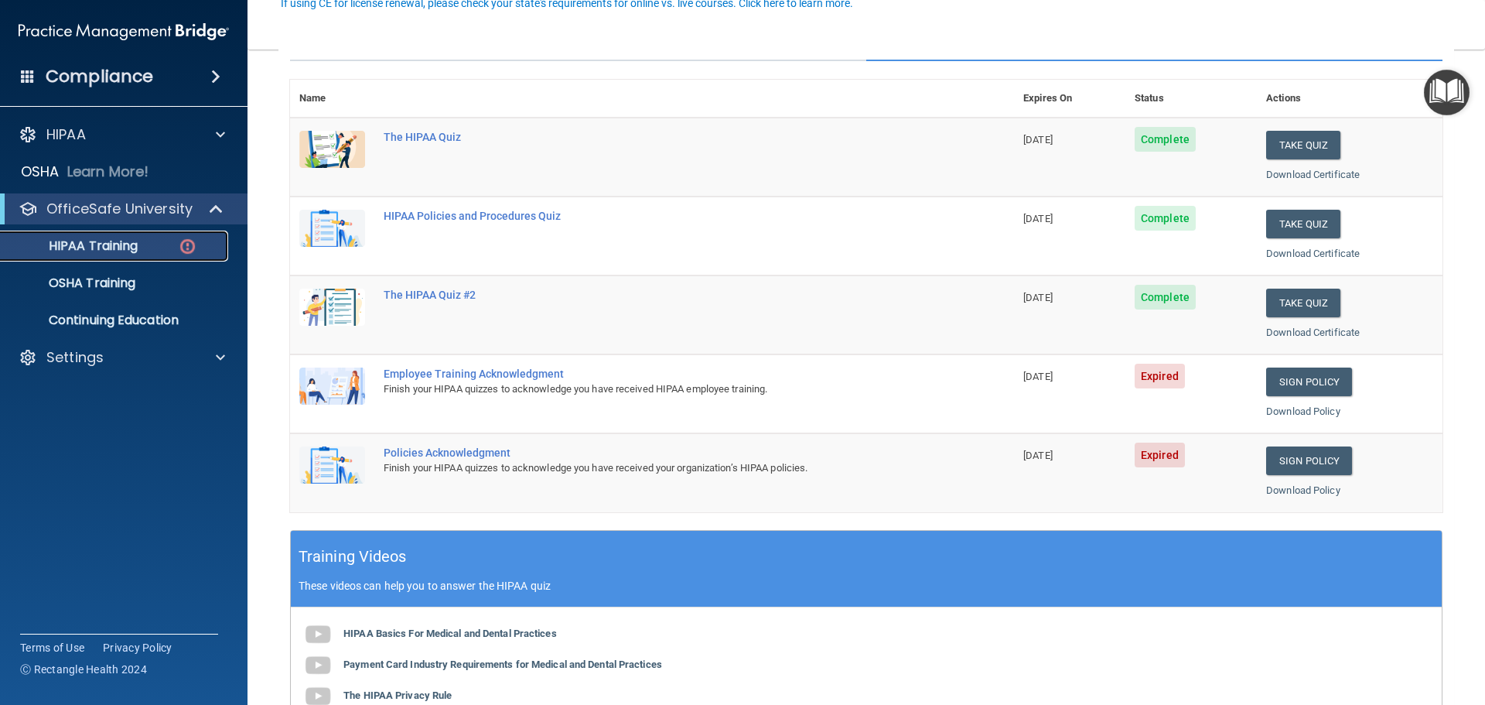
click at [108, 245] on p "HIPAA Training" at bounding box center [74, 245] width 128 height 15
click at [1280, 387] on link "Sign Policy" at bounding box center [1309, 381] width 86 height 29
click at [1286, 459] on link "Sign Policy" at bounding box center [1309, 460] width 86 height 29
click at [220, 354] on span at bounding box center [220, 357] width 9 height 19
click at [134, 391] on p "My Account" at bounding box center [115, 394] width 211 height 15
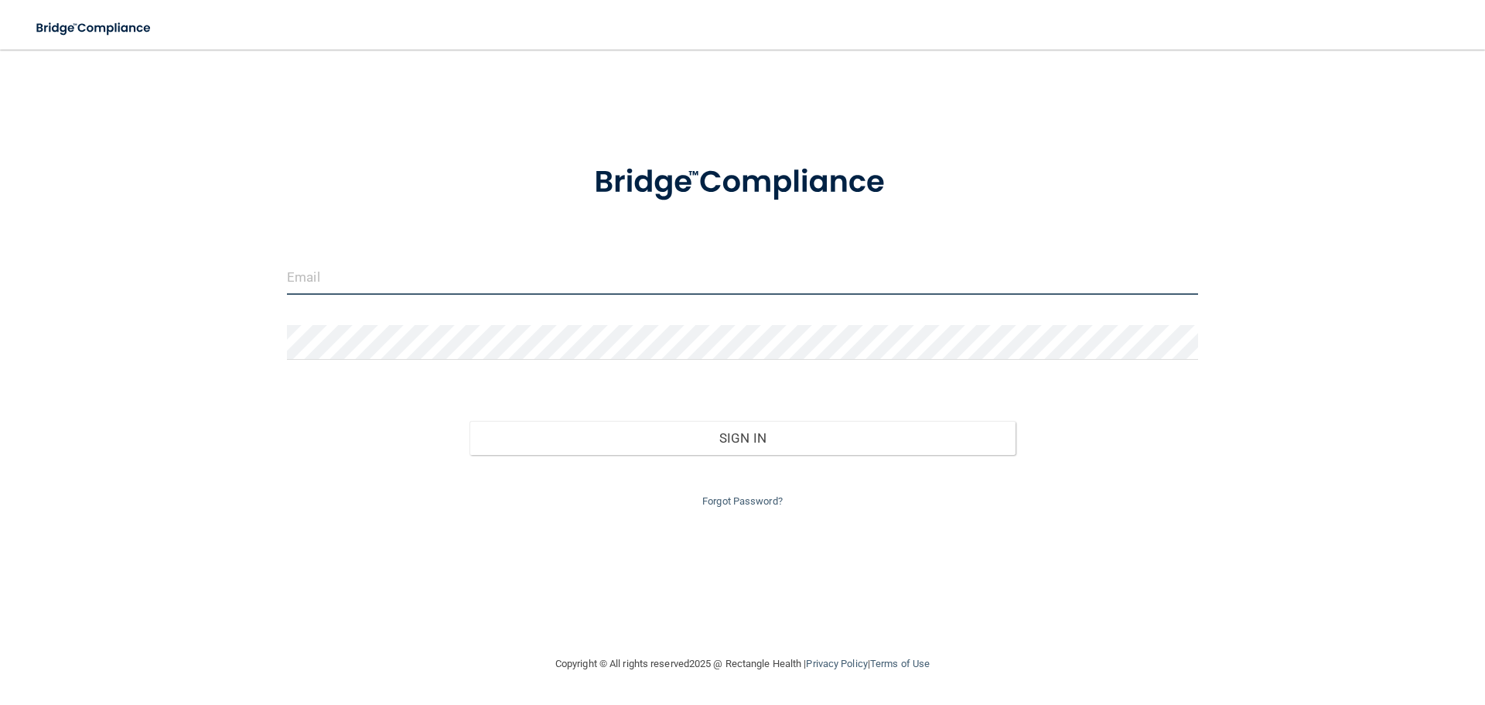
click at [323, 277] on input "email" at bounding box center [742, 277] width 911 height 35
type input "williamson@co.somerset.nj.us"
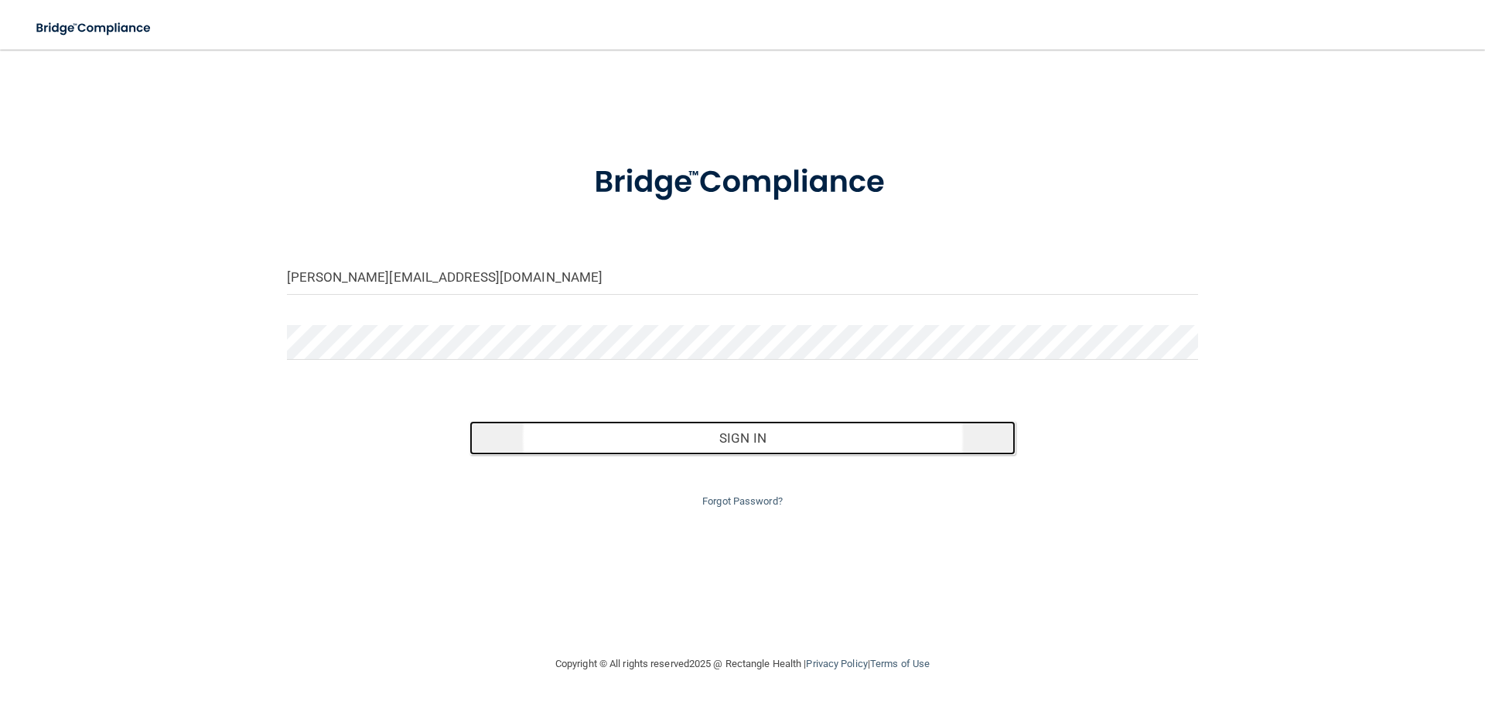
click at [709, 442] on button "Sign In" at bounding box center [743, 438] width 547 height 34
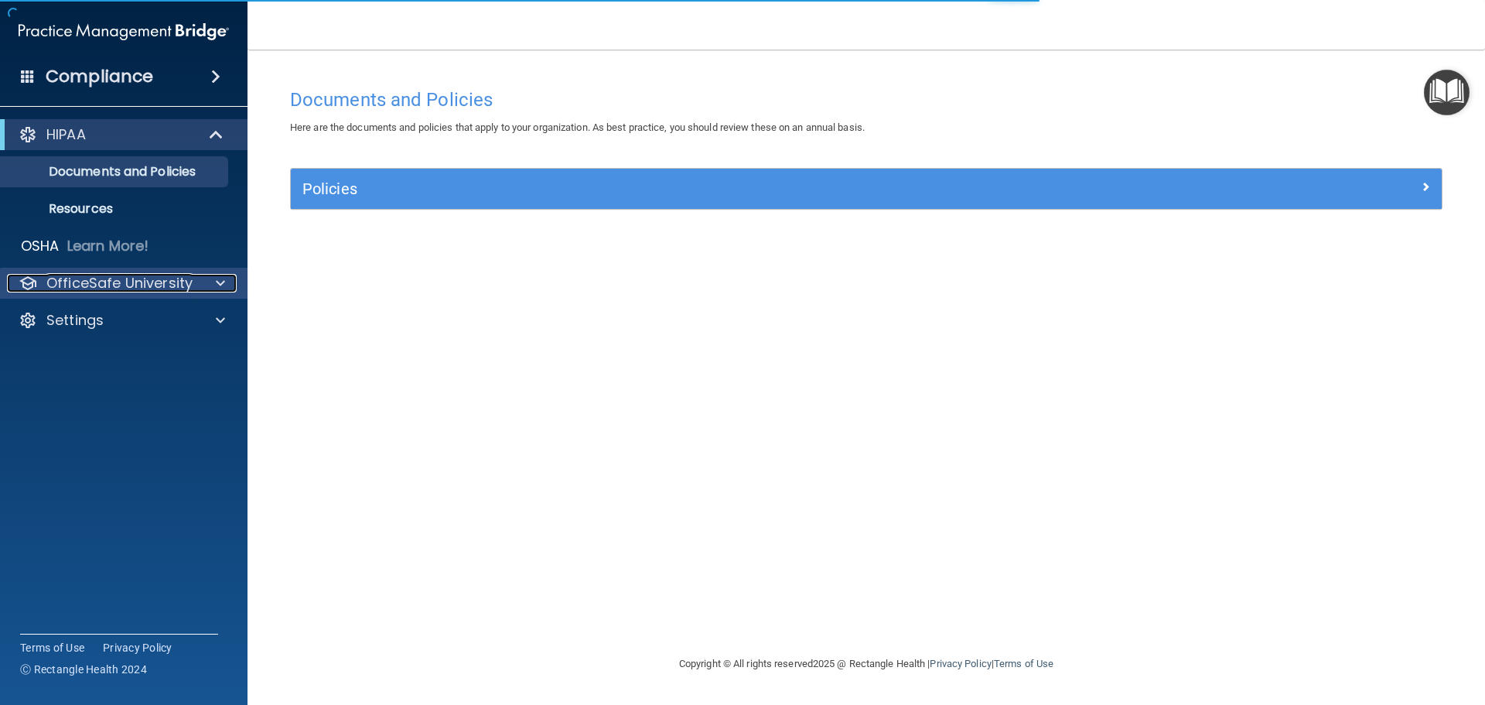
click at [145, 288] on p "OfficeSafe University" at bounding box center [119, 283] width 146 height 19
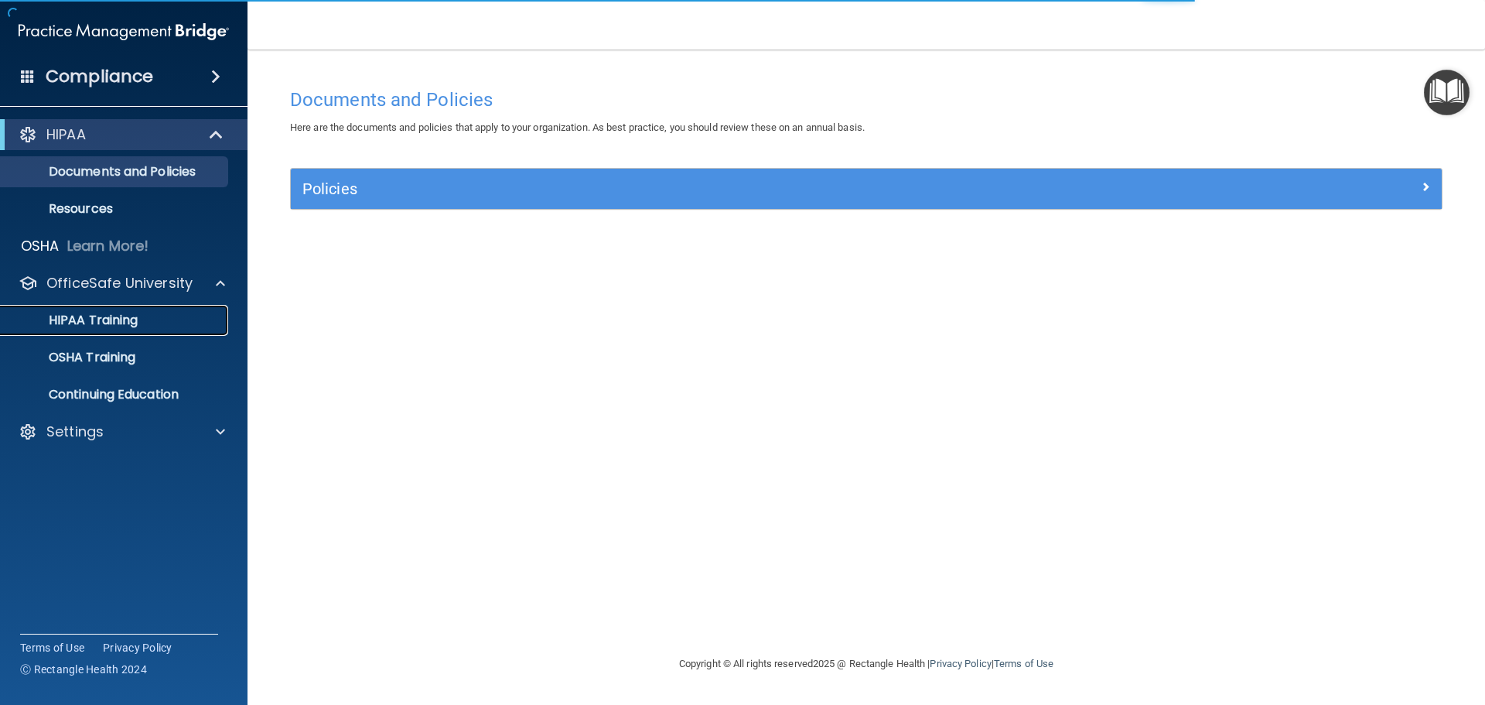
click at [128, 316] on p "HIPAA Training" at bounding box center [74, 320] width 128 height 15
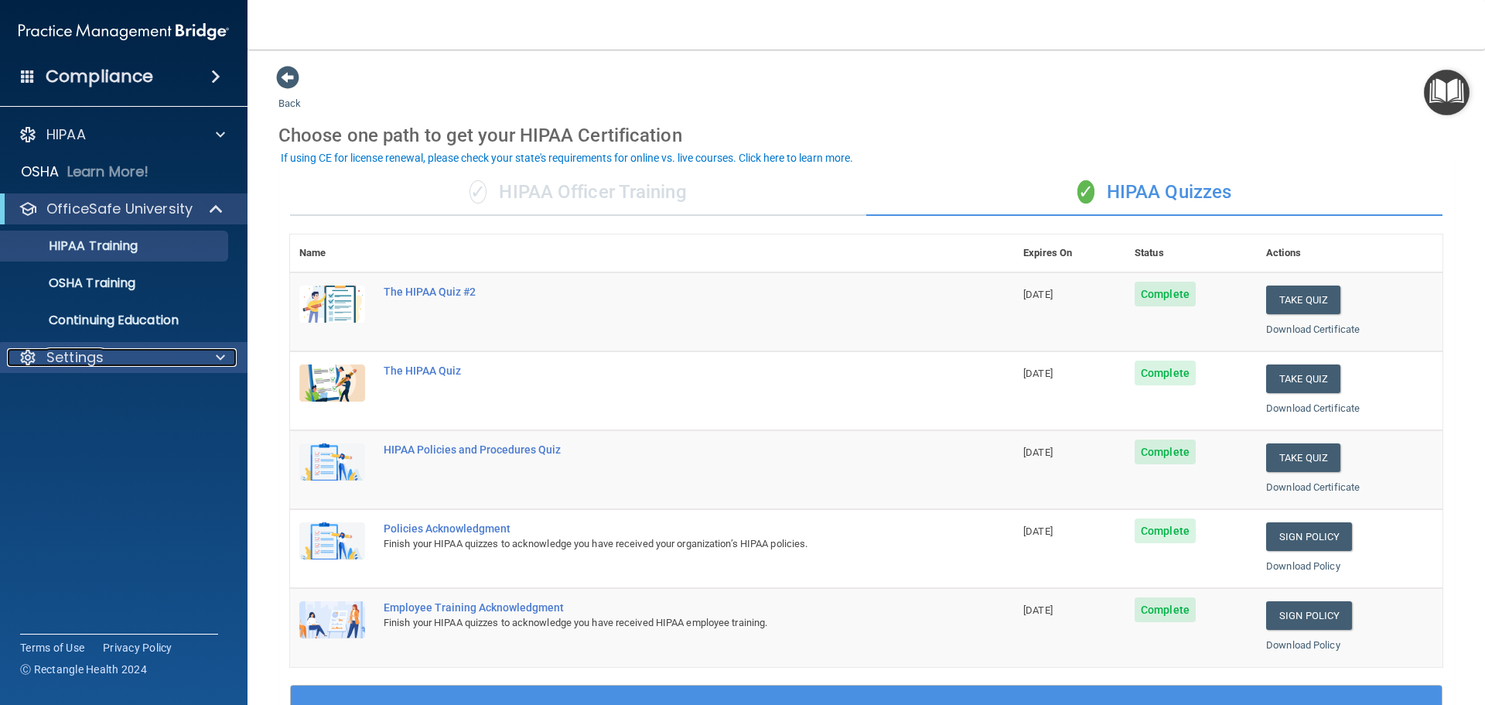
click at [217, 360] on span at bounding box center [220, 357] width 9 height 19
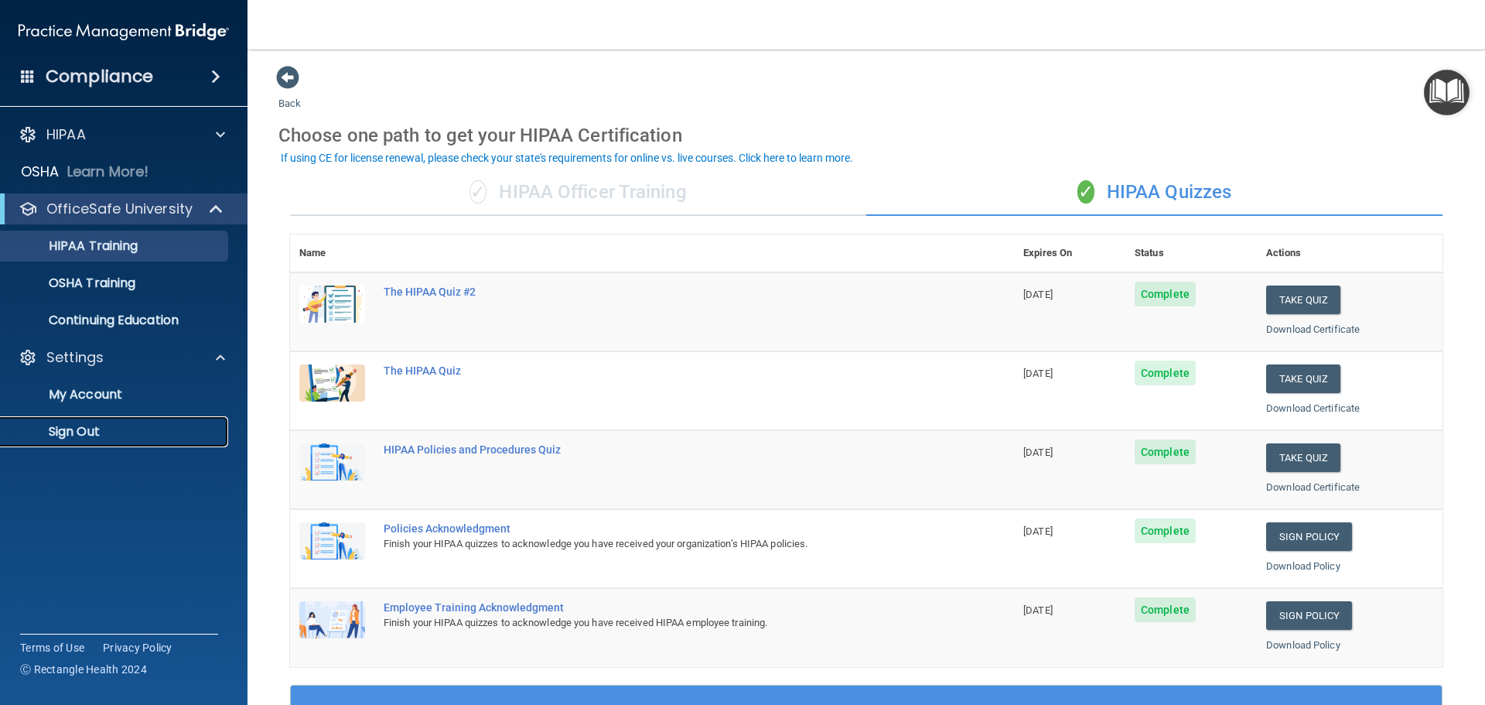
click at [94, 425] on p "Sign Out" at bounding box center [115, 431] width 211 height 15
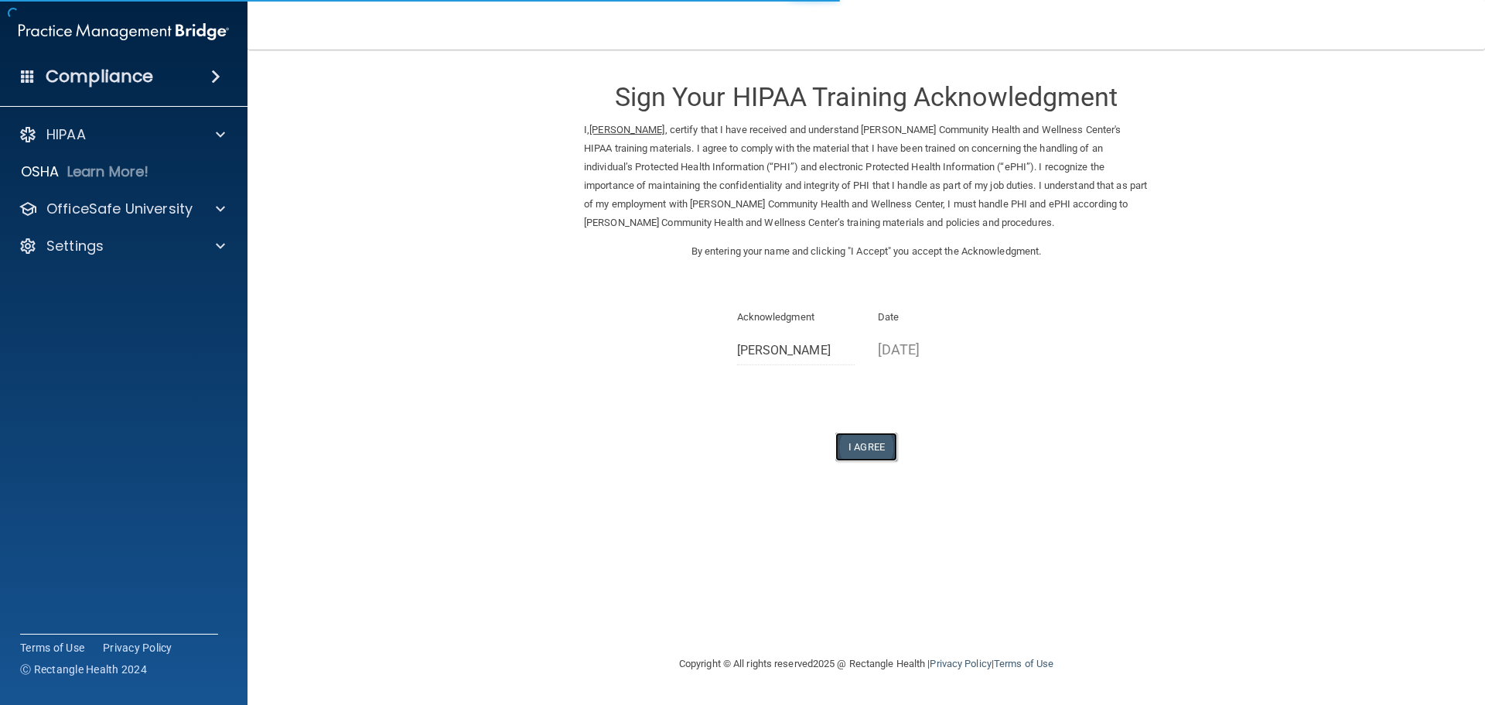
click at [880, 451] on button "I Agree" at bounding box center [866, 446] width 62 height 29
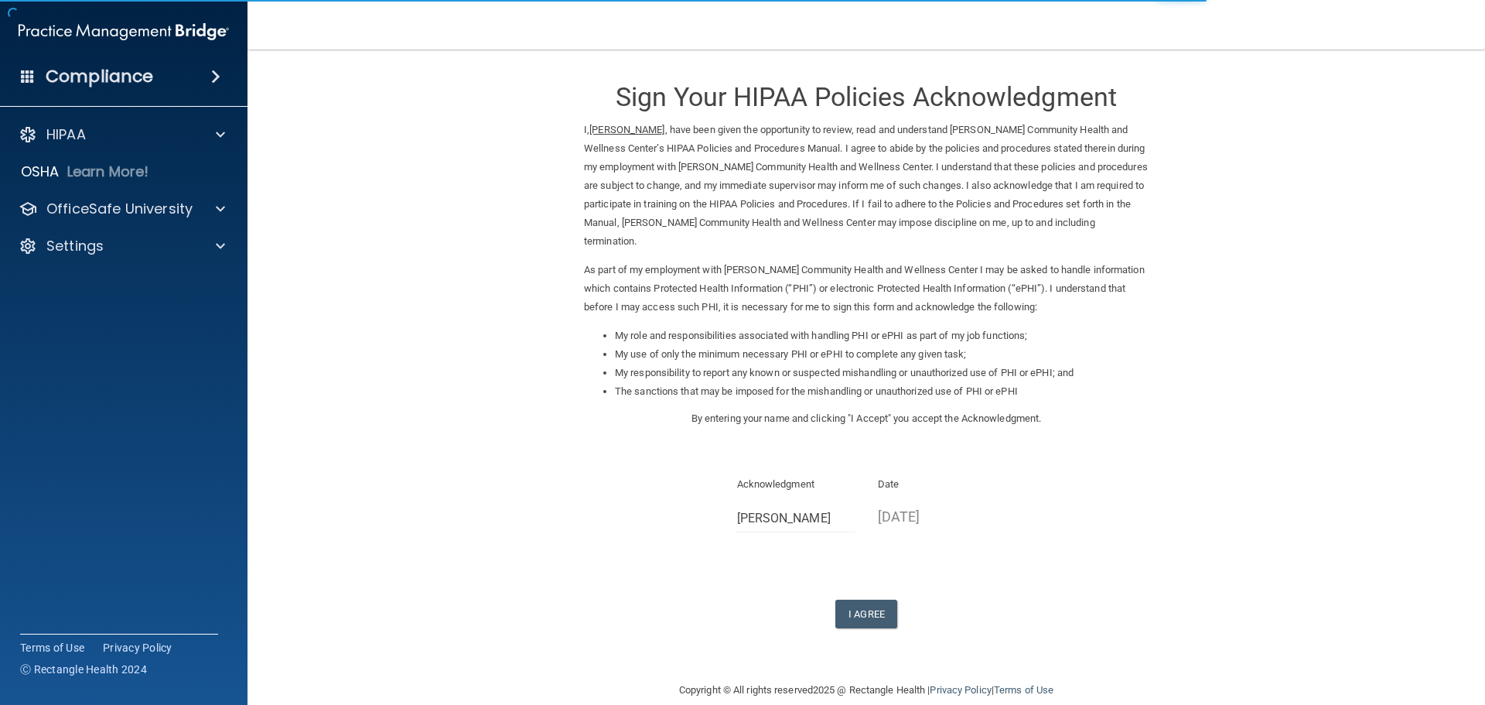
scroll to position [22, 0]
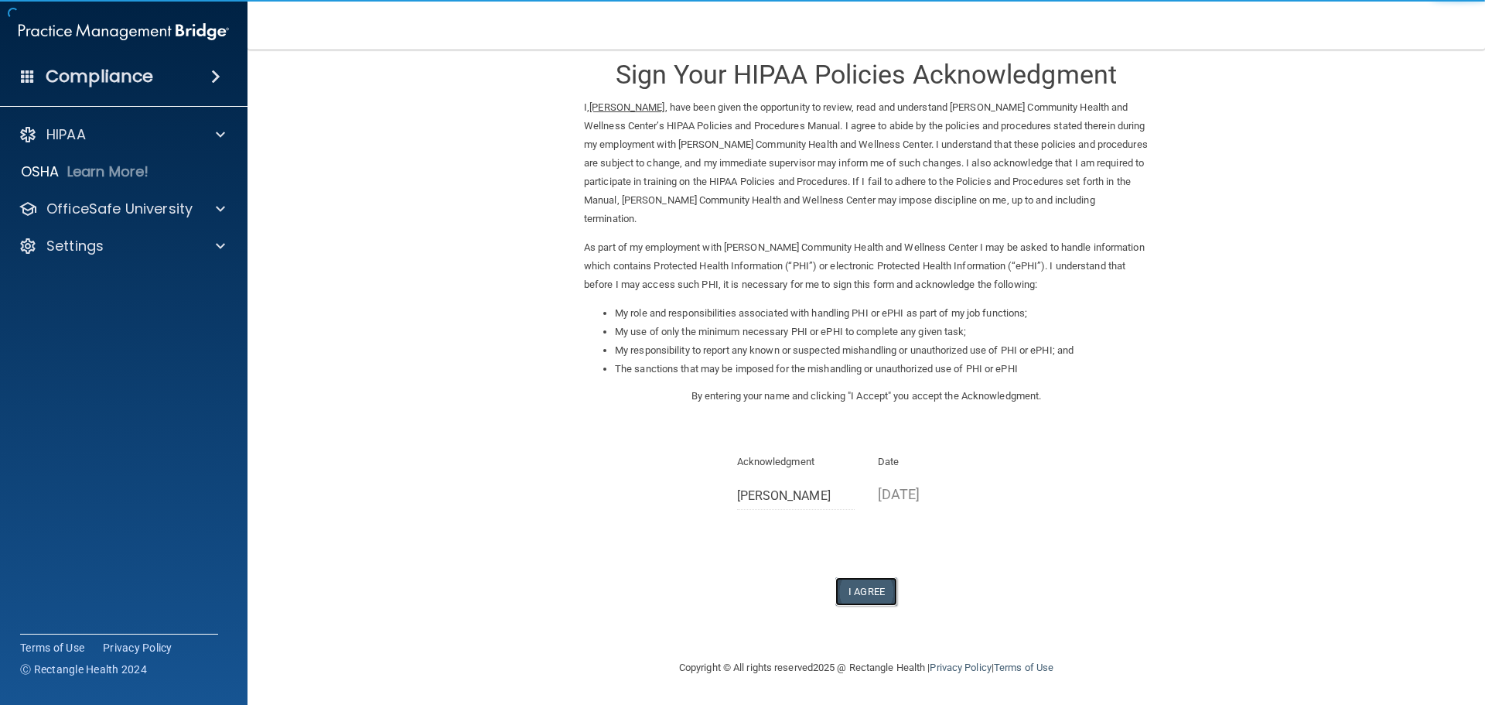
click at [860, 588] on button "I Agree" at bounding box center [866, 591] width 62 height 29
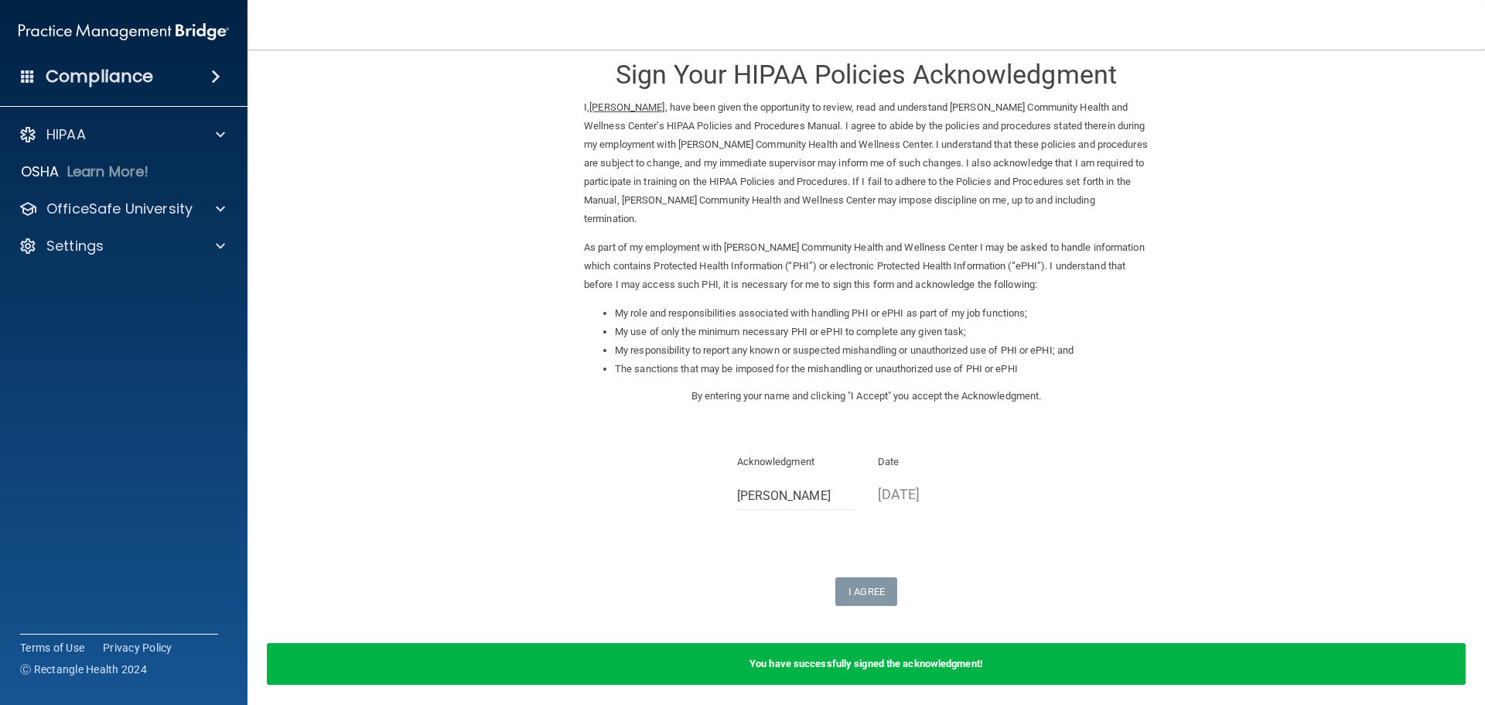
scroll to position [83, 0]
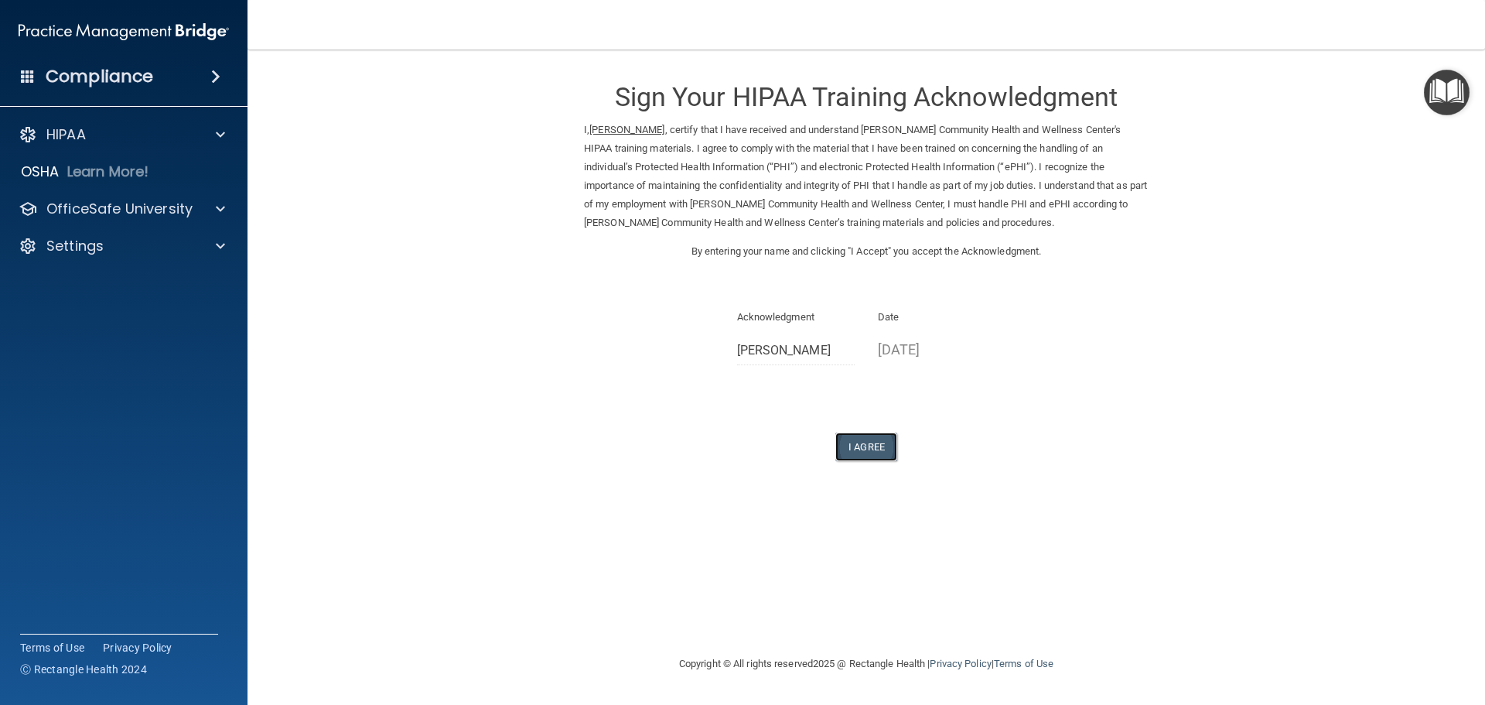
click at [867, 444] on button "I Agree" at bounding box center [866, 446] width 62 height 29
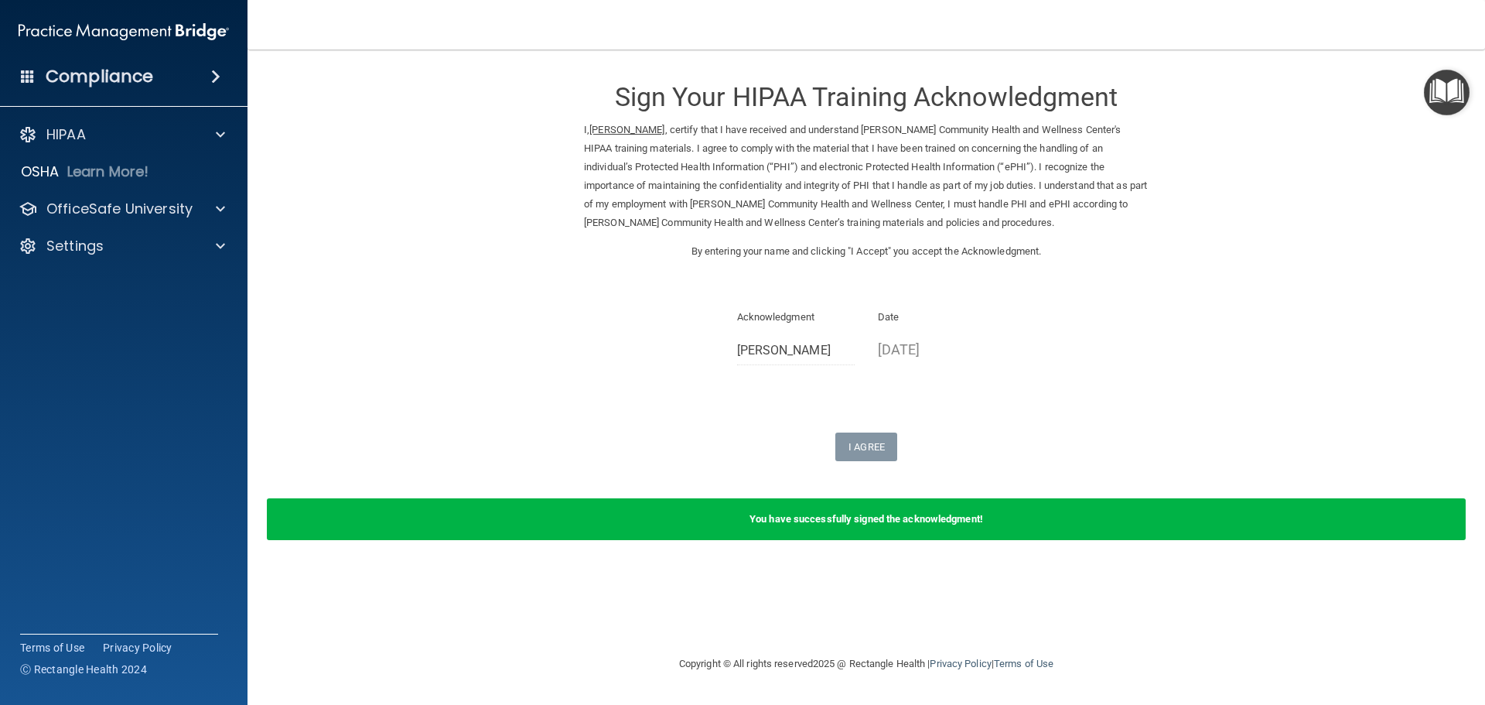
click at [1431, 104] on img "Open Resource Center" at bounding box center [1447, 93] width 46 height 46
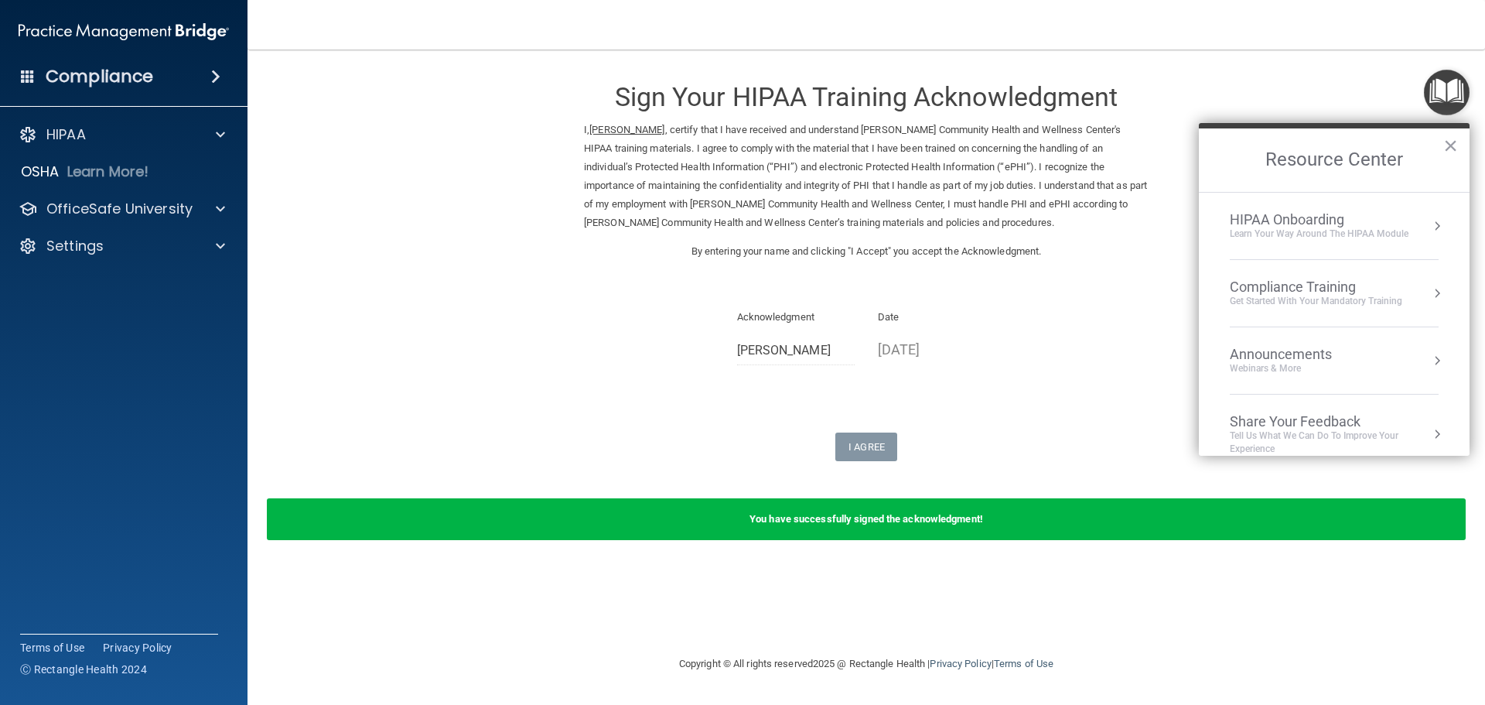
click at [1460, 141] on h2 "Resource Center" at bounding box center [1334, 159] width 271 height 63
click at [1447, 148] on button "×" at bounding box center [1450, 145] width 15 height 25
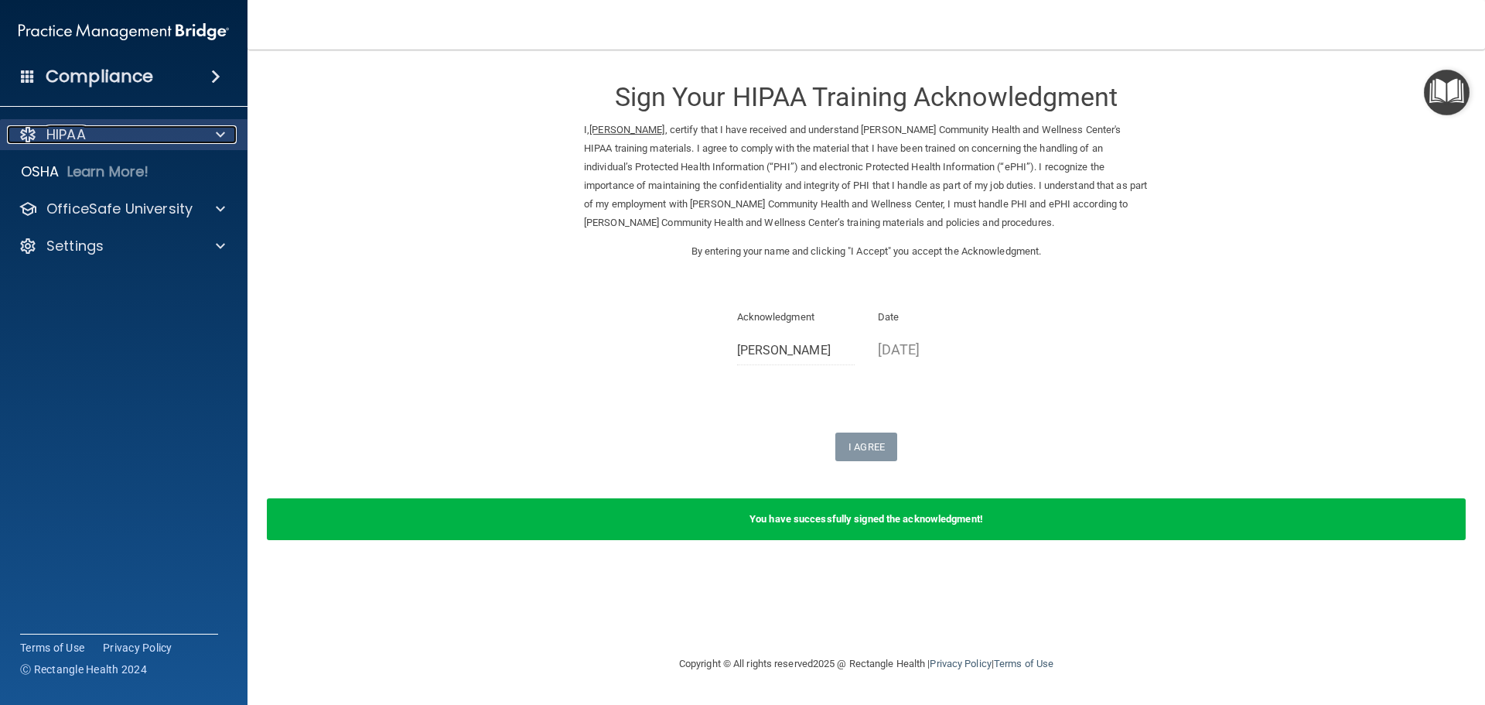
click at [104, 135] on div "HIPAA" at bounding box center [103, 134] width 192 height 19
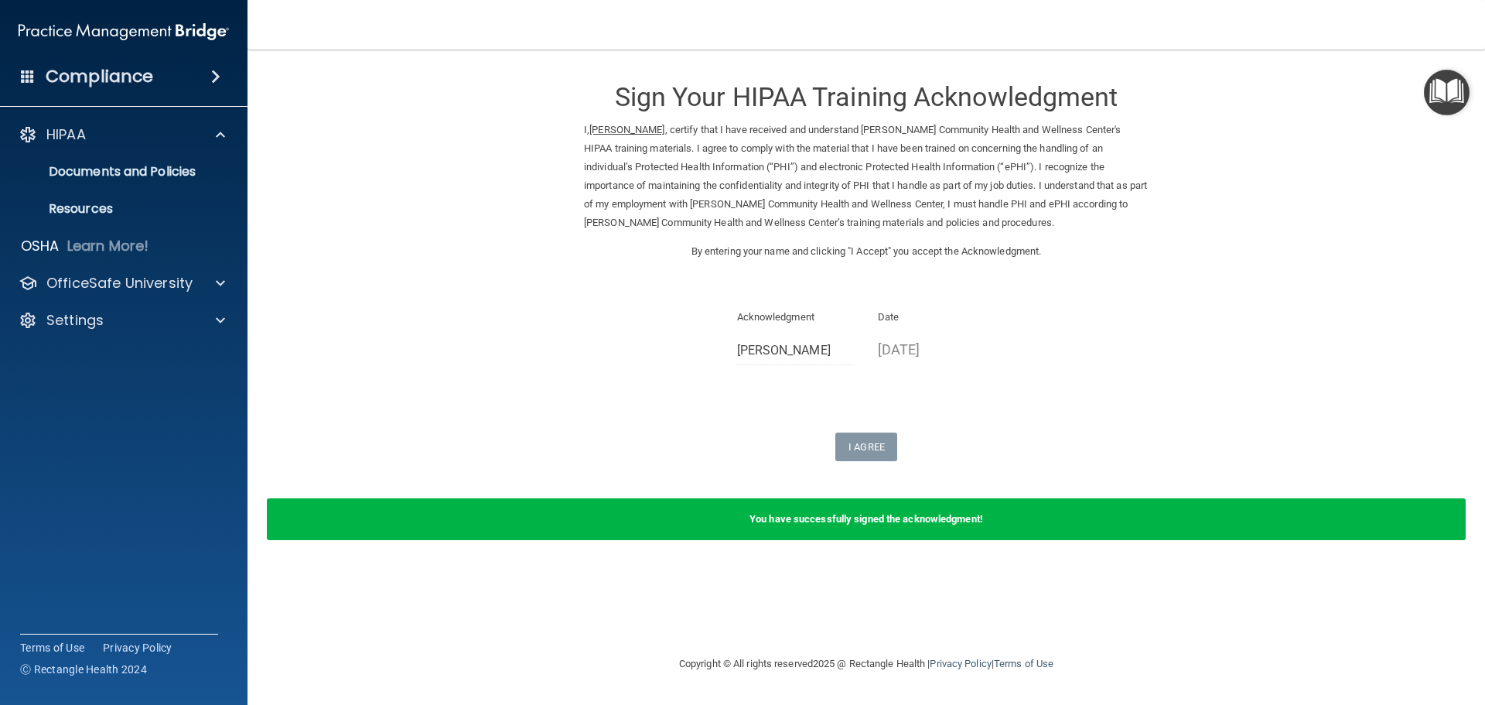
click at [147, 265] on div "HIPAA Documents and Policies Report an Incident Business Associates Emergency P…" at bounding box center [124, 230] width 248 height 235
click at [152, 287] on p "OfficeSafe University" at bounding box center [119, 283] width 146 height 19
click at [125, 322] on p "HIPAA Training" at bounding box center [74, 320] width 128 height 15
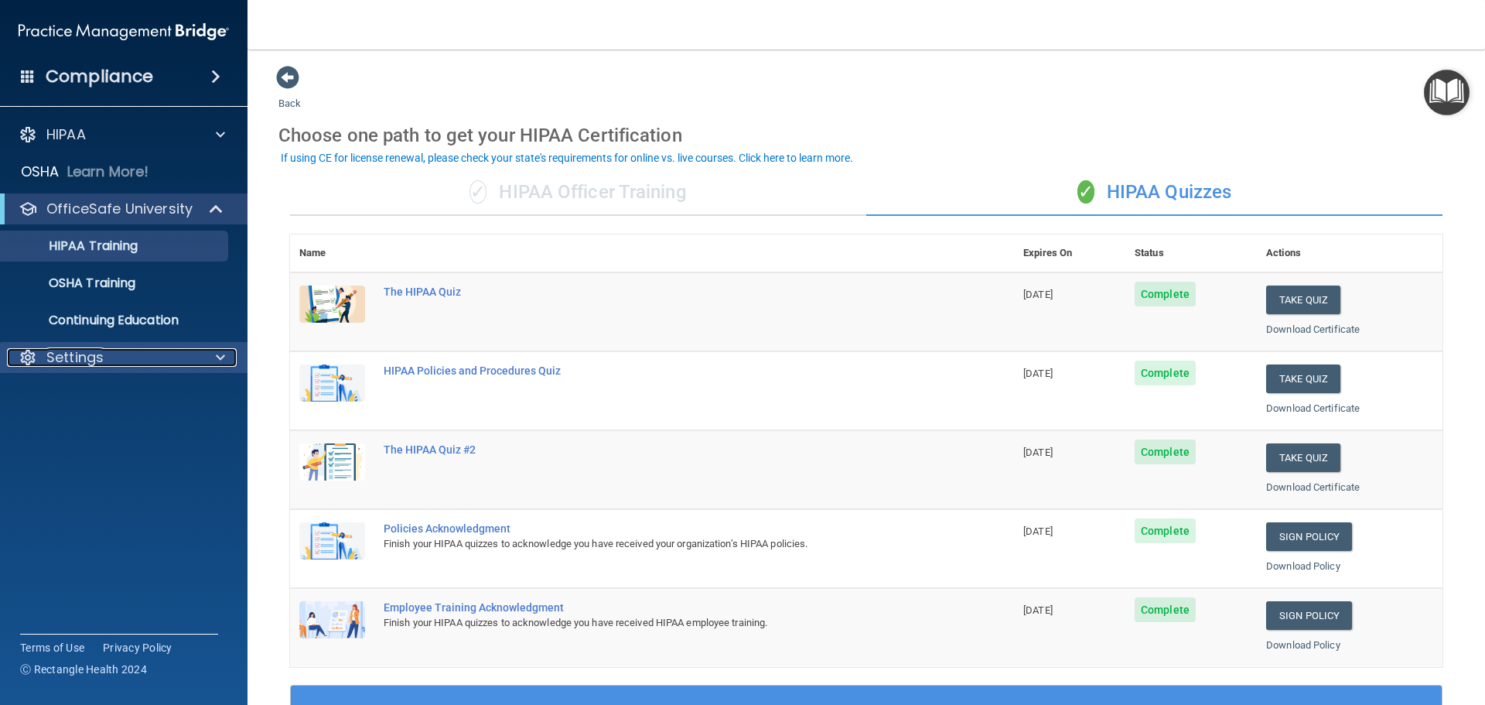
click at [212, 358] on div at bounding box center [218, 357] width 39 height 19
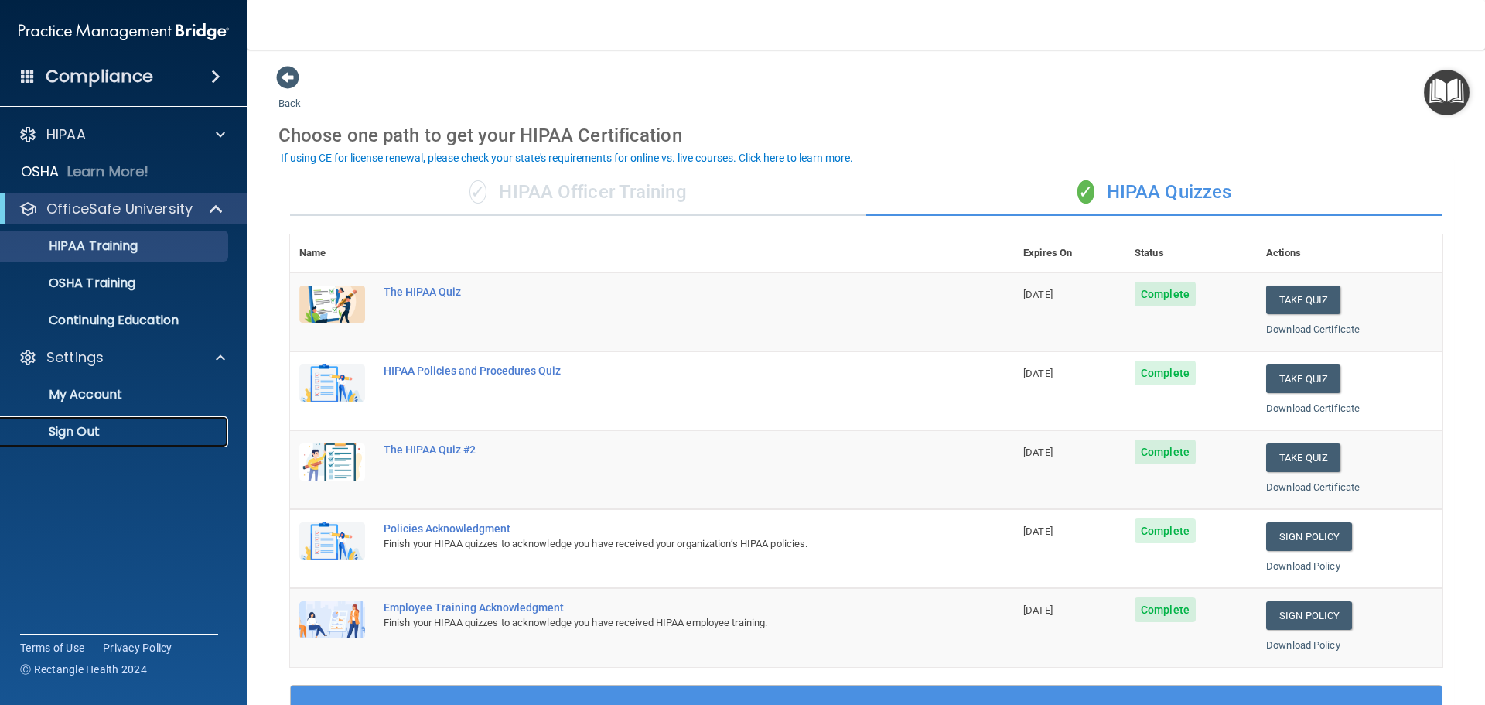
click at [73, 429] on p "Sign Out" at bounding box center [115, 431] width 211 height 15
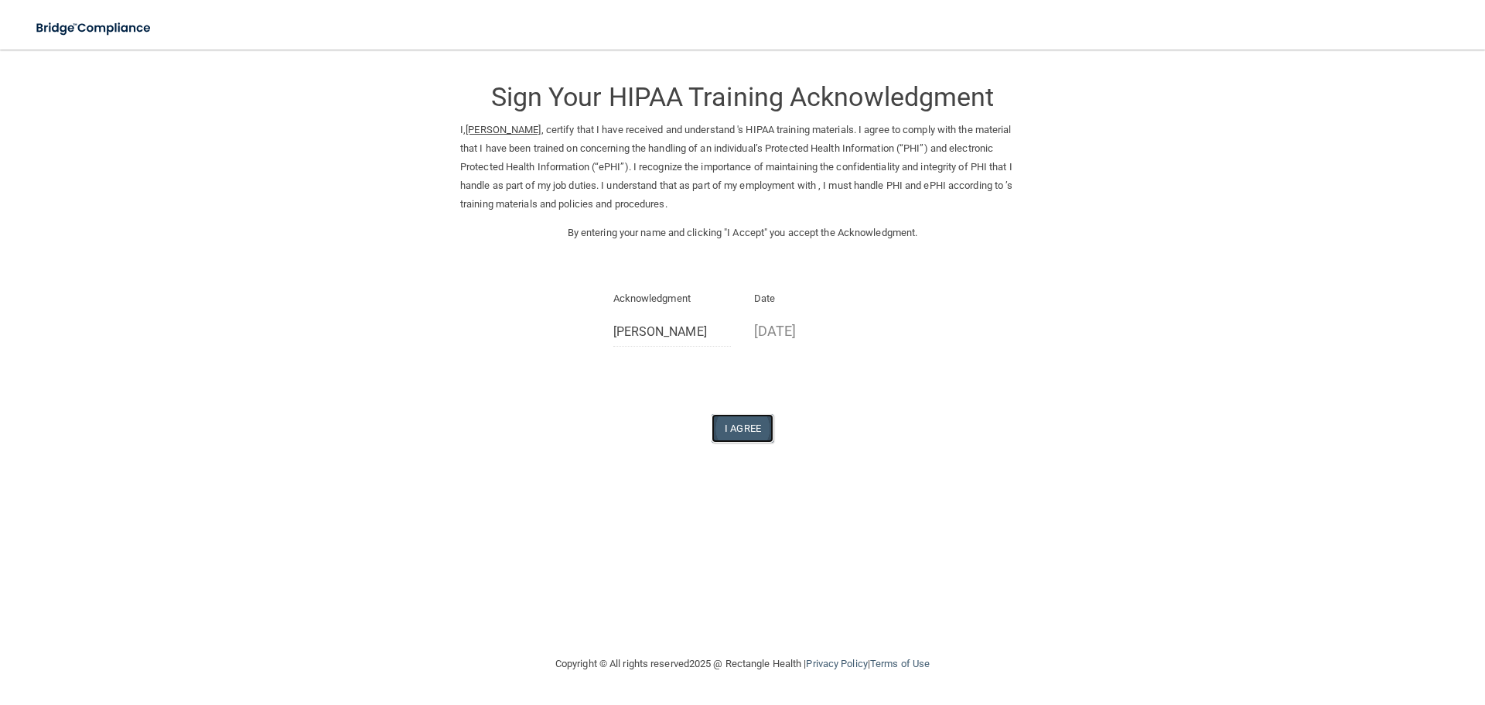
click at [725, 430] on button "I Agree" at bounding box center [743, 428] width 62 height 29
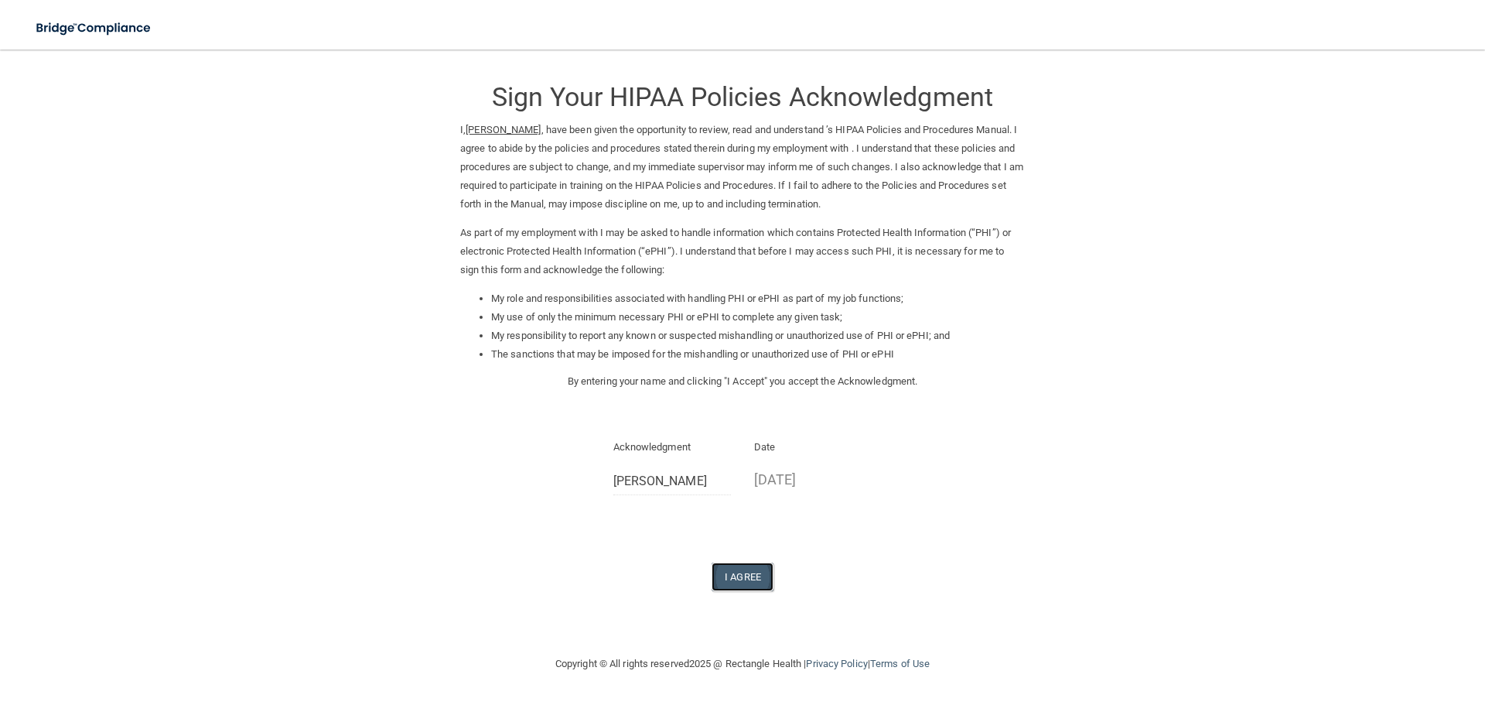
click at [748, 579] on button "I Agree" at bounding box center [743, 576] width 62 height 29
